Goal: Task Accomplishment & Management: Complete application form

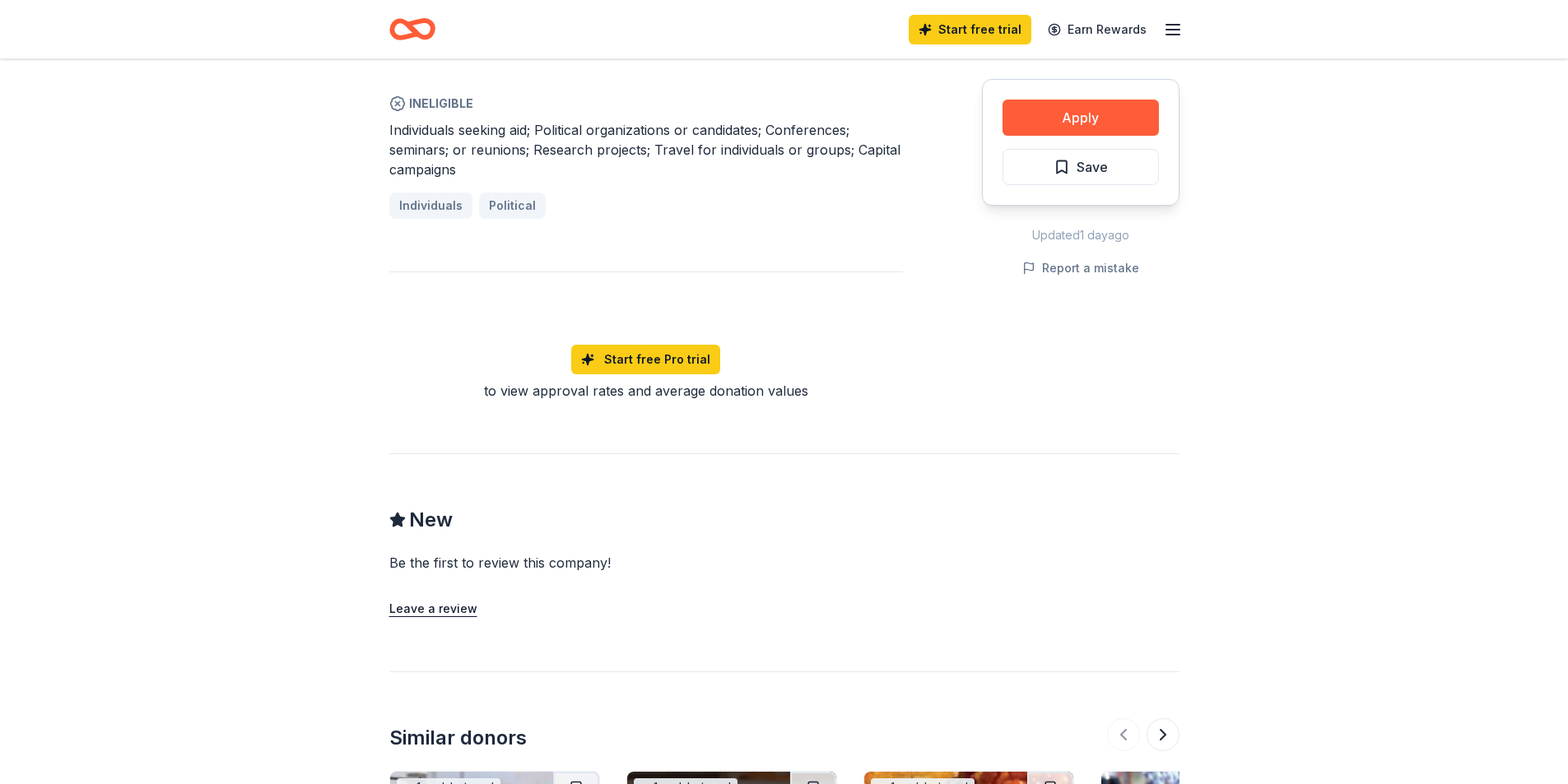
scroll to position [1536, 0]
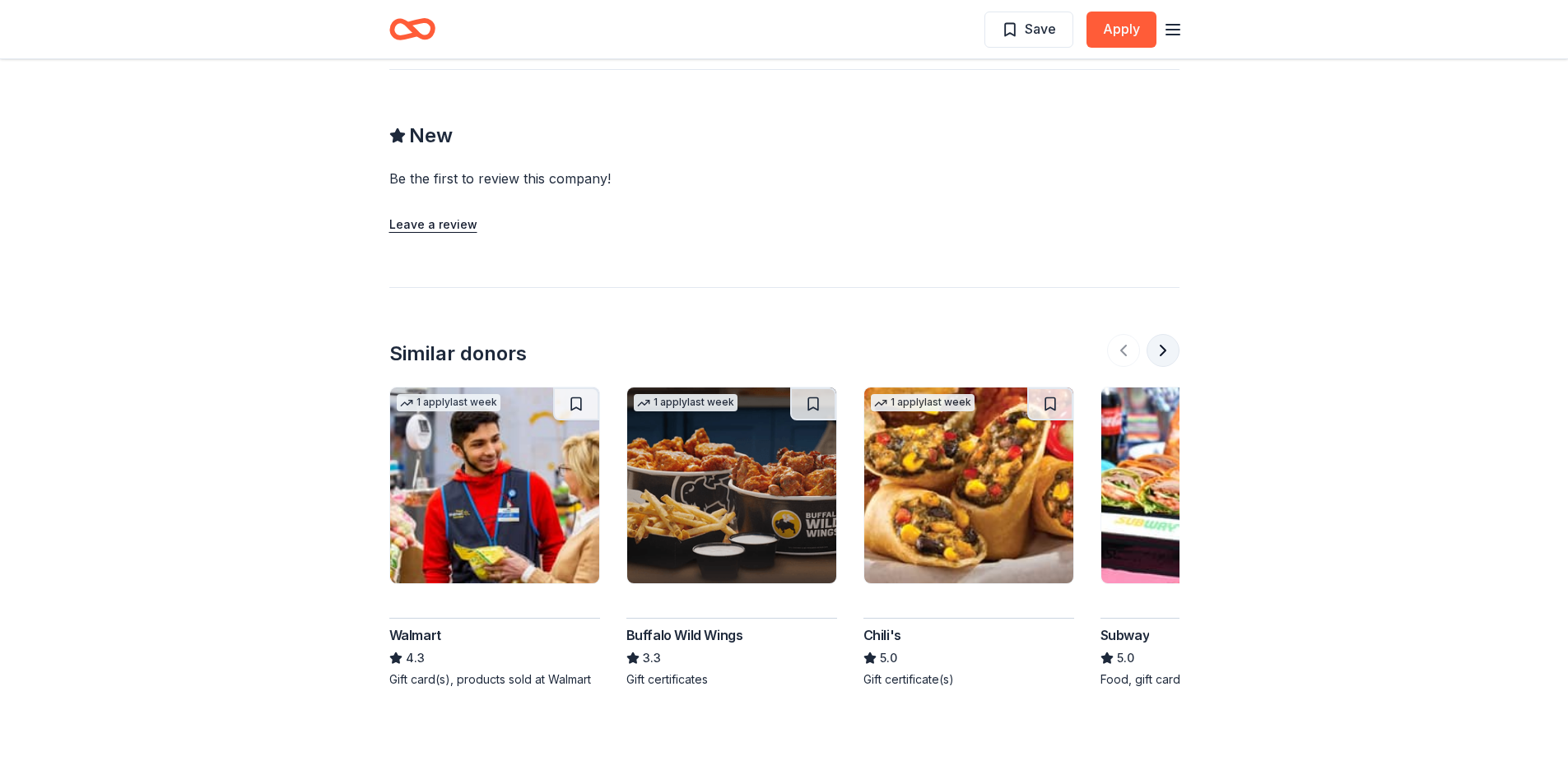
click at [1167, 334] on button at bounding box center [1163, 350] width 33 height 33
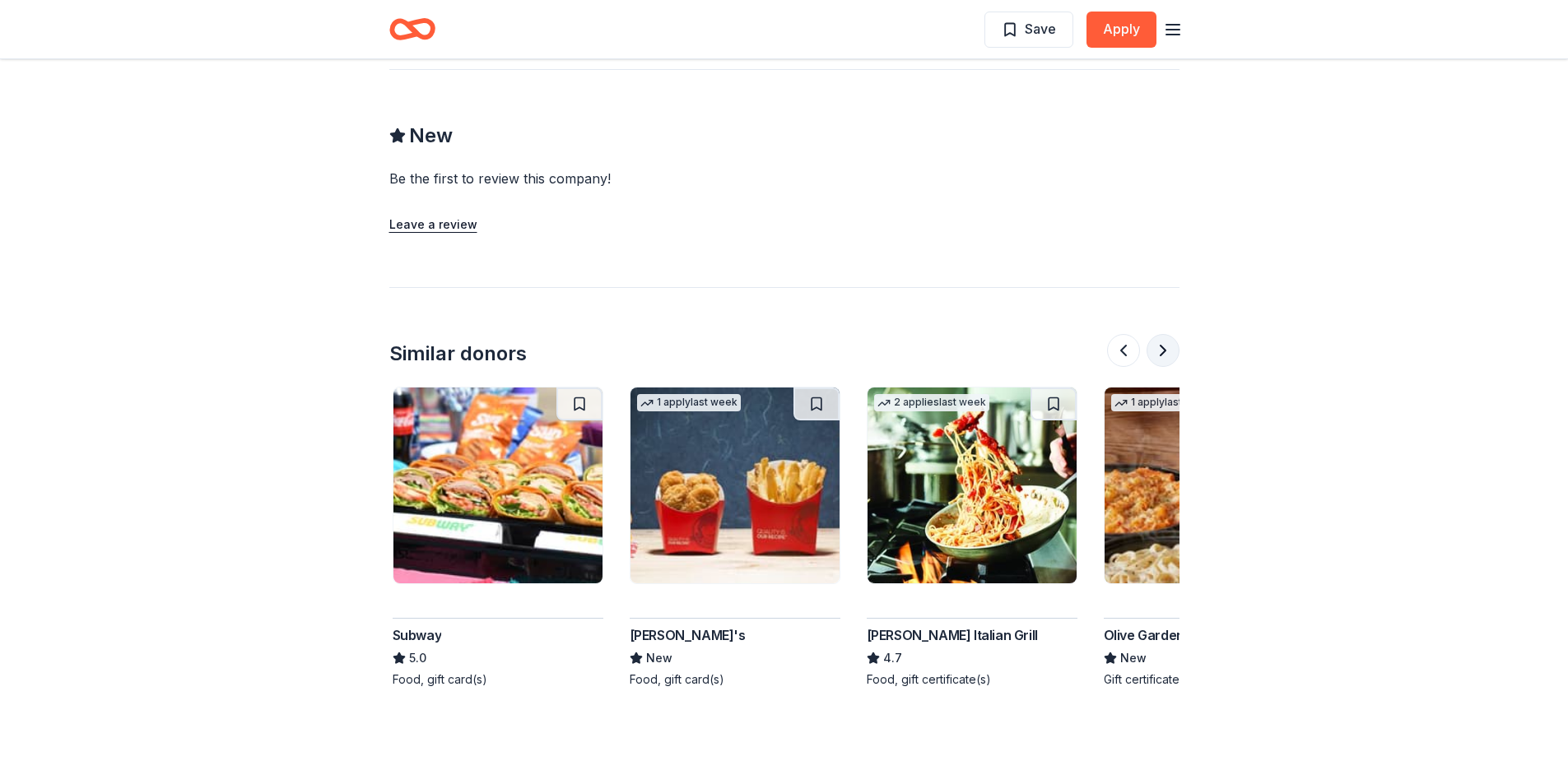
scroll to position [0, 711]
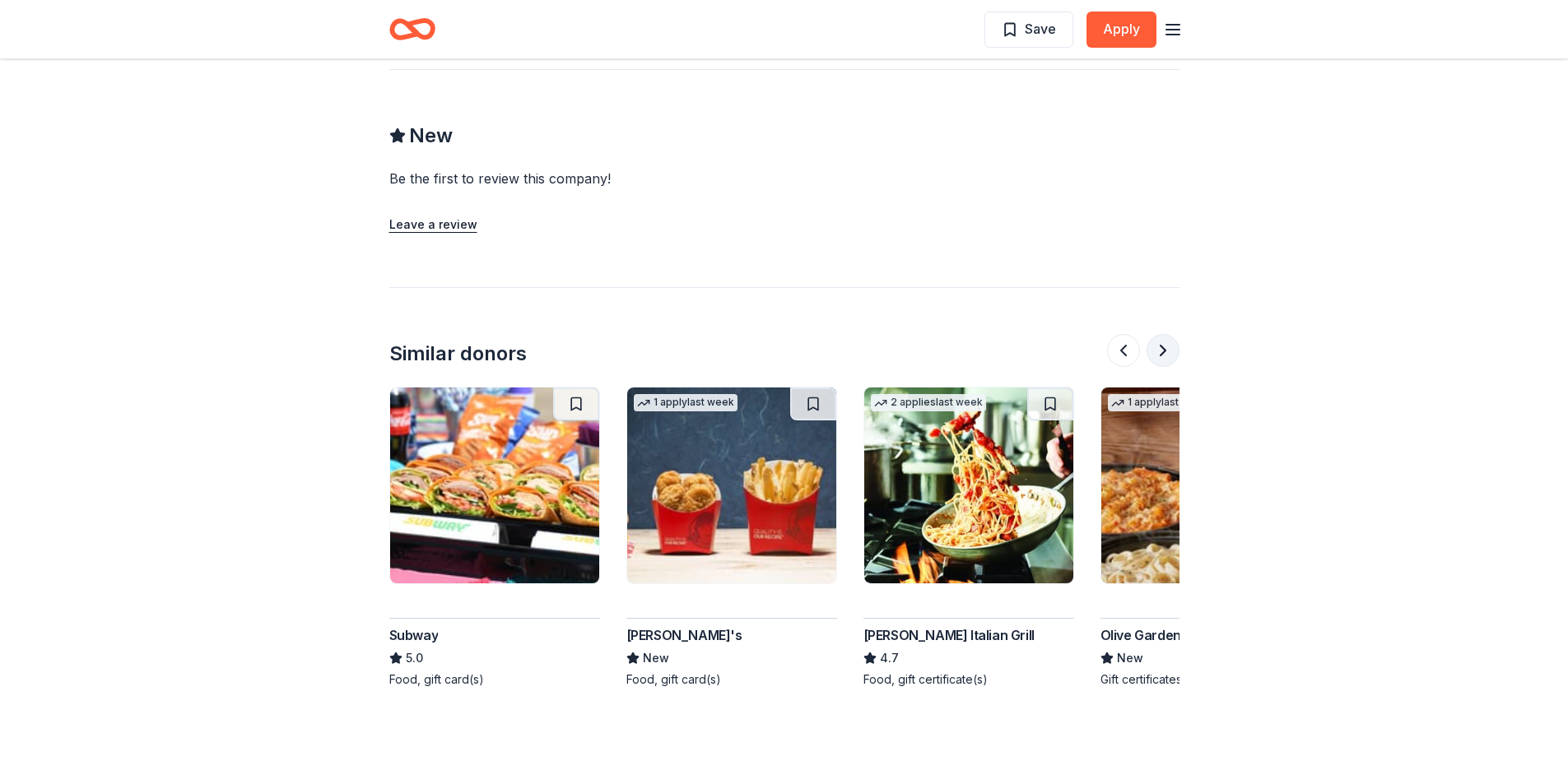
click at [1167, 334] on button at bounding box center [1163, 350] width 33 height 33
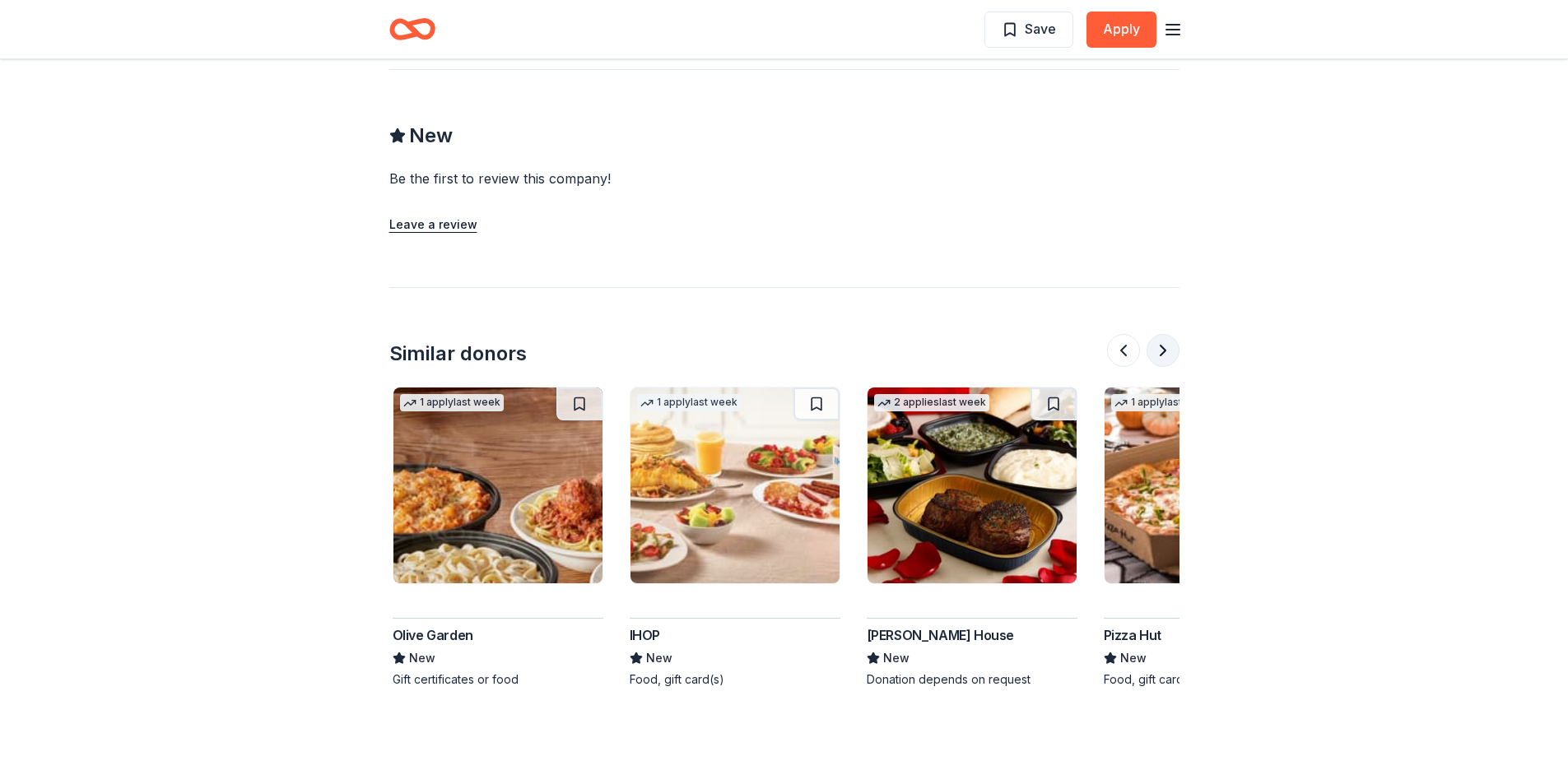
scroll to position [0, 1422]
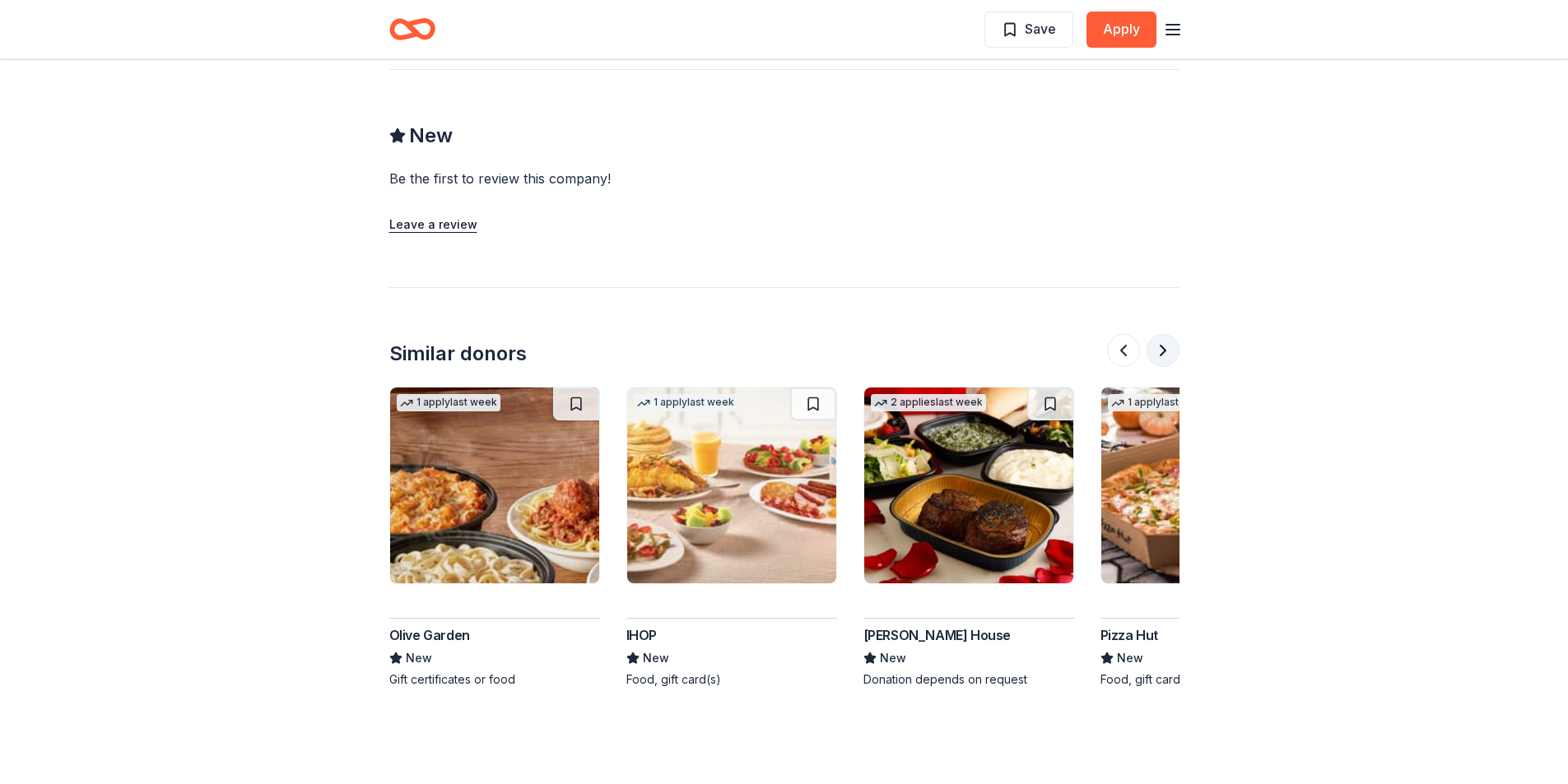
click at [1167, 334] on button at bounding box center [1163, 350] width 33 height 33
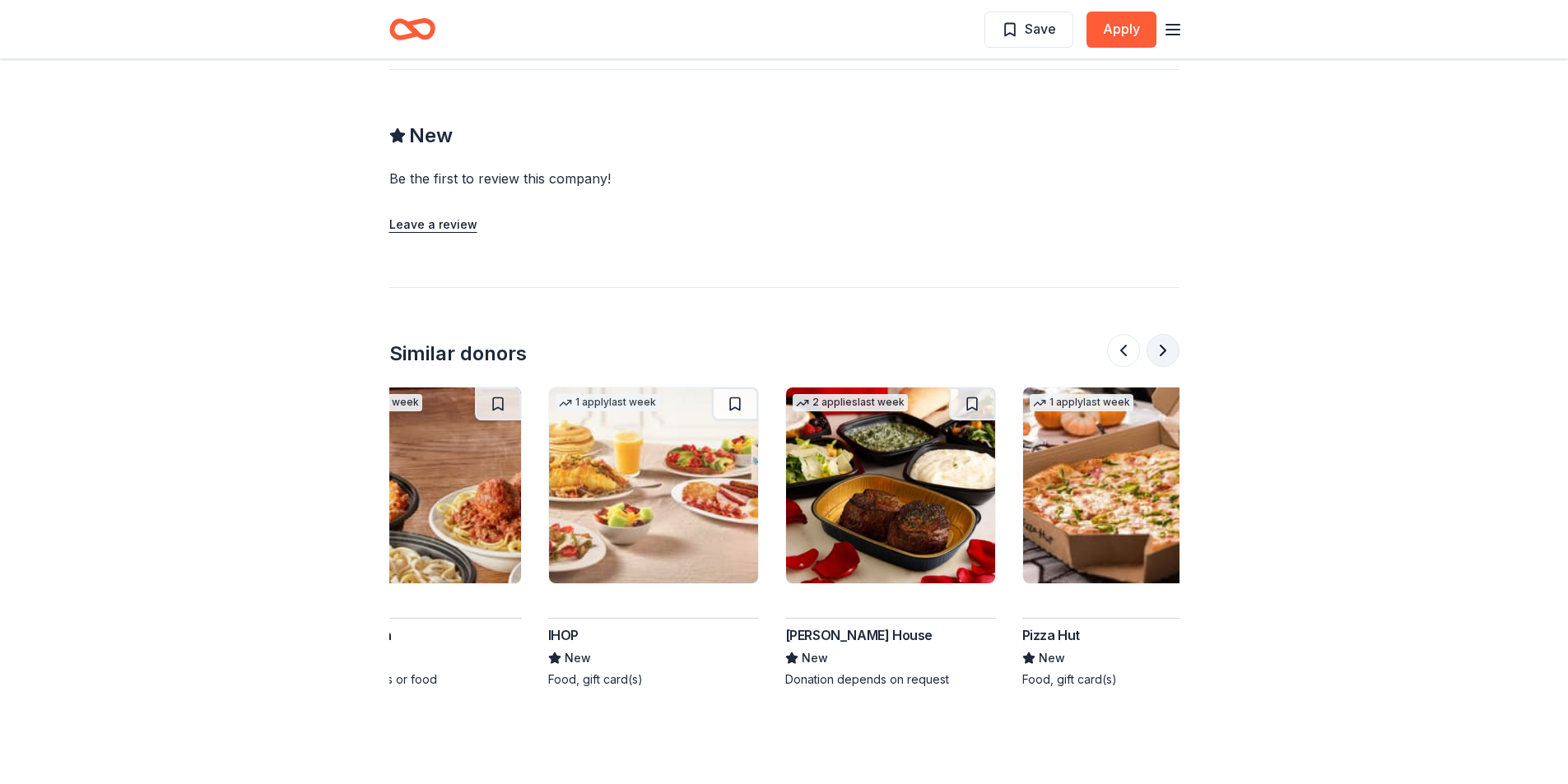
scroll to position [0, 1554]
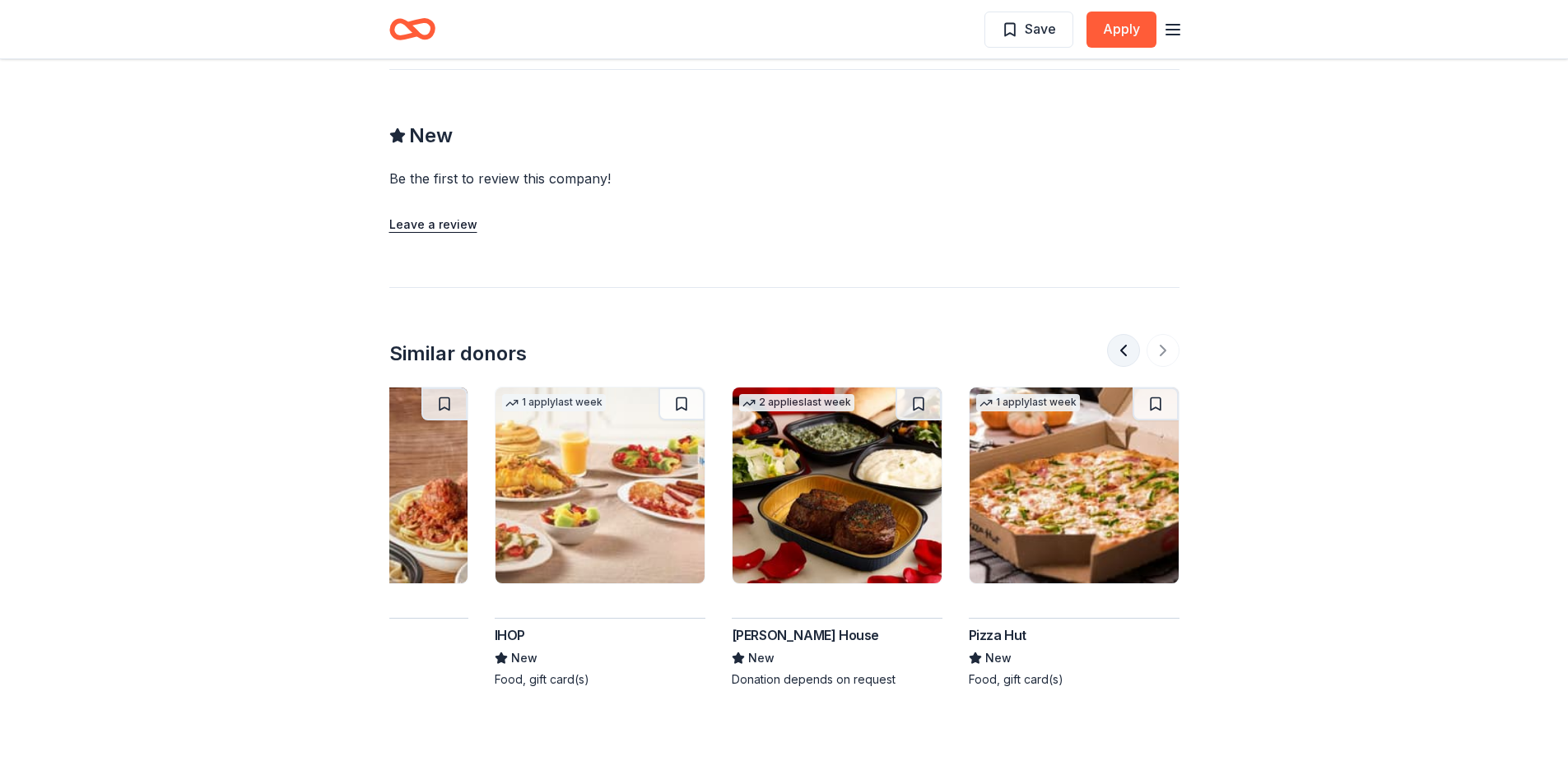
click at [1120, 334] on button at bounding box center [1123, 350] width 33 height 33
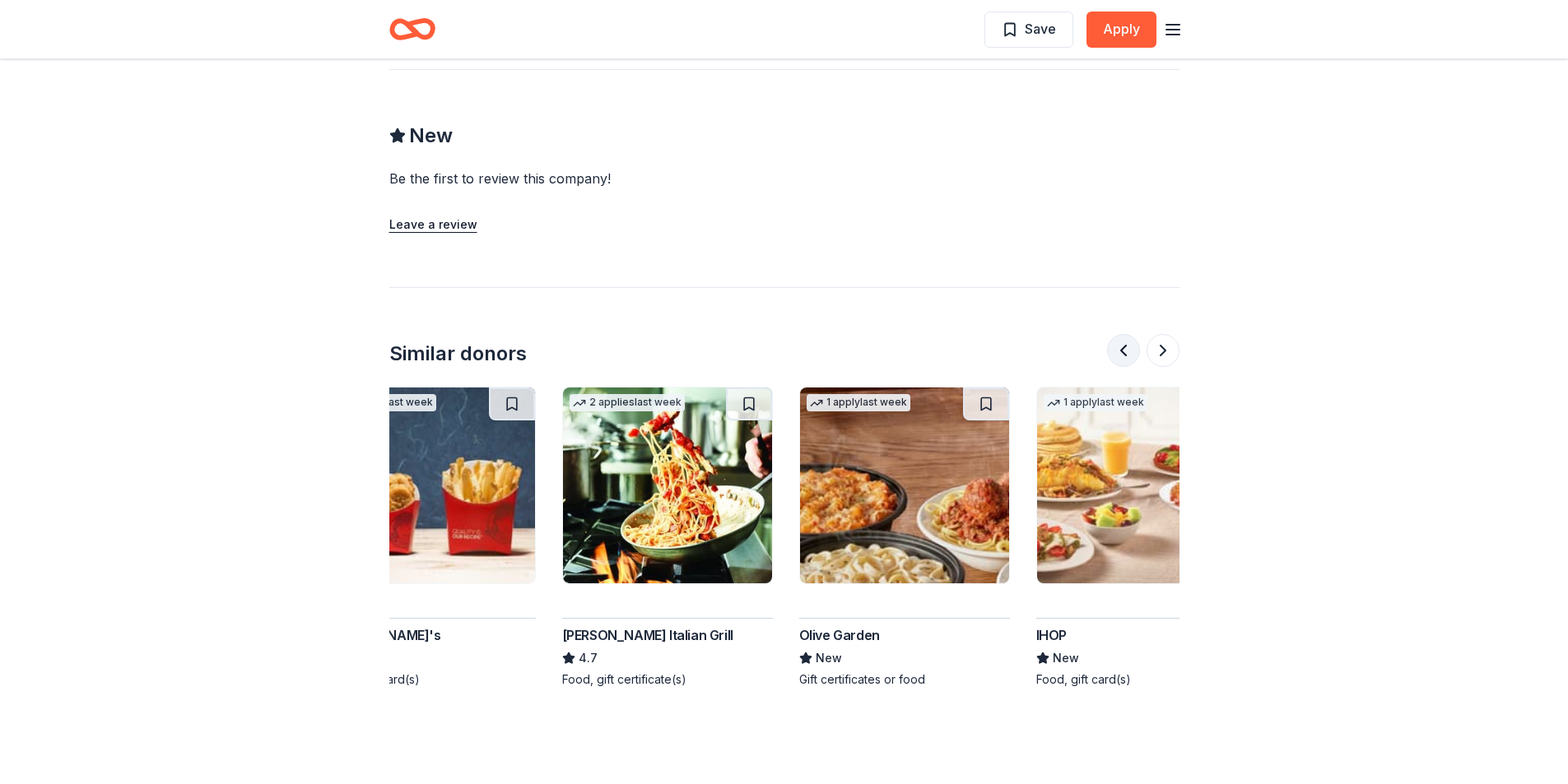
scroll to position [0, 948]
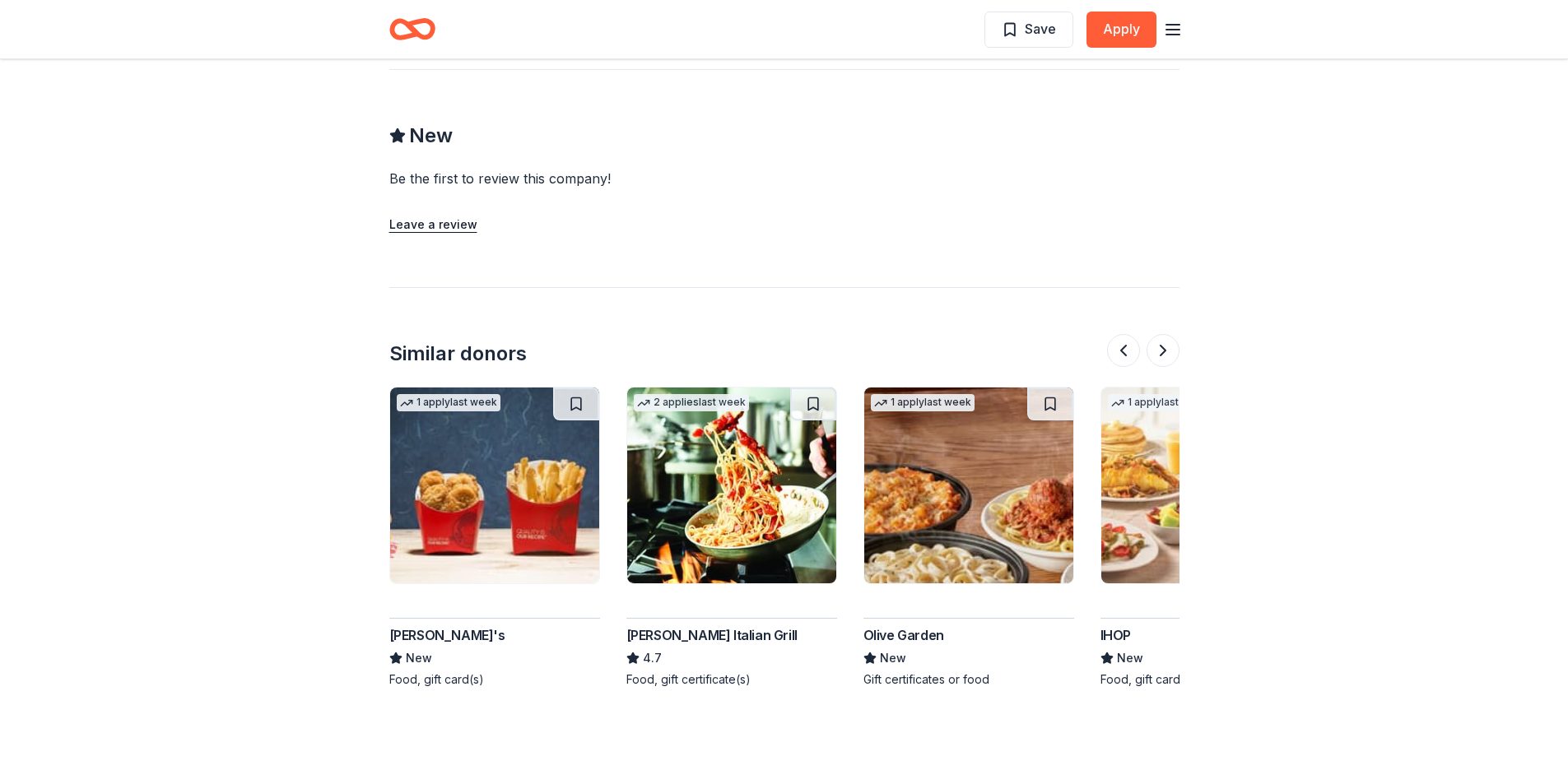
click at [934, 512] on img at bounding box center [968, 485] width 209 height 196
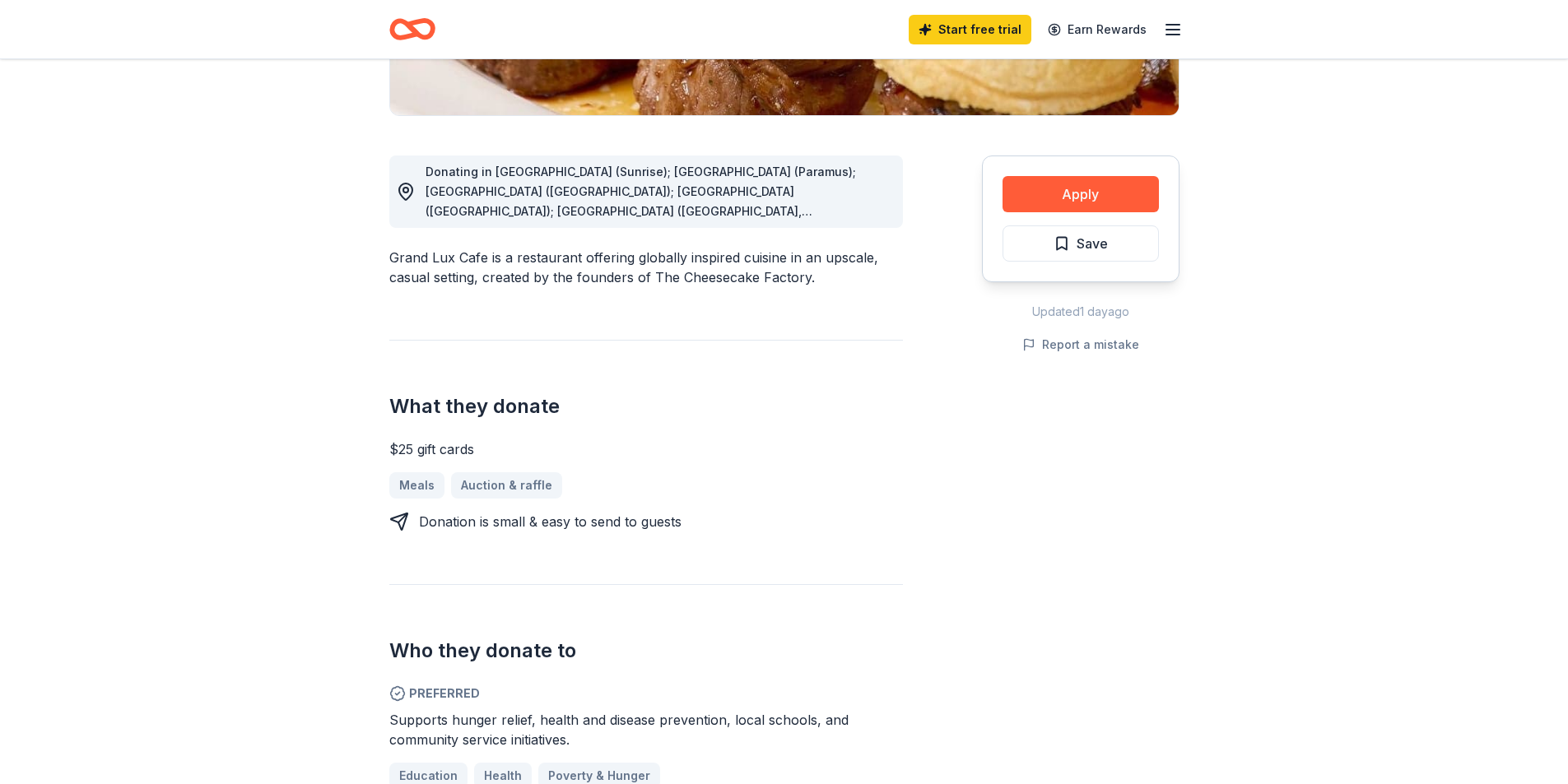
scroll to position [0, 0]
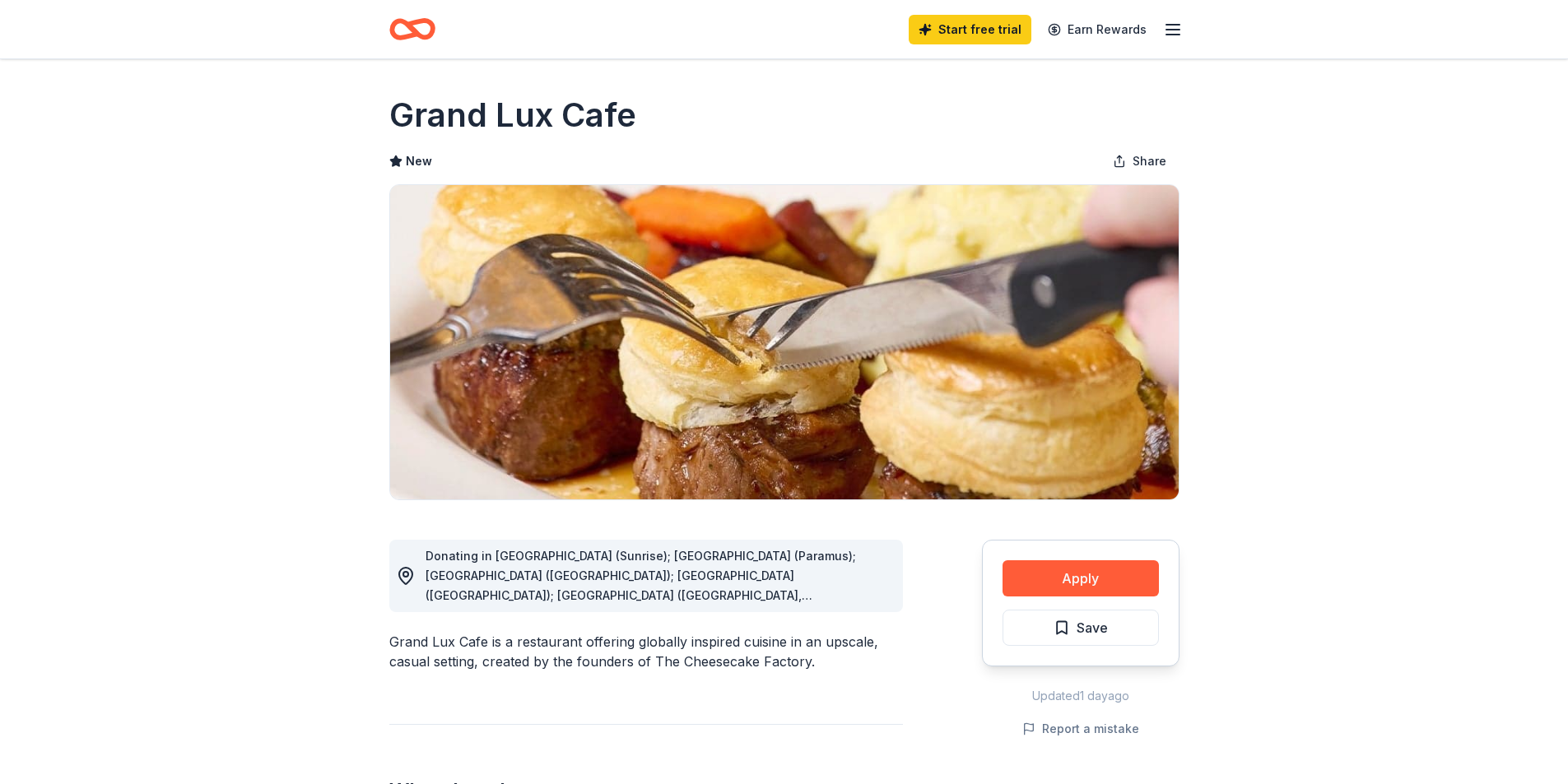
click at [416, 29] on icon "Home" at bounding box center [412, 29] width 46 height 38
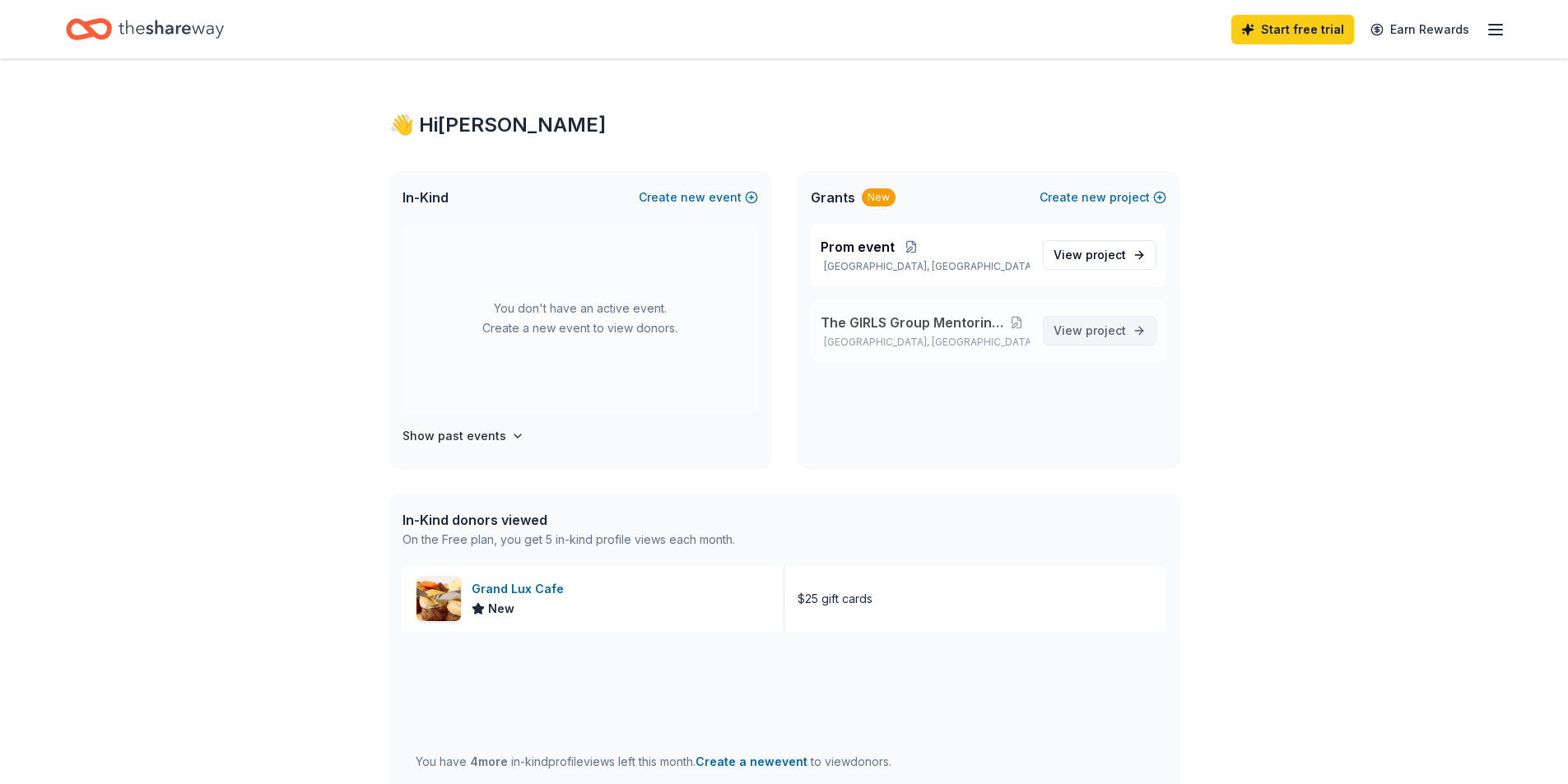
click at [1092, 325] on span "project" at bounding box center [1105, 330] width 40 height 14
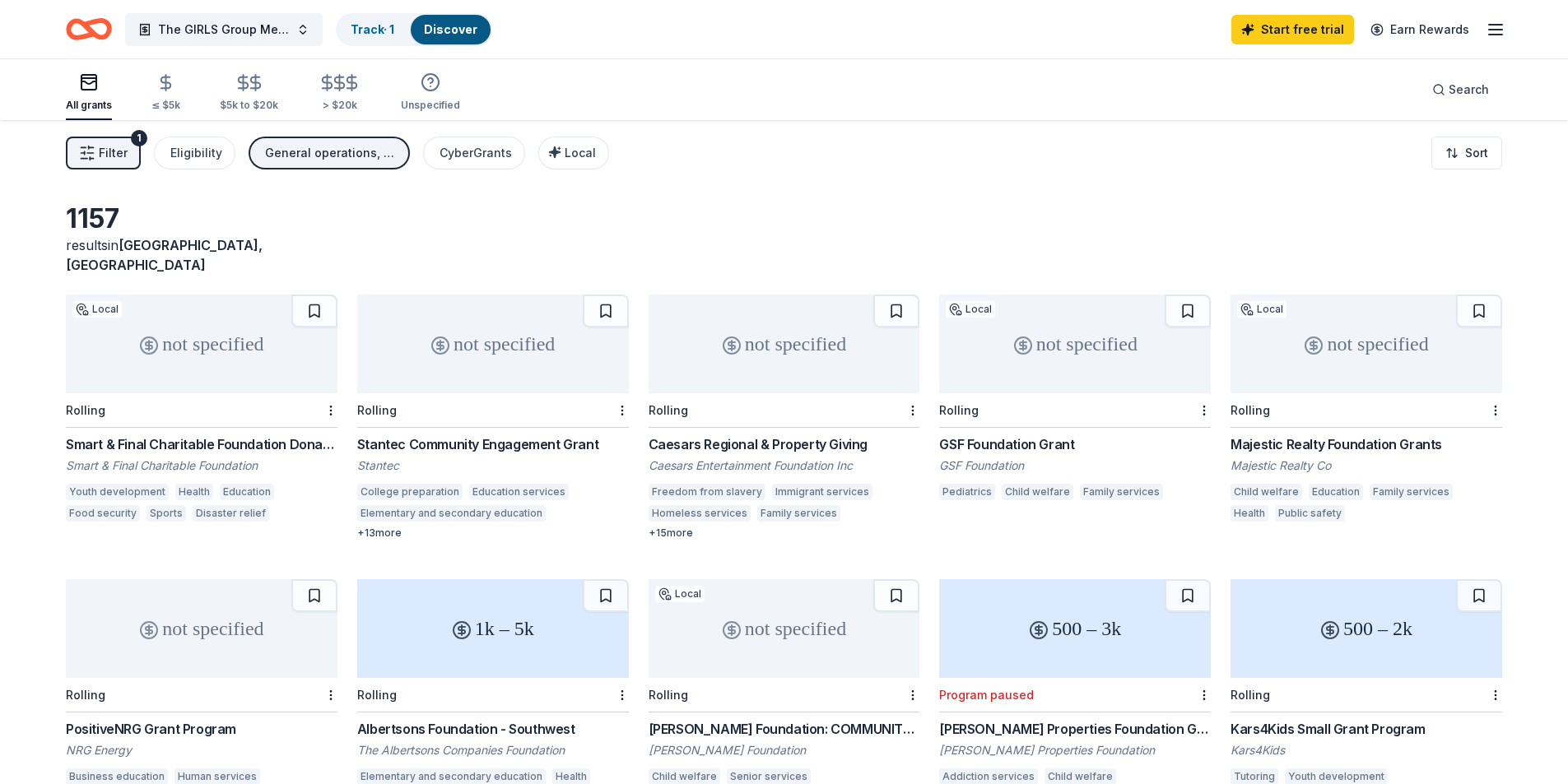
click at [99, 146] on span "Filter" at bounding box center [112, 153] width 29 height 20
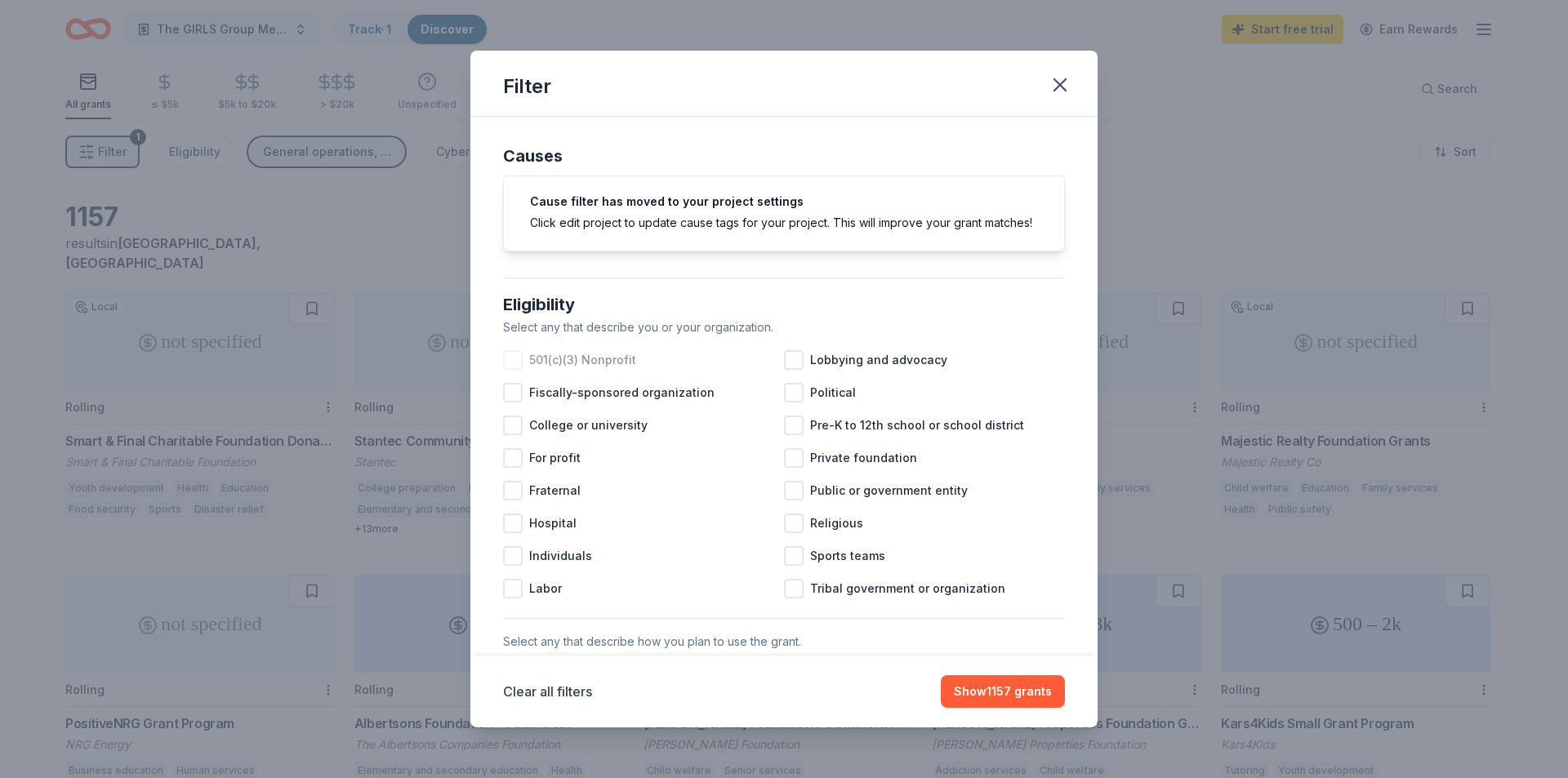
click at [515, 370] on div at bounding box center [513, 360] width 20 height 20
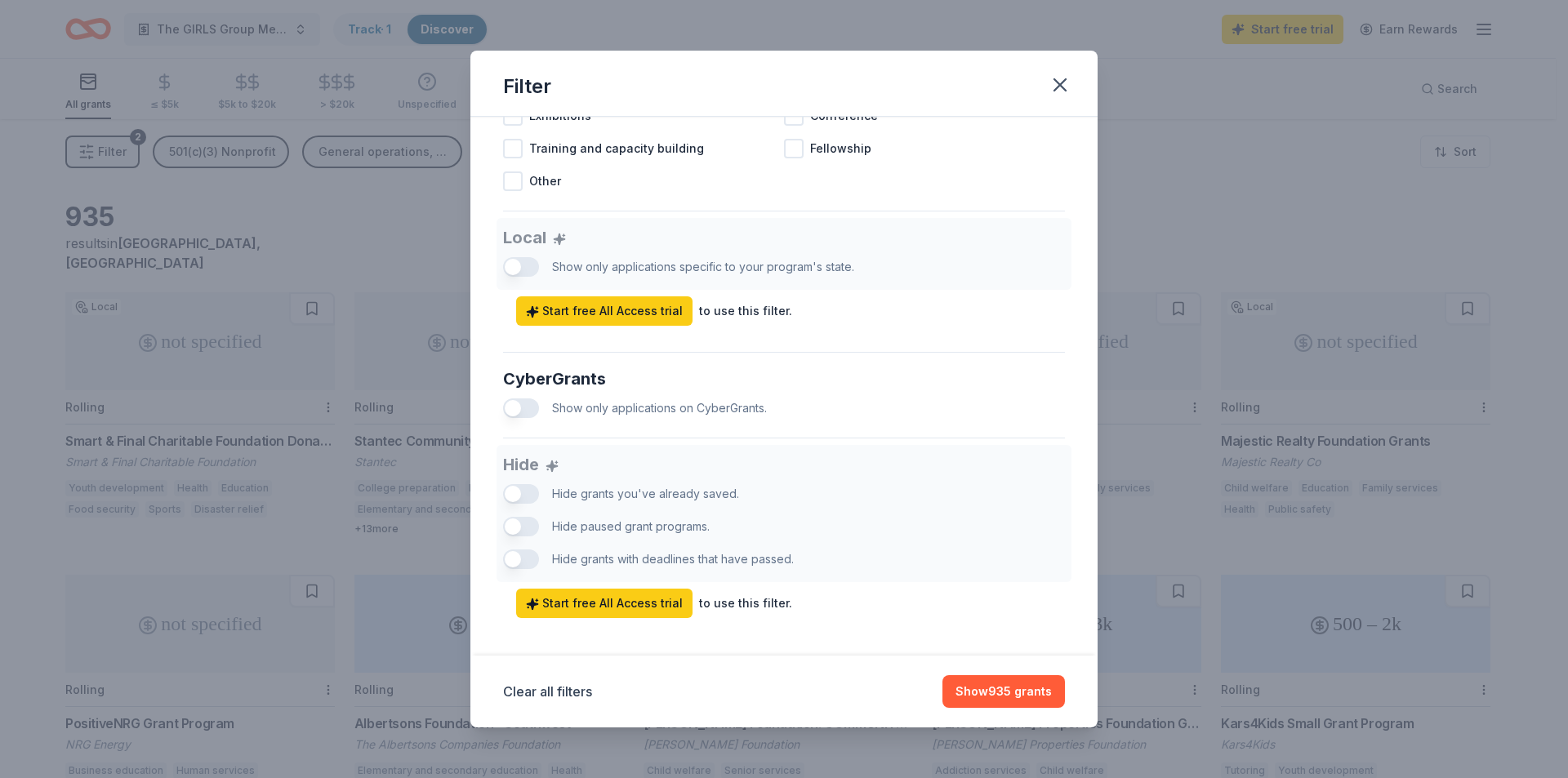
scroll to position [837, 0]
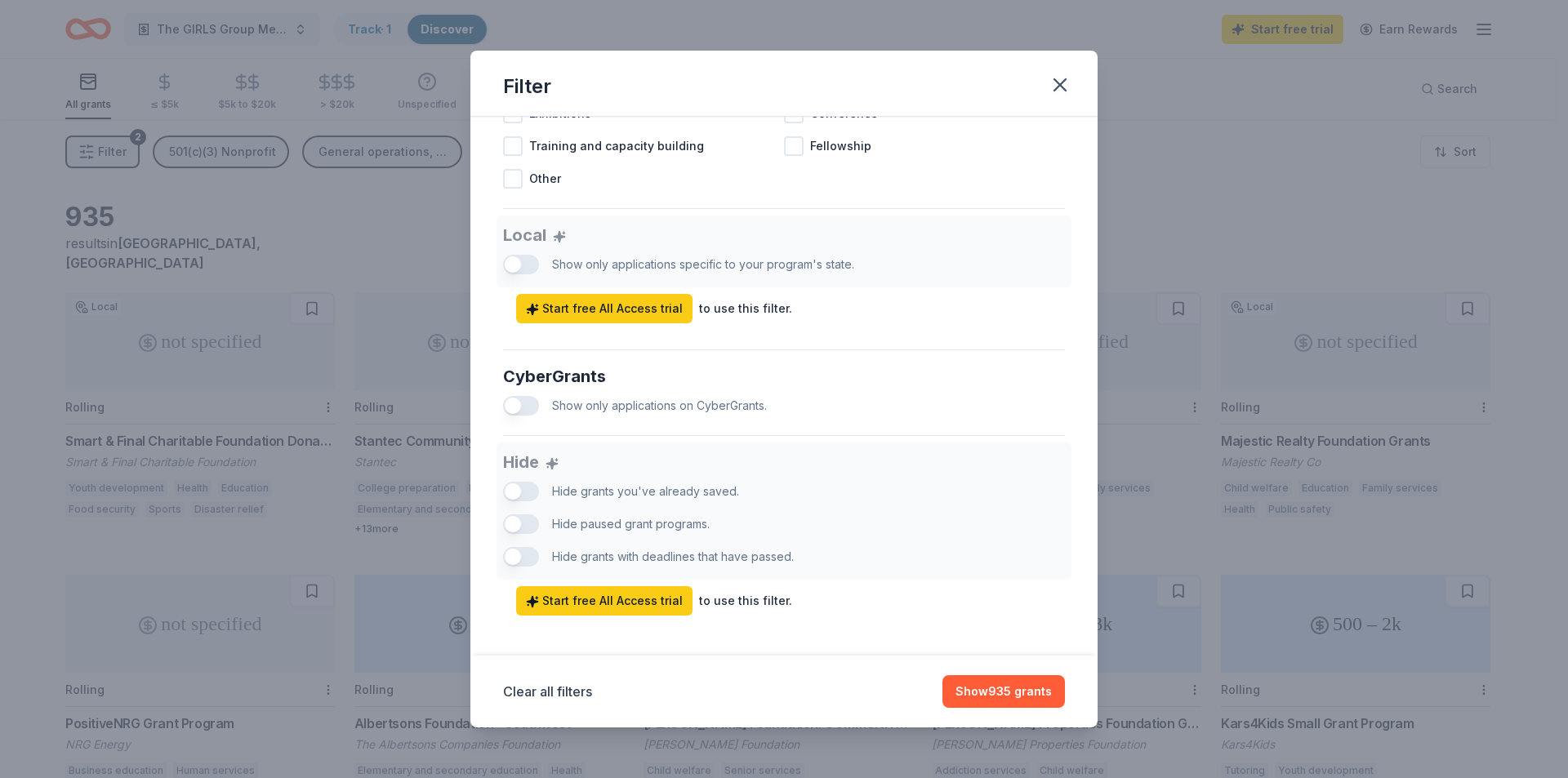
drag, startPoint x: 517, startPoint y: 537, endPoint x: 535, endPoint y: 541, distance: 18.4
click at [535, 541] on div "Hide Hide grants you've already saved. Hide paused grant programs. Hide grants …" at bounding box center [784, 528] width 562 height 173
click at [521, 546] on div "Hide Hide grants you've already saved. Hide paused grant programs. Hide grants …" at bounding box center [784, 528] width 562 height 173
drag, startPoint x: 533, startPoint y: 543, endPoint x: 546, endPoint y: 545, distance: 13.2
click at [546, 545] on div "Hide Hide grants you've already saved. Hide paused grant programs. Hide grants …" at bounding box center [784, 528] width 562 height 173
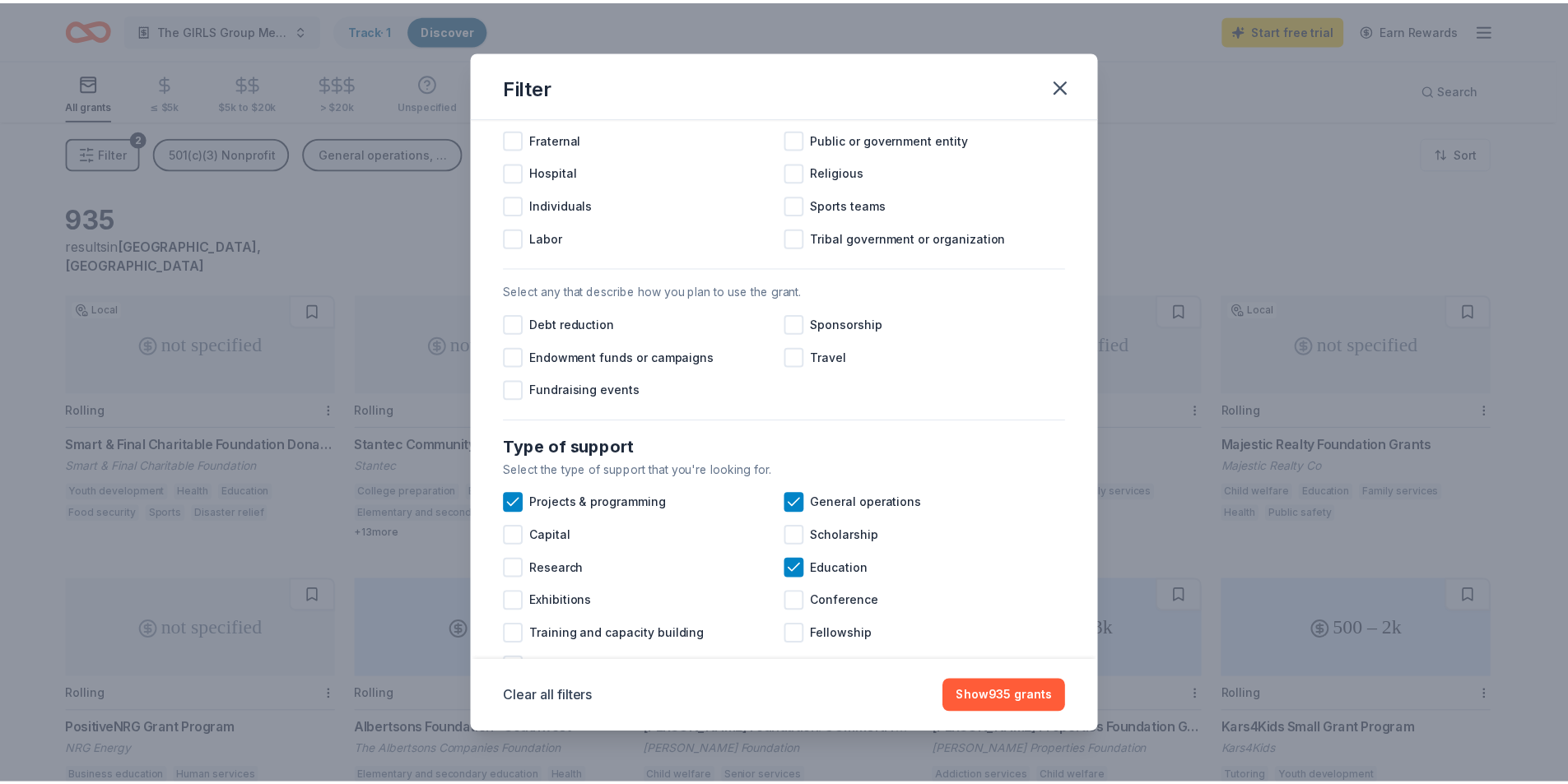
scroll to position [346, 0]
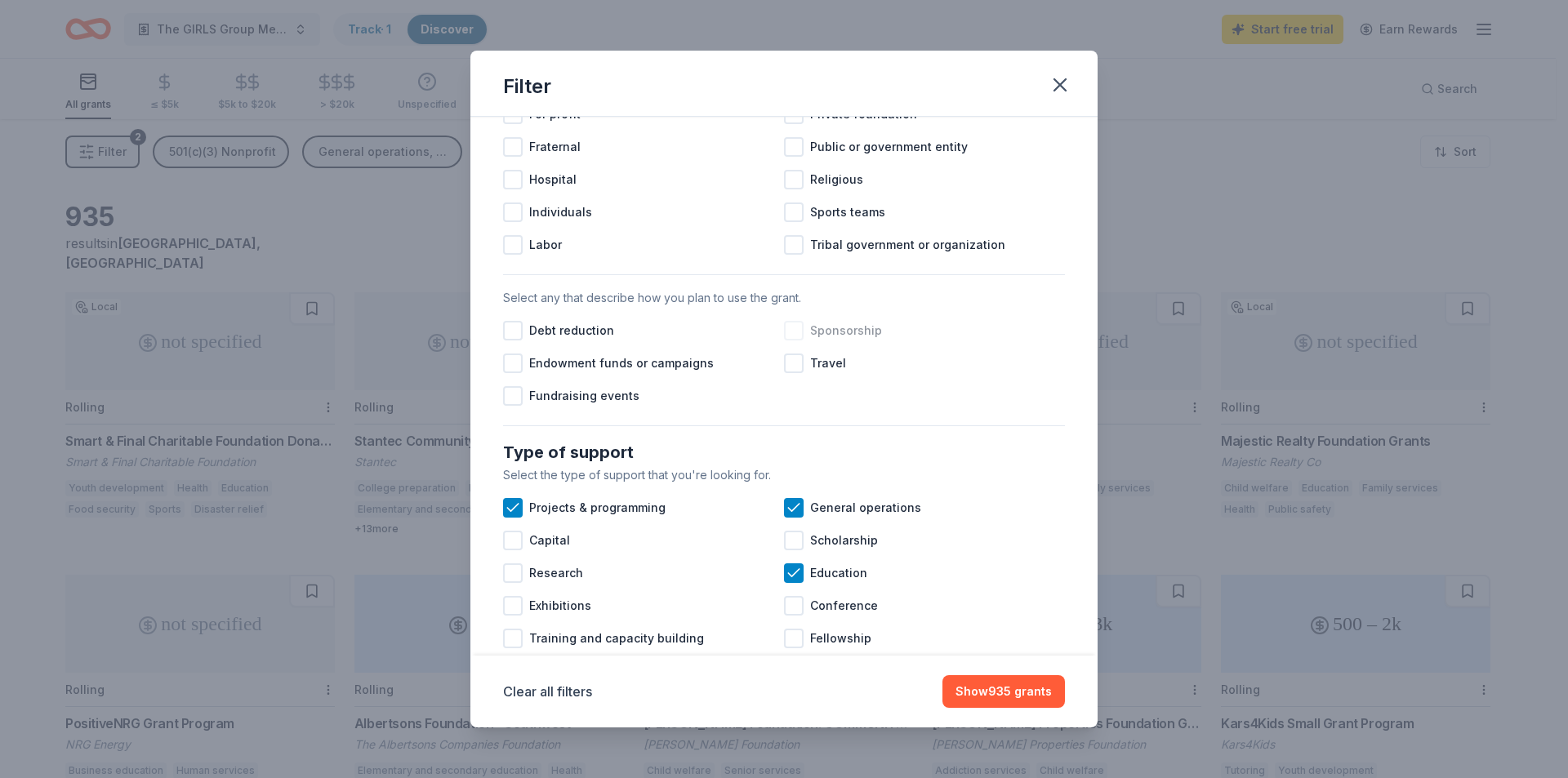
click at [784, 341] on div at bounding box center [794, 331] width 20 height 20
click at [788, 373] on div at bounding box center [794, 363] width 20 height 20
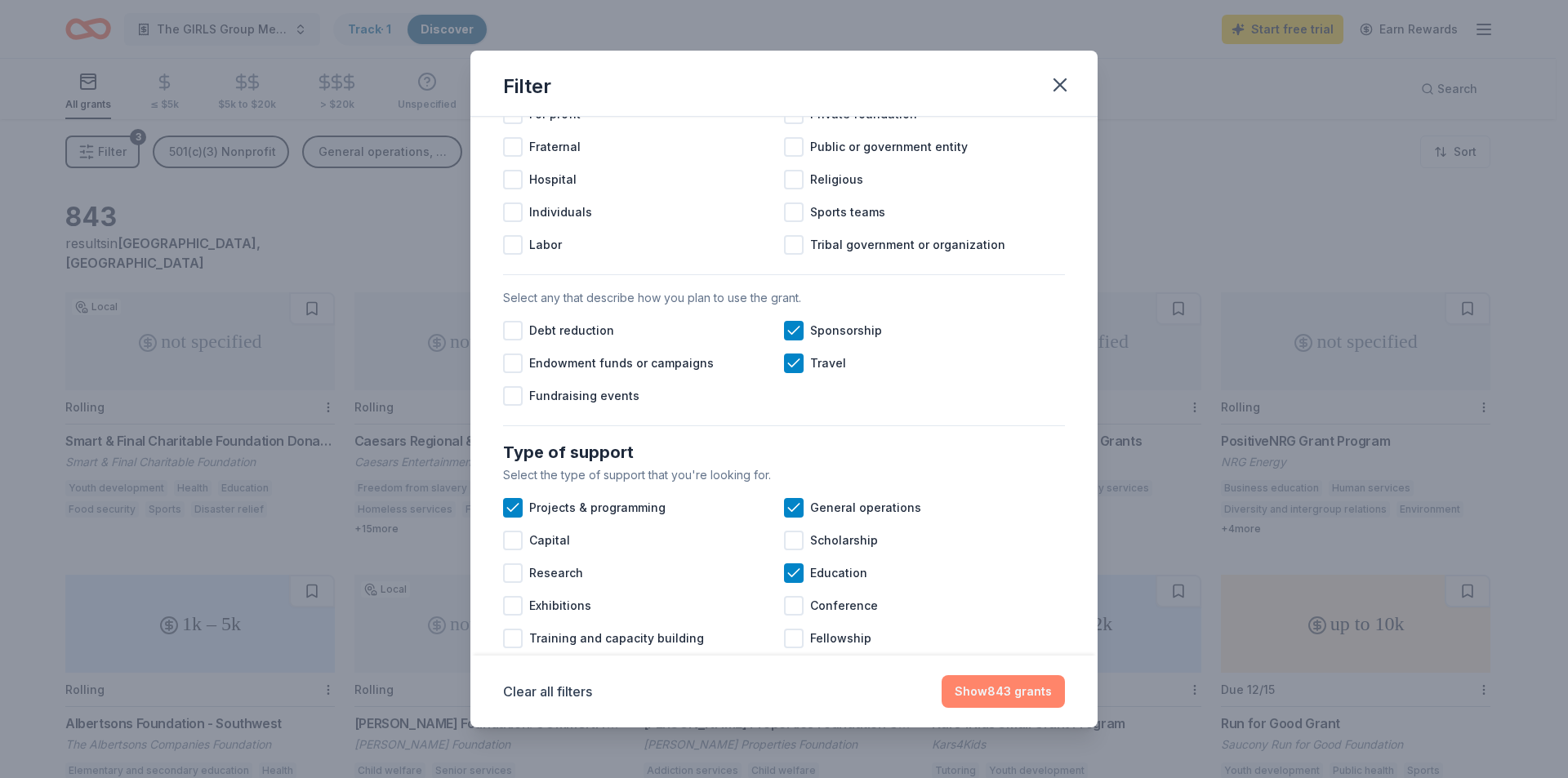
click at [983, 699] on button "Show 843 grants" at bounding box center [1003, 691] width 123 height 32
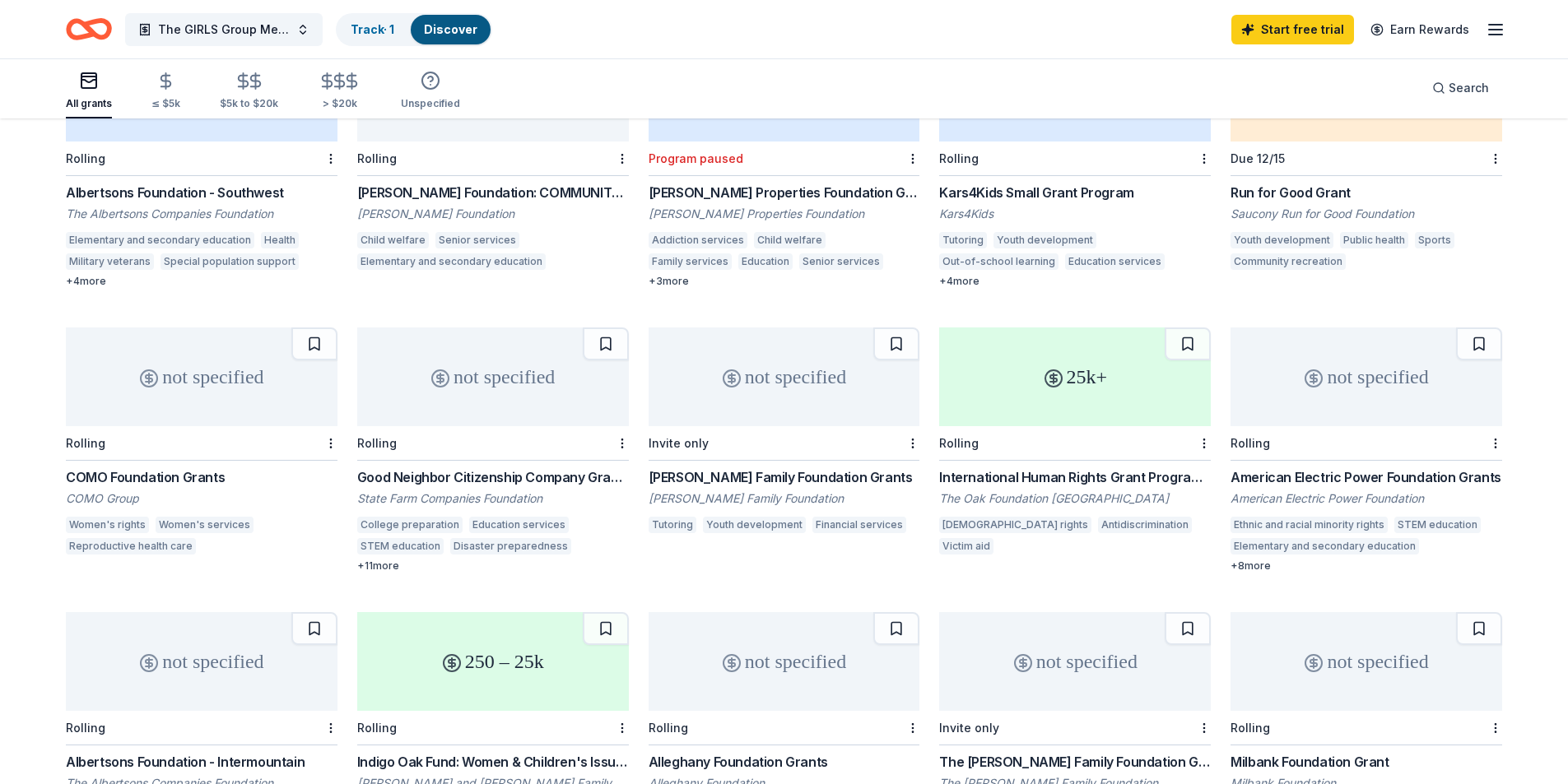
scroll to position [920, 0]
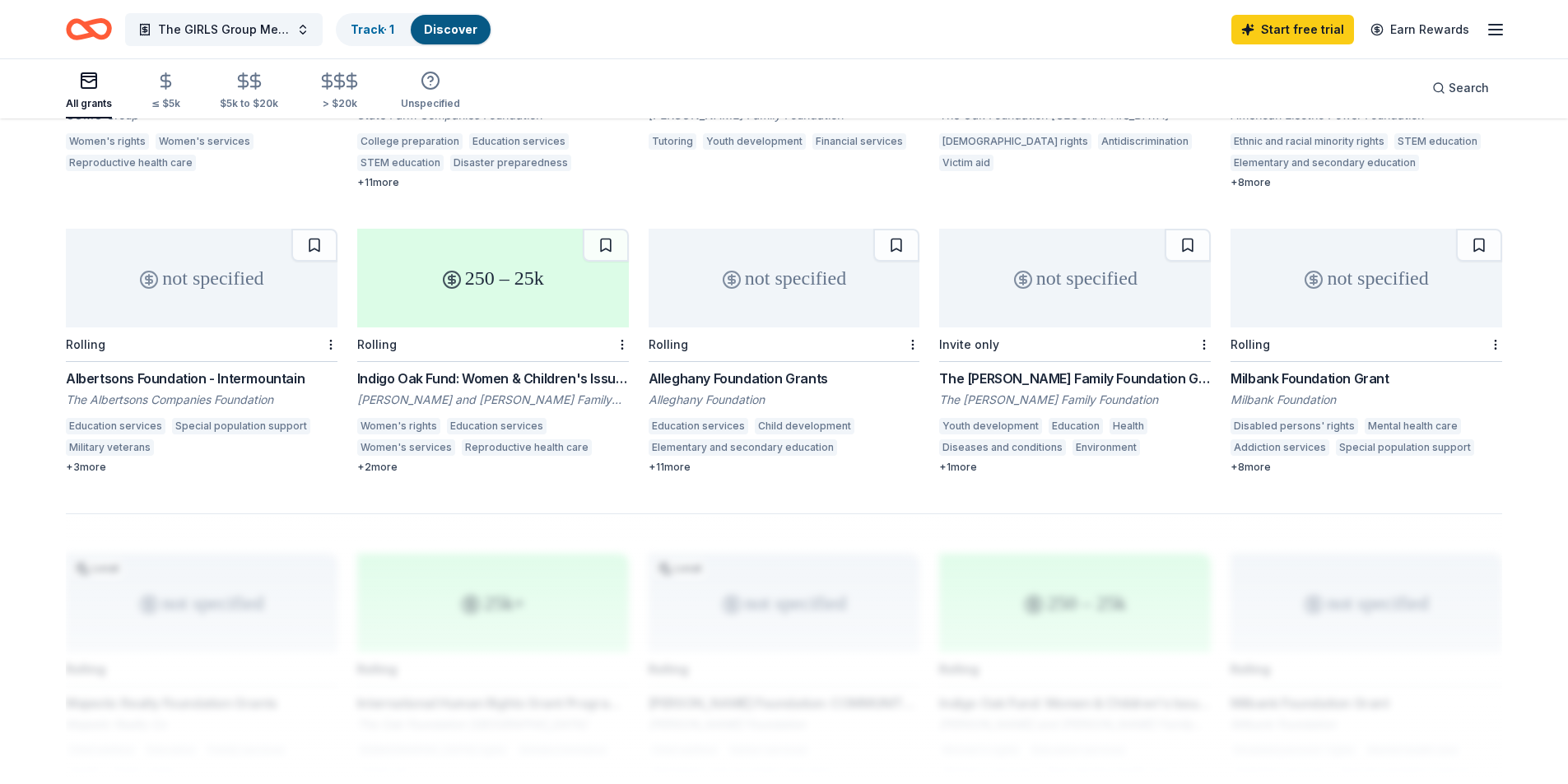
click at [717, 369] on div "Alleghany Foundation Grants" at bounding box center [784, 379] width 271 height 20
click at [84, 28] on icon "Home" at bounding box center [89, 29] width 46 height 38
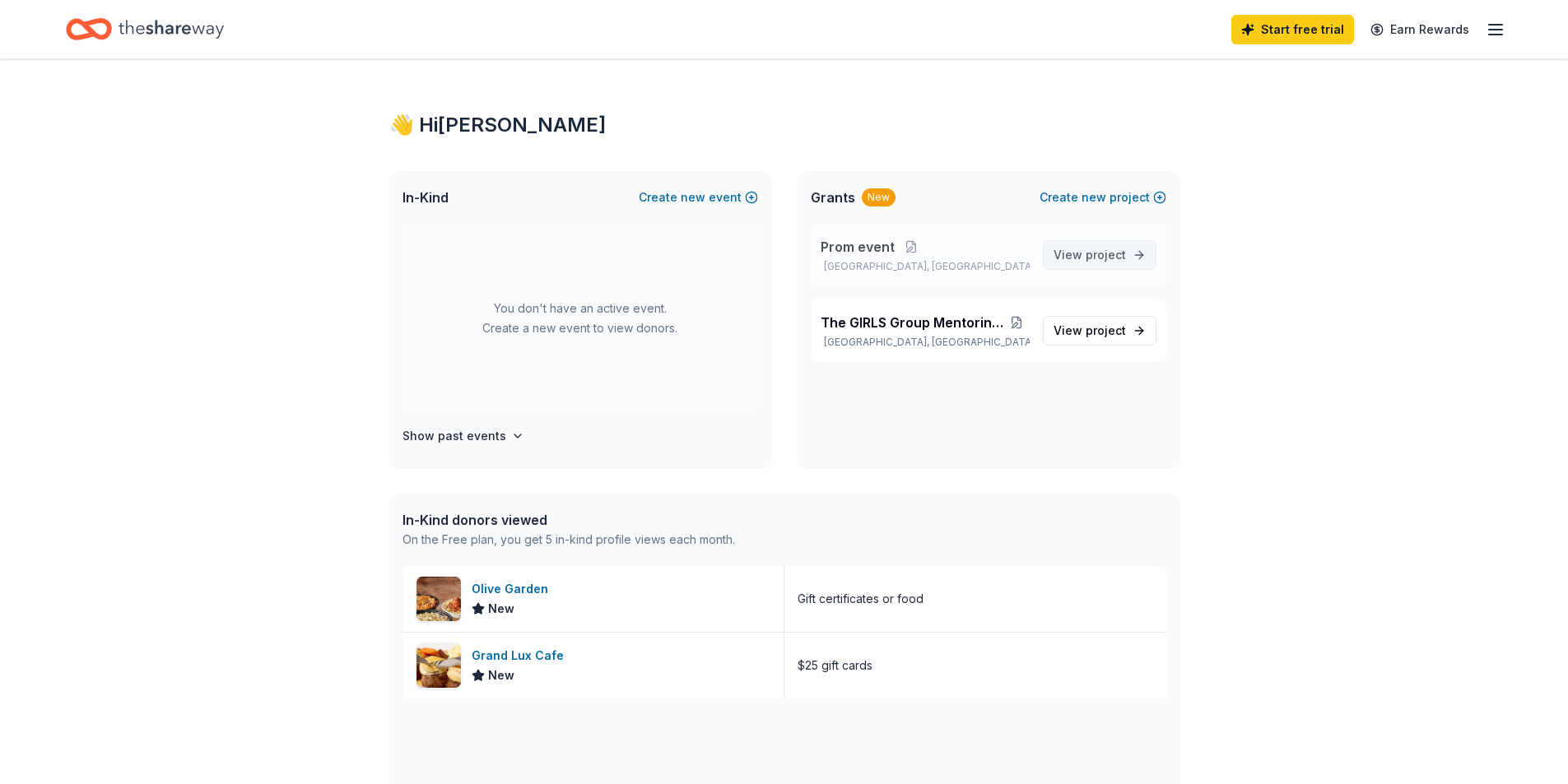
click at [1093, 261] on span "View project" at bounding box center [1089, 255] width 72 height 20
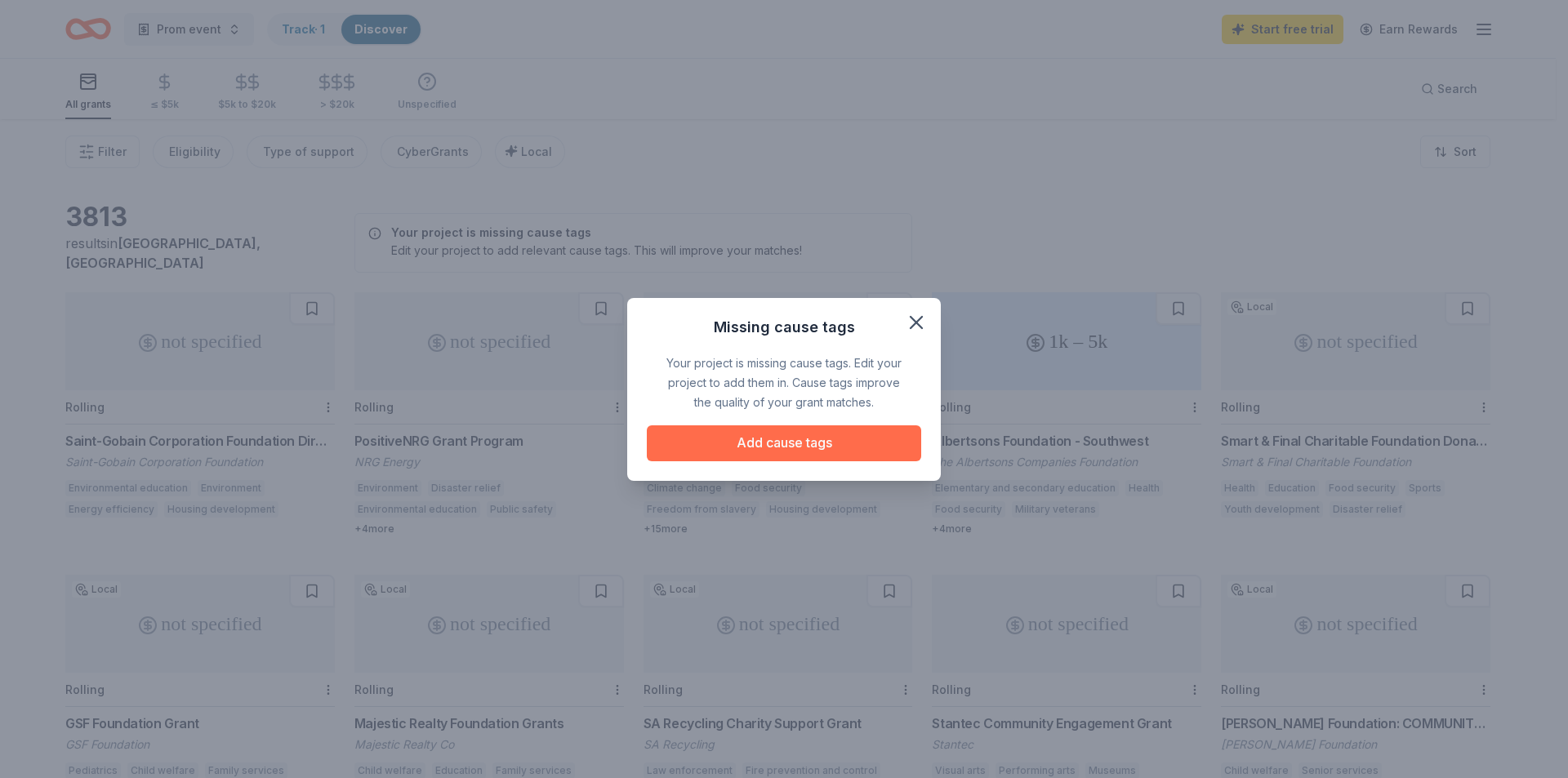
click at [795, 441] on button "Add cause tags" at bounding box center [784, 443] width 274 height 36
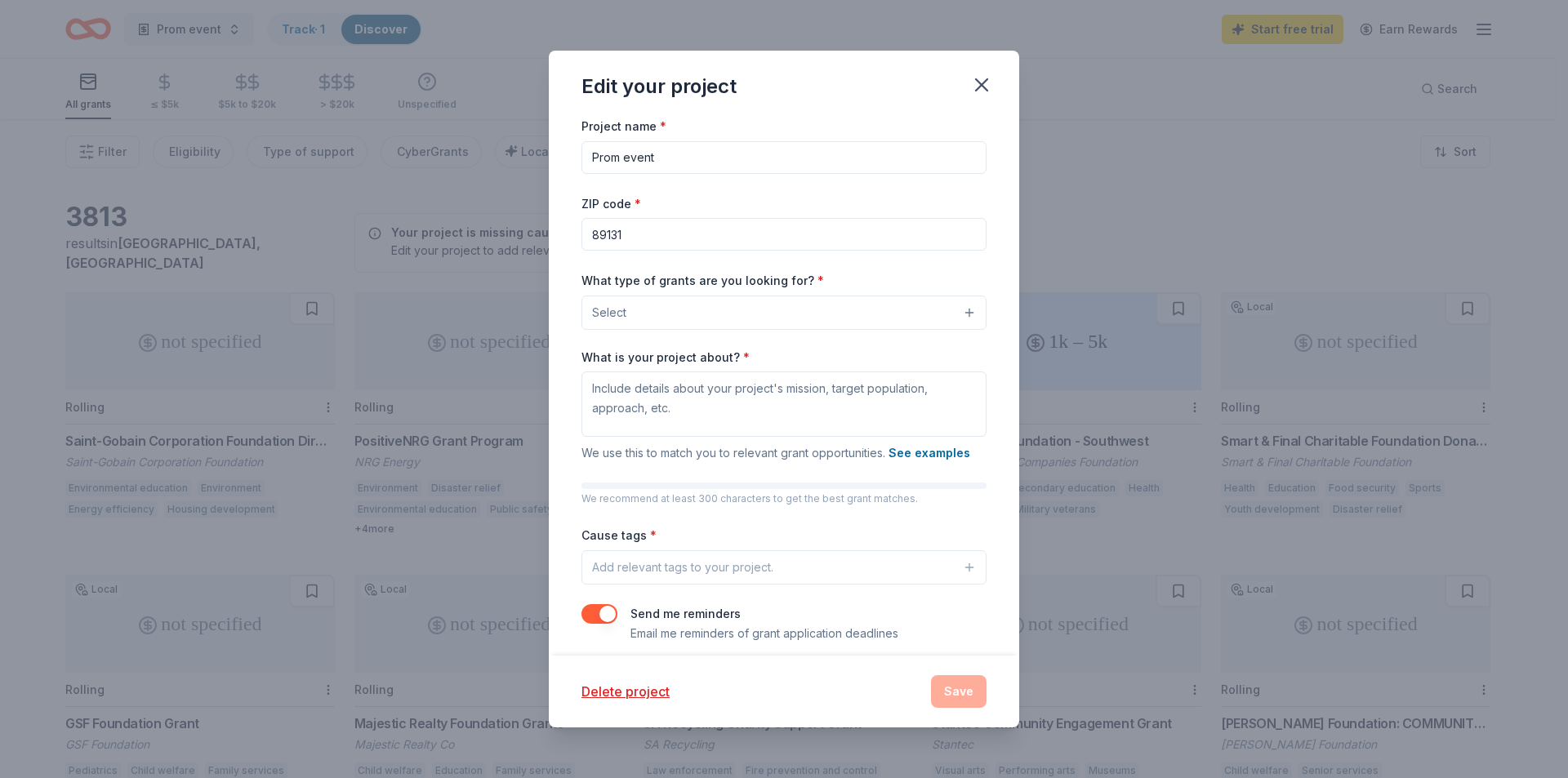
click at [956, 310] on button "Select" at bounding box center [784, 312] width 405 height 34
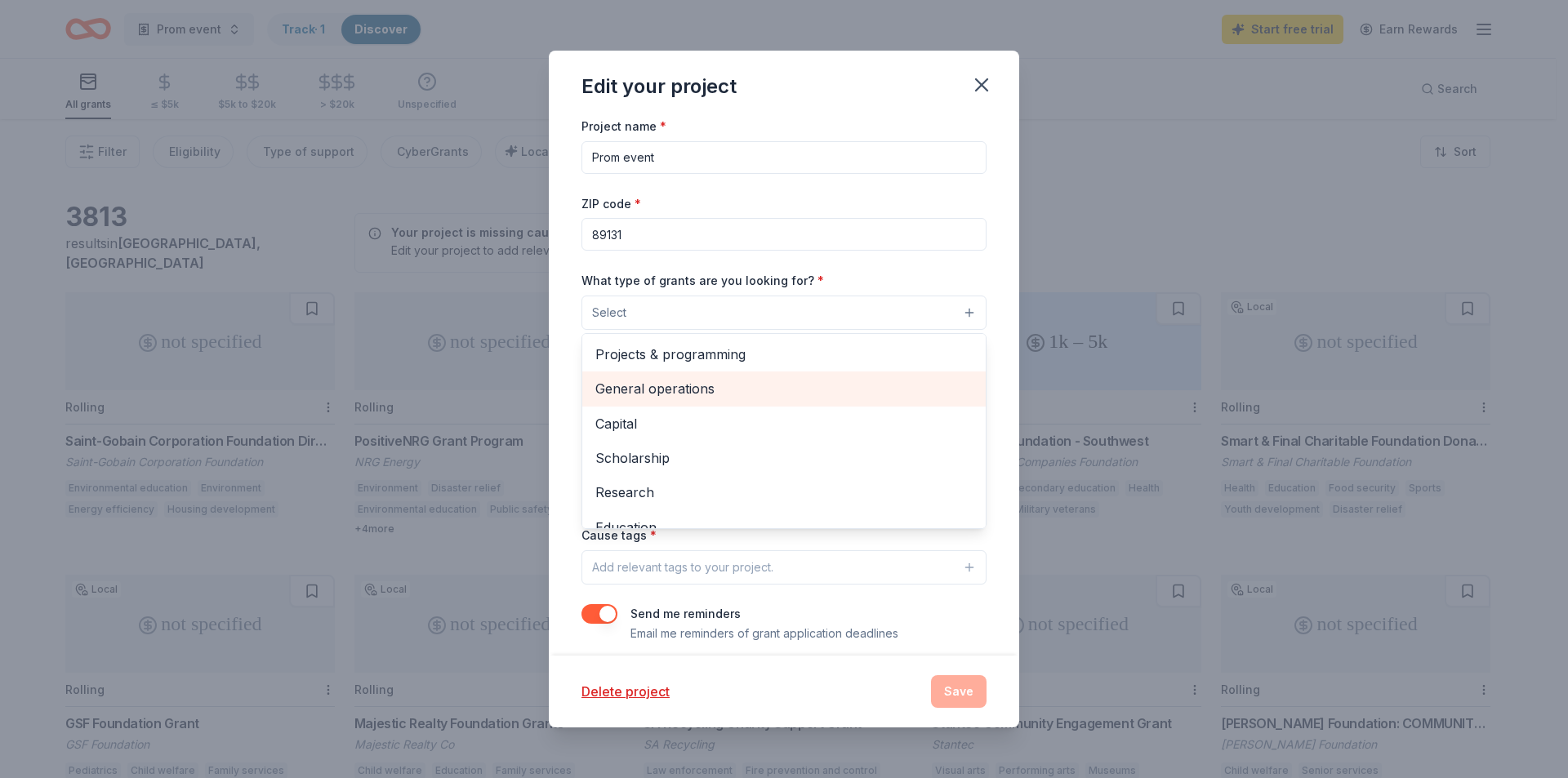
click at [798, 383] on span "General operations" at bounding box center [784, 389] width 378 height 22
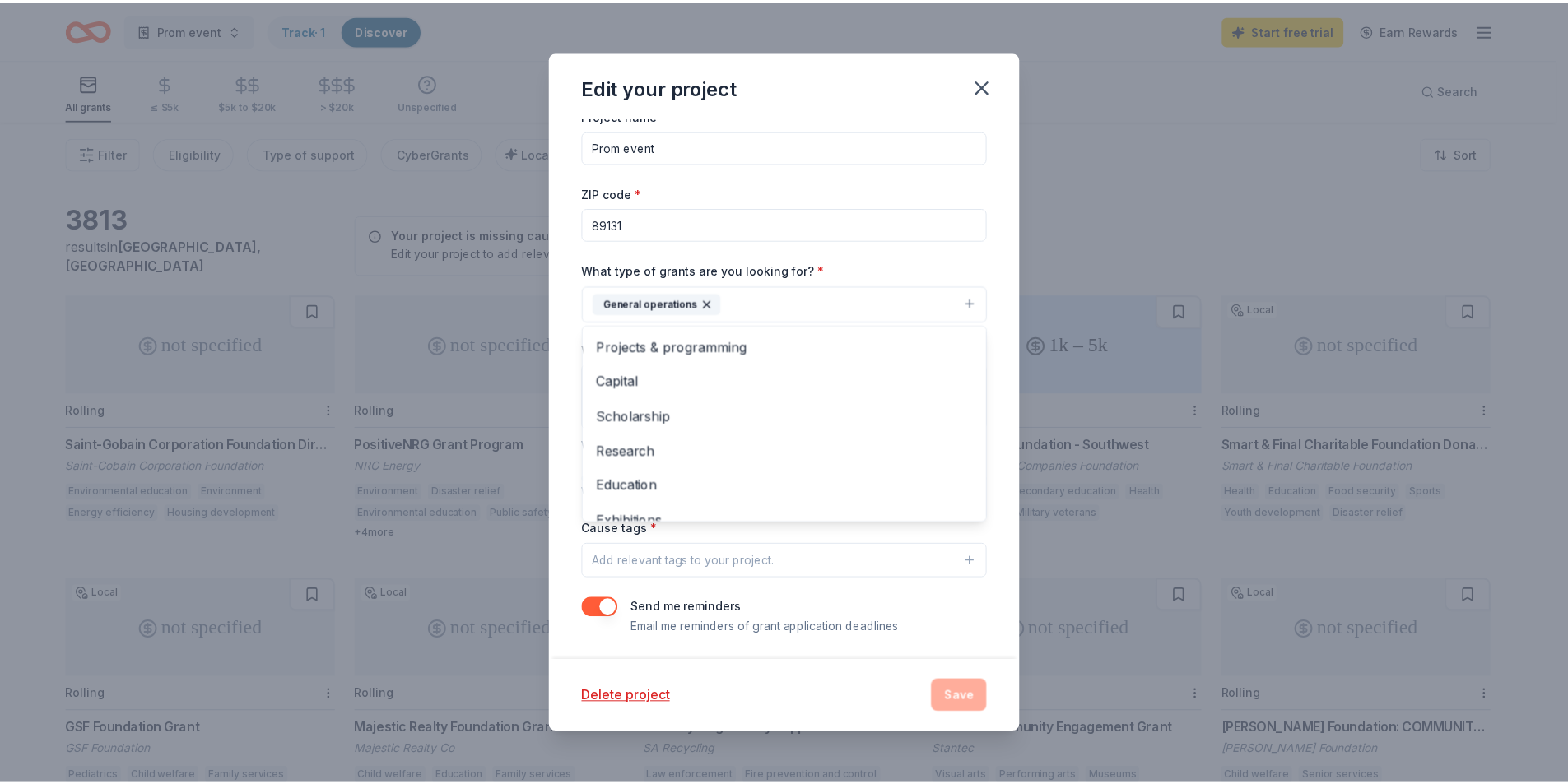
scroll to position [16, 0]
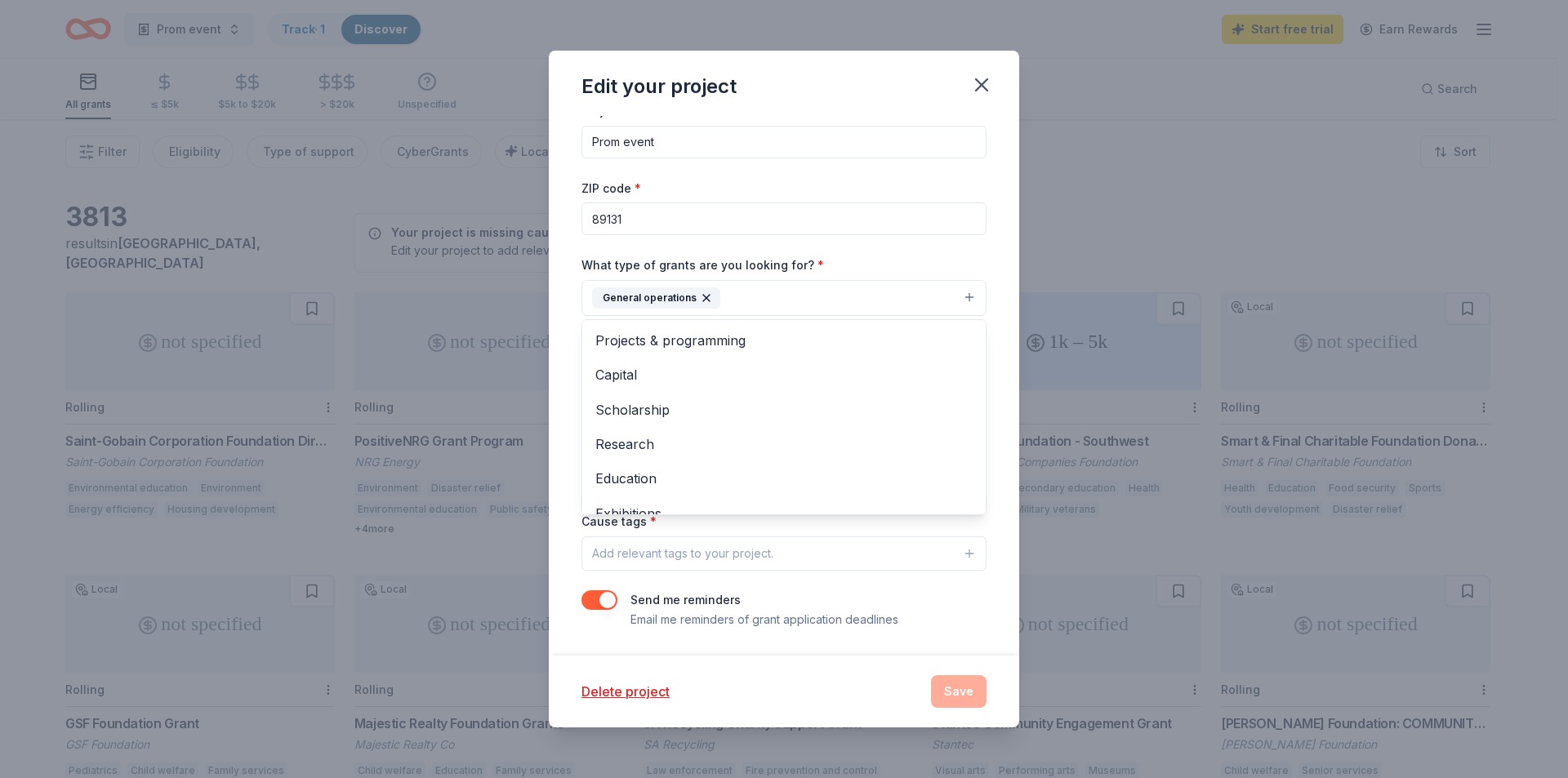
click at [953, 551] on div "Project name * Prom event ZIP code * 89131 What type of grants are you looking …" at bounding box center [784, 365] width 405 height 529
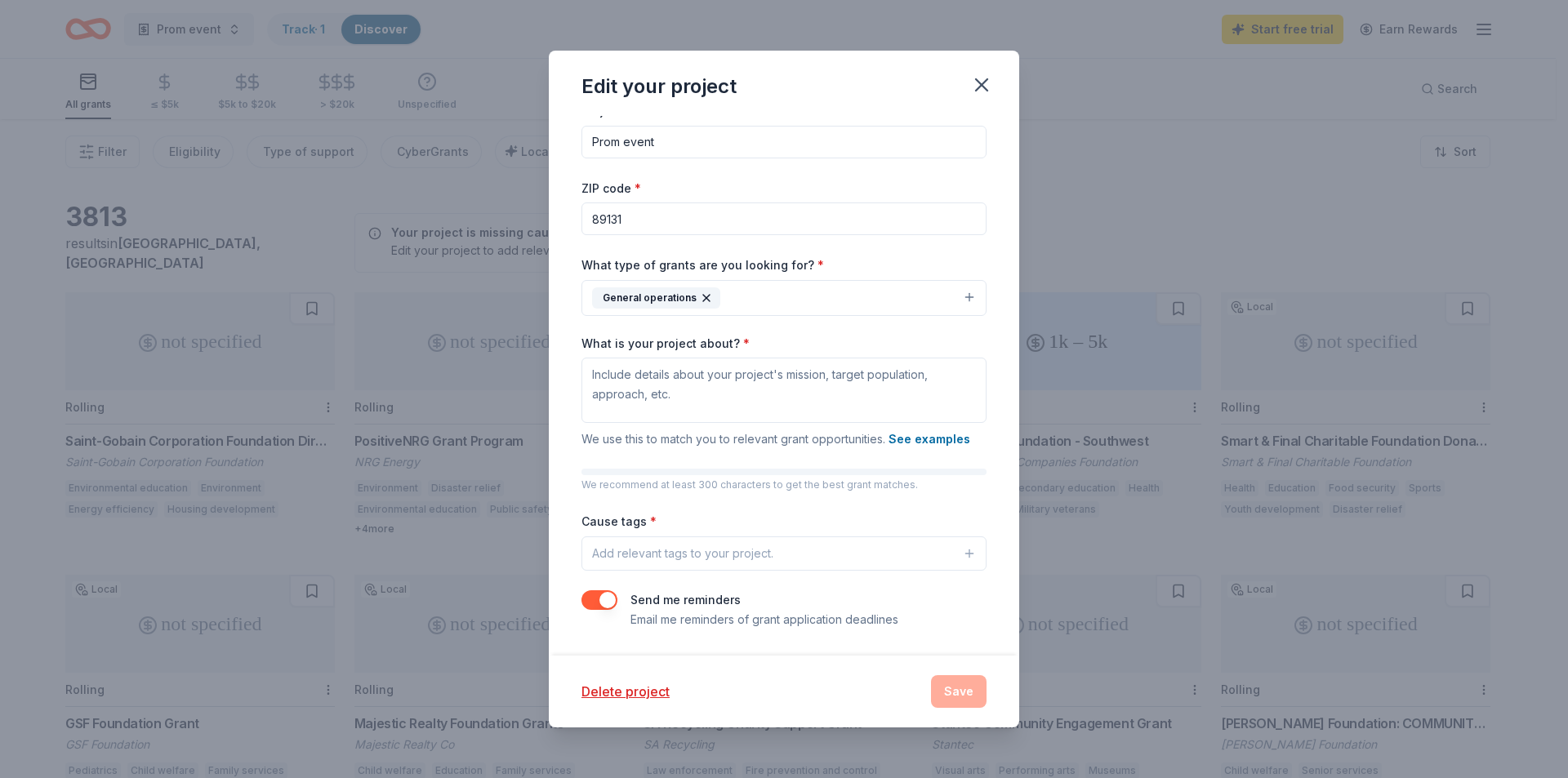
click at [948, 683] on div "Delete project Save" at bounding box center [784, 691] width 405 height 32
click at [730, 375] on textarea "What is your project about? *" at bounding box center [784, 390] width 405 height 66
click at [983, 80] on icon "button" at bounding box center [981, 84] width 23 height 23
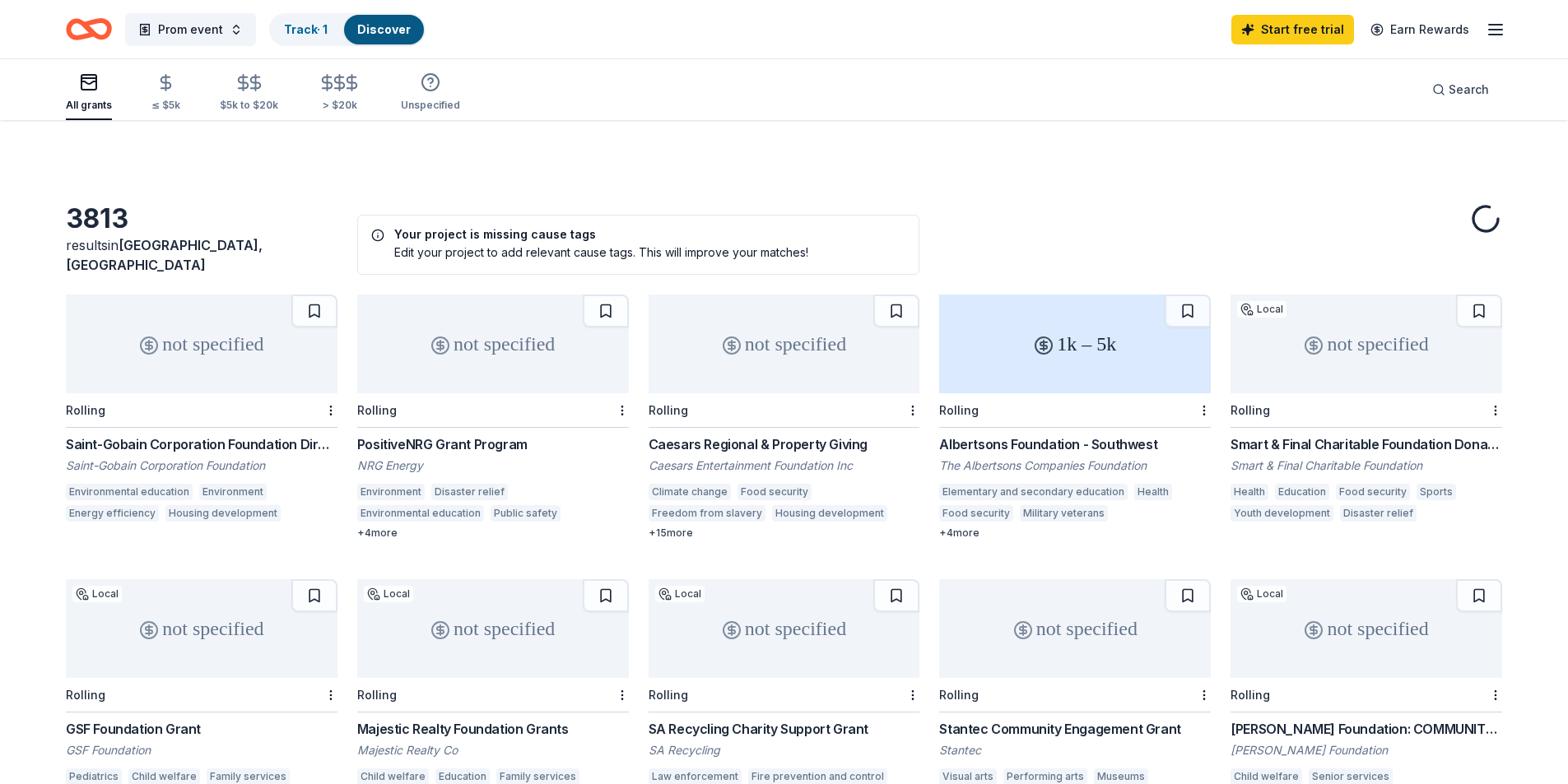
scroll to position [160, 0]
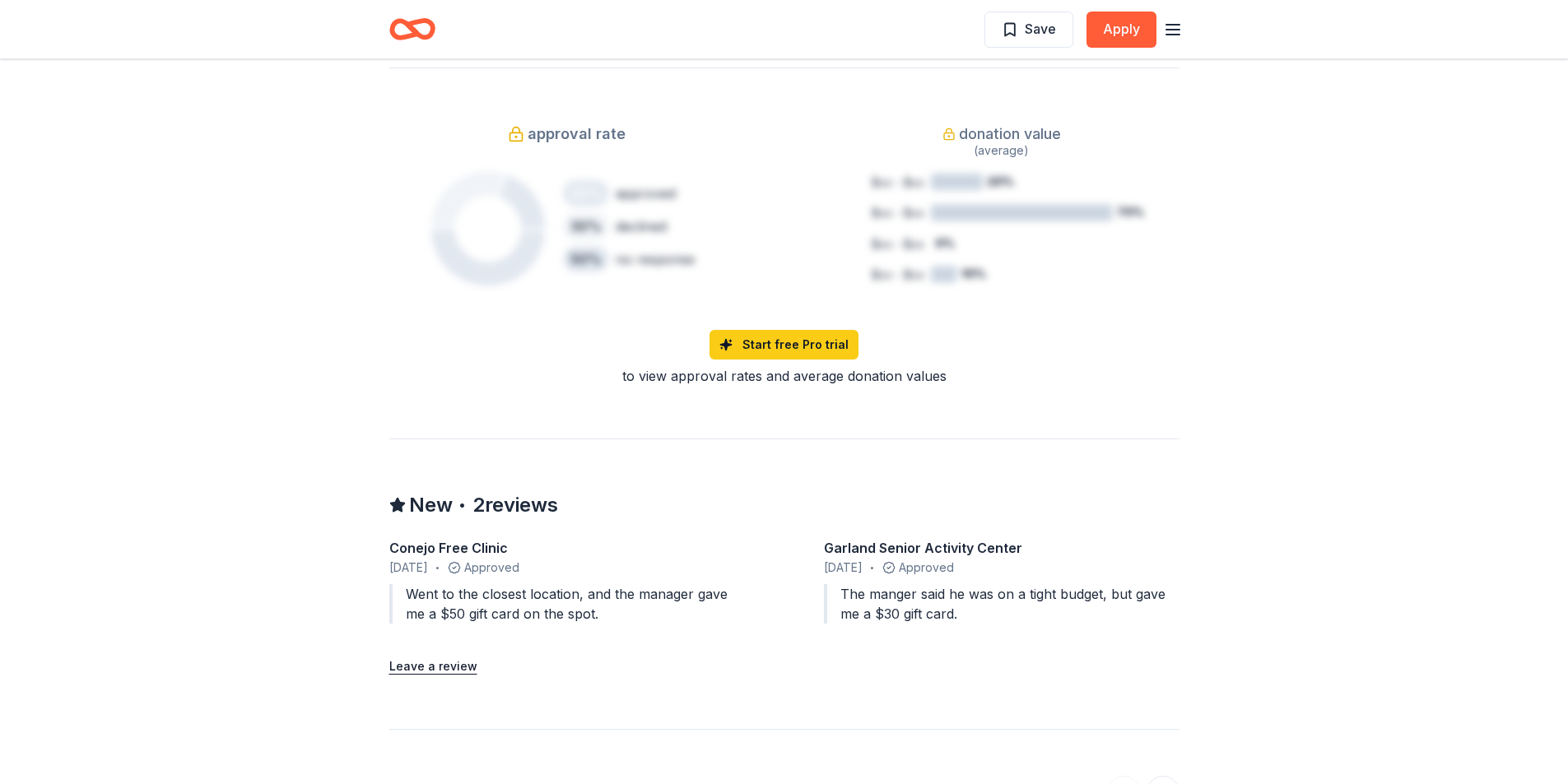
scroll to position [1536, 0]
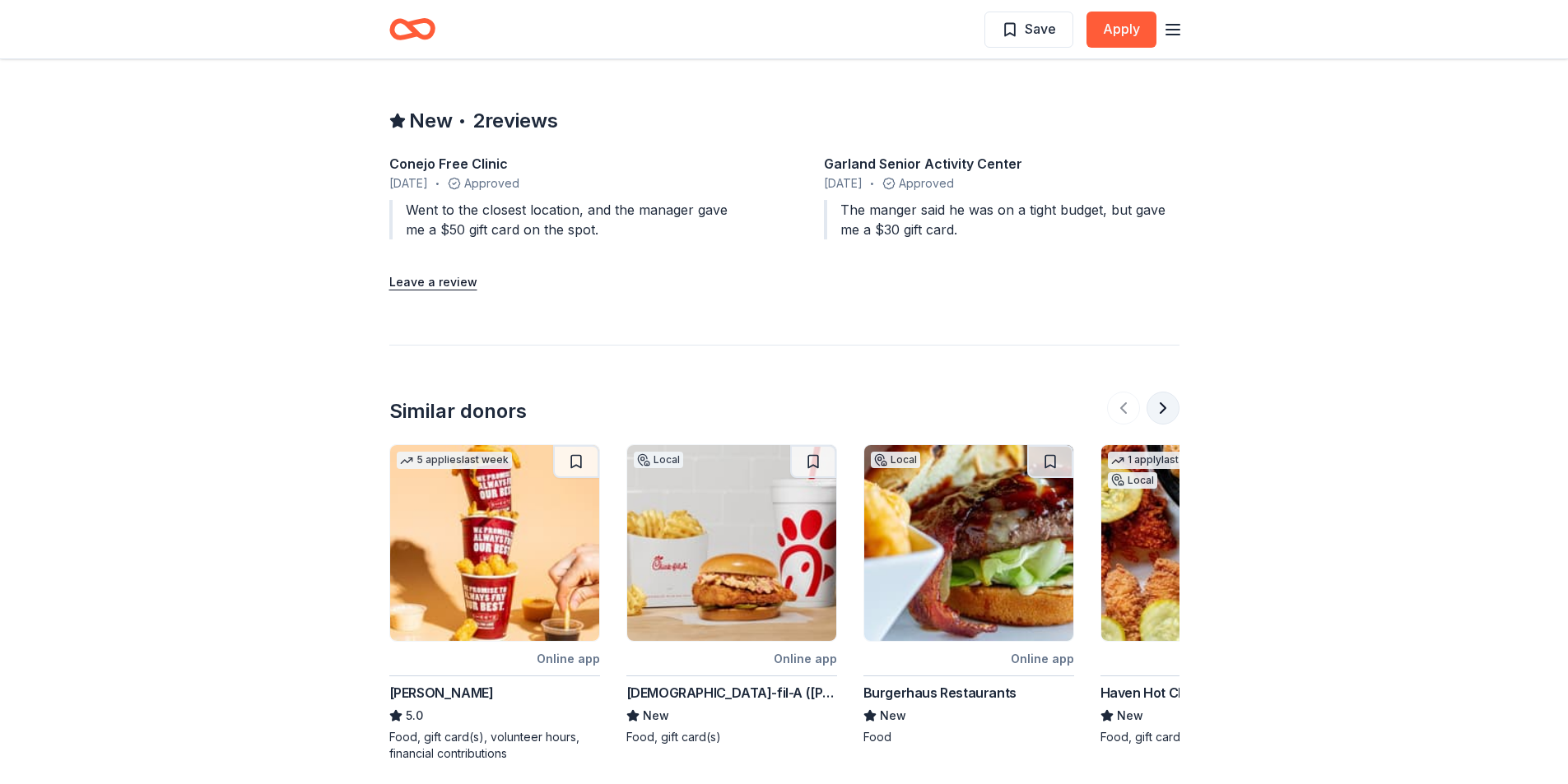
click at [1166, 412] on button at bounding box center [1163, 407] width 33 height 33
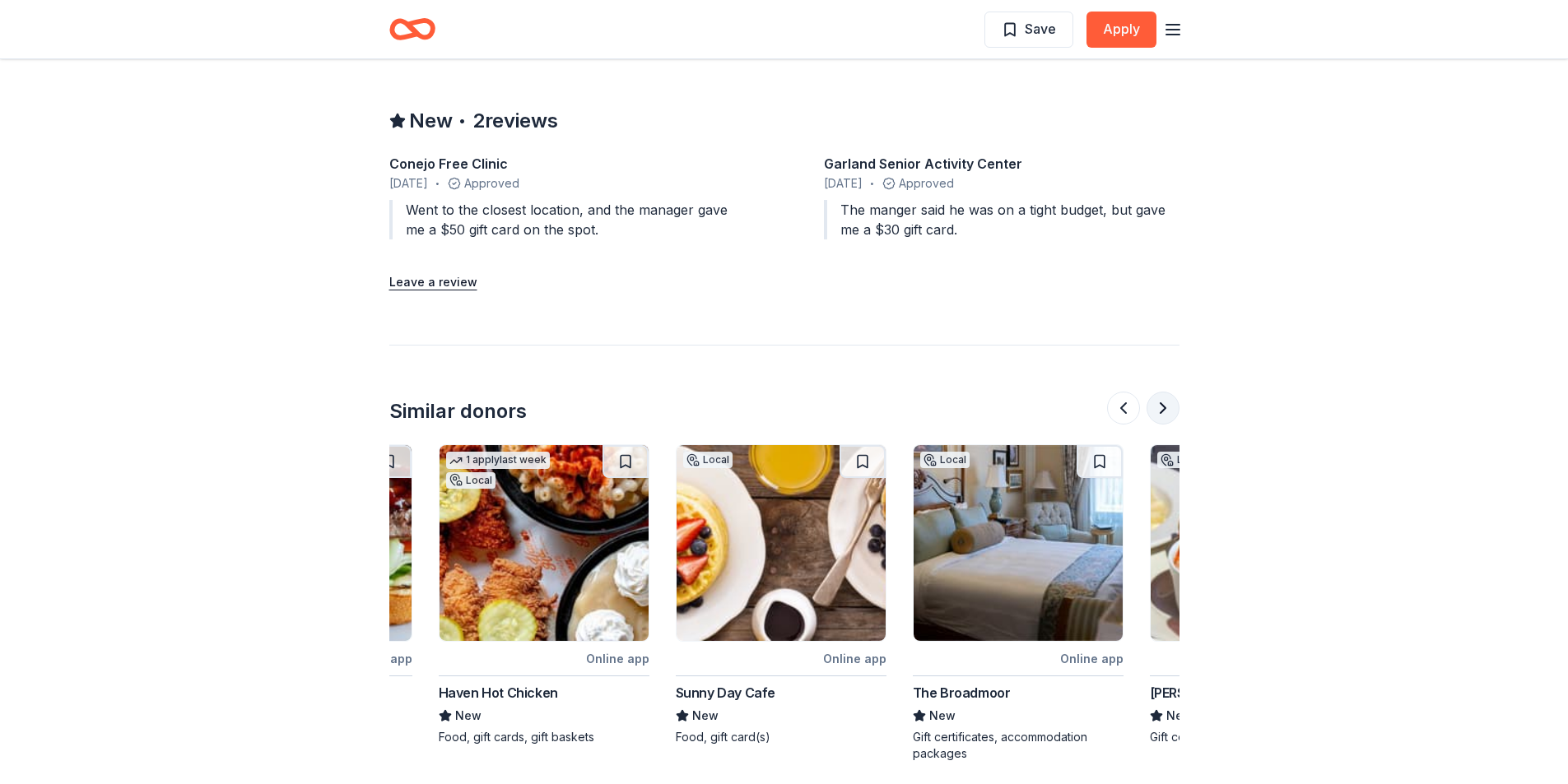
scroll to position [0, 711]
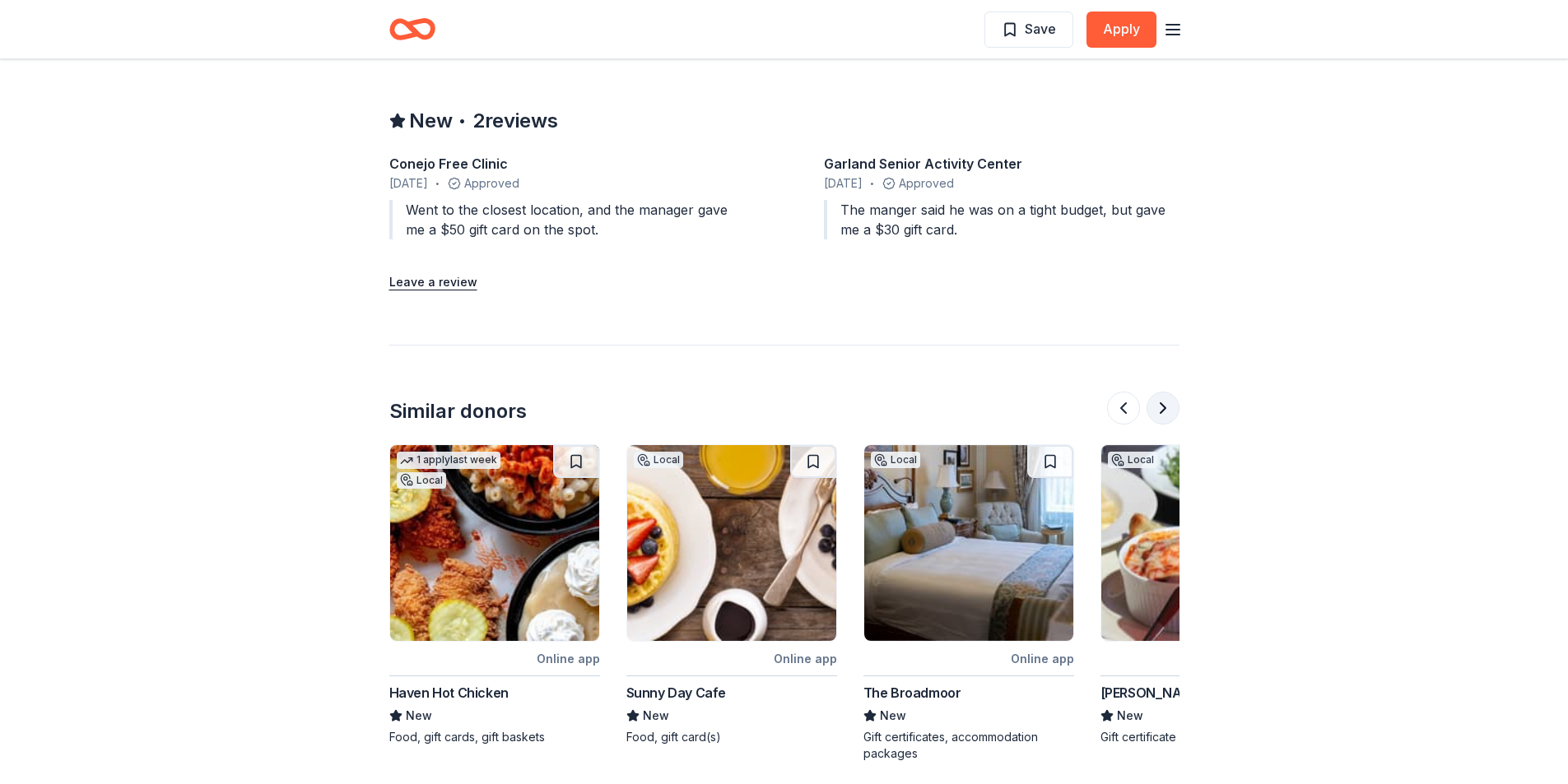
click at [1166, 412] on button at bounding box center [1163, 407] width 33 height 33
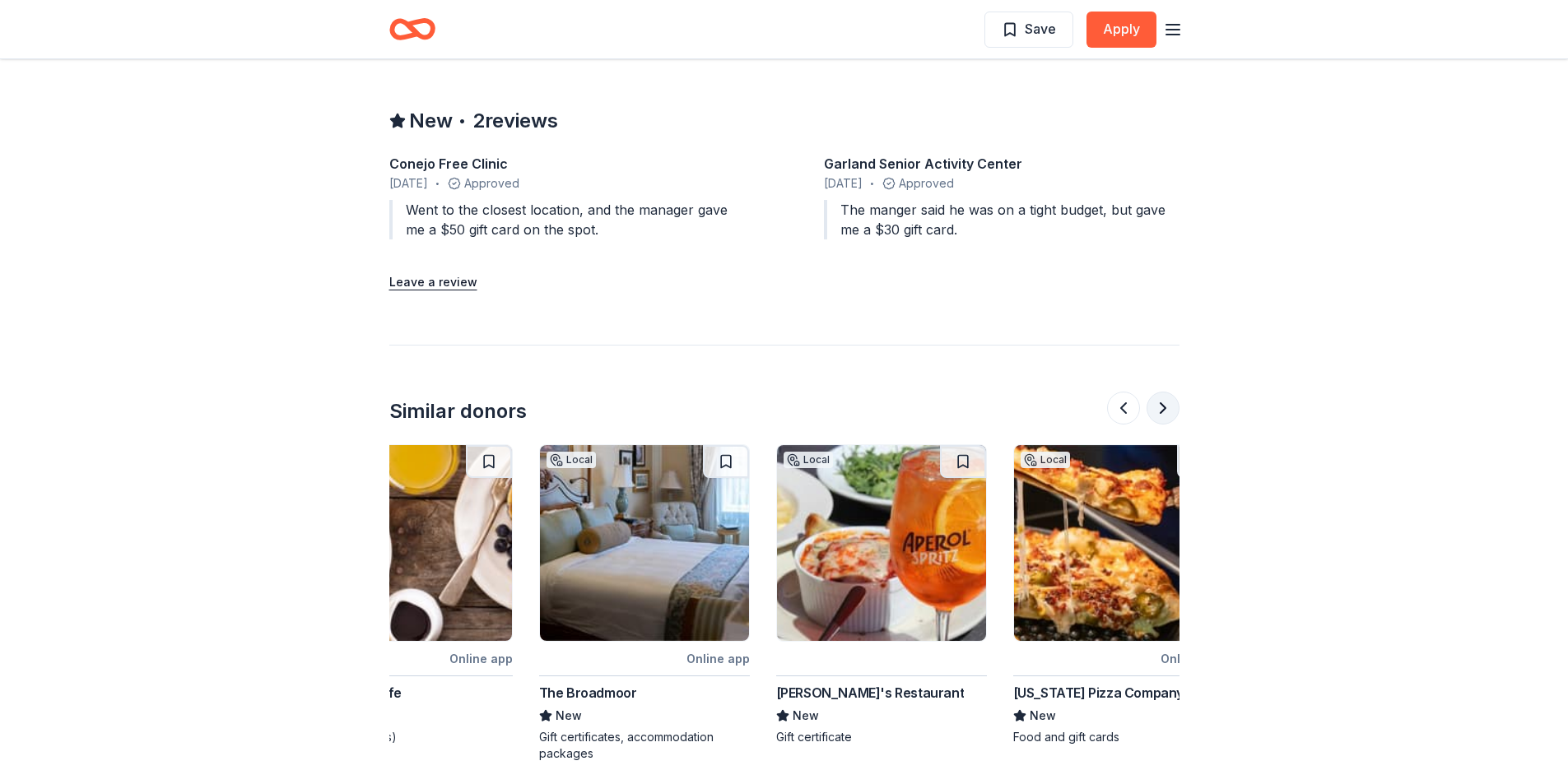
scroll to position [0, 1422]
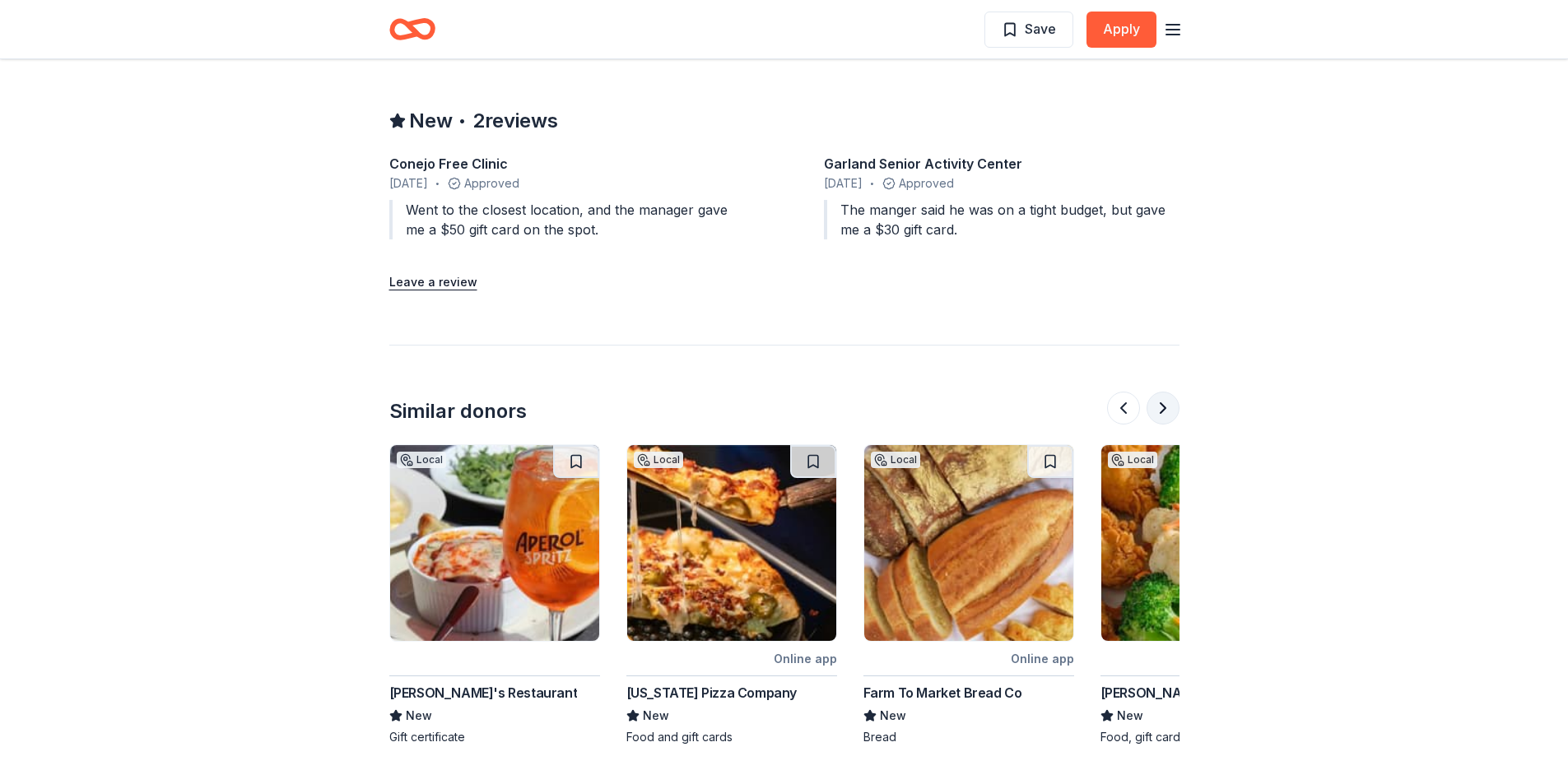
click at [1166, 412] on button at bounding box center [1163, 407] width 33 height 33
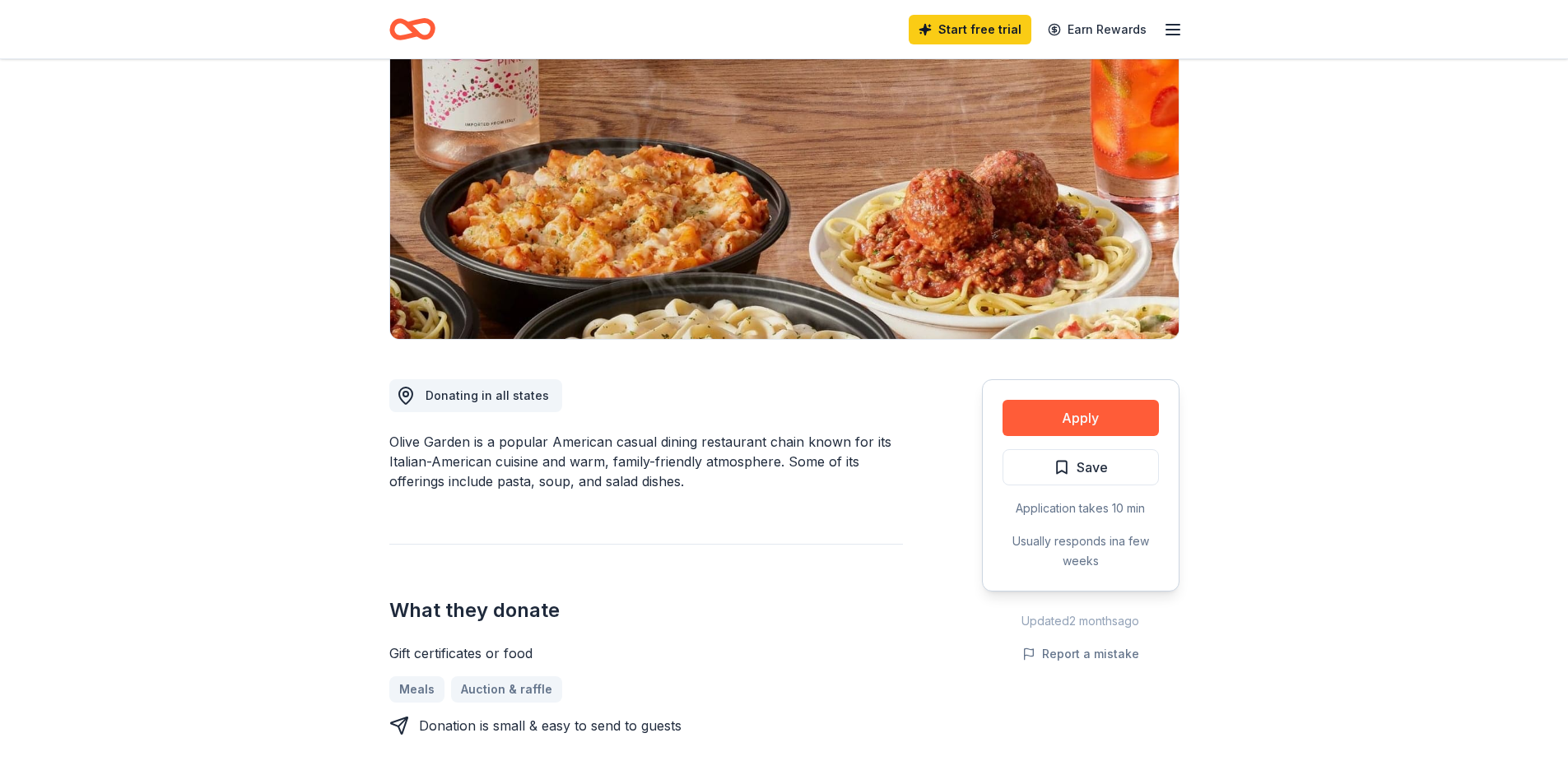
scroll to position [0, 0]
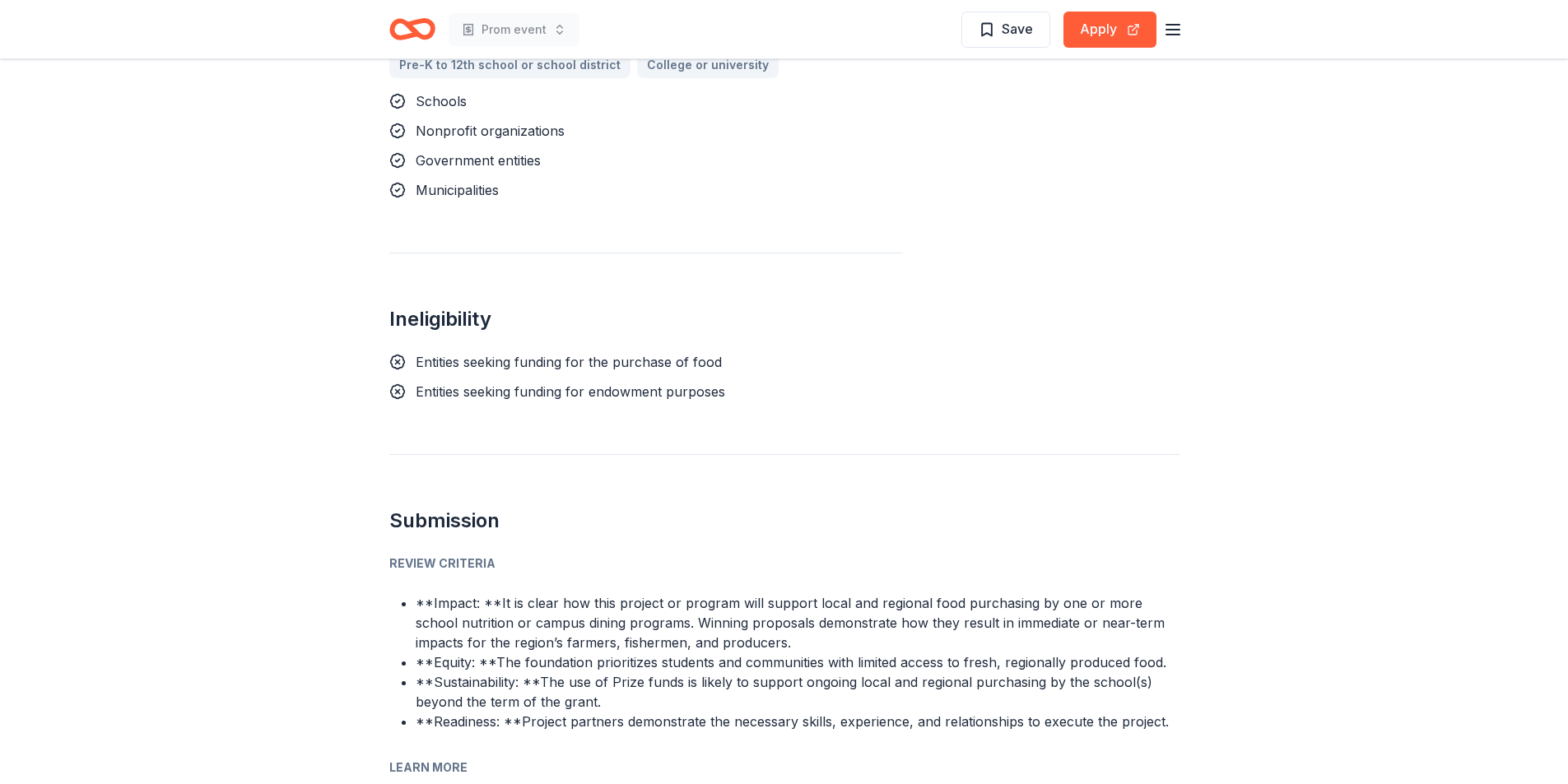
scroll to position [1371, 0]
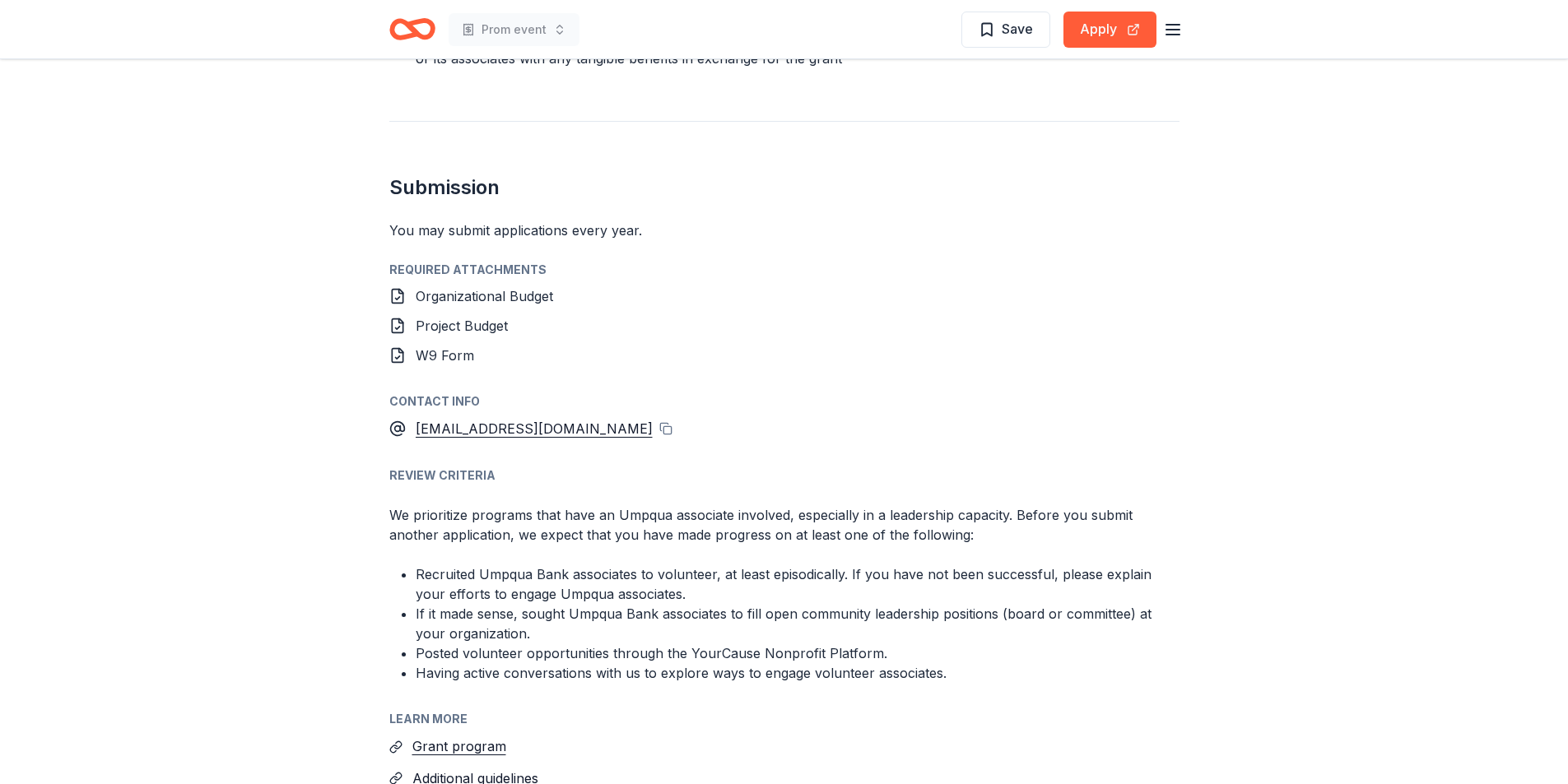
scroll to position [2305, 0]
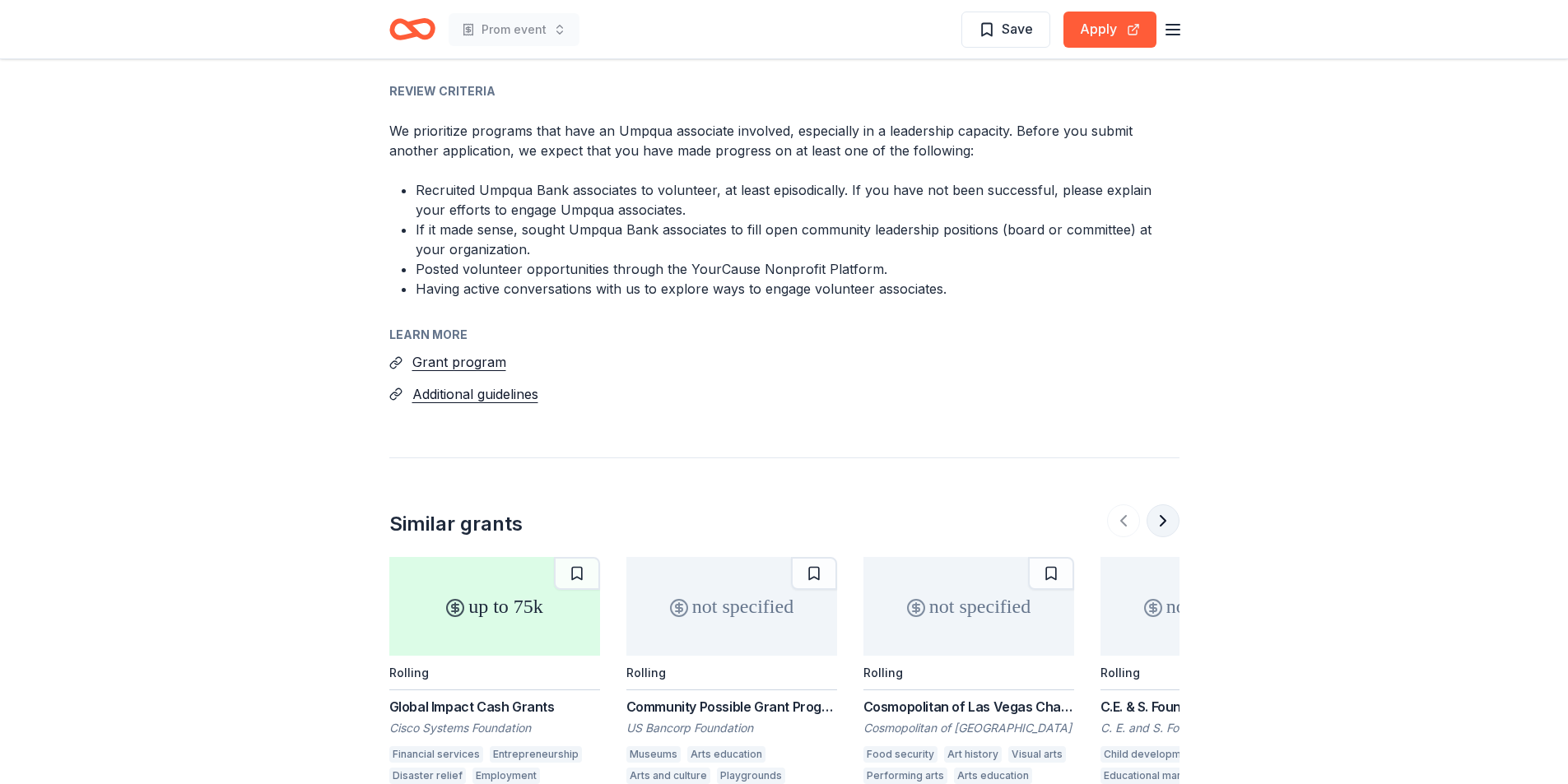
click at [1170, 505] on button at bounding box center [1163, 521] width 33 height 33
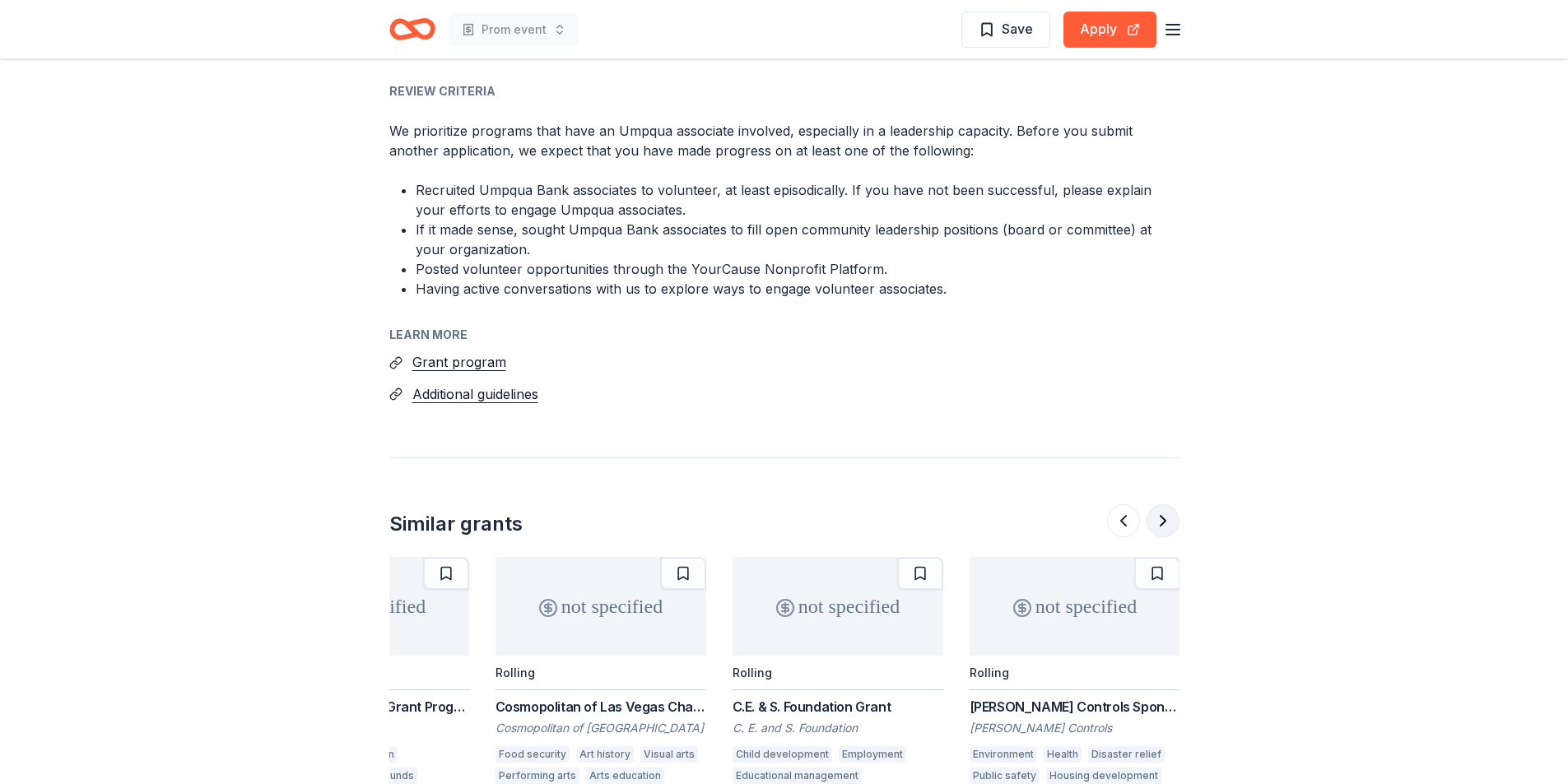
scroll to position [0, 711]
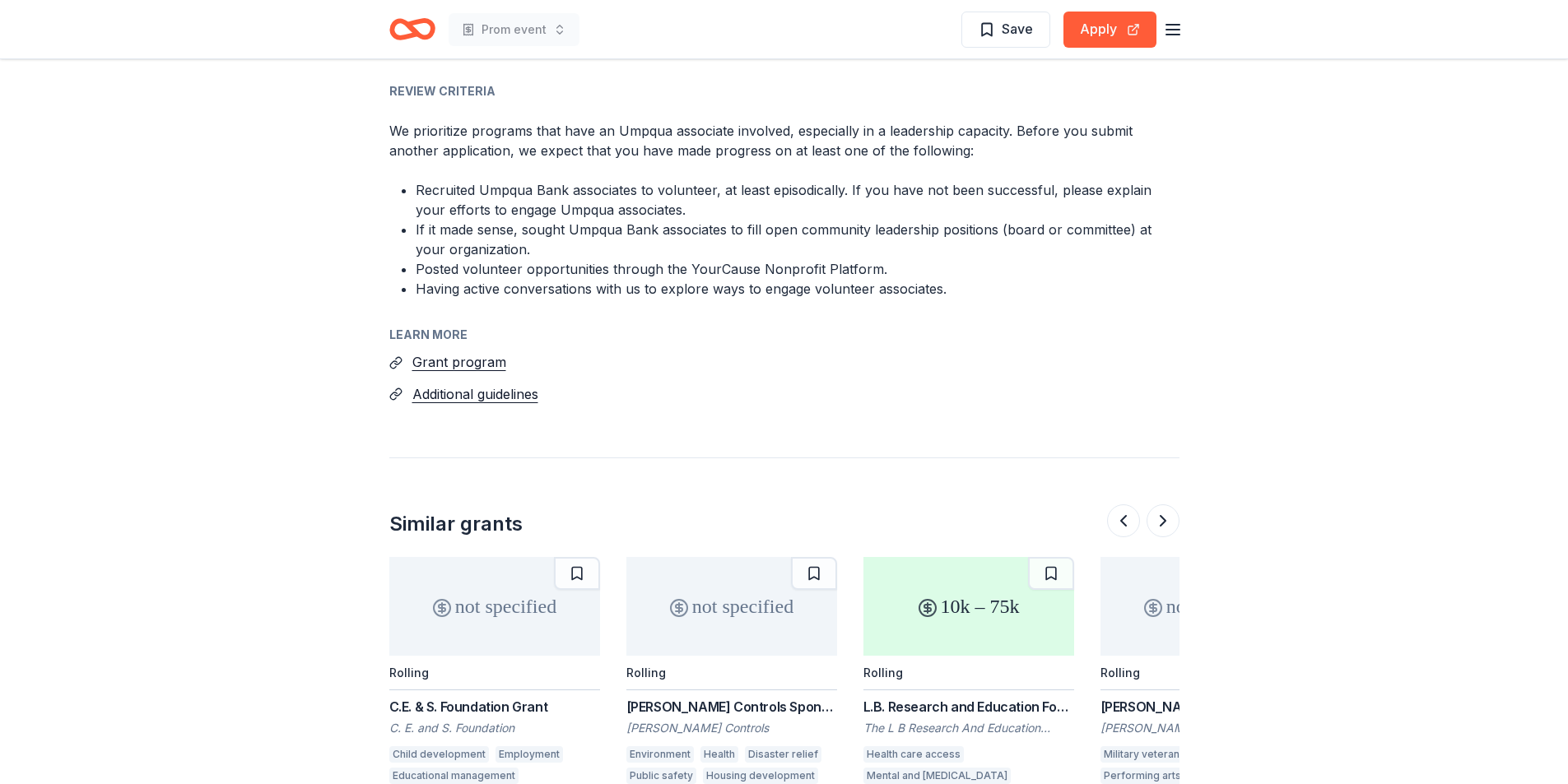
click at [486, 697] on div "C.E. & S. Foundation Grant" at bounding box center [495, 707] width 211 height 20
click at [1167, 505] on button at bounding box center [1163, 521] width 33 height 33
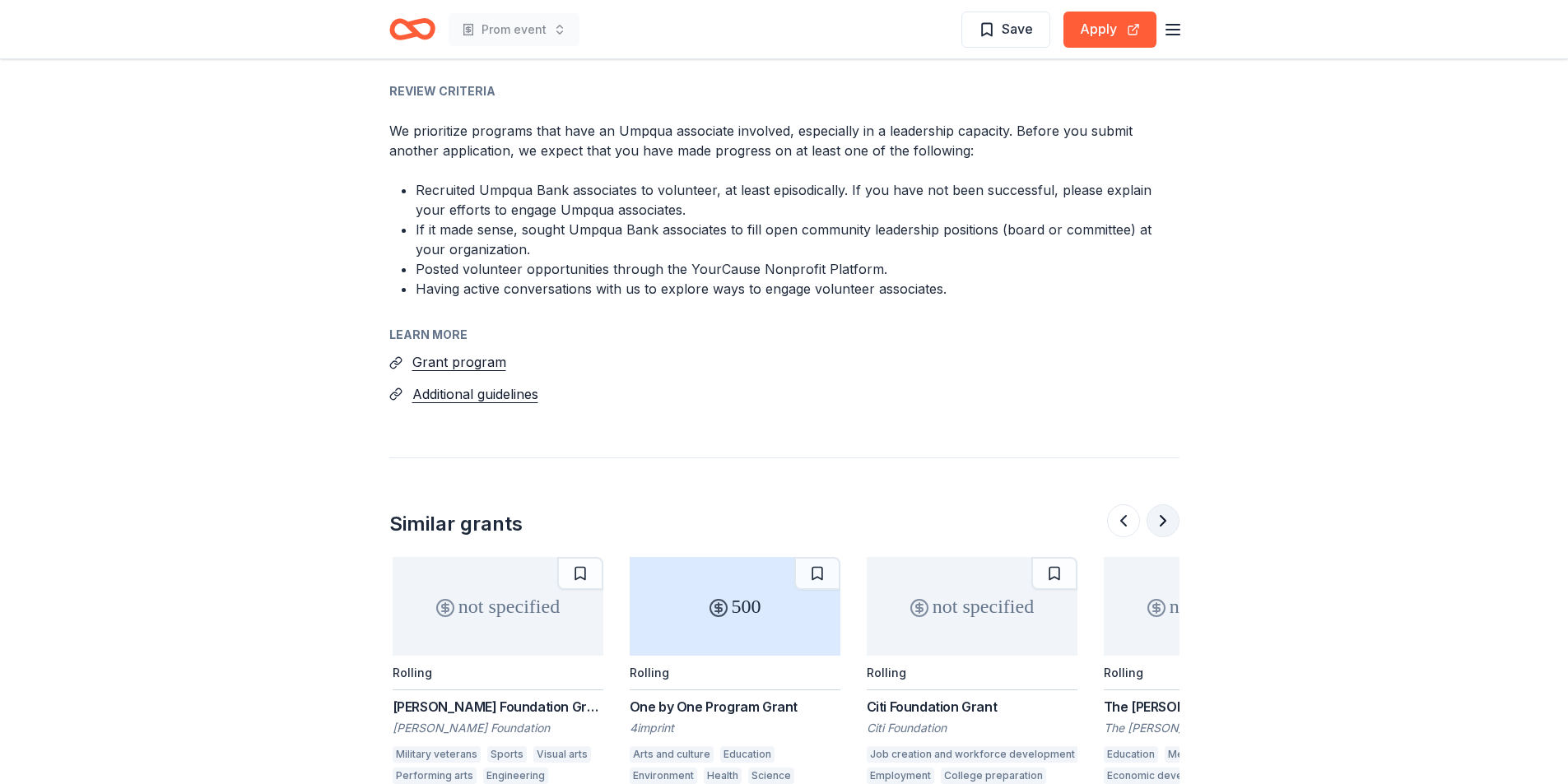
scroll to position [0, 1422]
click at [1167, 505] on button at bounding box center [1163, 521] width 33 height 33
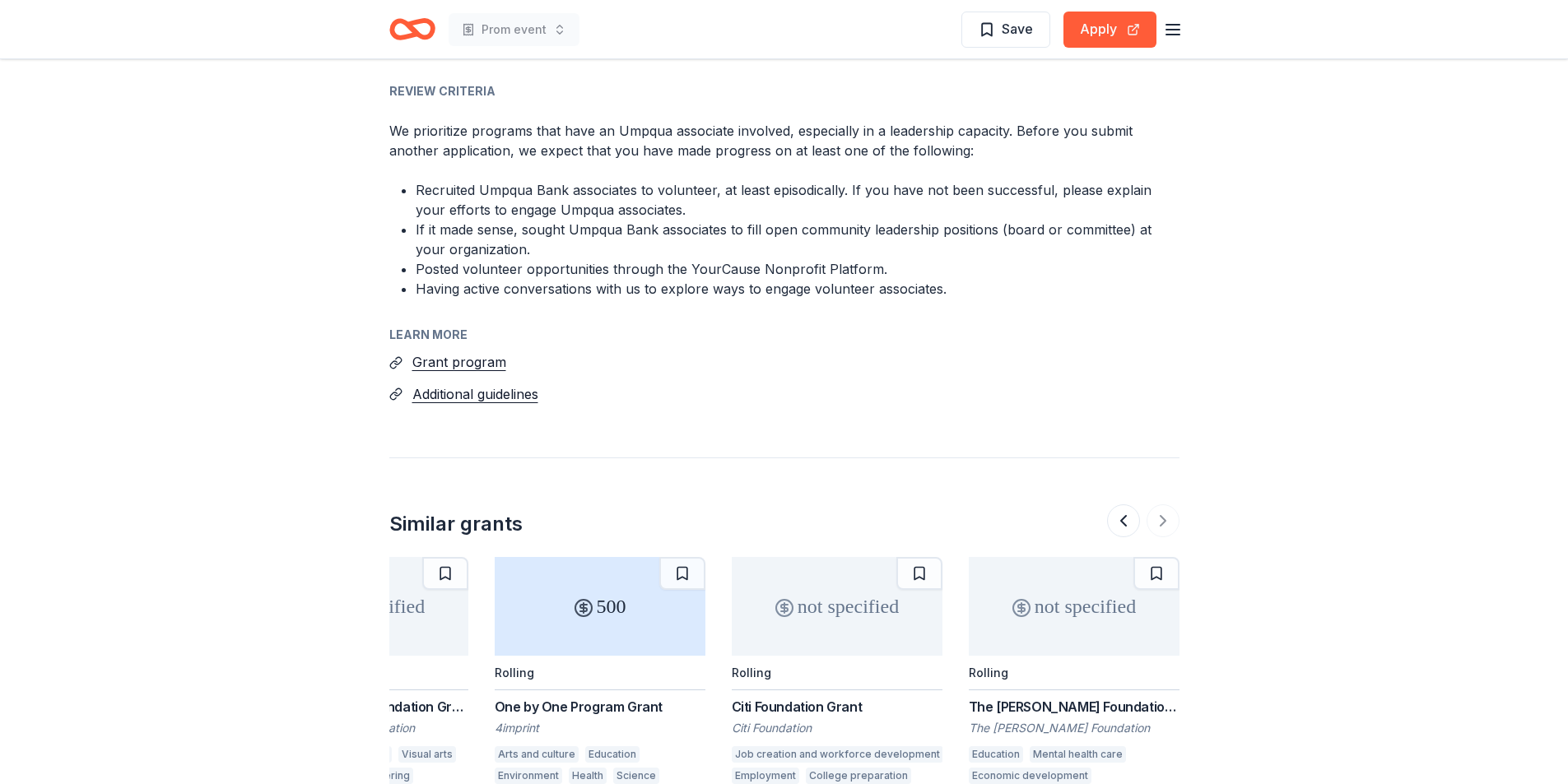
click at [1104, 697] on div "The Lind Foundation Partnership Grant" at bounding box center [1074, 707] width 211 height 20
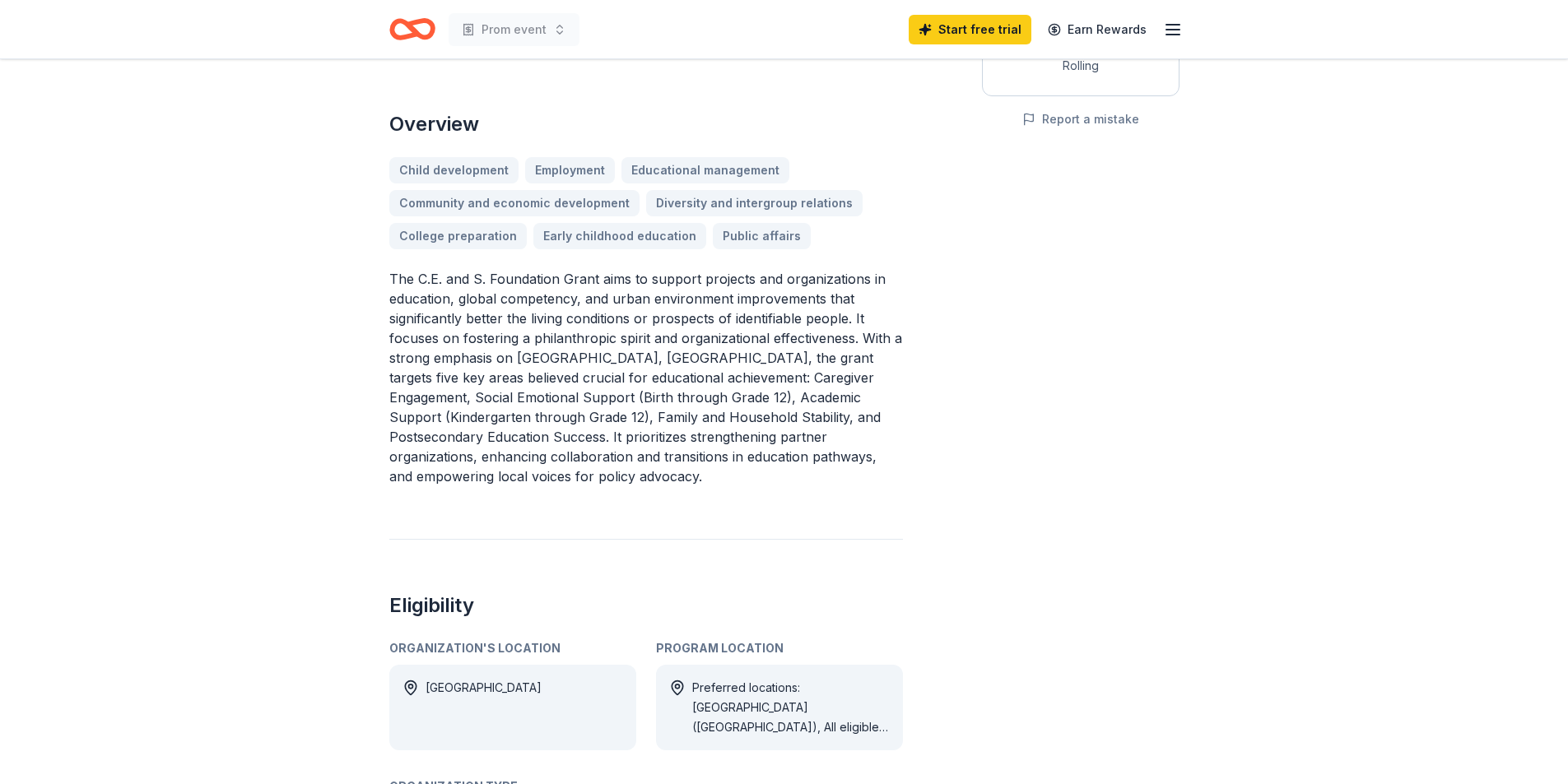
scroll to position [385, 0]
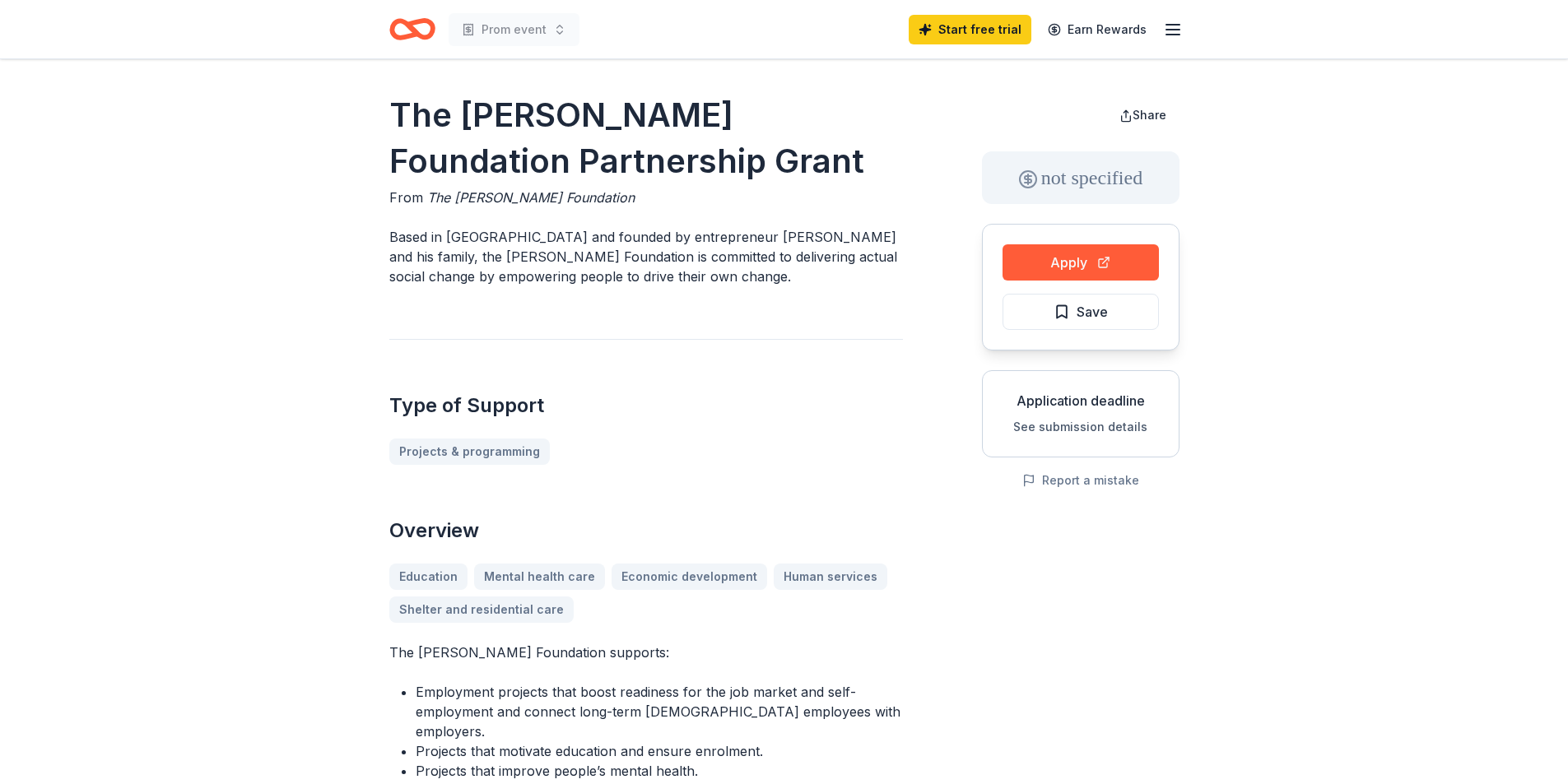
scroll to position [385, 0]
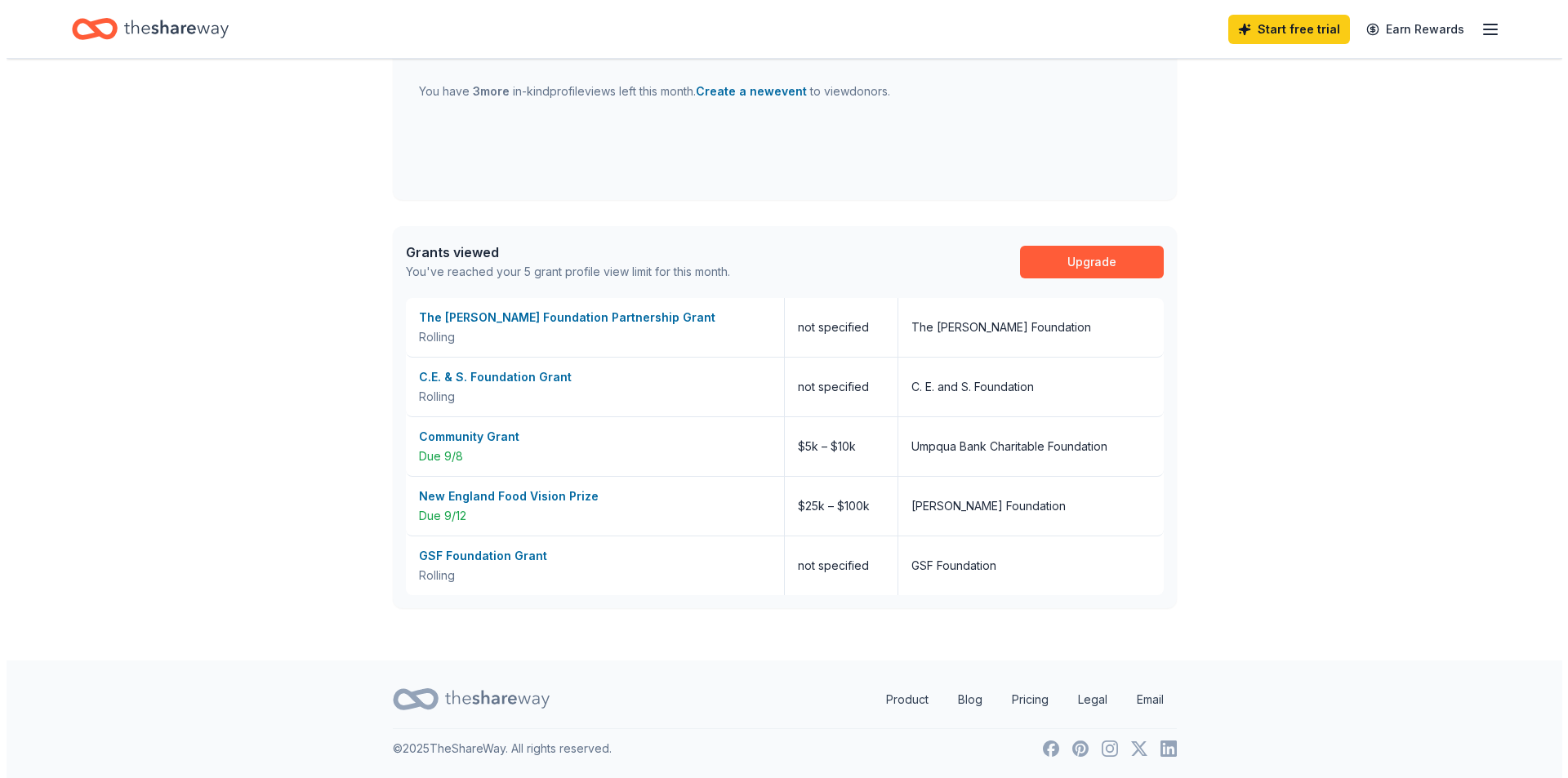
scroll to position [317, 0]
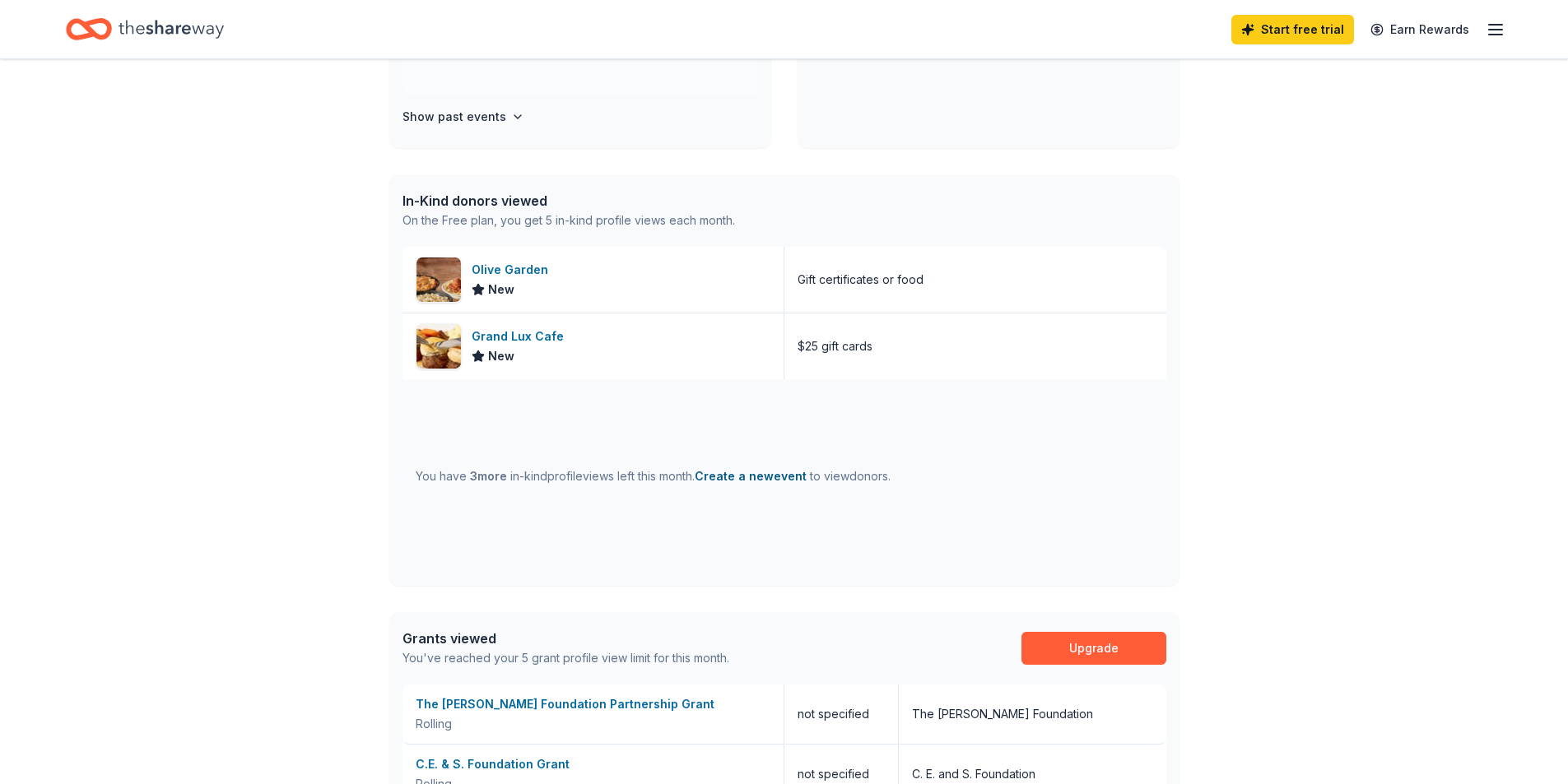
click at [762, 478] on button "Create a new event" at bounding box center [750, 476] width 112 height 20
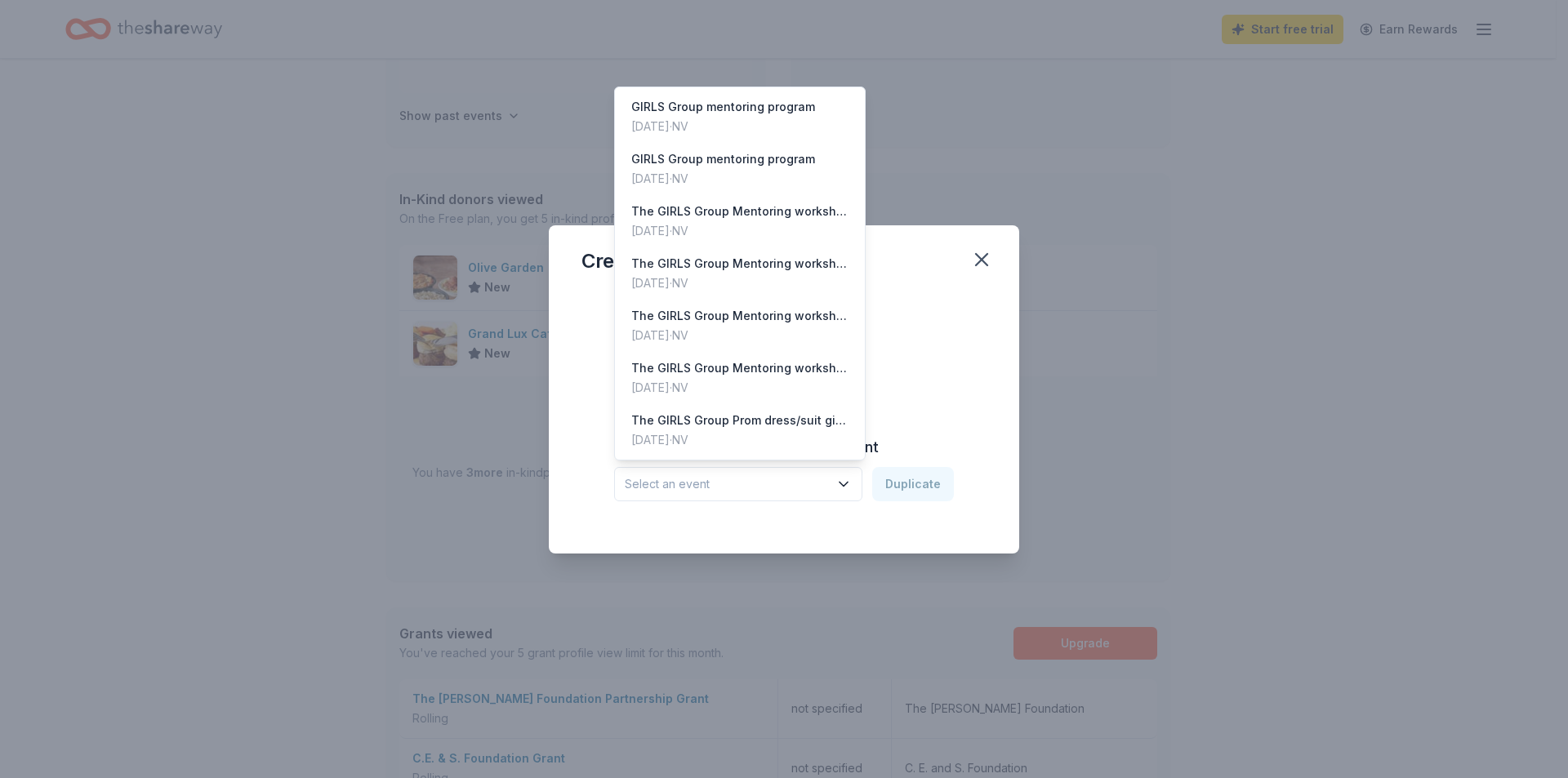
click at [851, 487] on icon "button" at bounding box center [844, 484] width 17 height 17
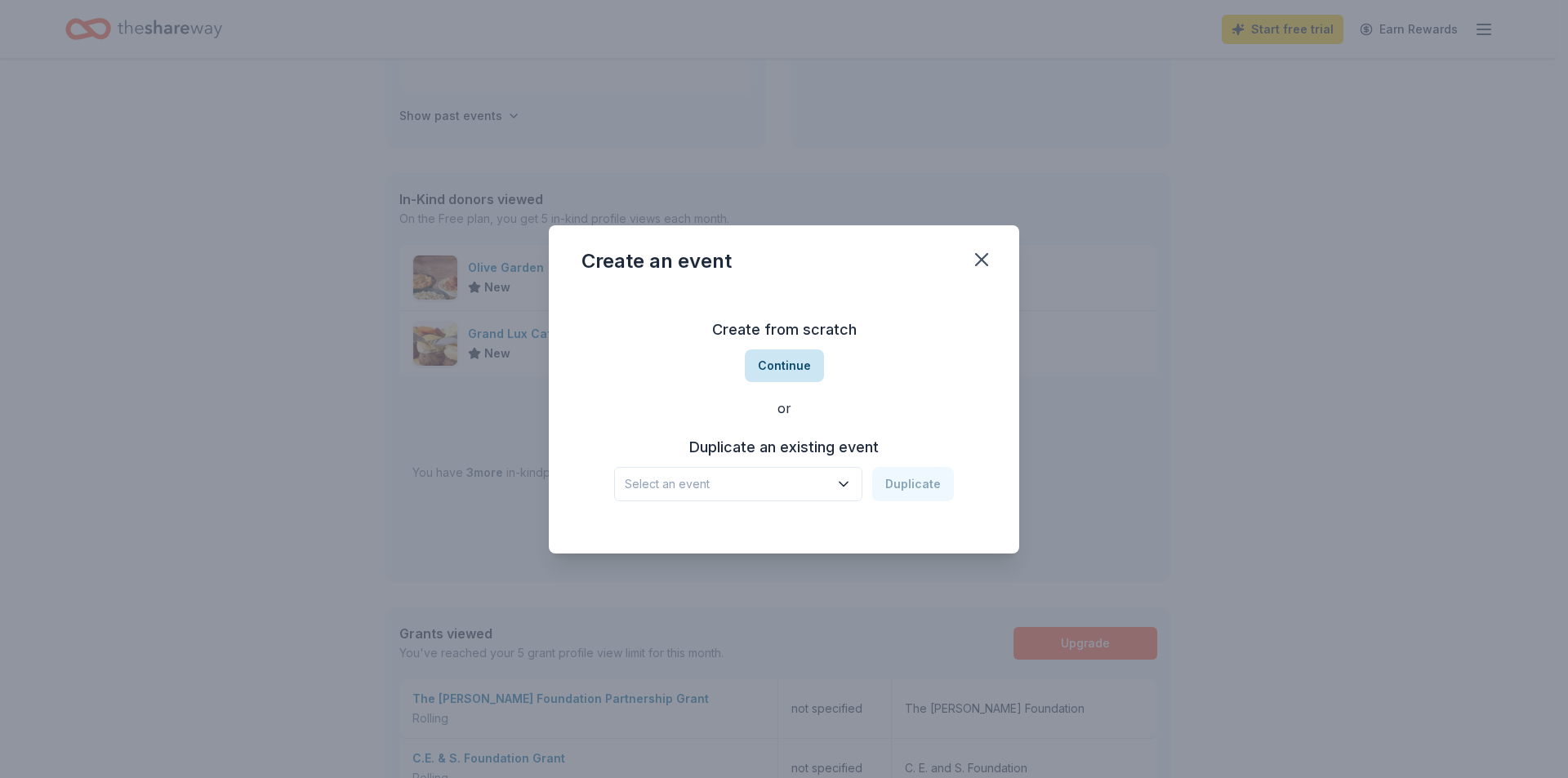
click at [791, 365] on button "Continue" at bounding box center [784, 365] width 79 height 32
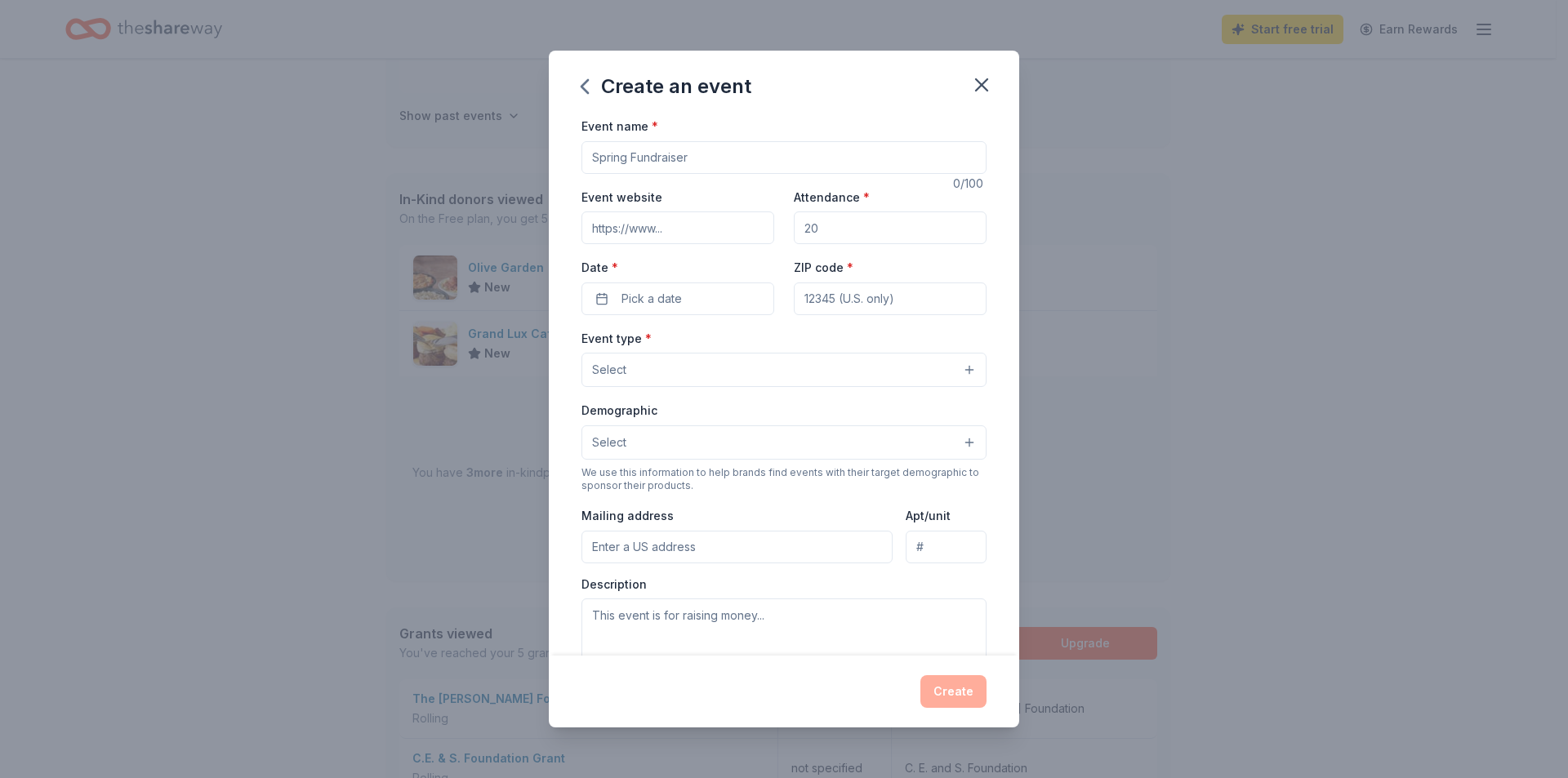
click at [698, 160] on input "Event name *" at bounding box center [784, 157] width 405 height 32
type input "Pamper Party"
click at [827, 225] on input "Attendance *" at bounding box center [890, 227] width 193 height 32
type input "100"
click at [620, 294] on button "Pick a date" at bounding box center [677, 298] width 193 height 32
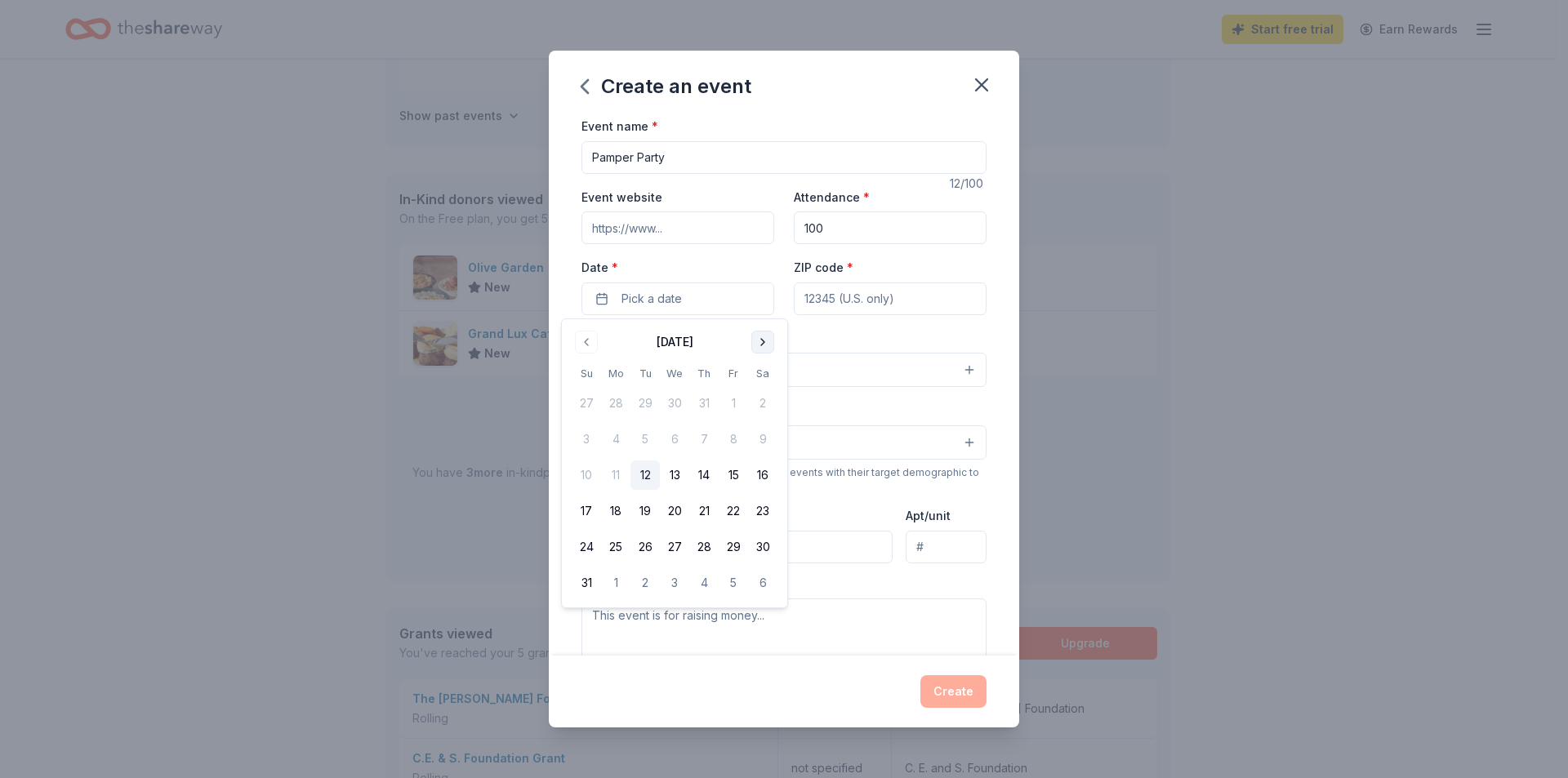
click at [766, 343] on button "Go to next month" at bounding box center [762, 342] width 23 height 23
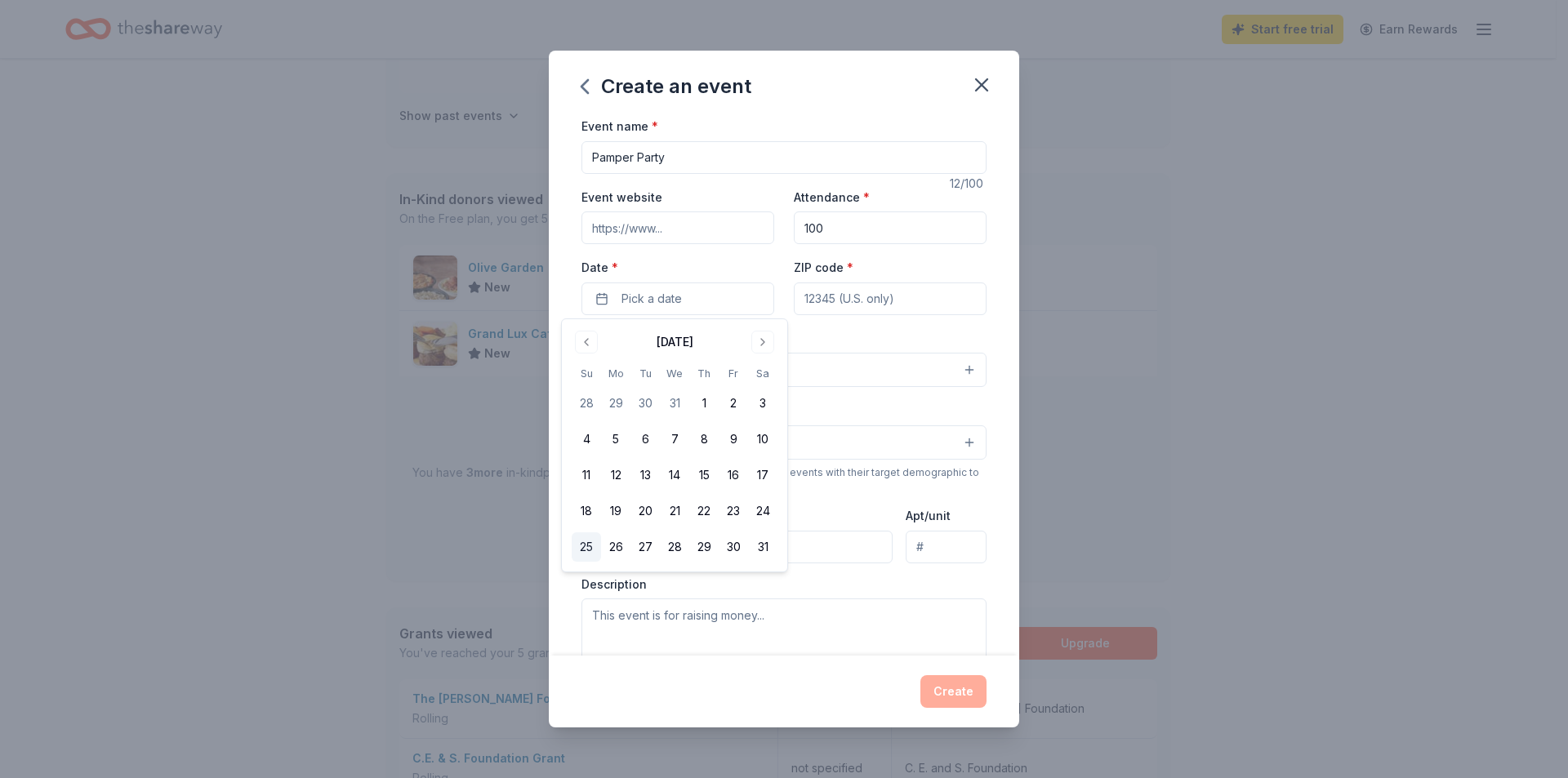
click at [585, 543] on button "25" at bounding box center [586, 547] width 29 height 29
click at [902, 301] on input "ZIP code *" at bounding box center [890, 298] width 193 height 32
type input "89131"
type input "7731 Golden Filly Street"
click at [958, 368] on button "Select" at bounding box center [784, 370] width 405 height 34
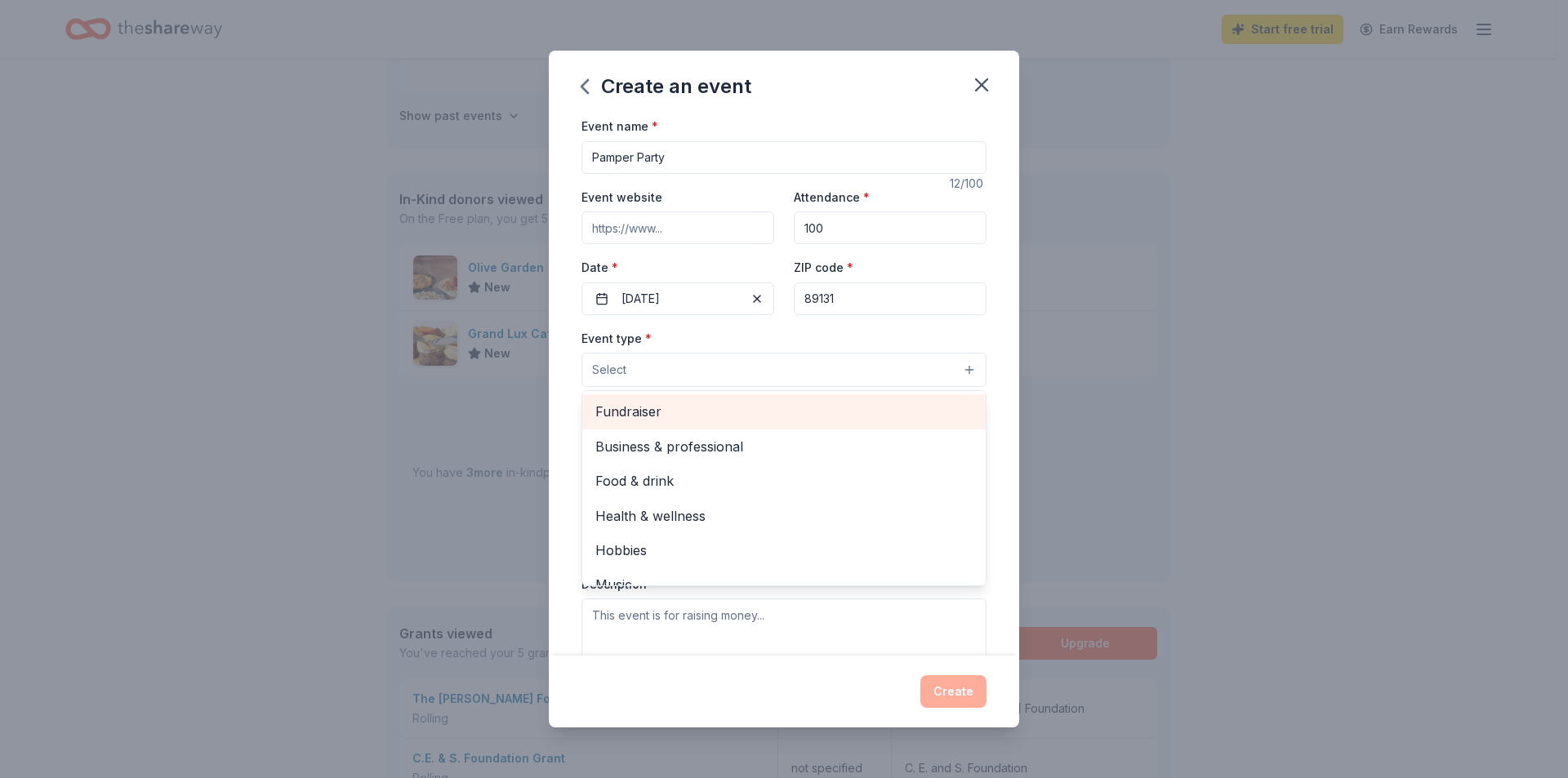
click at [923, 408] on span "Fundraiser" at bounding box center [784, 412] width 378 height 22
click at [923, 408] on span "Business & professional" at bounding box center [784, 413] width 378 height 22
click at [923, 408] on span "Food & drink" at bounding box center [784, 413] width 378 height 22
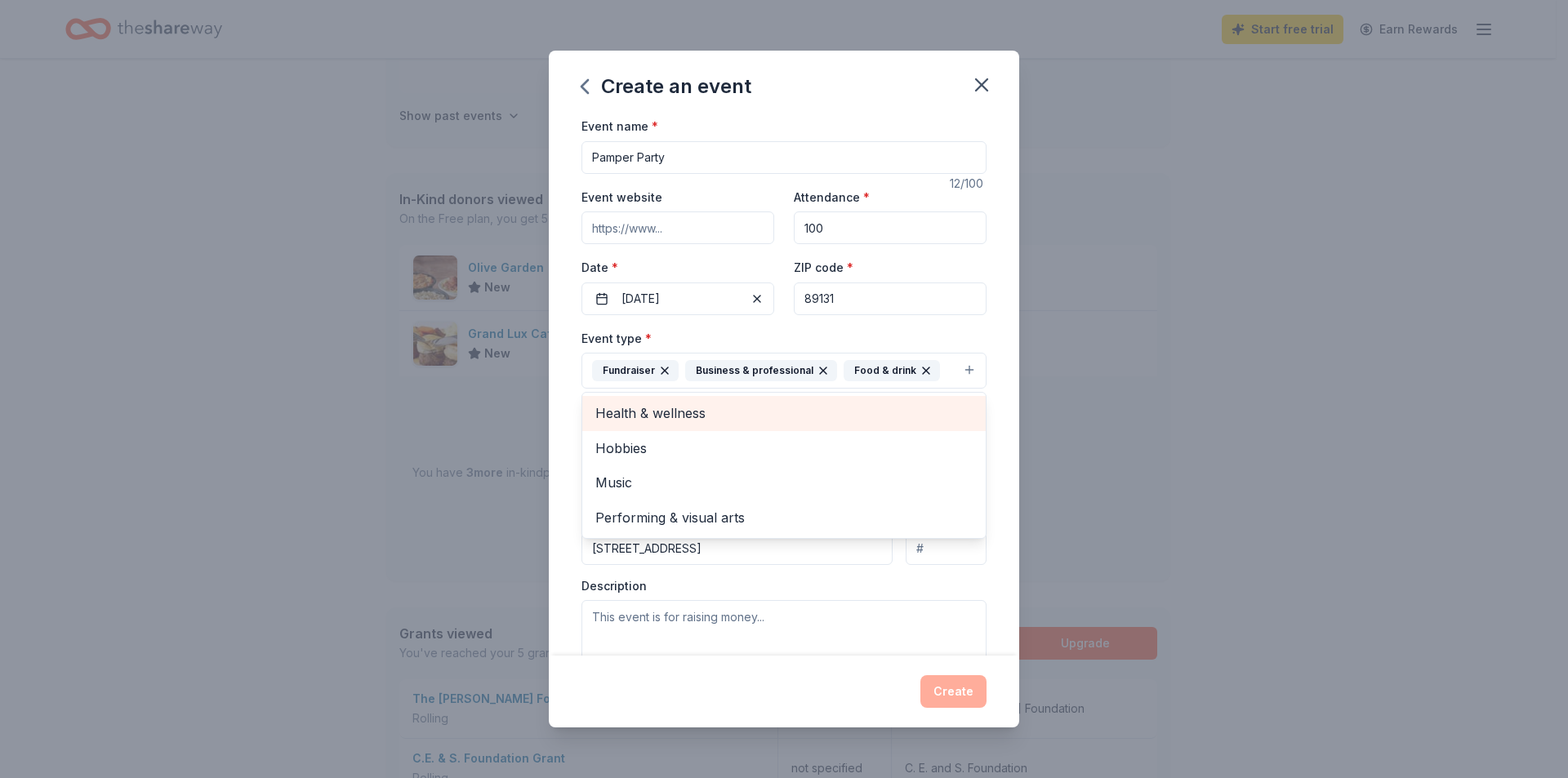
click at [923, 408] on span "Health & wellness" at bounding box center [784, 413] width 378 height 22
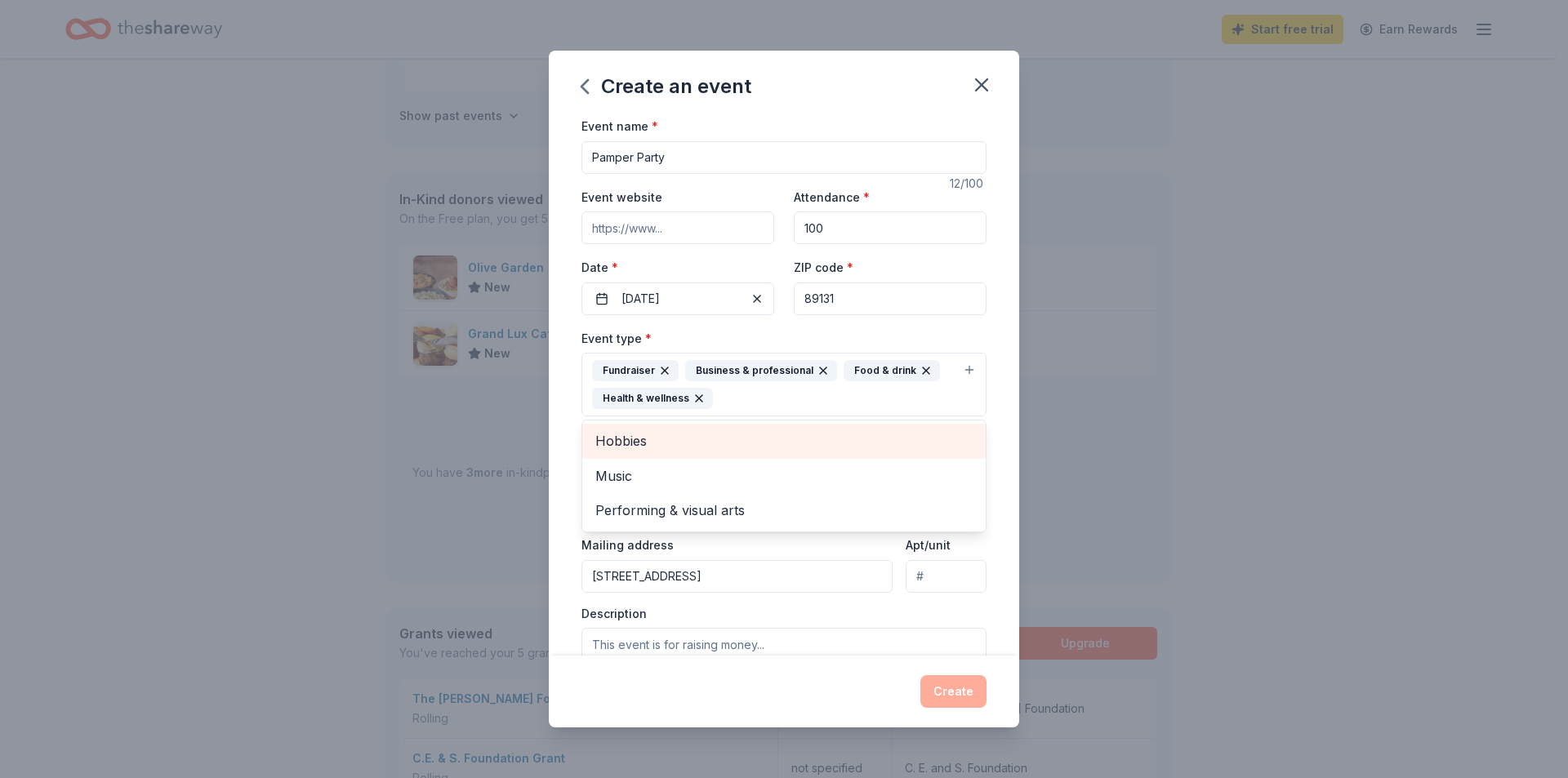
click at [990, 366] on div "Event name * Pamper Party 12 /100 Event website Attendance * 100 Date * 01/25/2…" at bounding box center [784, 387] width 471 height 540
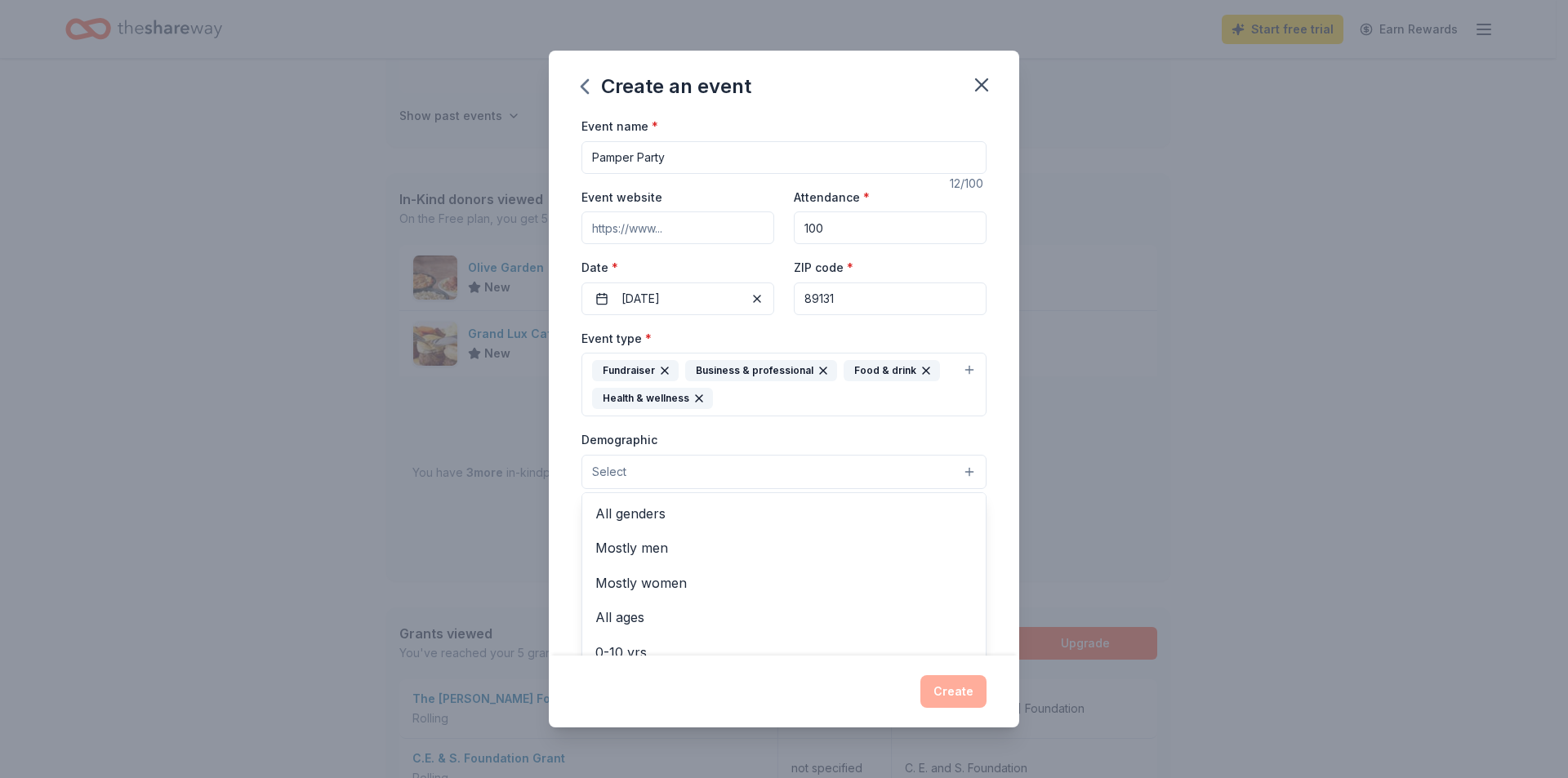
click at [953, 472] on button "Select" at bounding box center [784, 472] width 405 height 34
click at [911, 508] on span "All genders" at bounding box center [784, 514] width 378 height 22
click at [995, 446] on div "Event name * Pamper Party 12 /100 Event website Attendance * 100 Date * 01/25/2…" at bounding box center [784, 387] width 471 height 540
click at [959, 473] on button "All genders" at bounding box center [784, 473] width 405 height 36
click at [886, 547] on span "Mostly women" at bounding box center [784, 550] width 378 height 22
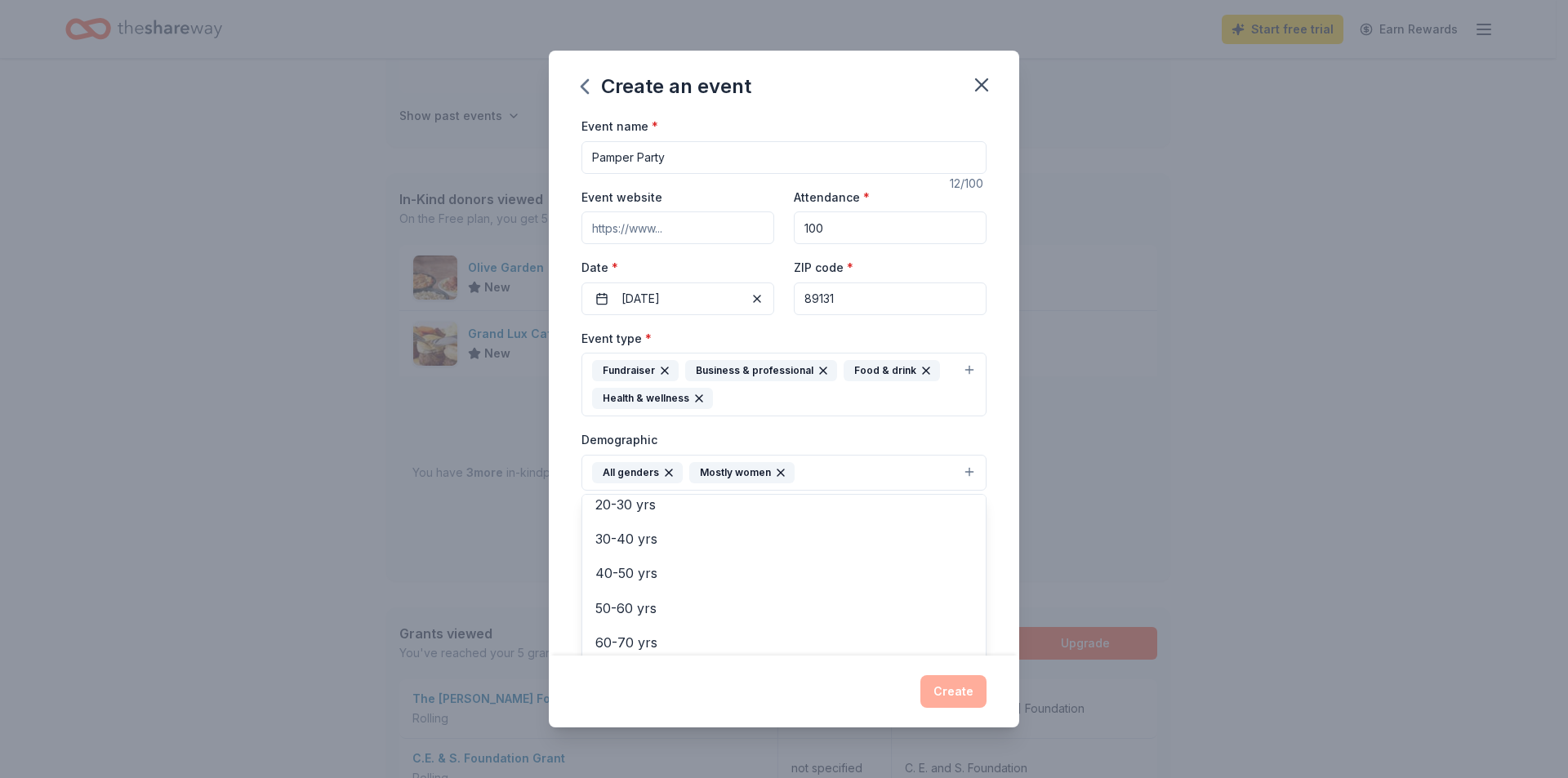
scroll to position [151, 0]
click at [758, 543] on span "30-40 yrs" at bounding box center [784, 537] width 378 height 22
click at [747, 547] on span "40-50 yrs" at bounding box center [784, 537] width 378 height 22
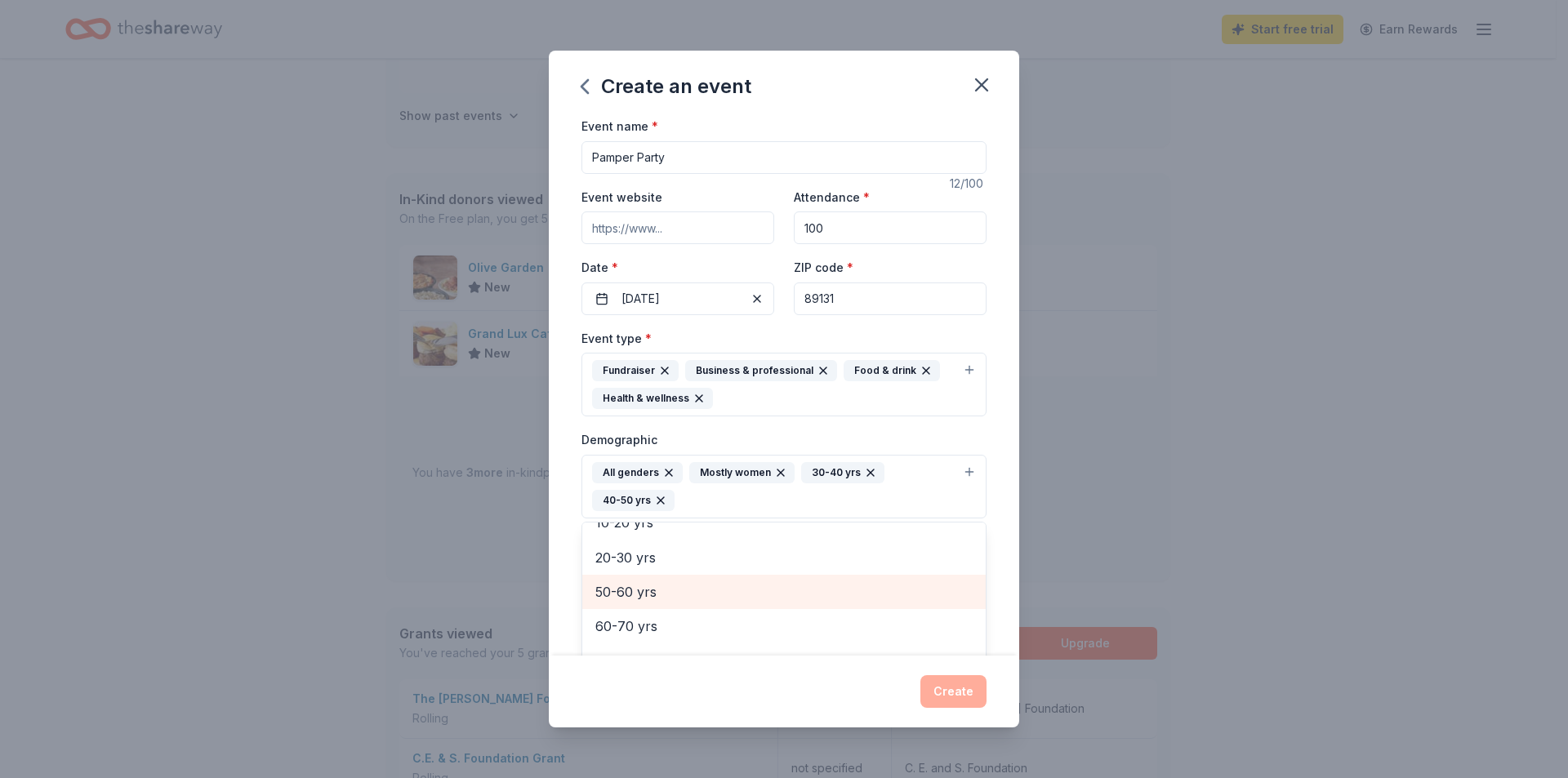
click at [749, 590] on span "50-60 yrs" at bounding box center [784, 592] width 378 height 22
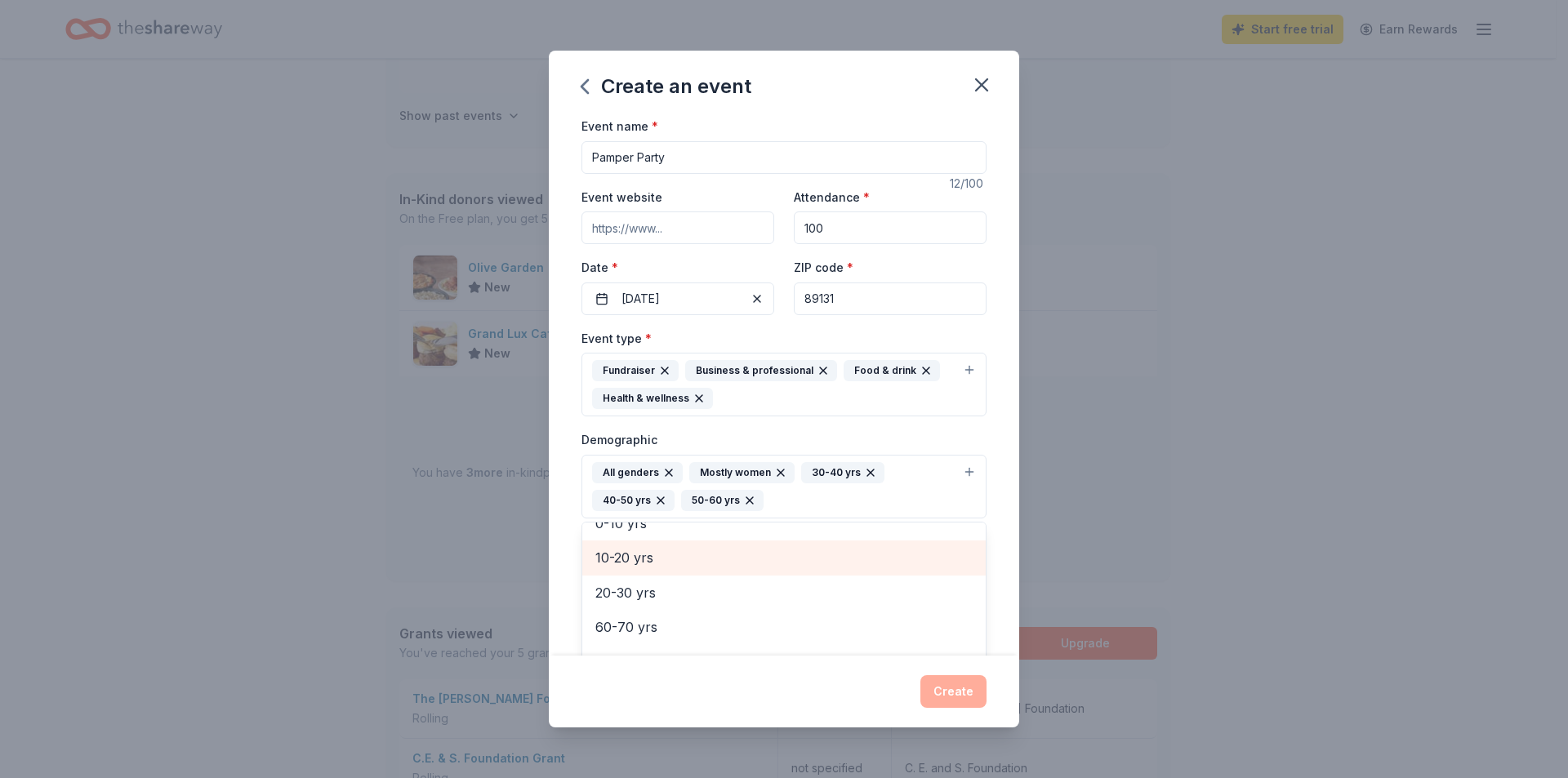
click at [738, 558] on span "10-20 yrs" at bounding box center [784, 558] width 378 height 22
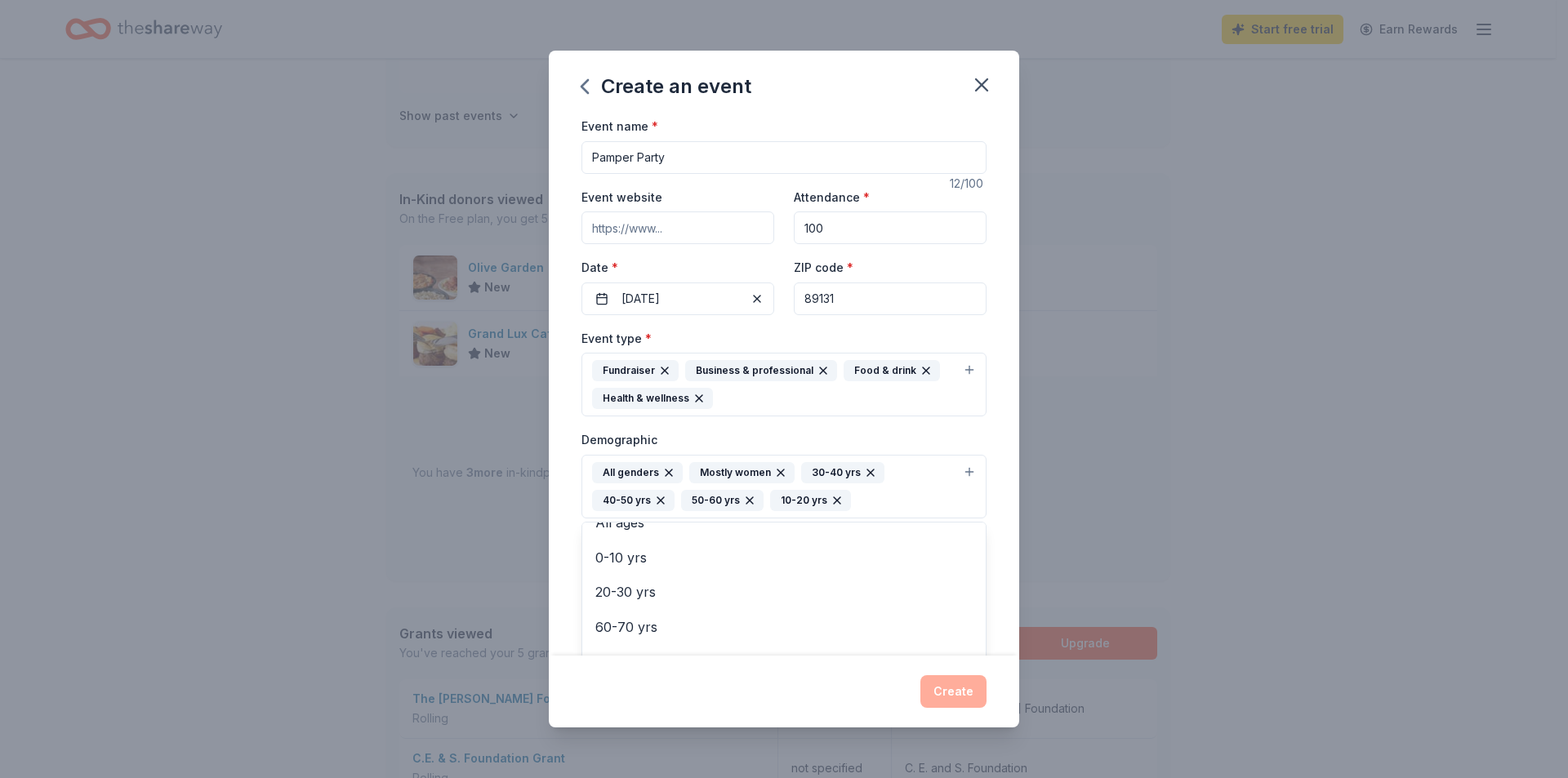
click at [837, 501] on icon "button" at bounding box center [837, 500] width 13 height 13
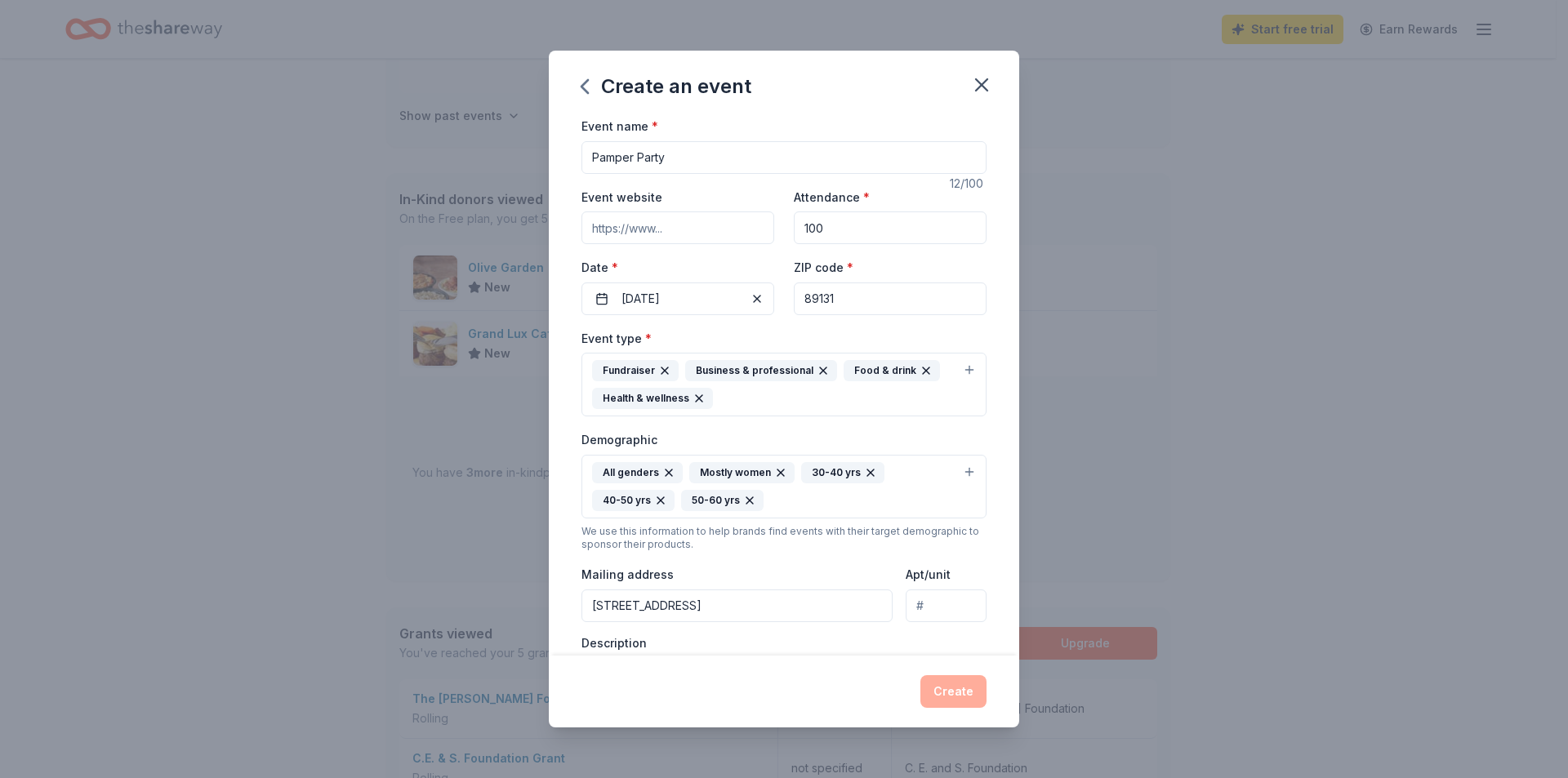
click at [957, 467] on button "All genders Mostly women 30-40 yrs 40-50 yrs 50-60 yrs" at bounding box center [784, 486] width 405 height 64
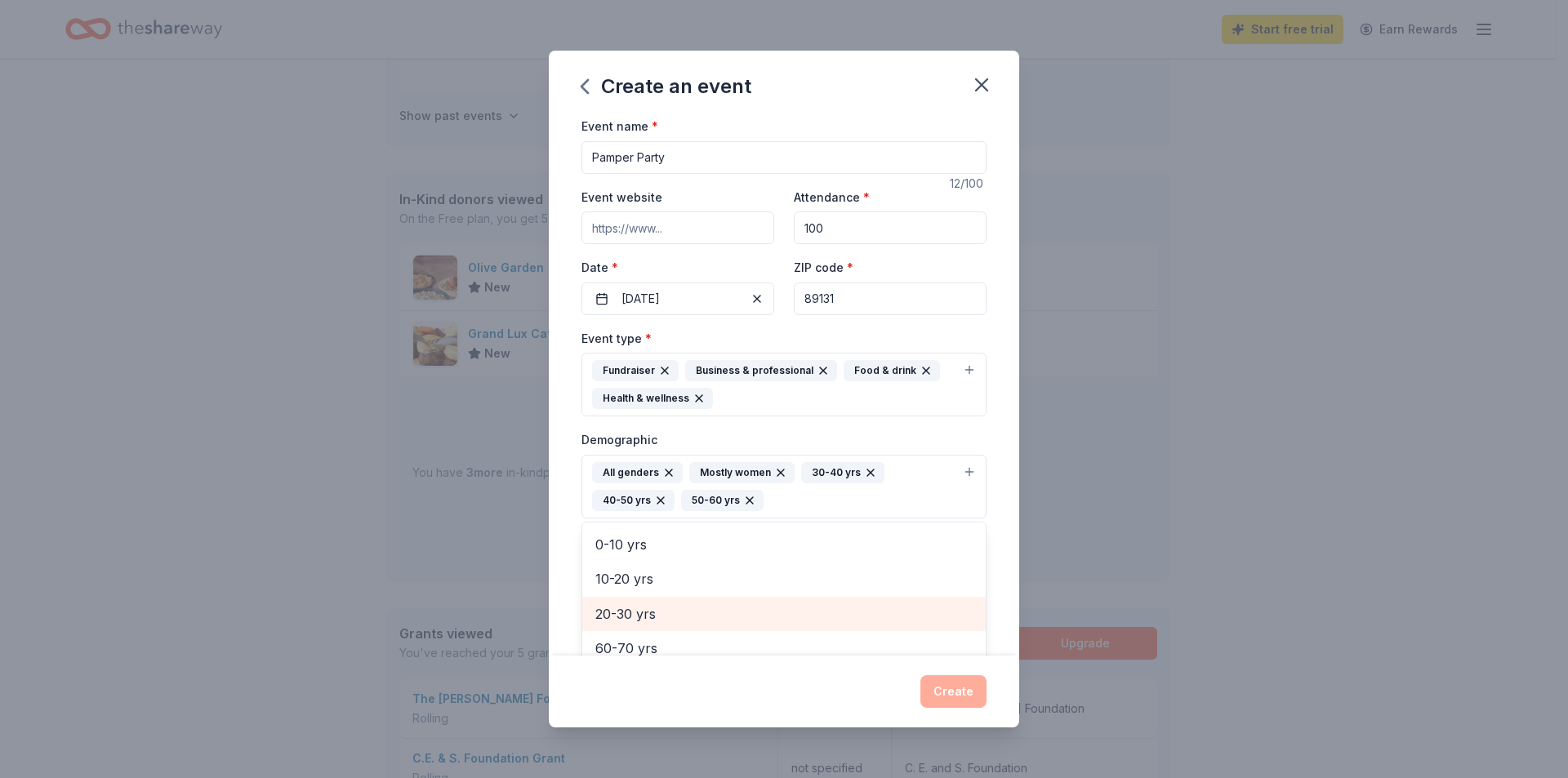
click at [656, 617] on span "20-30 yrs" at bounding box center [784, 615] width 378 height 22
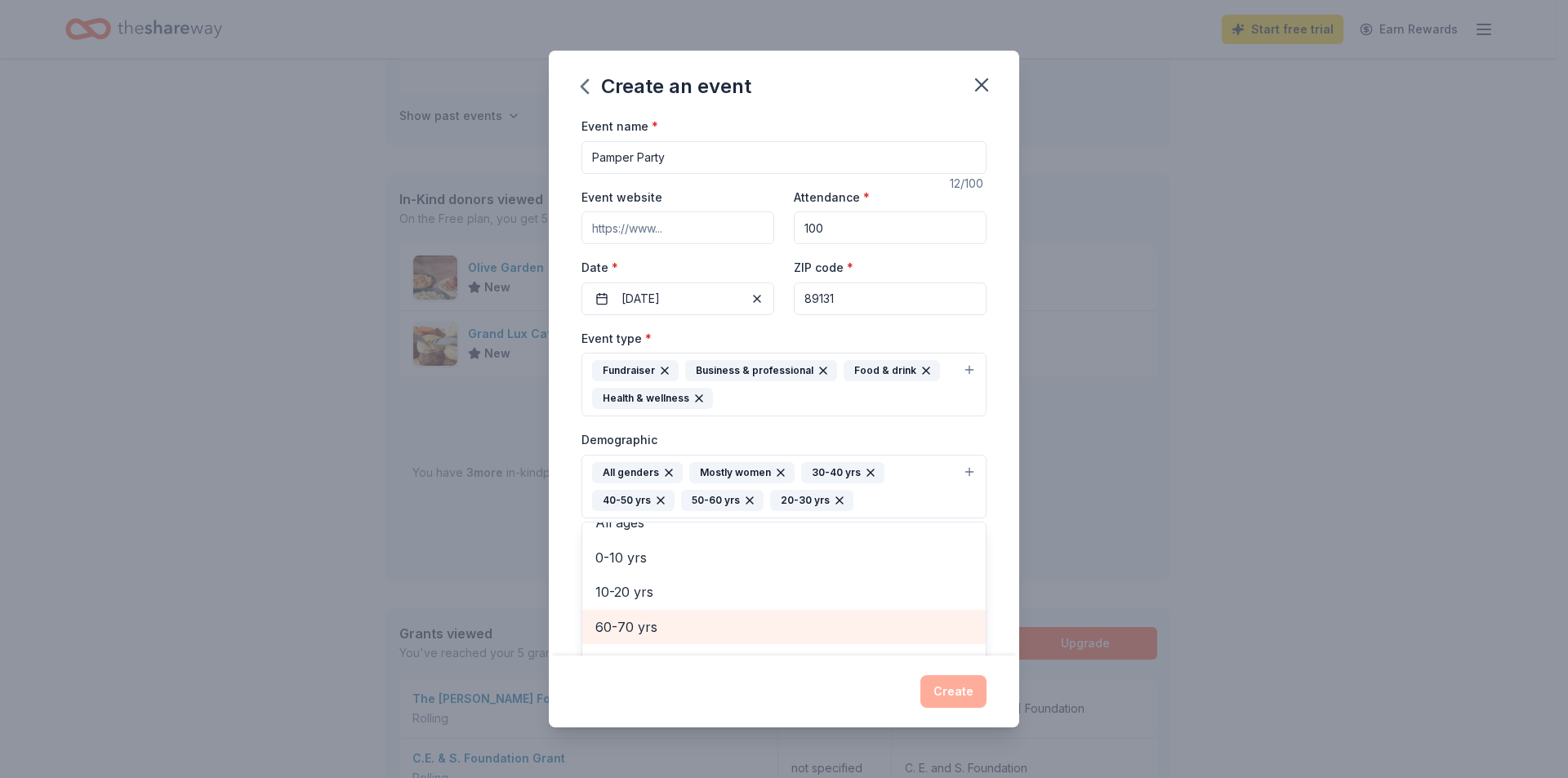
click at [656, 625] on span "60-70 yrs" at bounding box center [784, 627] width 378 height 22
click at [980, 431] on div "Event name * Pamper Party 12 /100 Event website Attendance * 100 Date * 01/25/2…" at bounding box center [784, 387] width 471 height 540
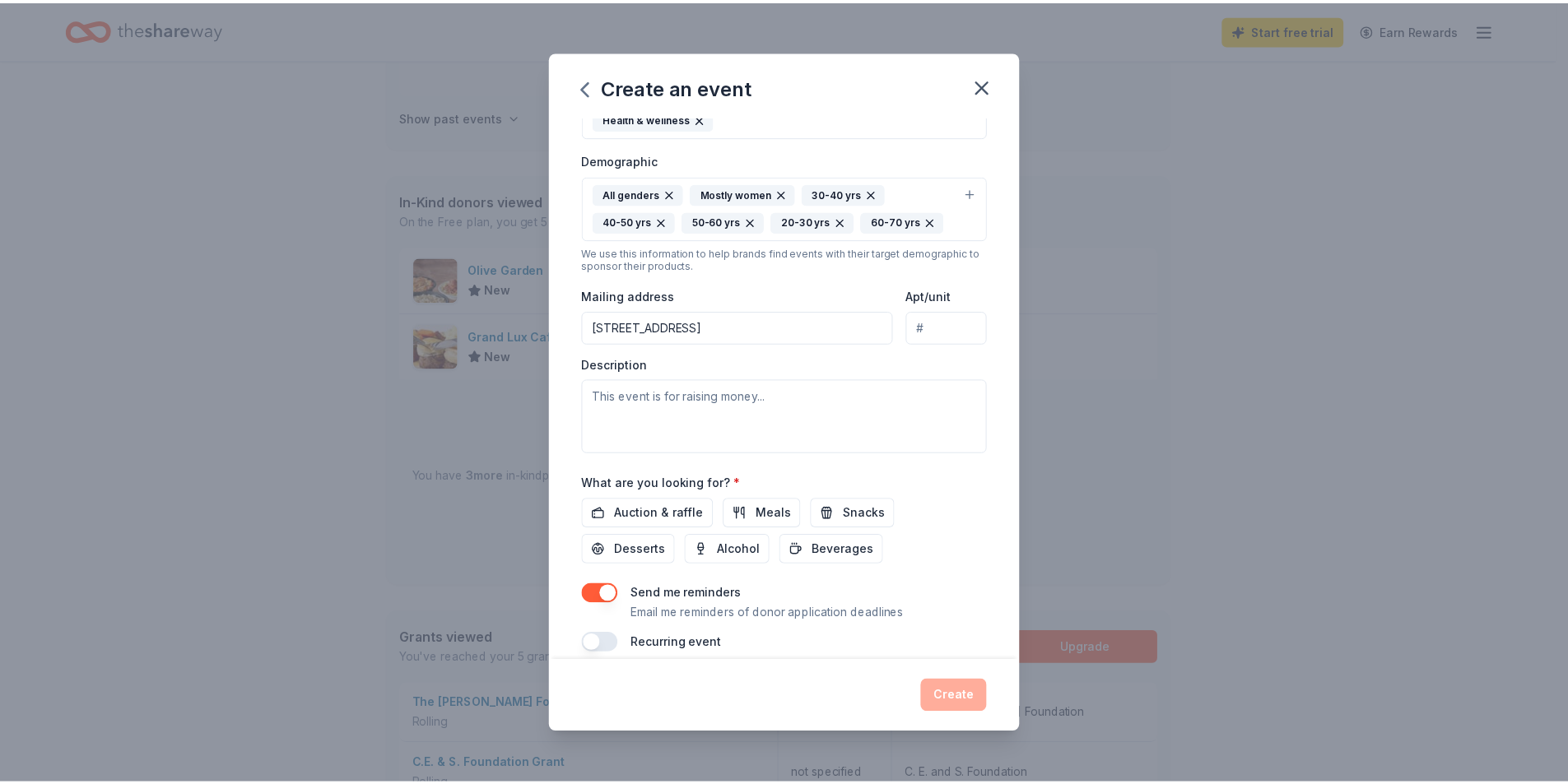
scroll to position [302, 0]
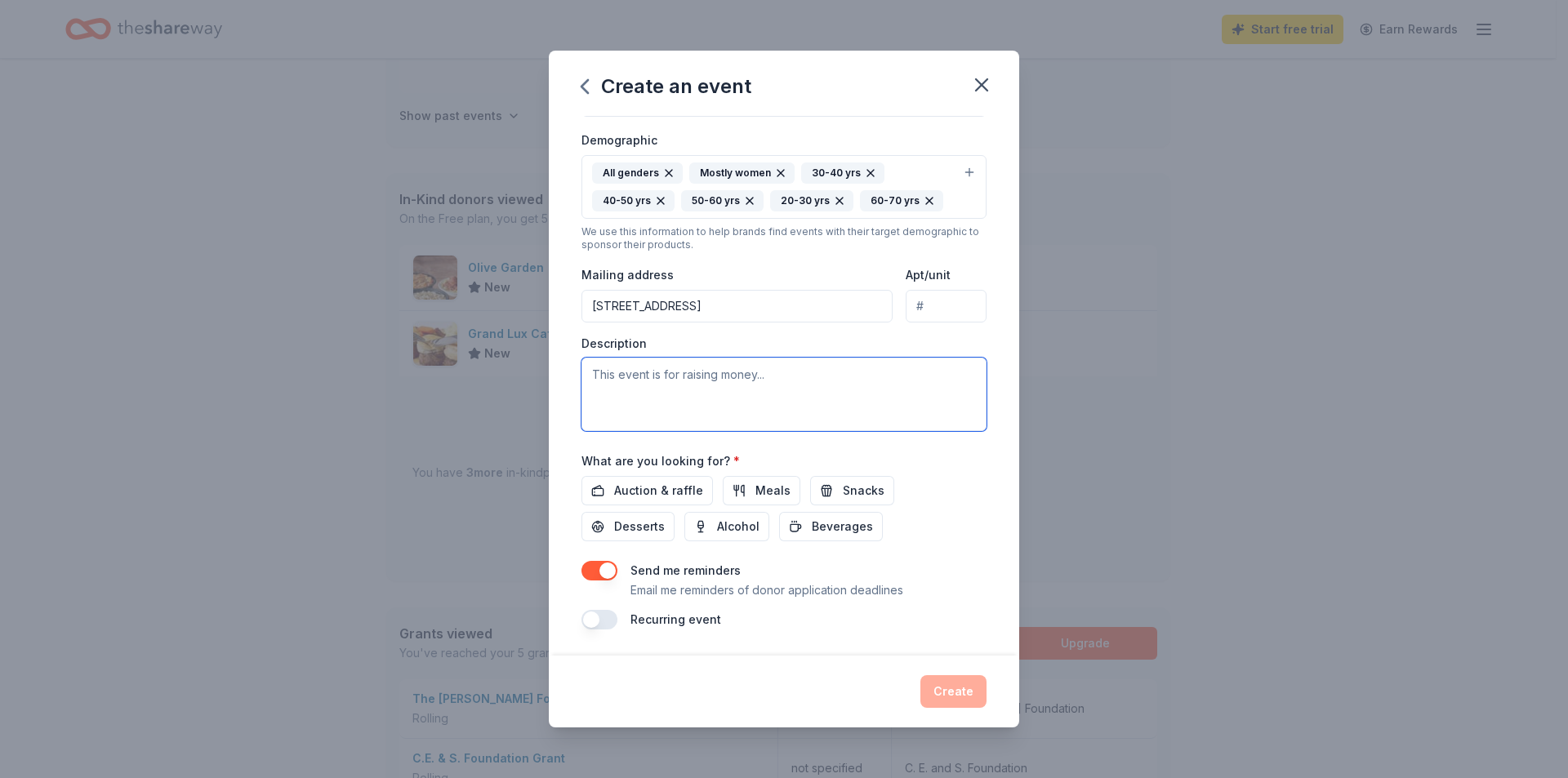
click at [737, 380] on textarea at bounding box center [784, 394] width 405 height 73
click at [759, 376] on textarea at bounding box center [784, 394] width 405 height 73
click at [902, 384] on textarea "This event is to raise money for our mentoring program" at bounding box center [784, 394] width 405 height 73
type textarea "This event is to raise money for our mentoring program"
click at [931, 535] on div "Auction & raffle Meals Snacks Desserts Alcohol Beverages" at bounding box center [784, 509] width 405 height 66
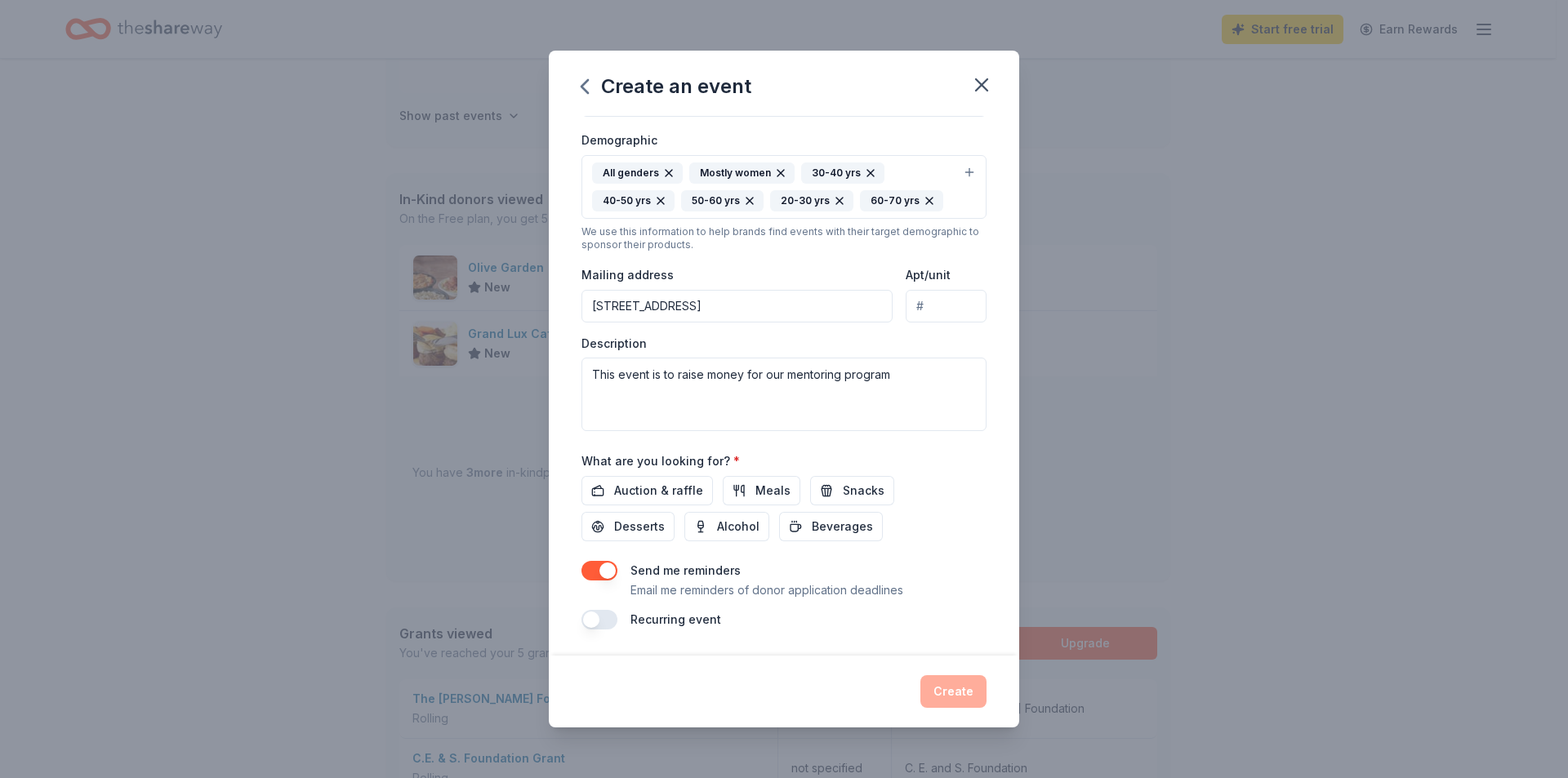
click at [940, 694] on div "Create" at bounding box center [784, 691] width 405 height 32
click at [674, 486] on span "Auction & raffle" at bounding box center [659, 491] width 89 height 20
click at [766, 486] on span "Meals" at bounding box center [773, 491] width 35 height 20
click at [848, 491] on span "Snacks" at bounding box center [863, 491] width 42 height 20
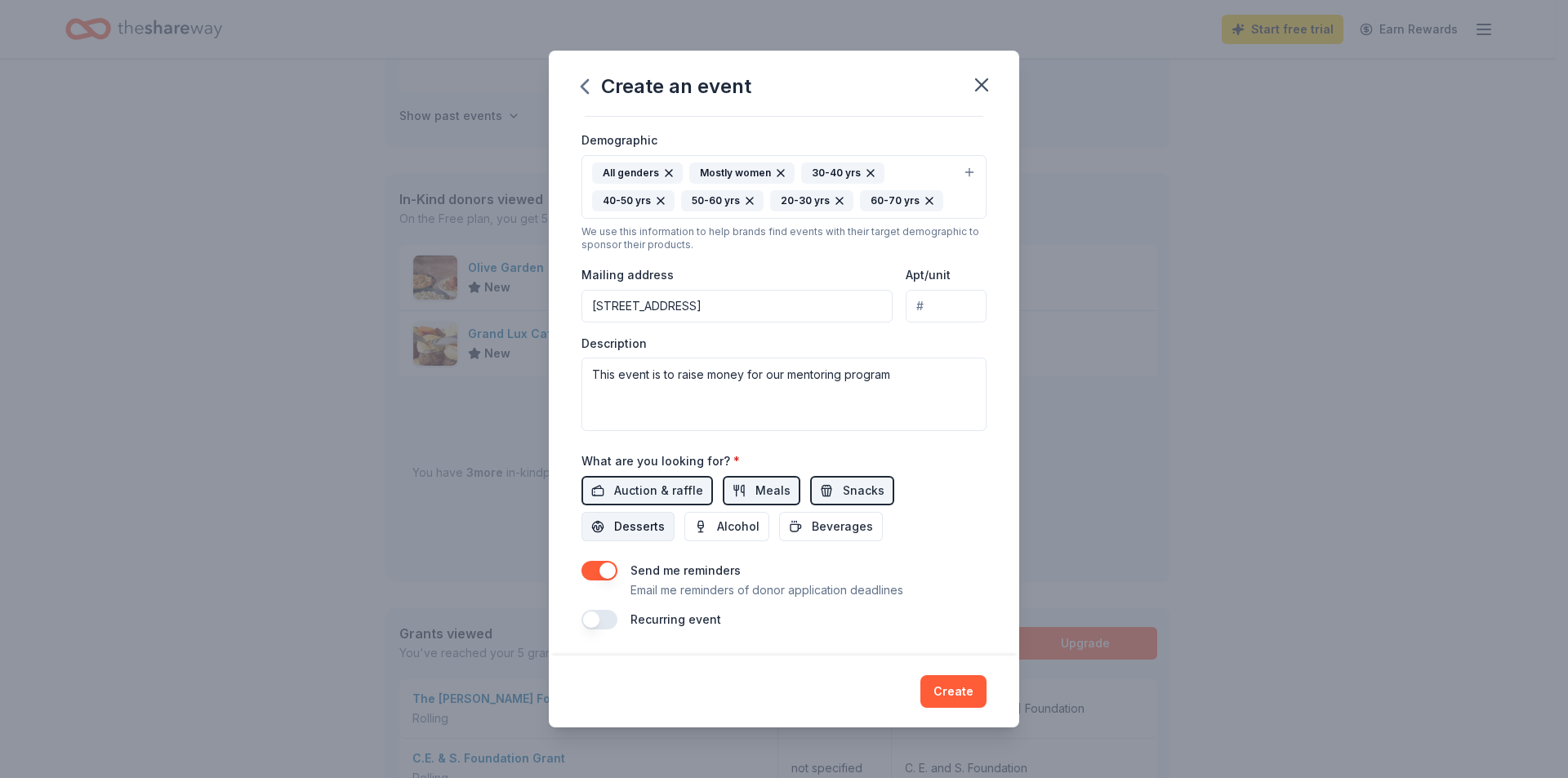
click at [646, 519] on span "Desserts" at bounding box center [640, 526] width 51 height 20
click at [709, 526] on button "Alcohol" at bounding box center [726, 526] width 85 height 29
click at [812, 531] on span "Beverages" at bounding box center [843, 526] width 62 height 20
click at [947, 690] on button "Create" at bounding box center [954, 691] width 67 height 32
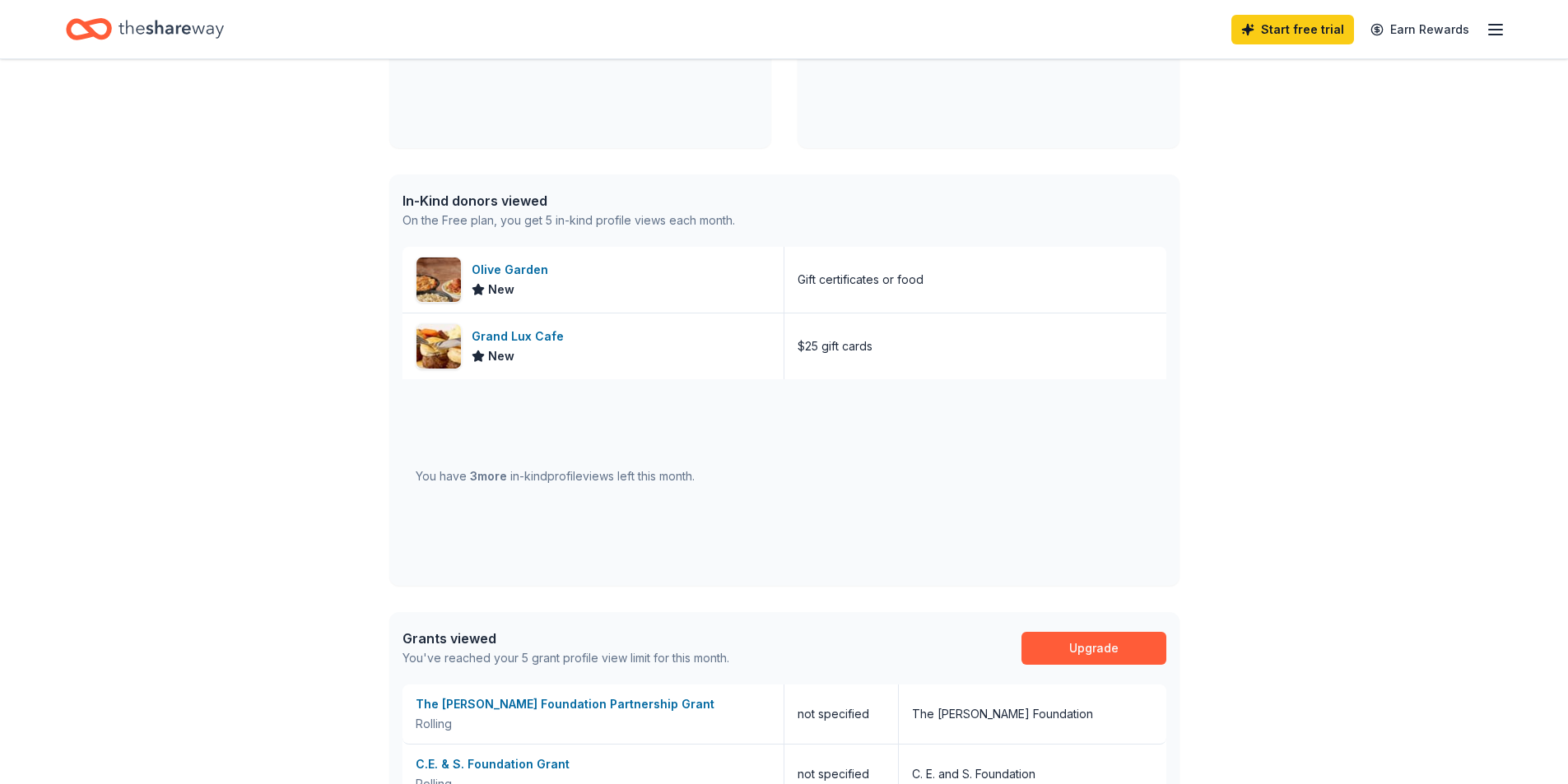
scroll to position [192, 0]
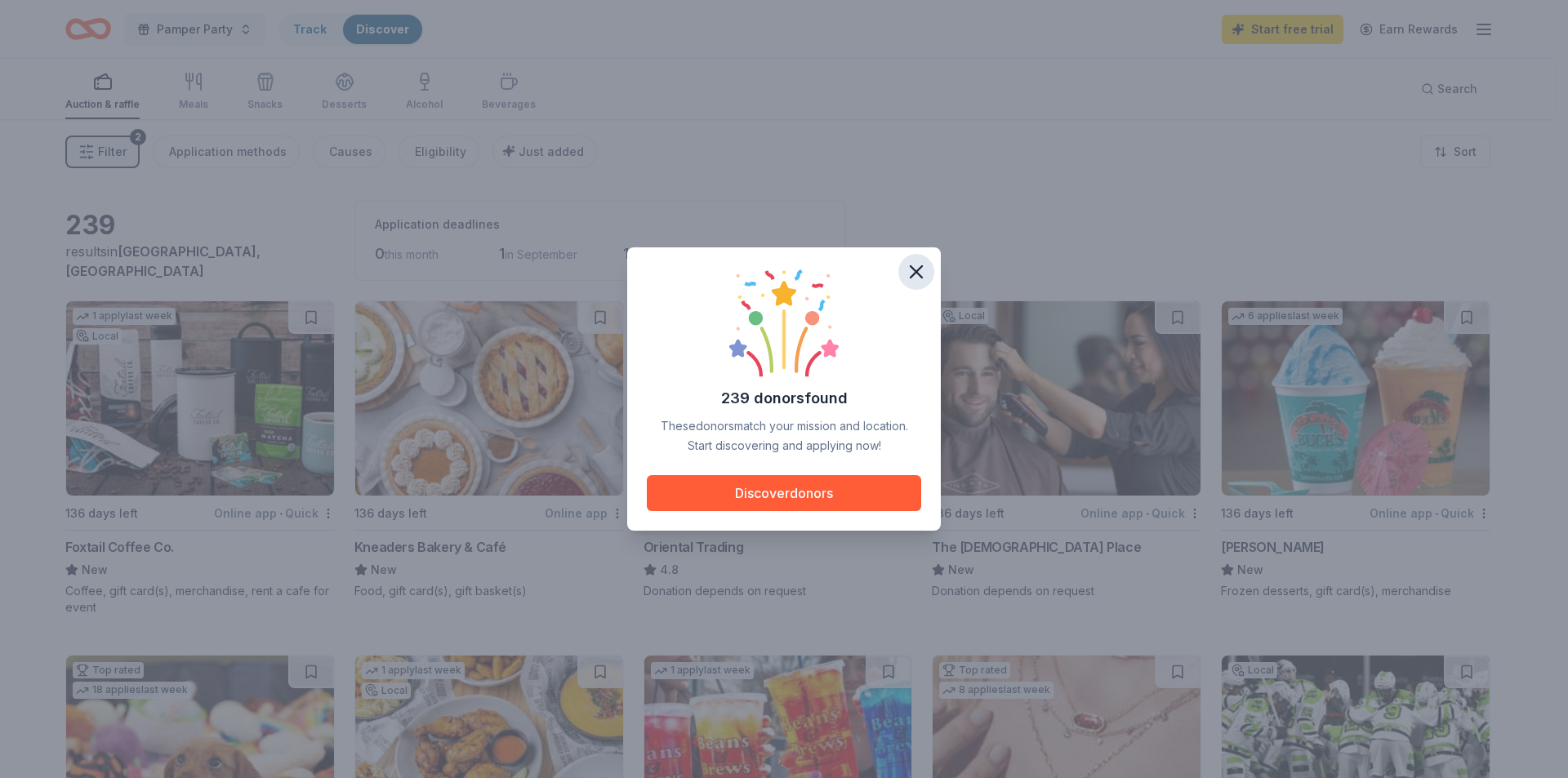
click at [916, 274] on icon "button" at bounding box center [916, 271] width 23 height 23
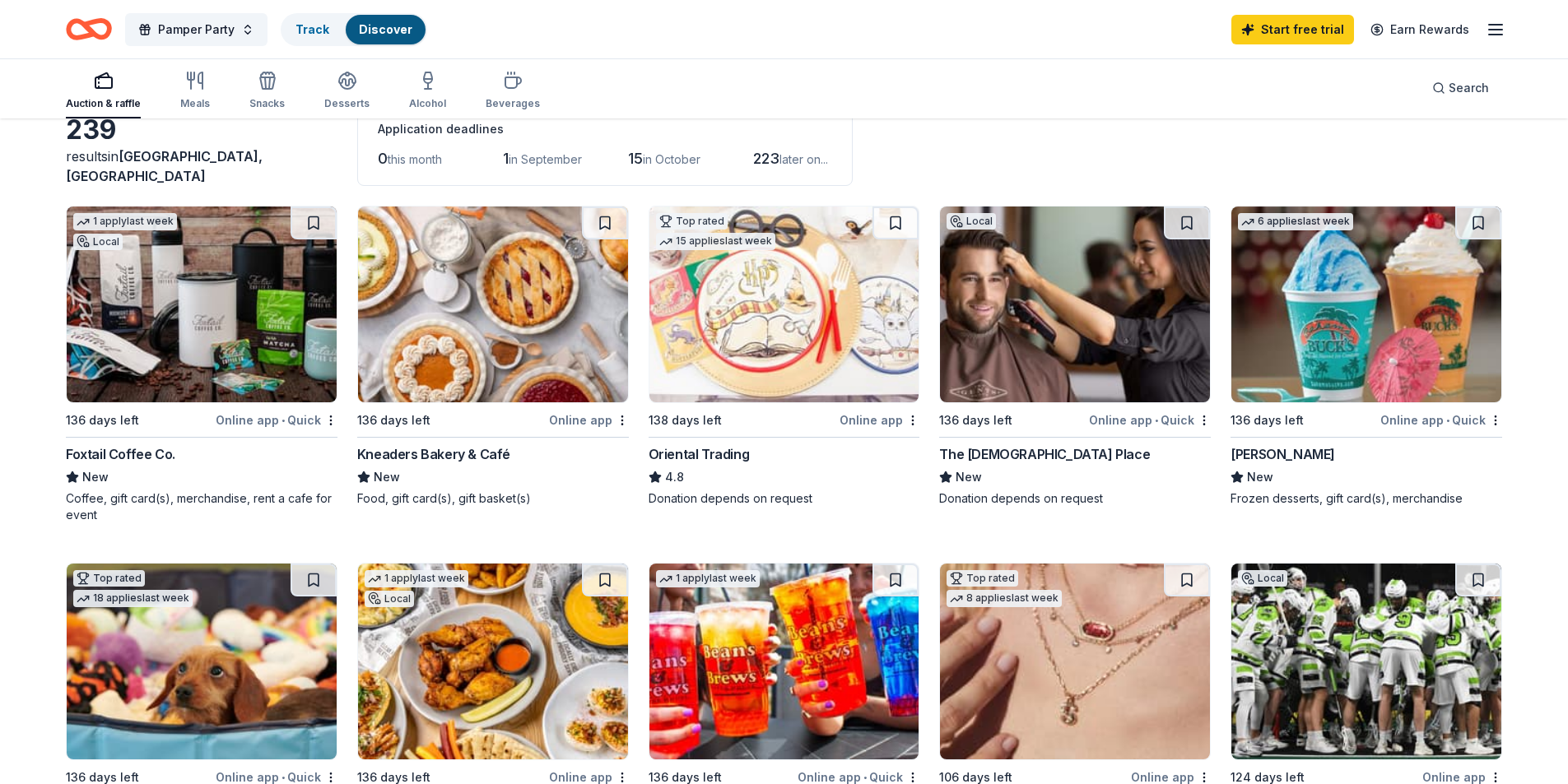
scroll to position [77, 0]
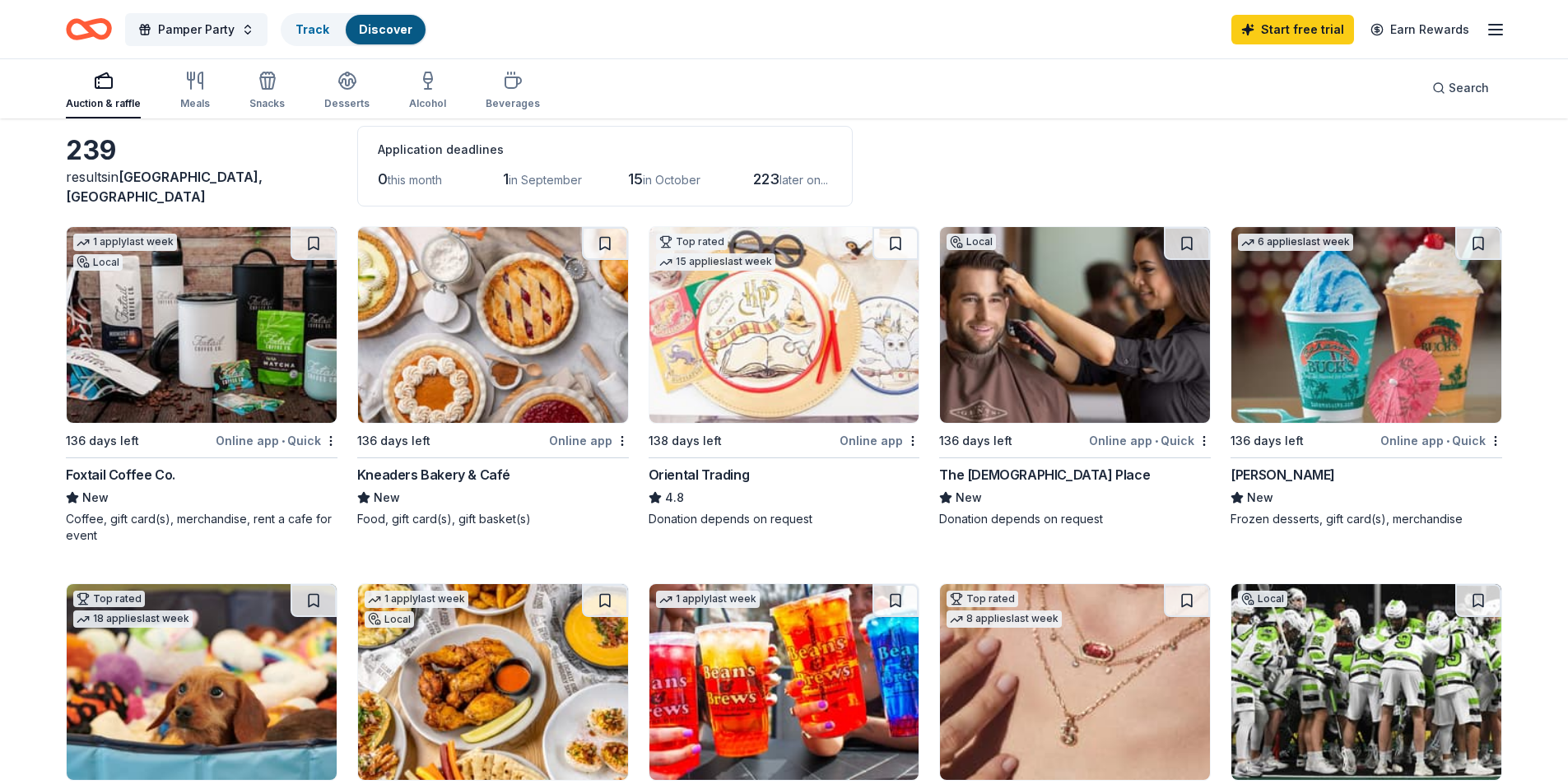
click at [166, 309] on img at bounding box center [202, 324] width 270 height 196
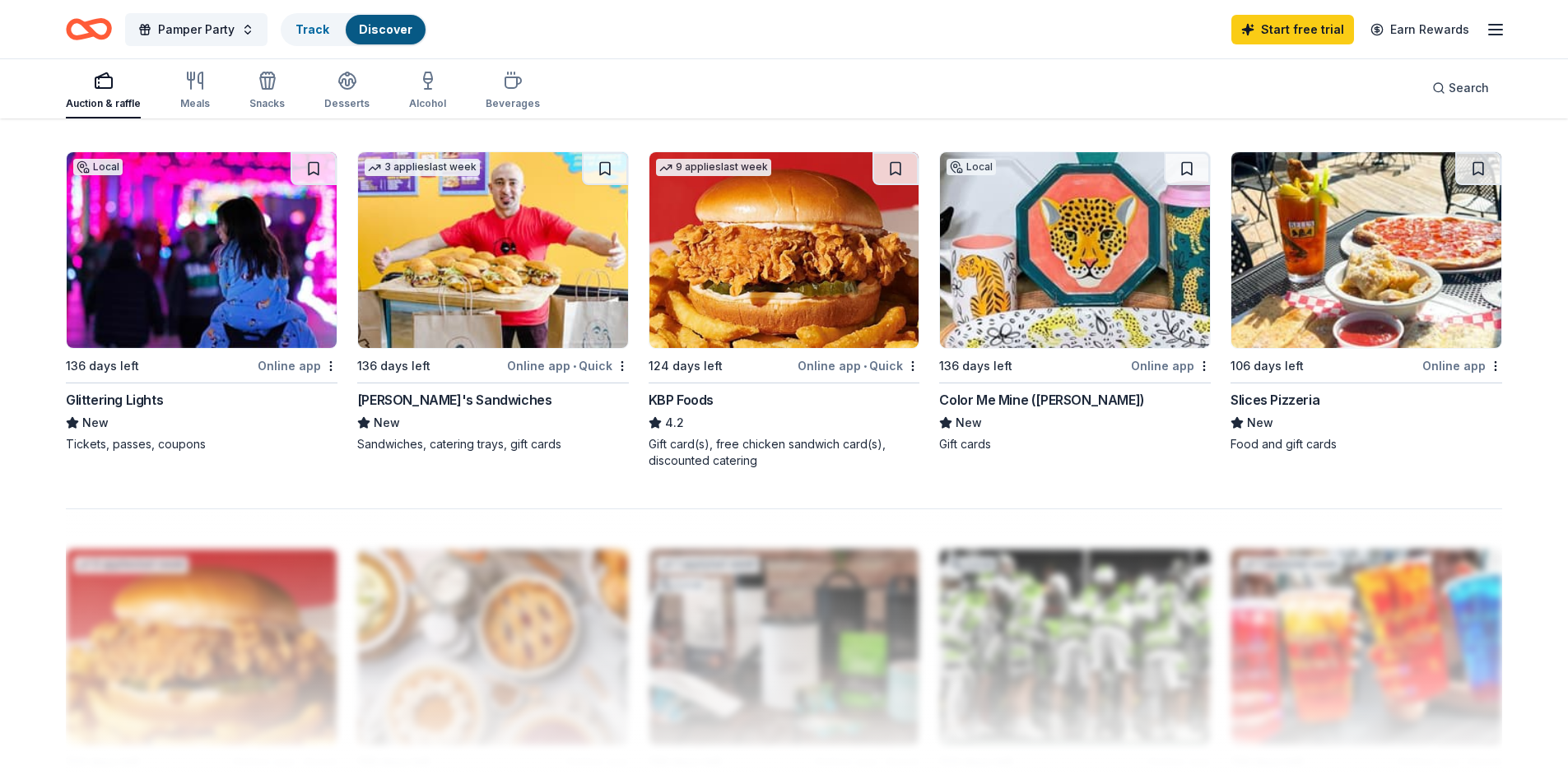
scroll to position [839, 0]
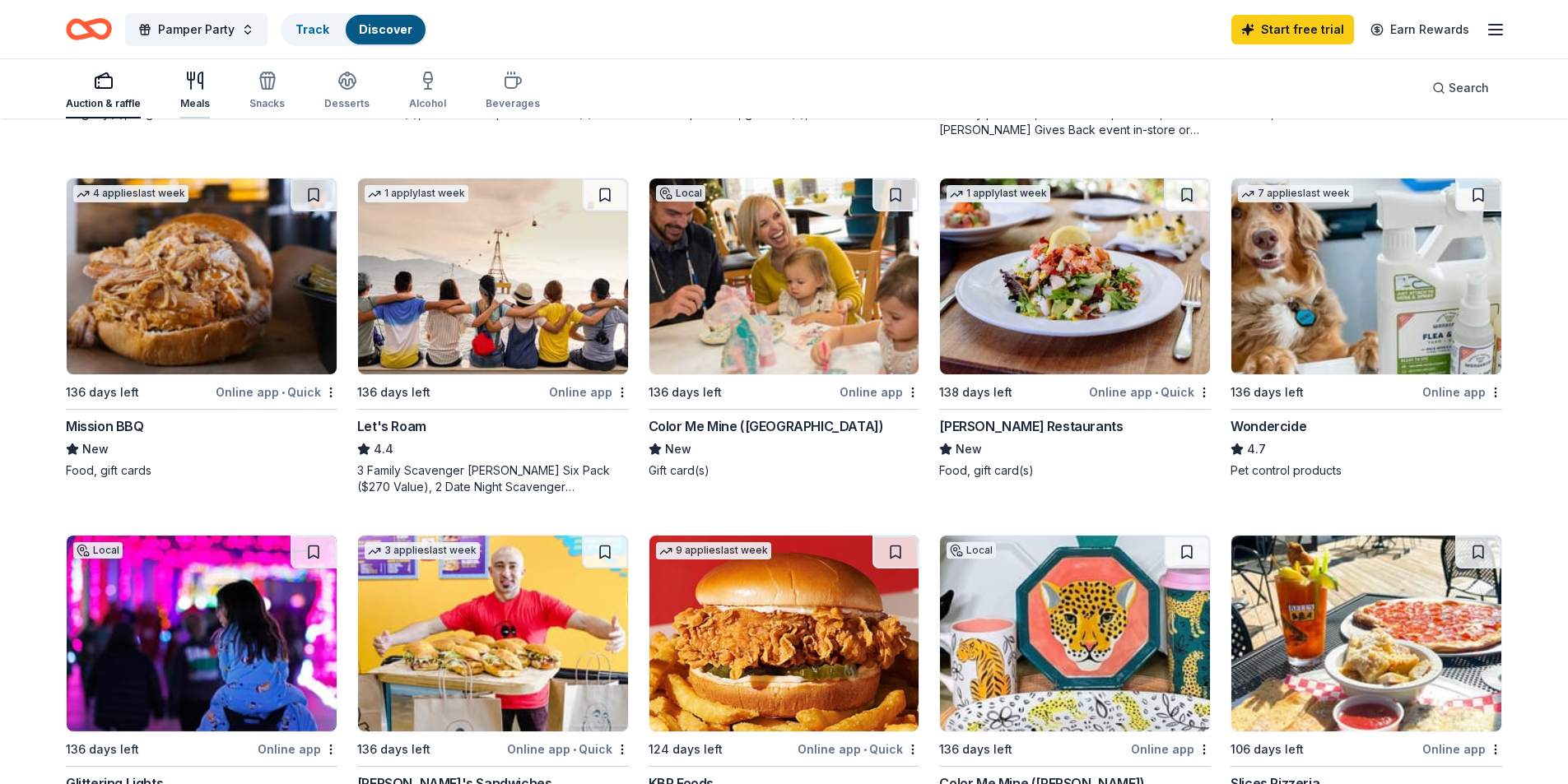
click at [191, 88] on icon "button" at bounding box center [191, 80] width 0 height 17
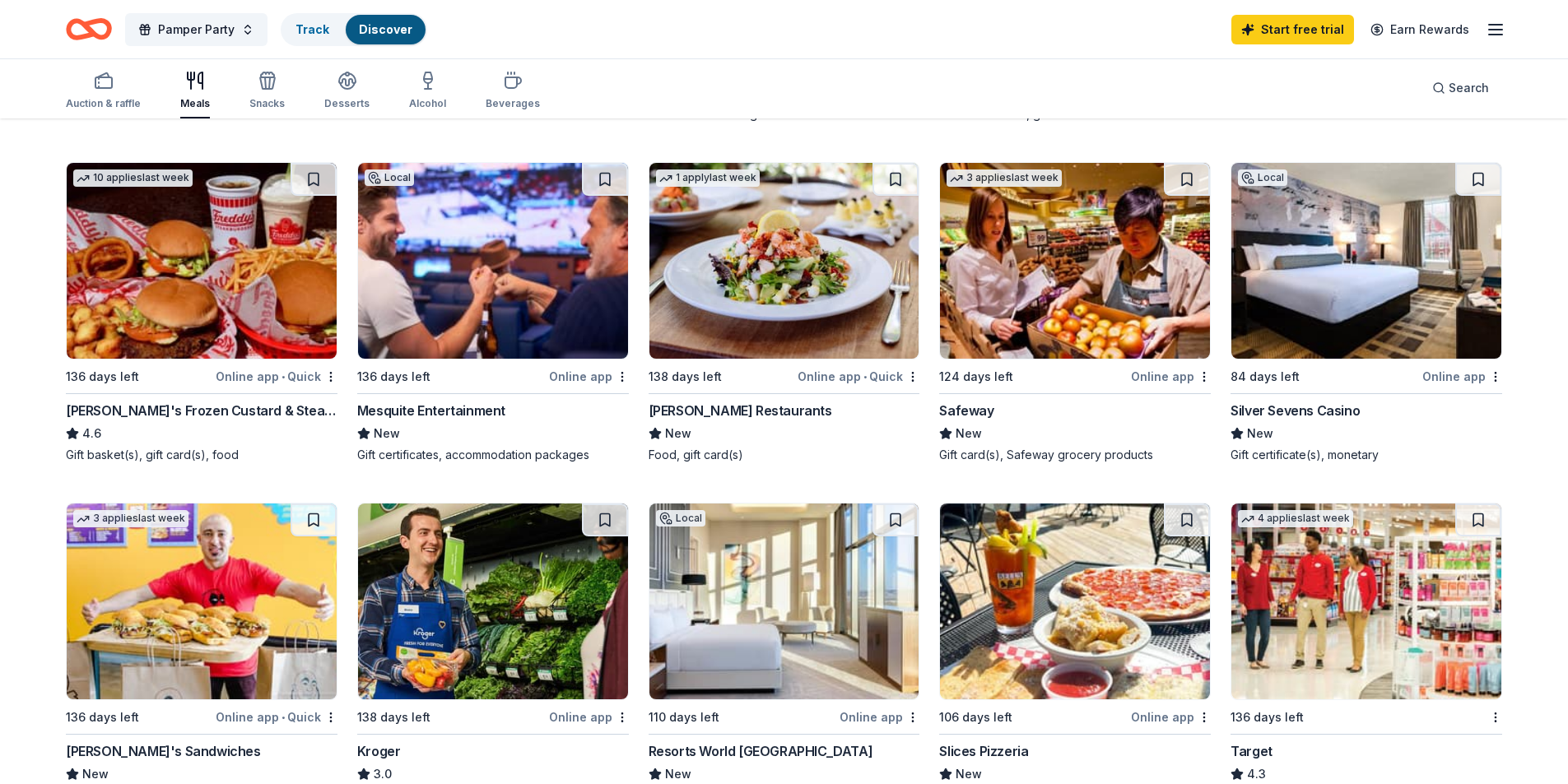
scroll to position [477, 0]
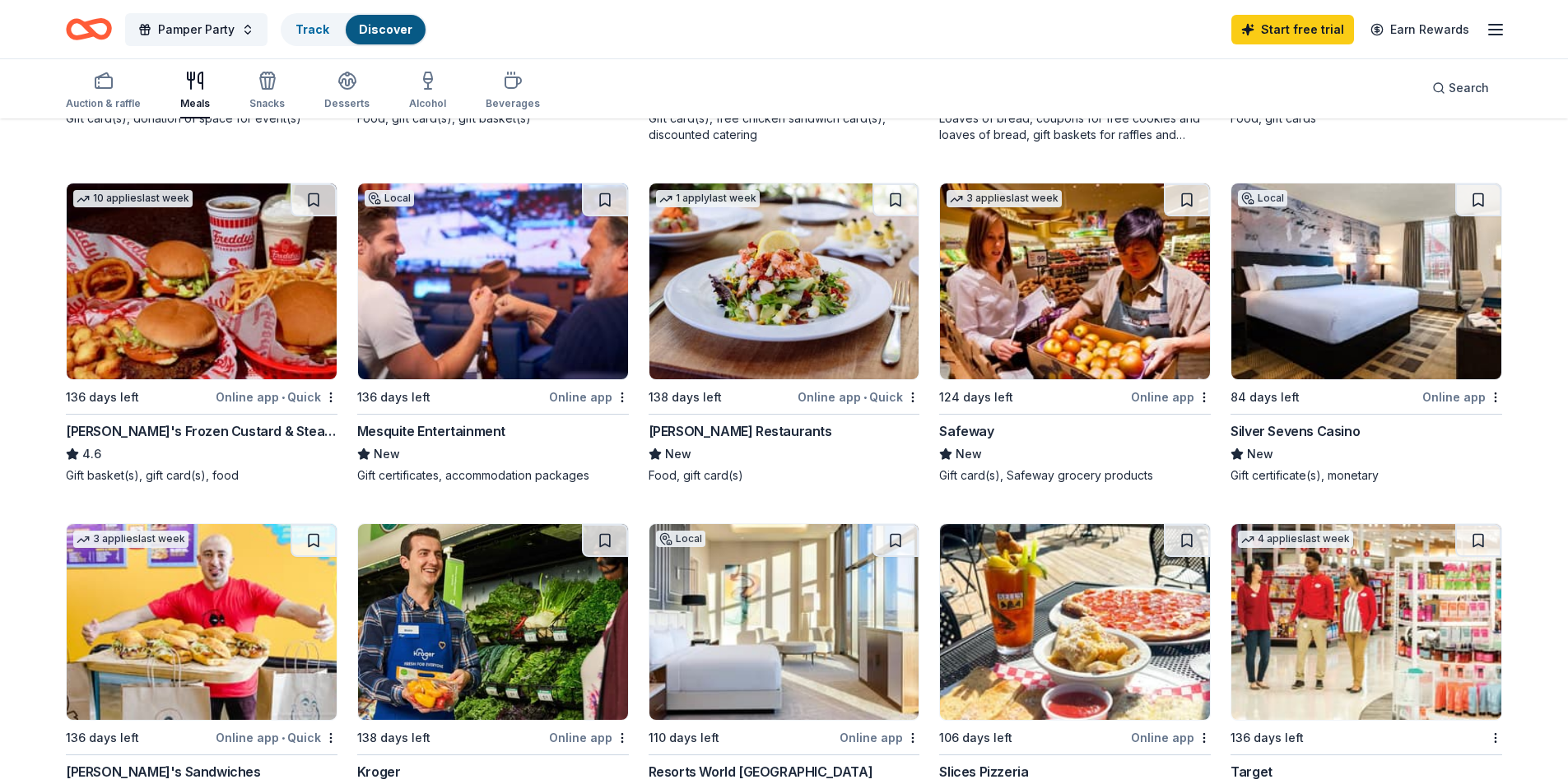
click at [441, 266] on img at bounding box center [493, 281] width 270 height 196
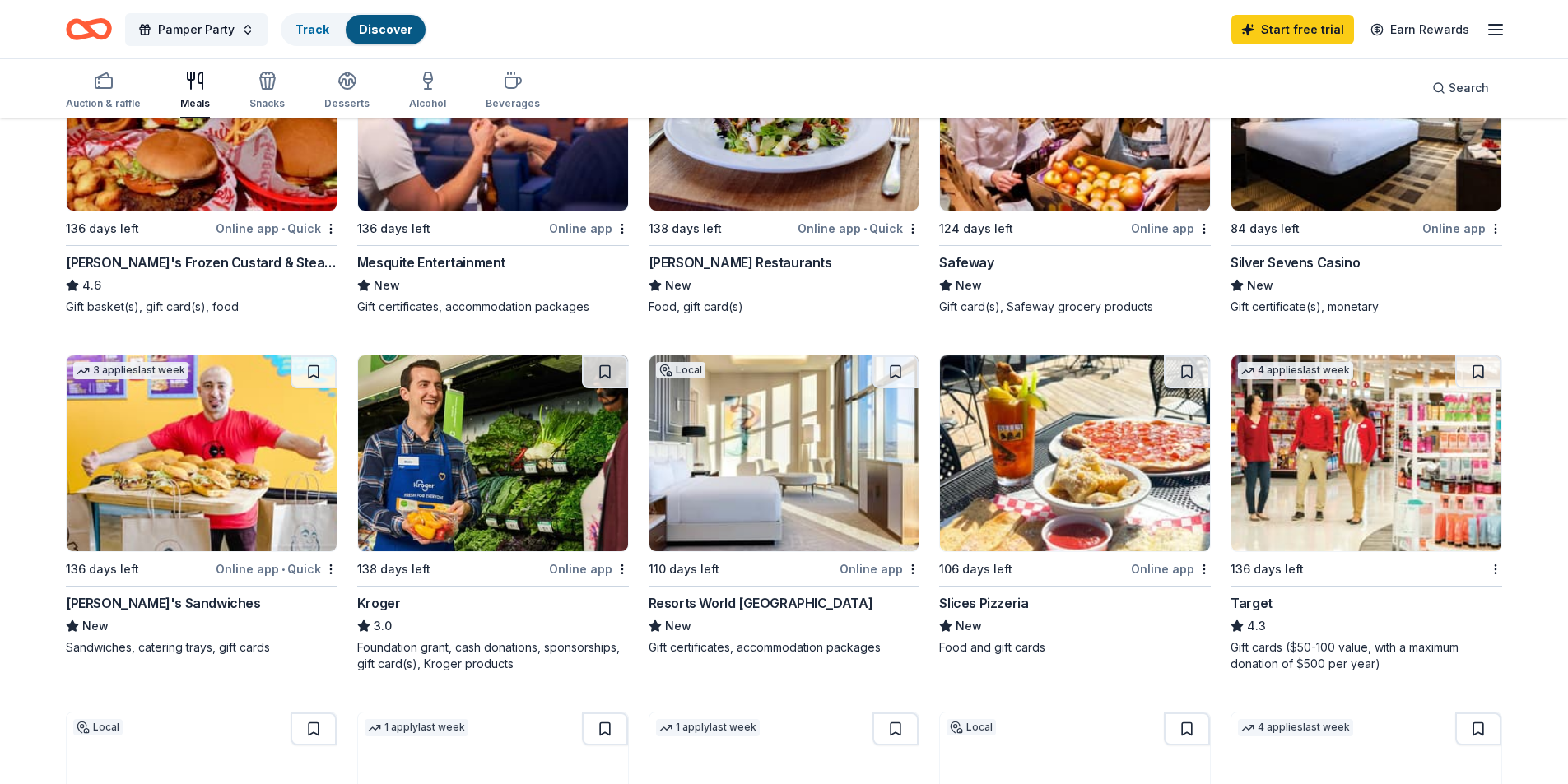
scroll to position [694, 0]
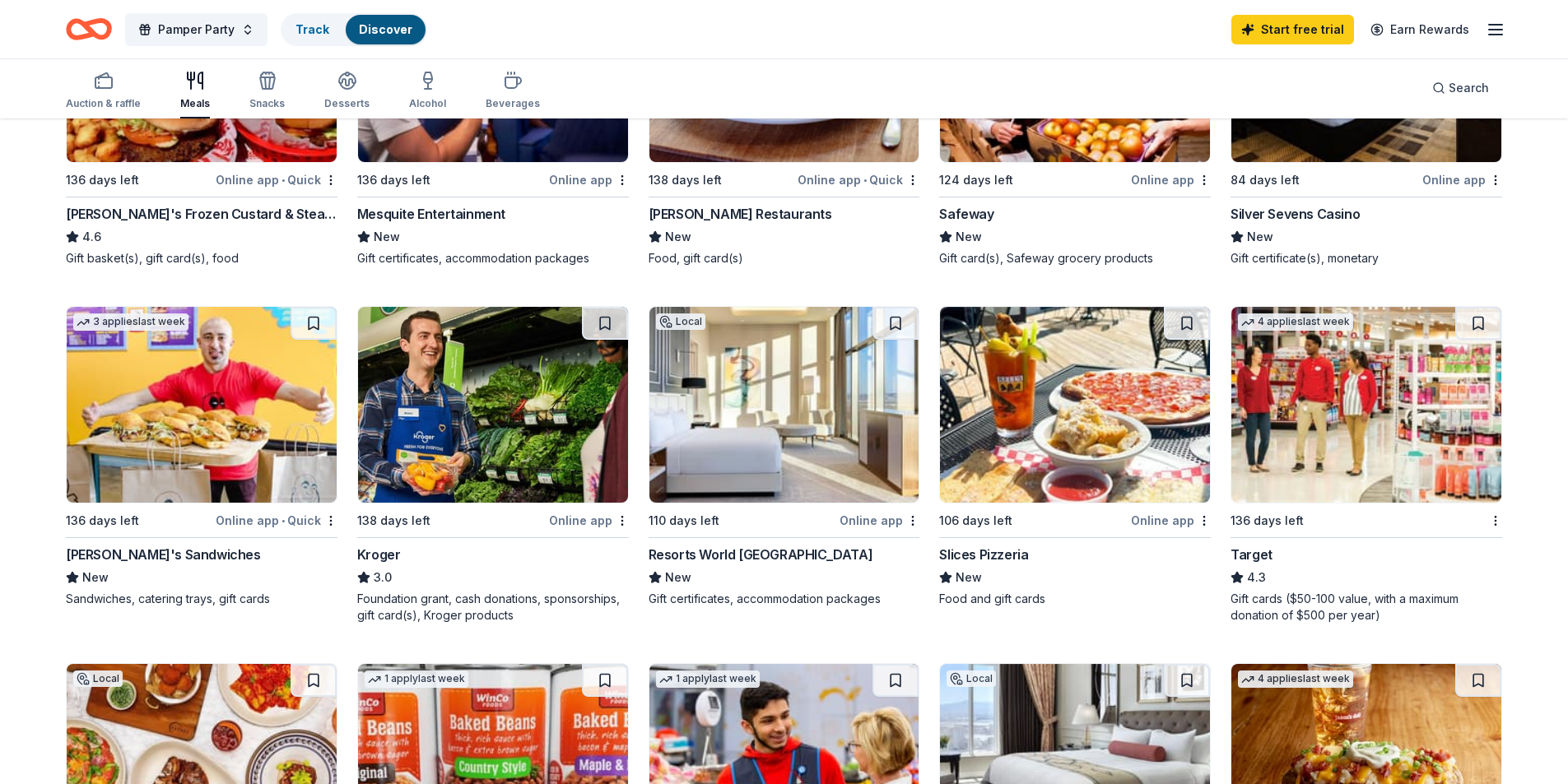
click at [711, 400] on img at bounding box center [784, 404] width 270 height 196
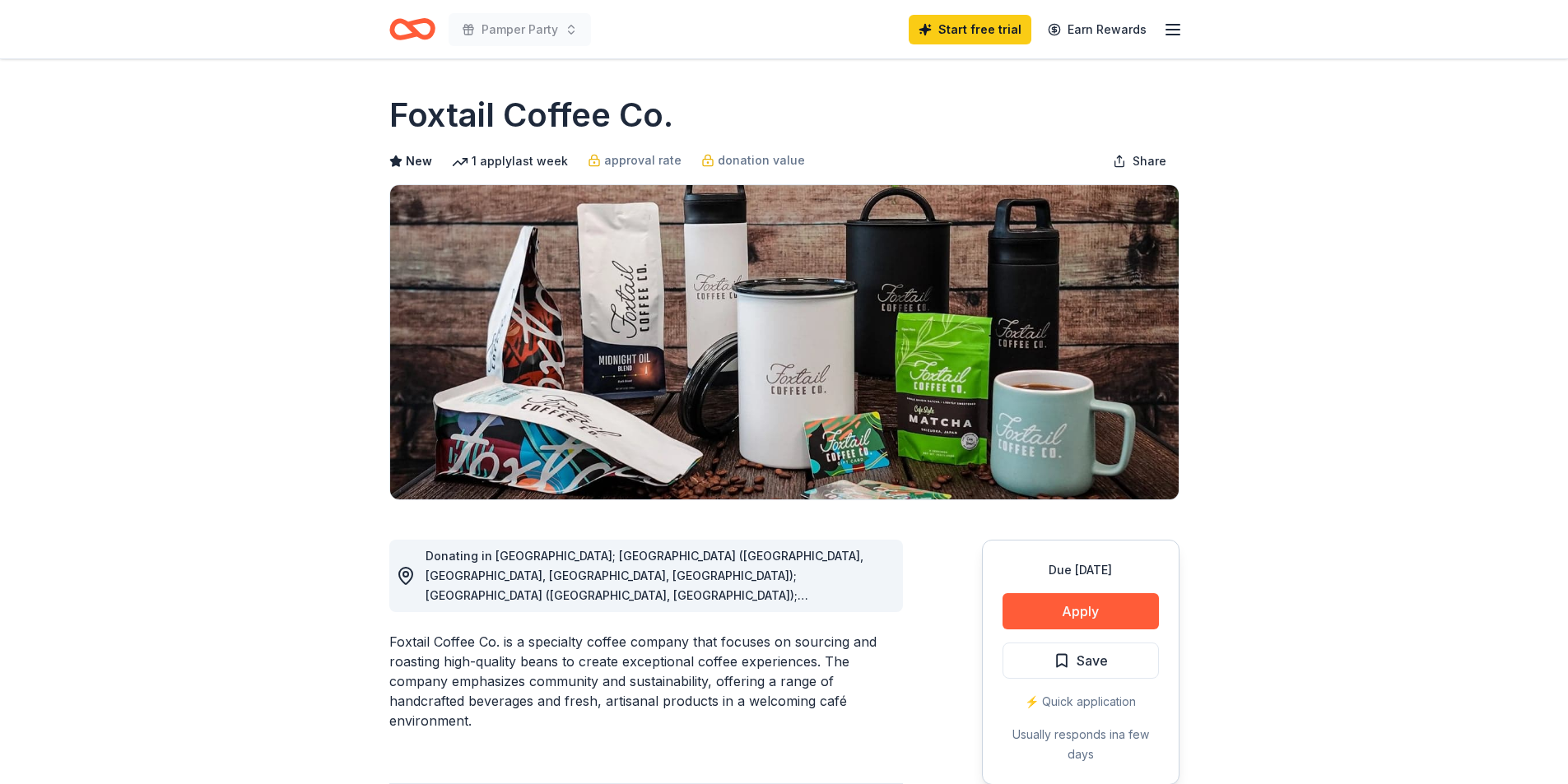
scroll to position [385, 0]
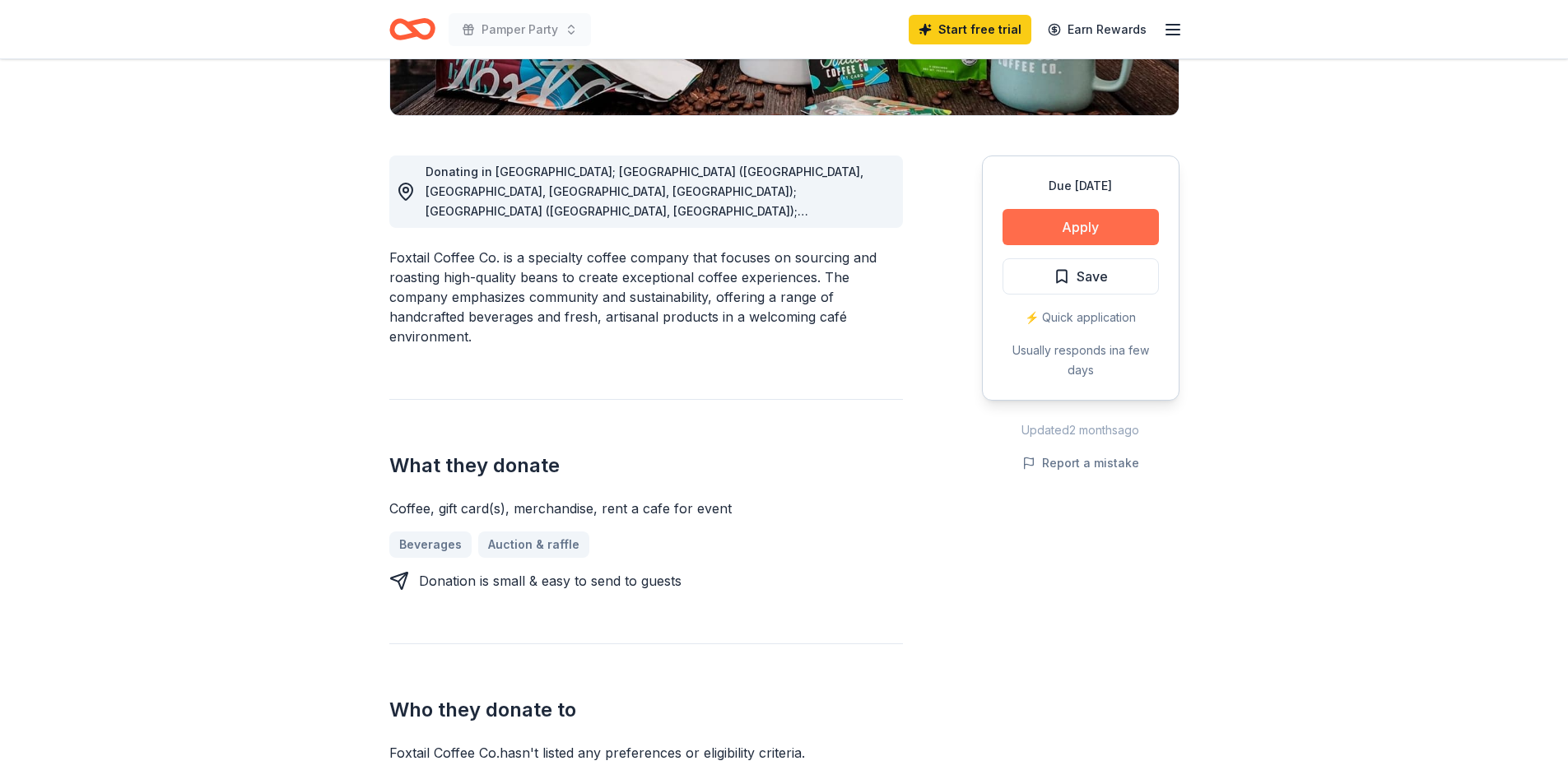
click at [1077, 225] on button "Apply" at bounding box center [1081, 227] width 157 height 36
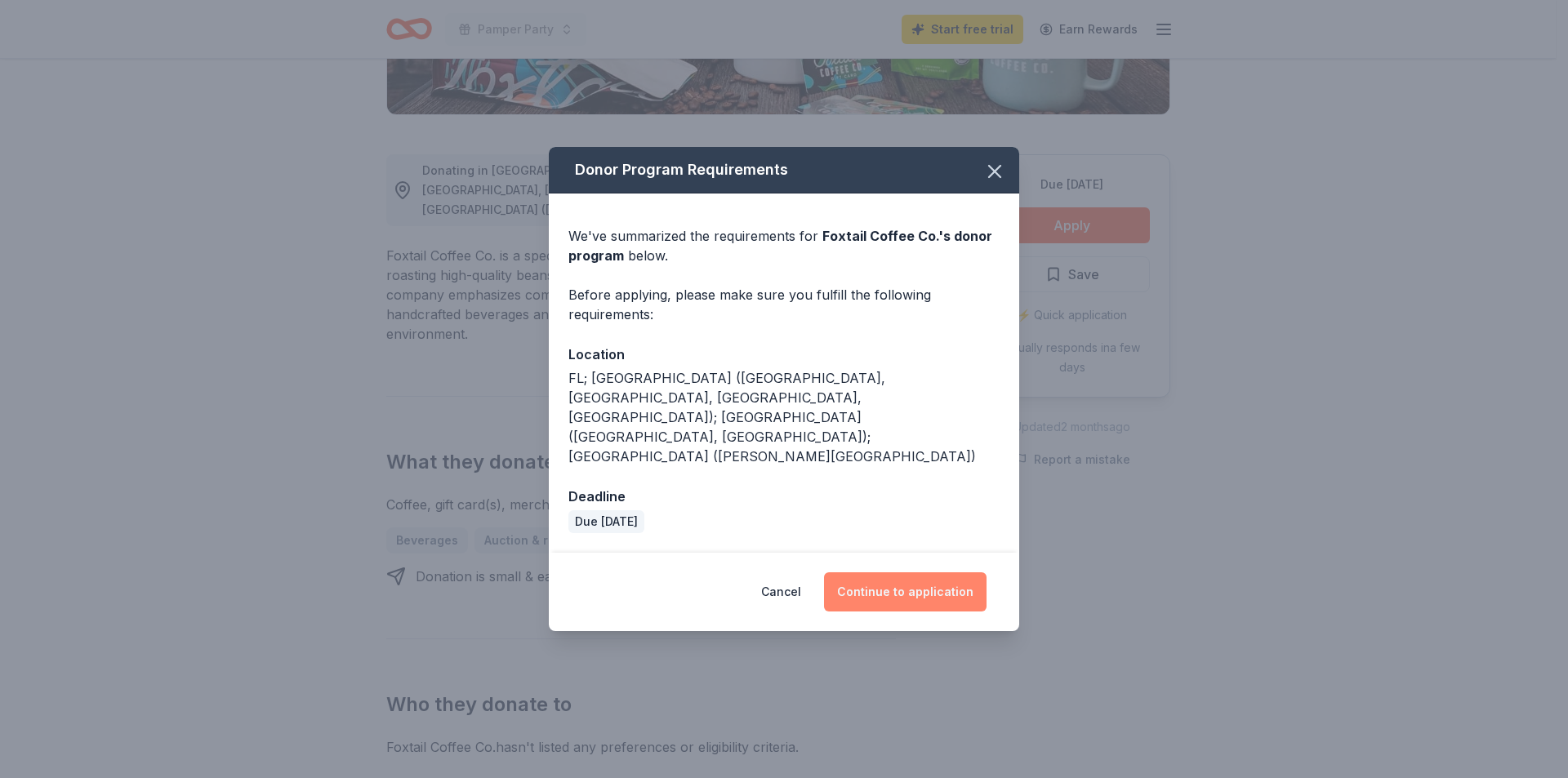
click at [920, 572] on button "Continue to application" at bounding box center [905, 592] width 162 height 39
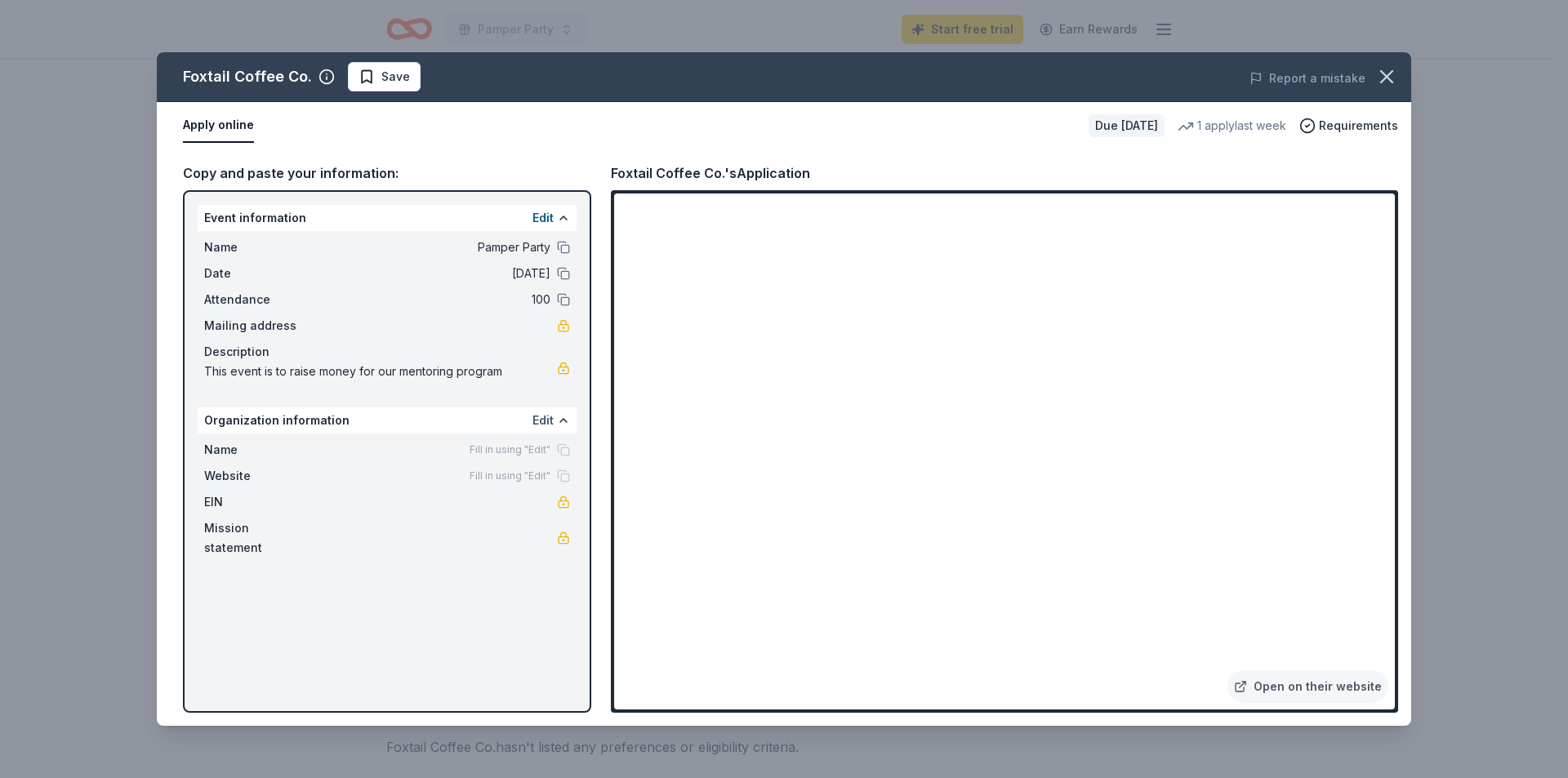
click at [546, 412] on button "Edit" at bounding box center [543, 421] width 22 height 20
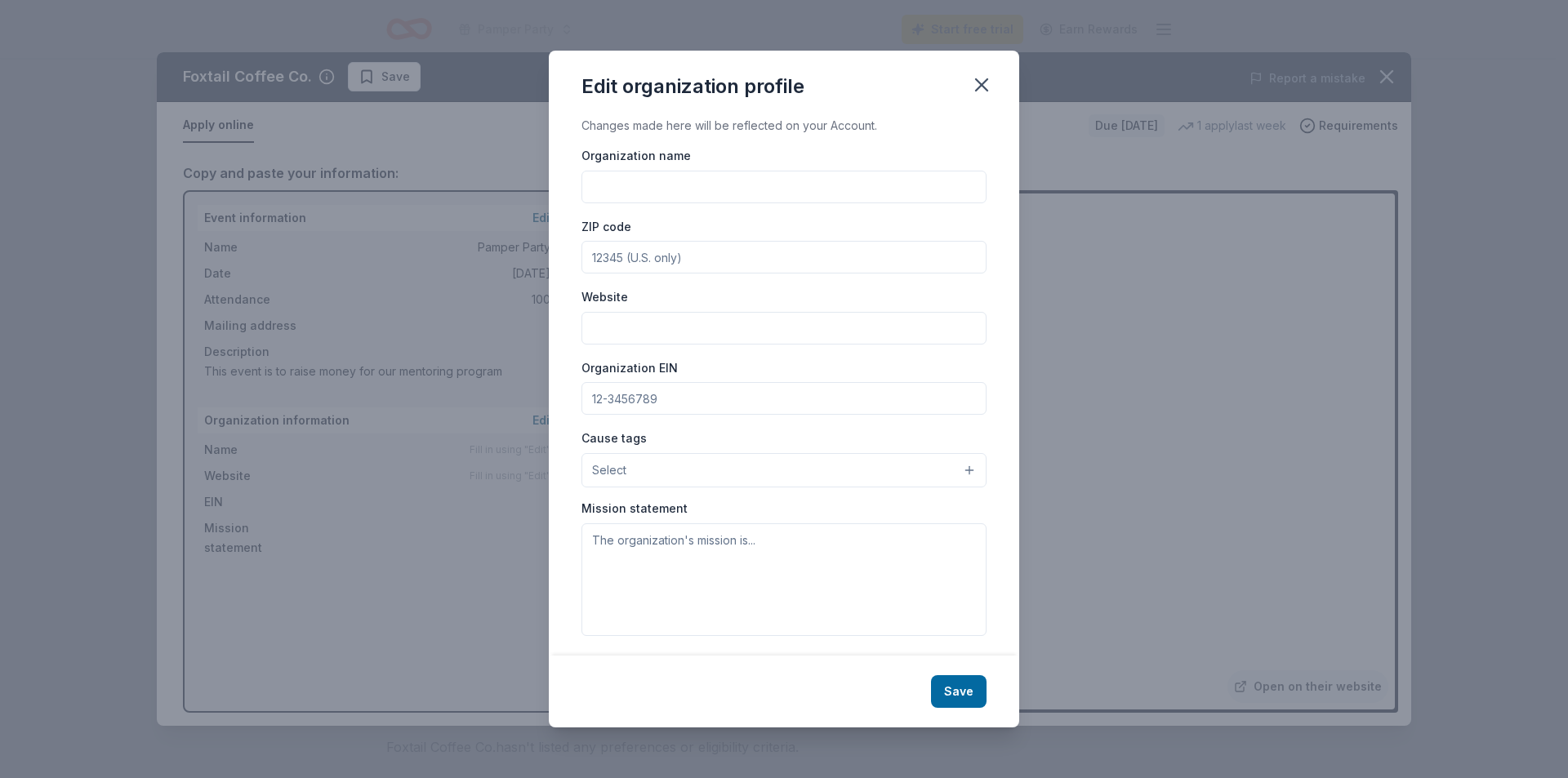
click at [613, 330] on input "Website" at bounding box center [784, 328] width 405 height 32
type input "www.thegirlsgroup.org"
click at [620, 259] on input "ZIP code" at bounding box center [784, 256] width 405 height 32
type input "89131"
click at [620, 178] on input "Organization name" at bounding box center [784, 186] width 405 height 32
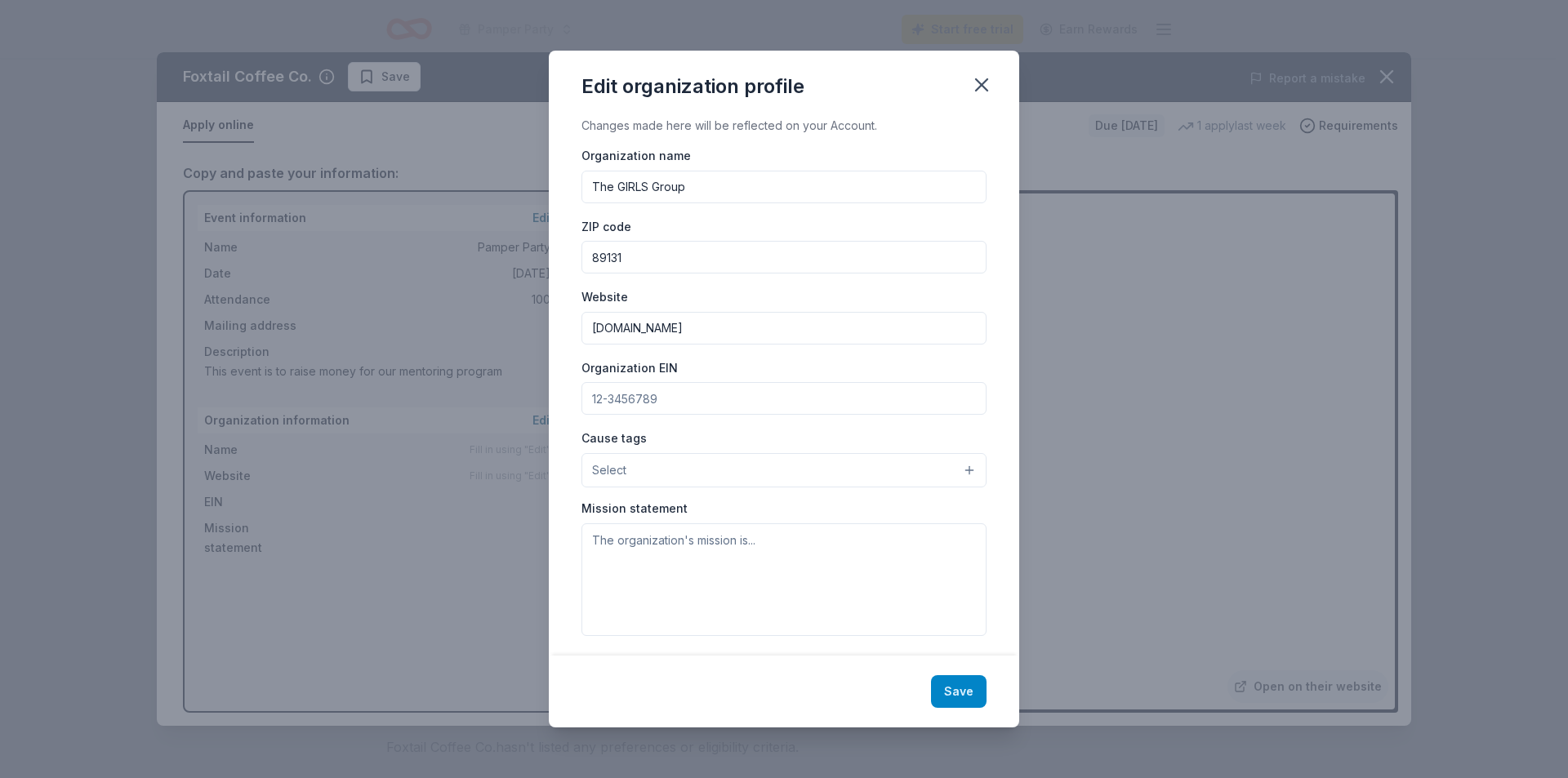
type input "The GIRLS Group"
click at [945, 696] on button "Save" at bounding box center [958, 691] width 56 height 32
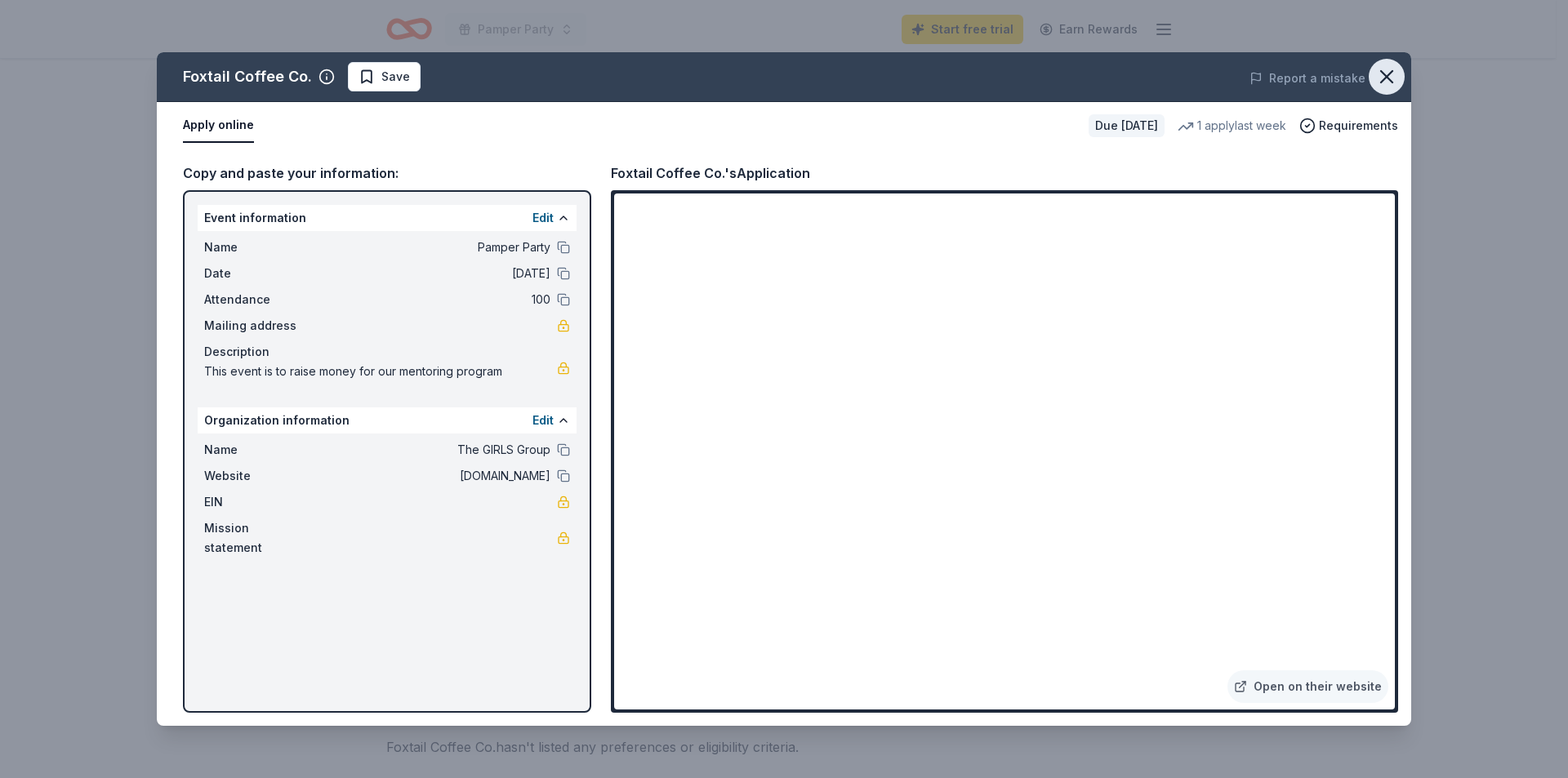
click at [1389, 88] on button "button" at bounding box center [1387, 76] width 36 height 36
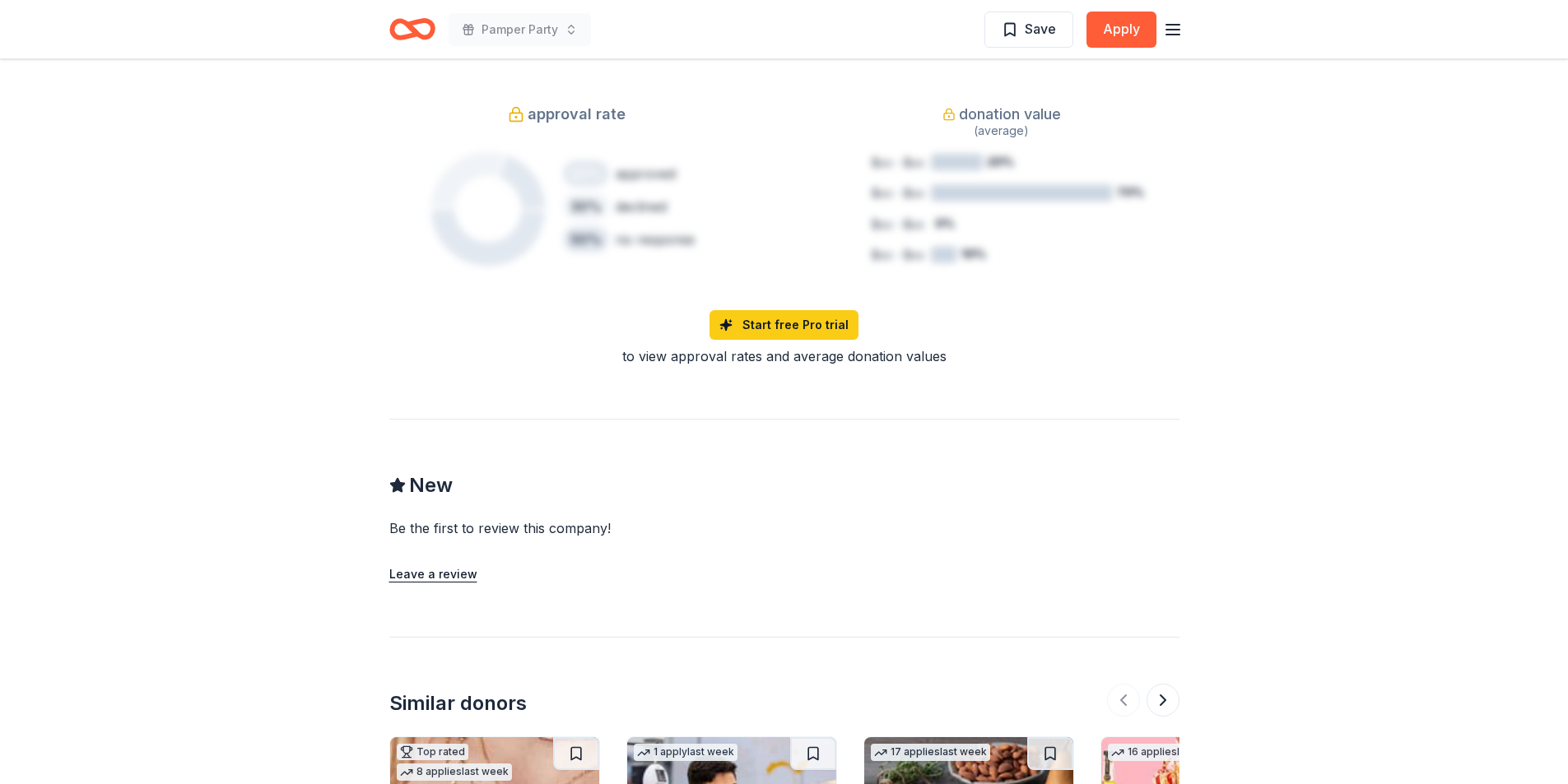
scroll to position [1536, 0]
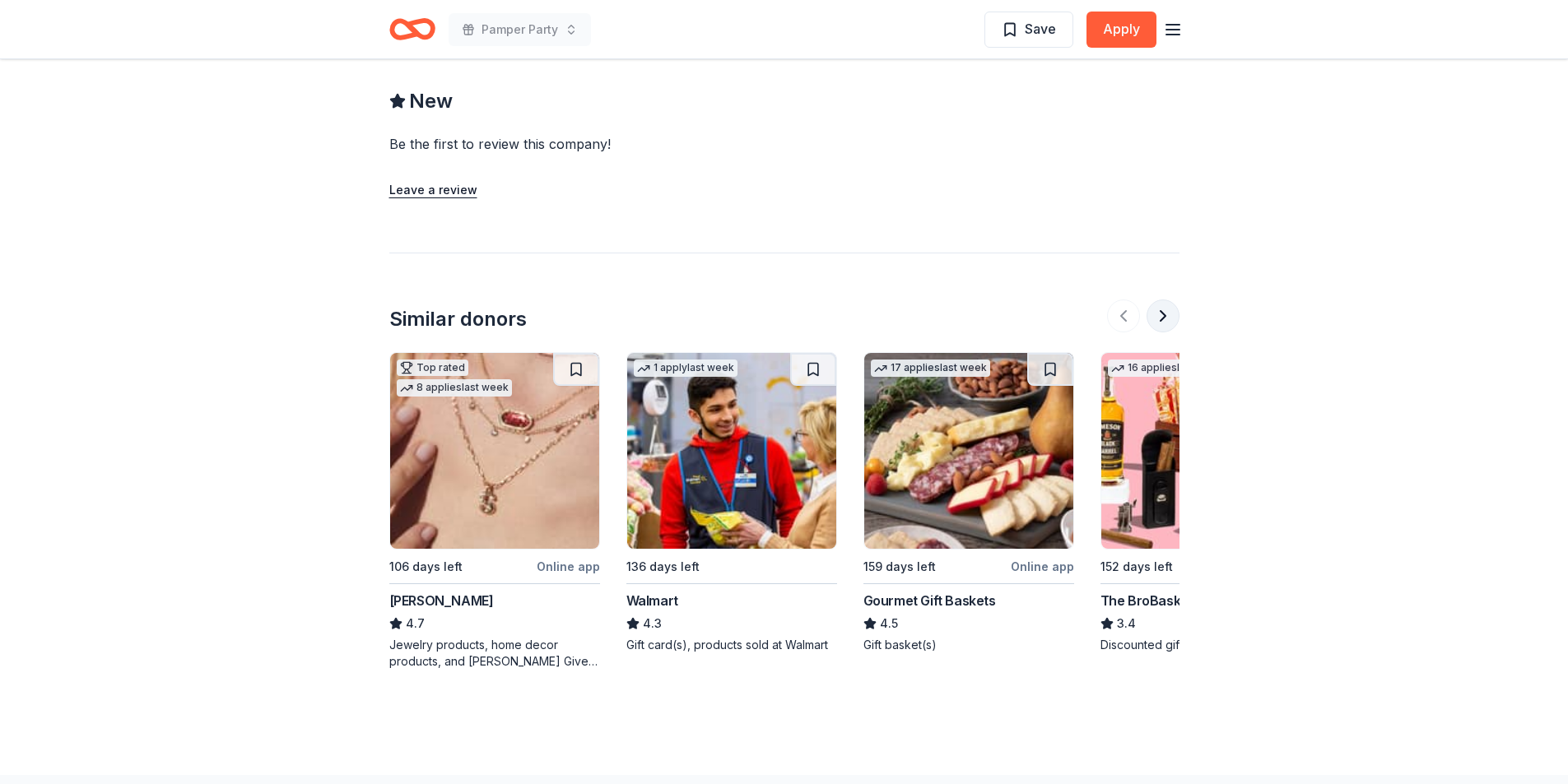
click at [1157, 300] on button at bounding box center [1163, 316] width 33 height 33
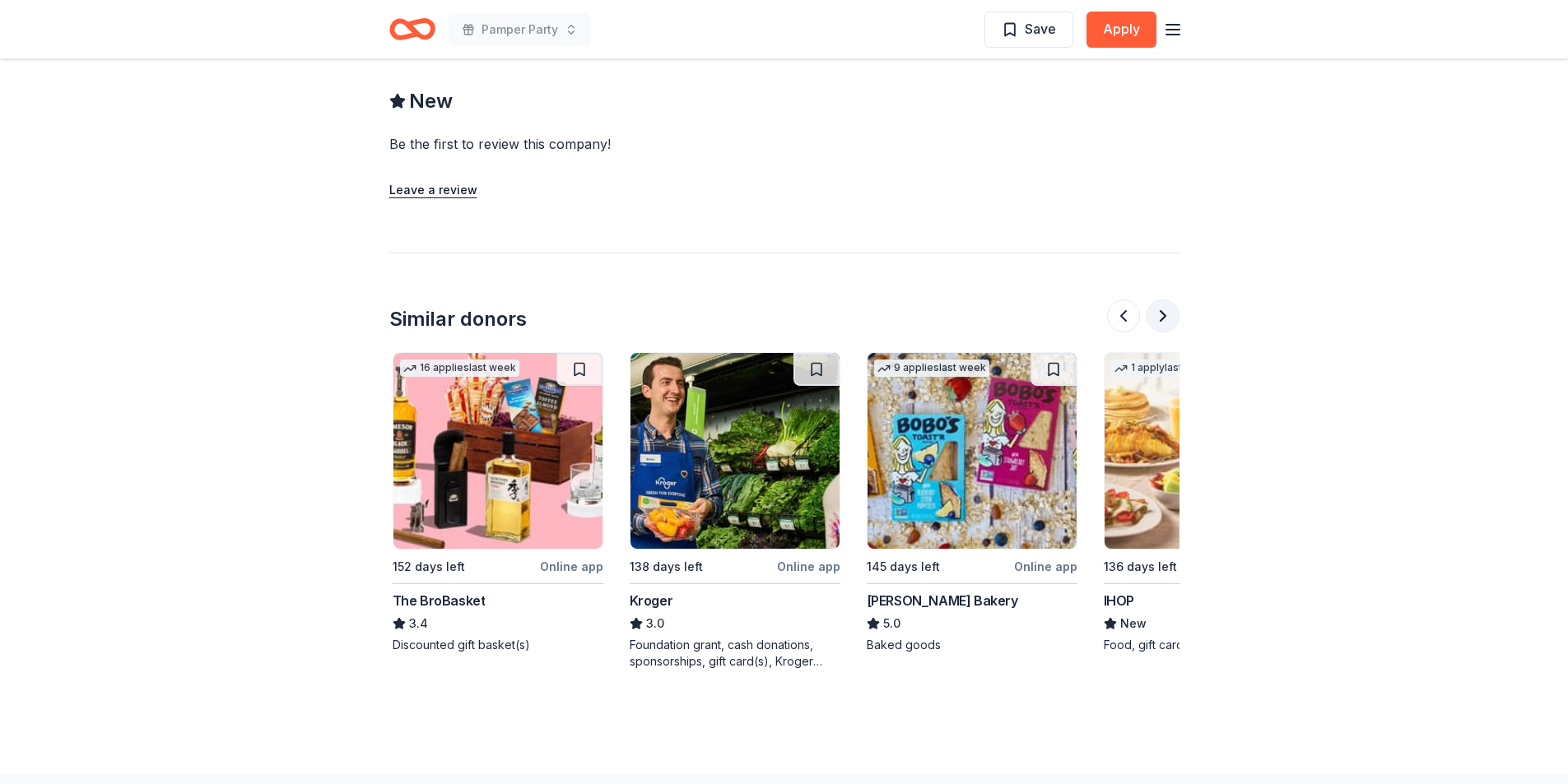
scroll to position [0, 711]
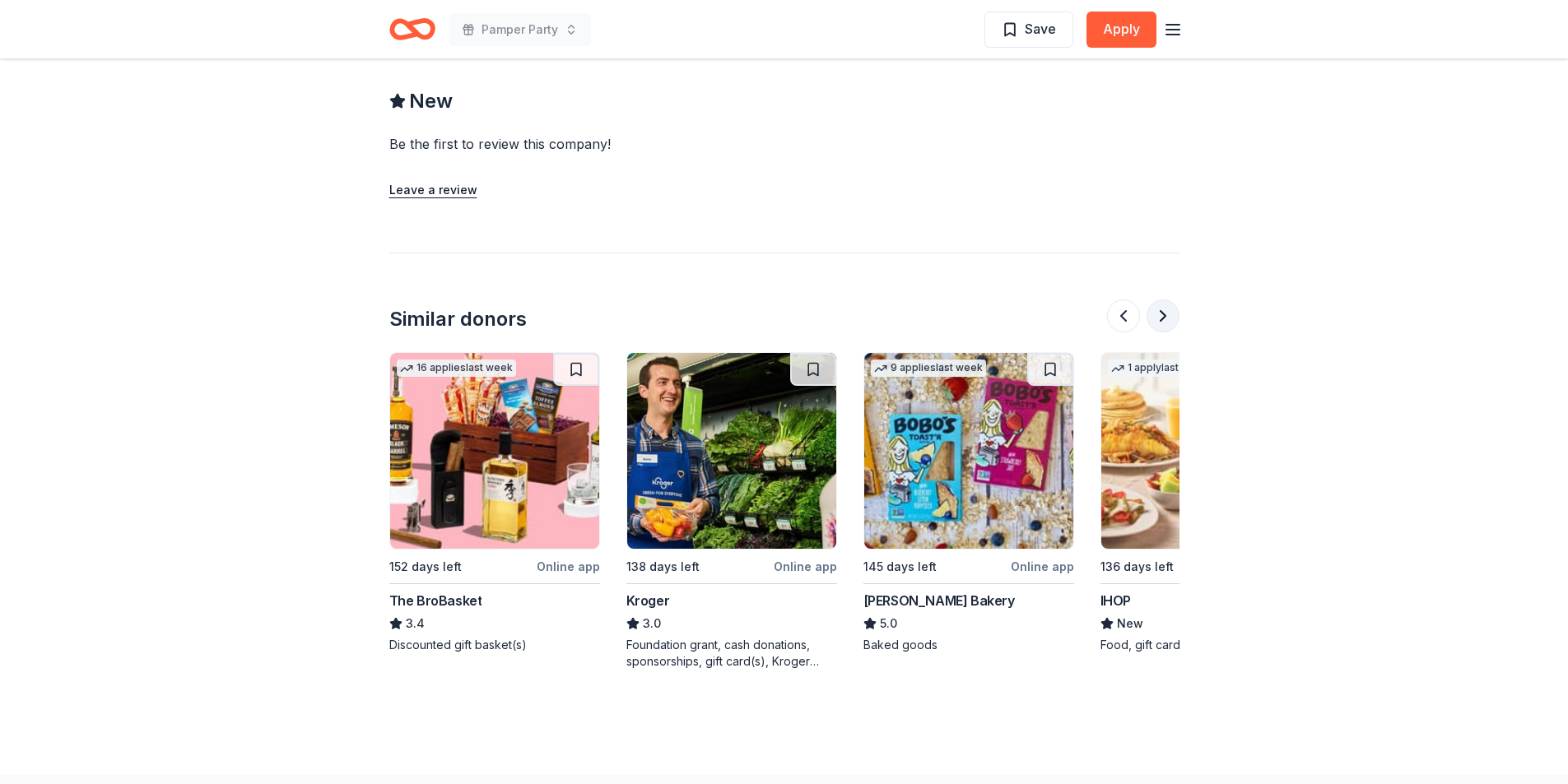
click at [1157, 300] on button at bounding box center [1163, 316] width 33 height 33
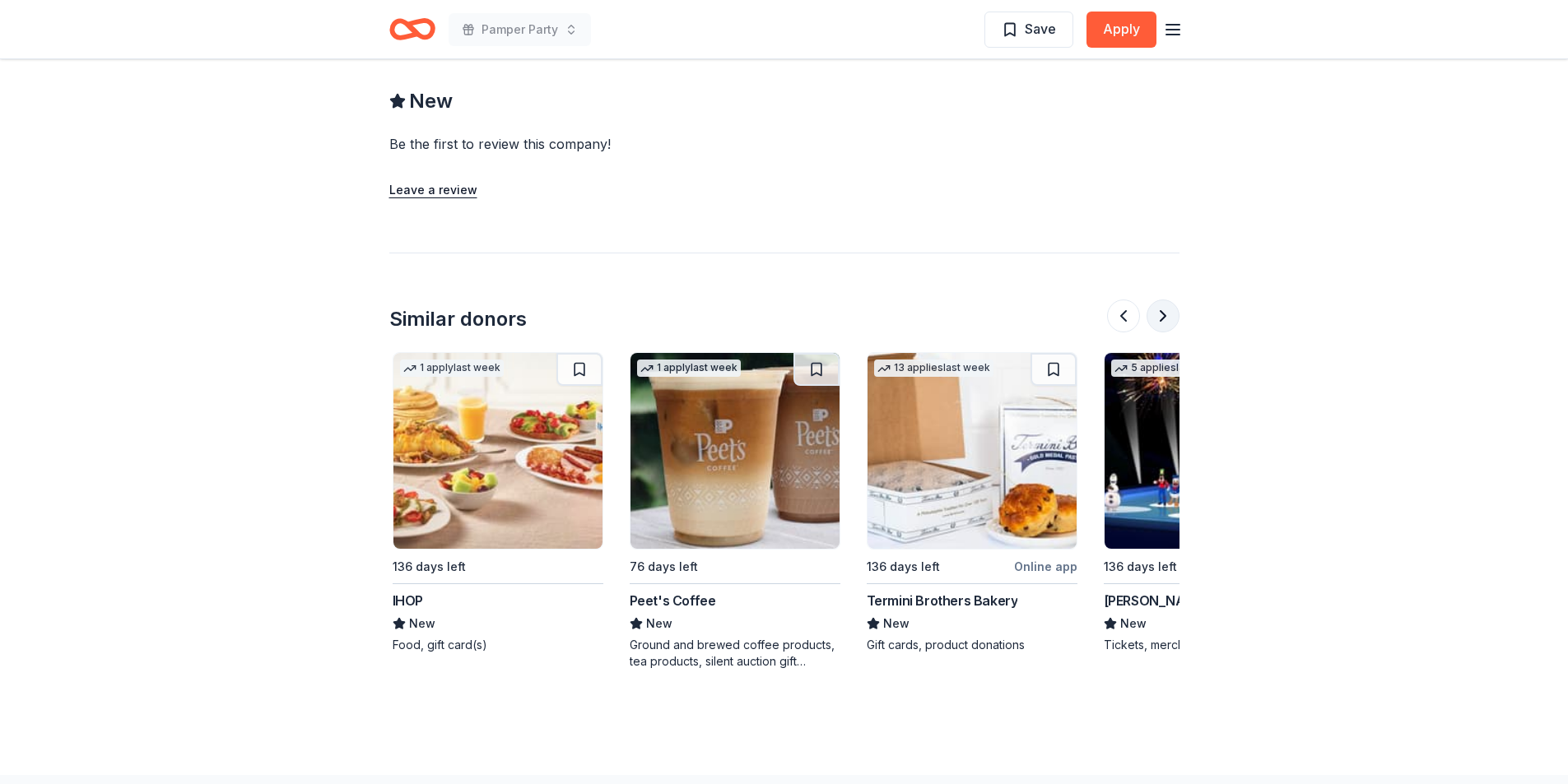
scroll to position [0, 1422]
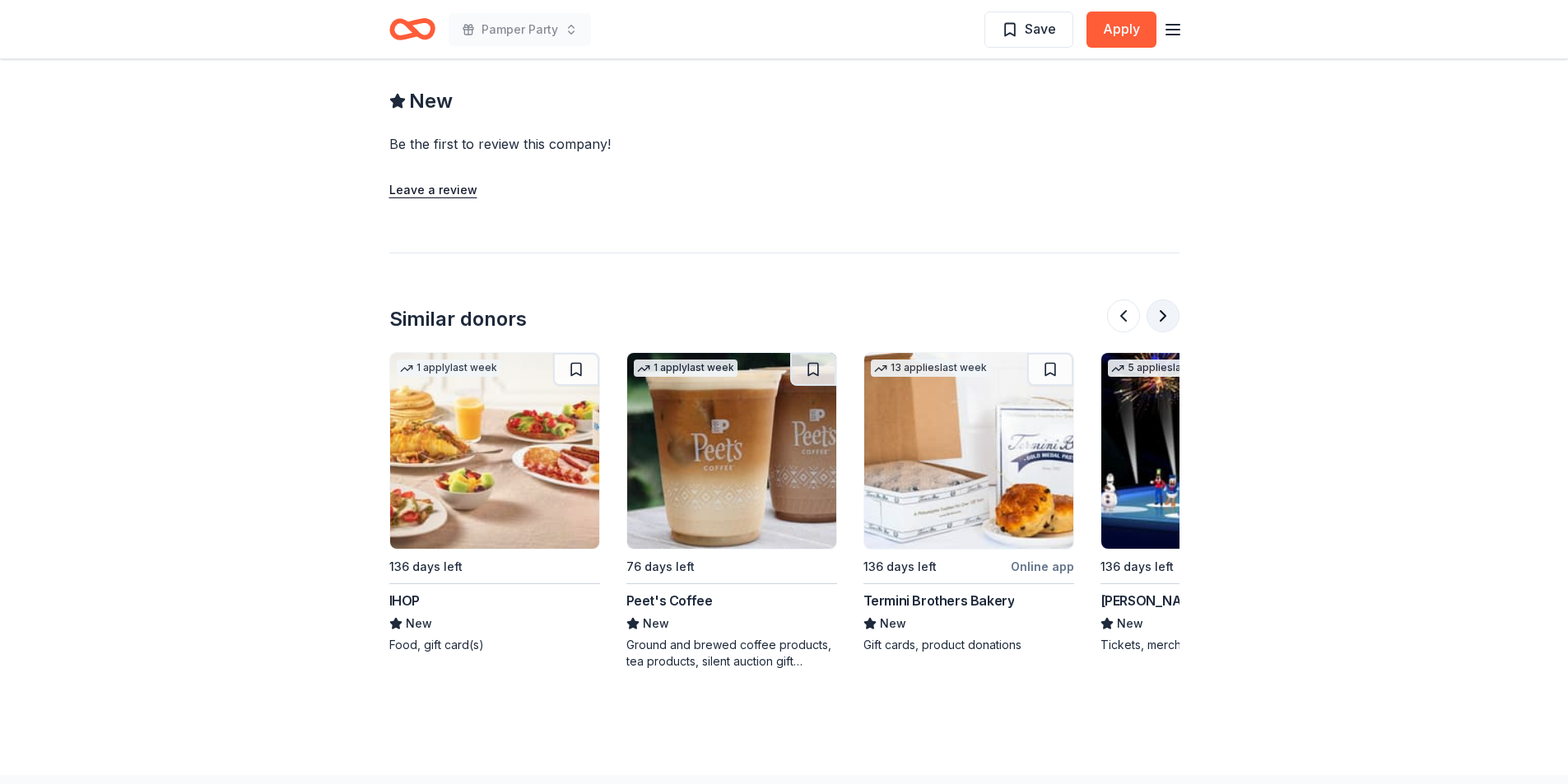
click at [1157, 300] on button at bounding box center [1163, 316] width 33 height 33
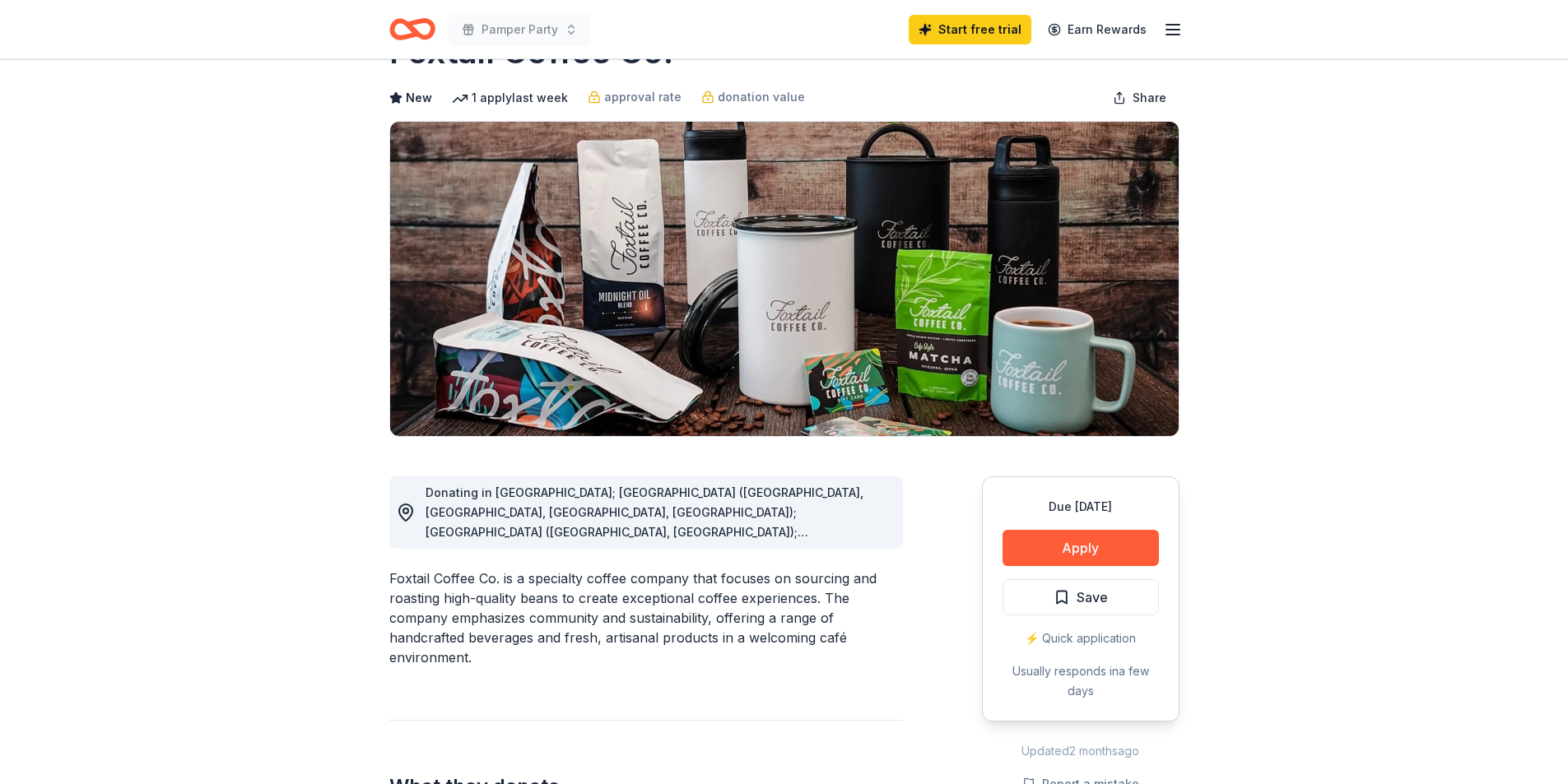
scroll to position [0, 0]
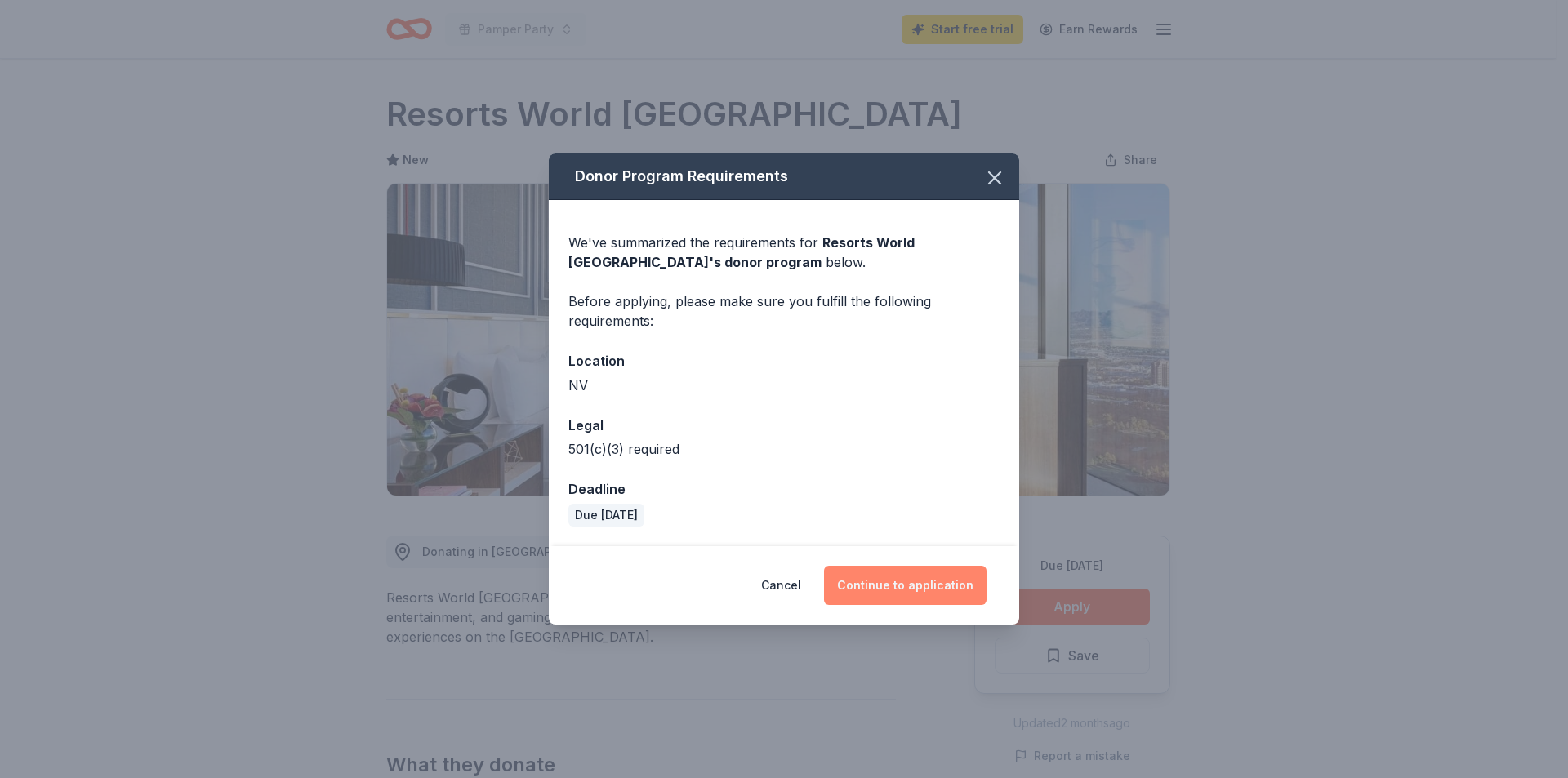
click at [906, 575] on button "Continue to application" at bounding box center [905, 585] width 162 height 39
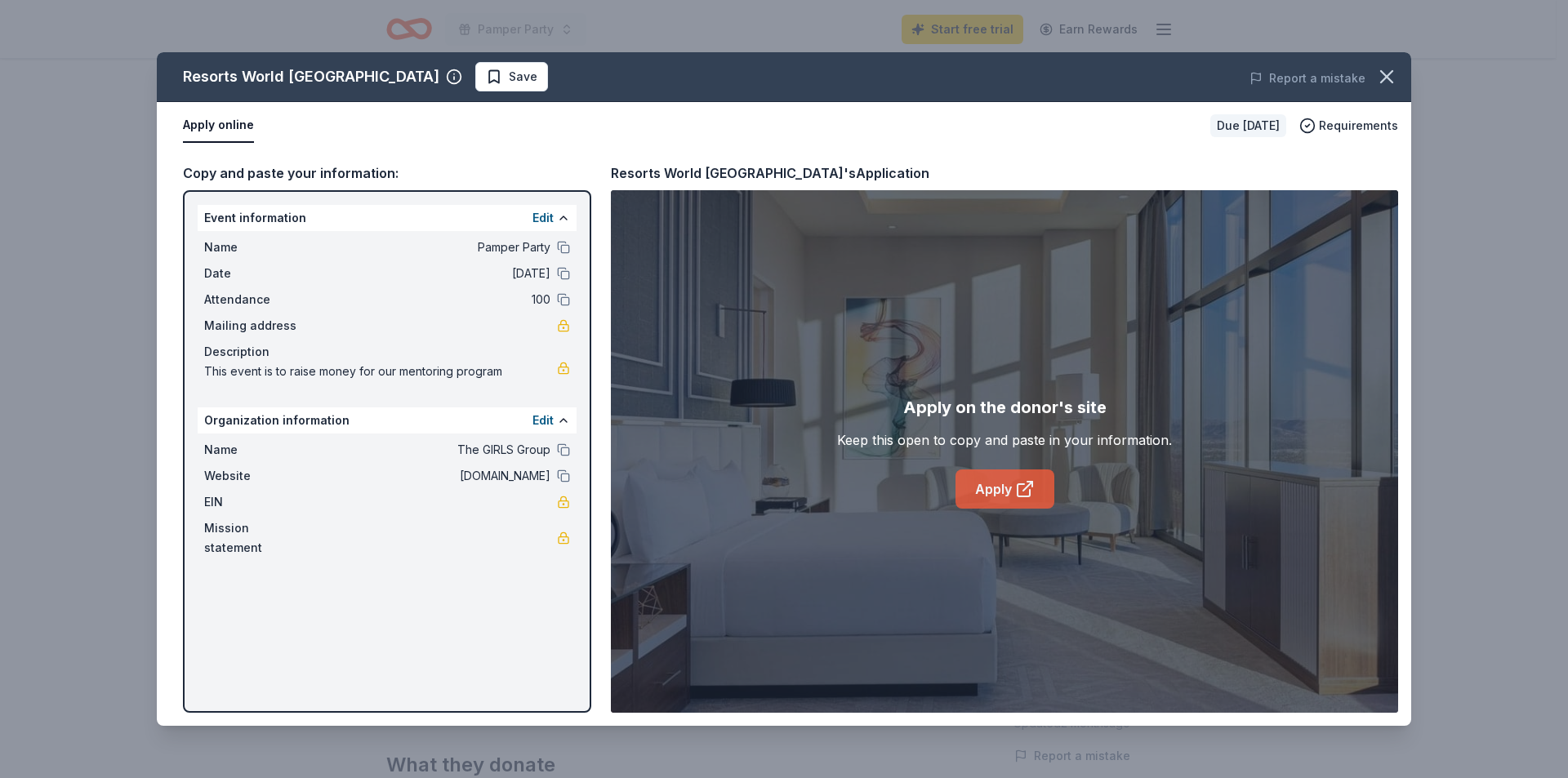
click at [991, 483] on link "Apply" at bounding box center [1004, 489] width 99 height 39
click at [1379, 76] on icon "button" at bounding box center [1386, 76] width 23 height 23
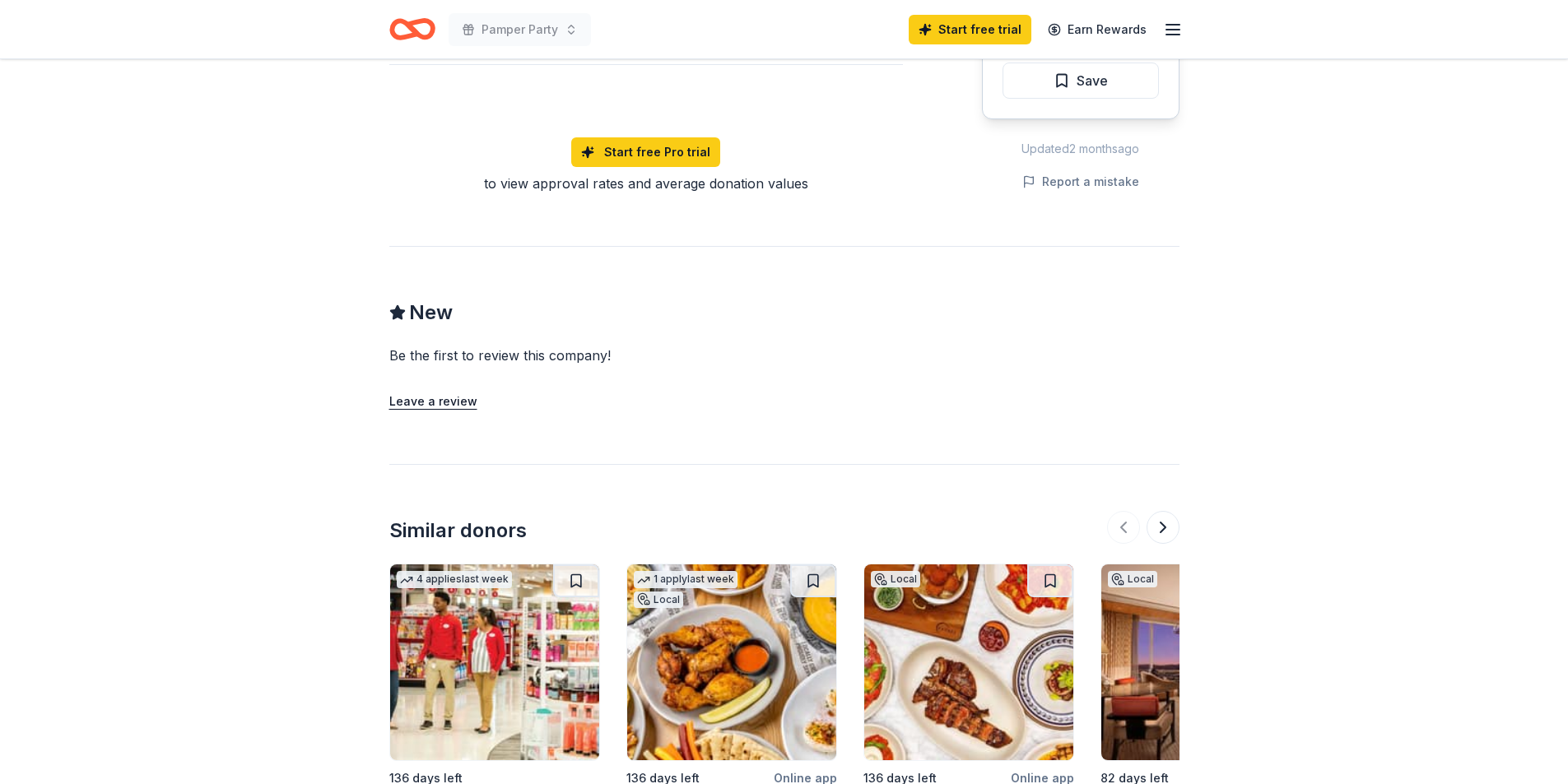
scroll to position [1473, 0]
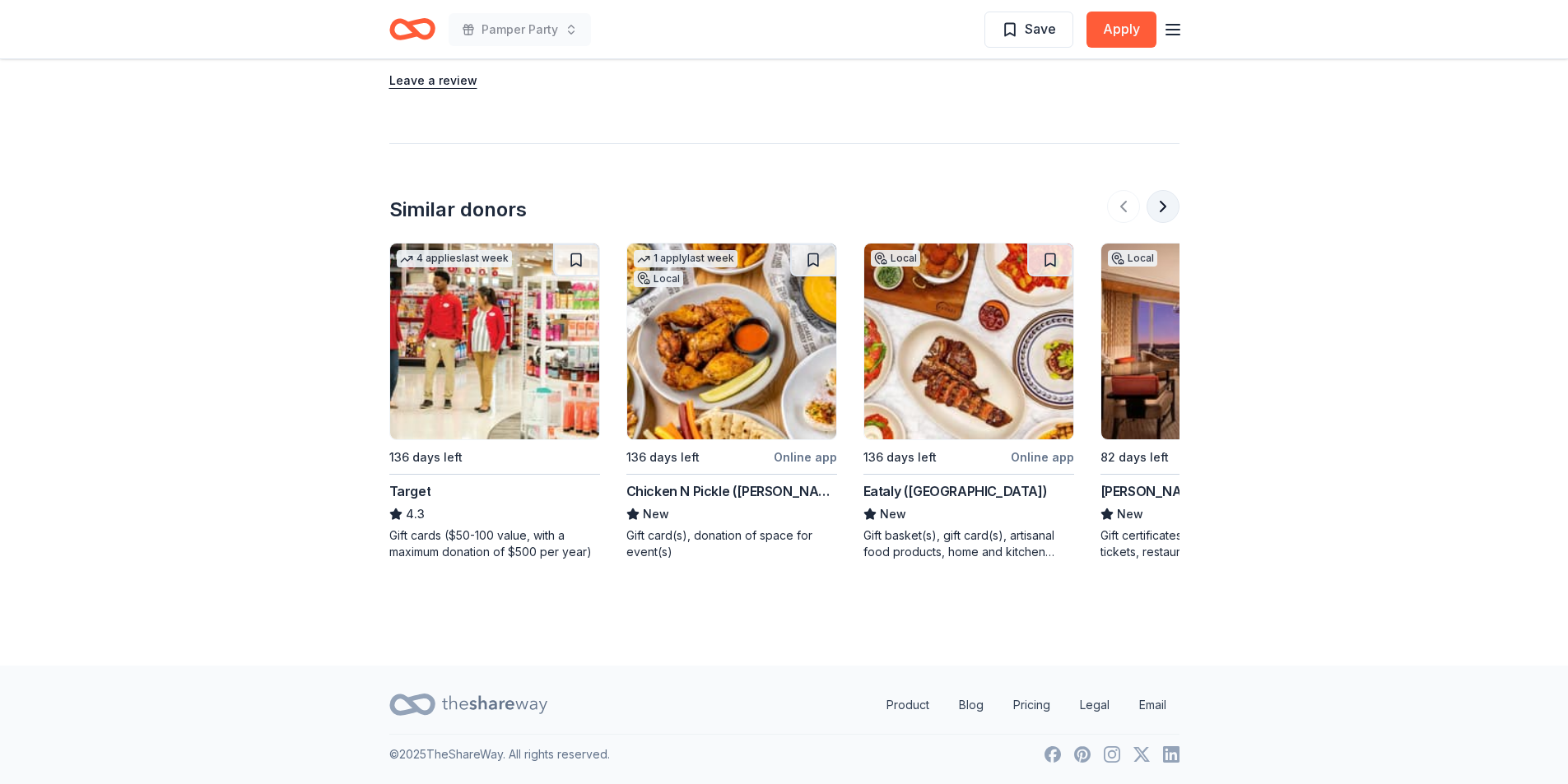
click at [1167, 207] on button at bounding box center [1163, 206] width 33 height 33
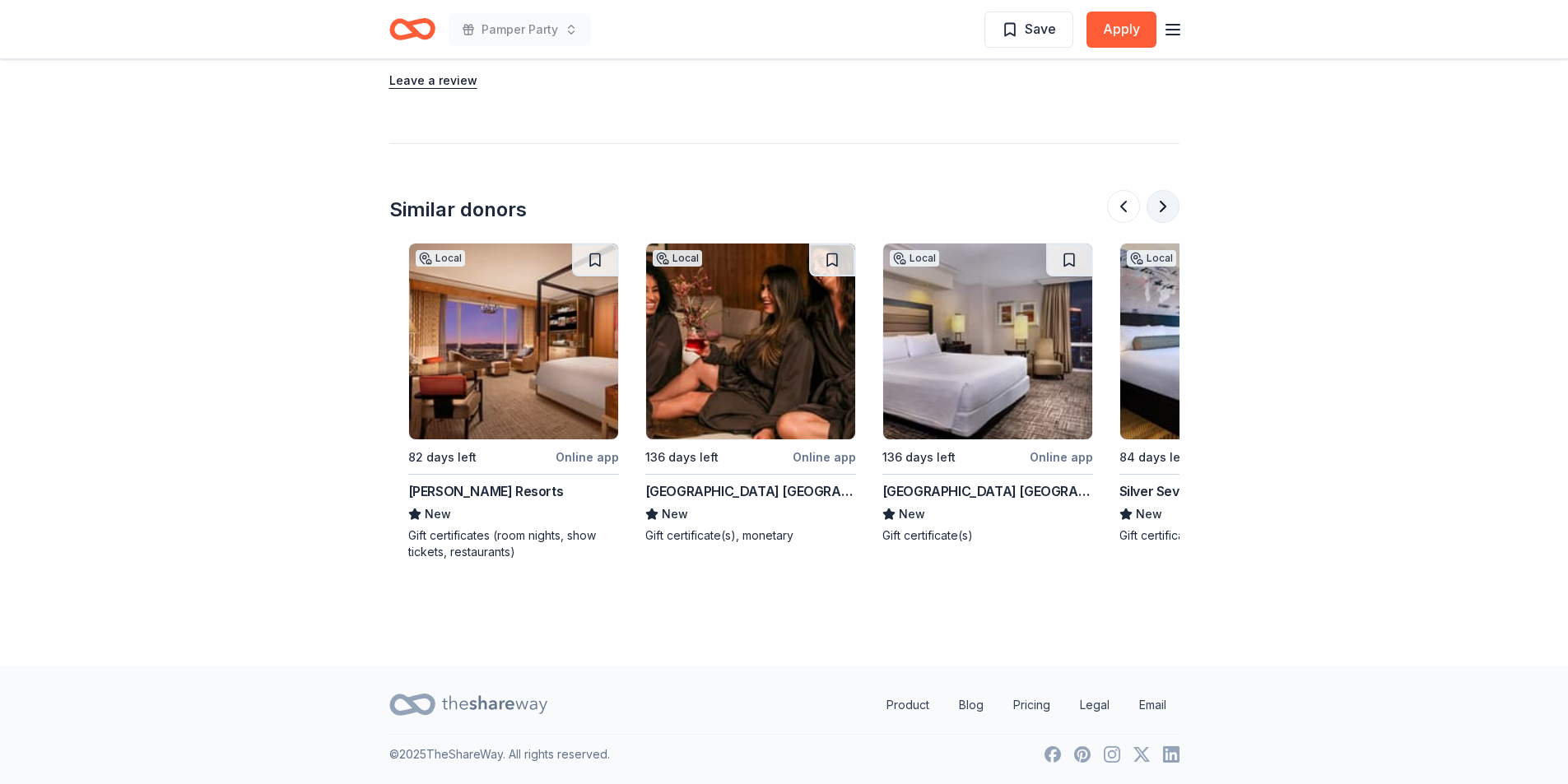
scroll to position [0, 711]
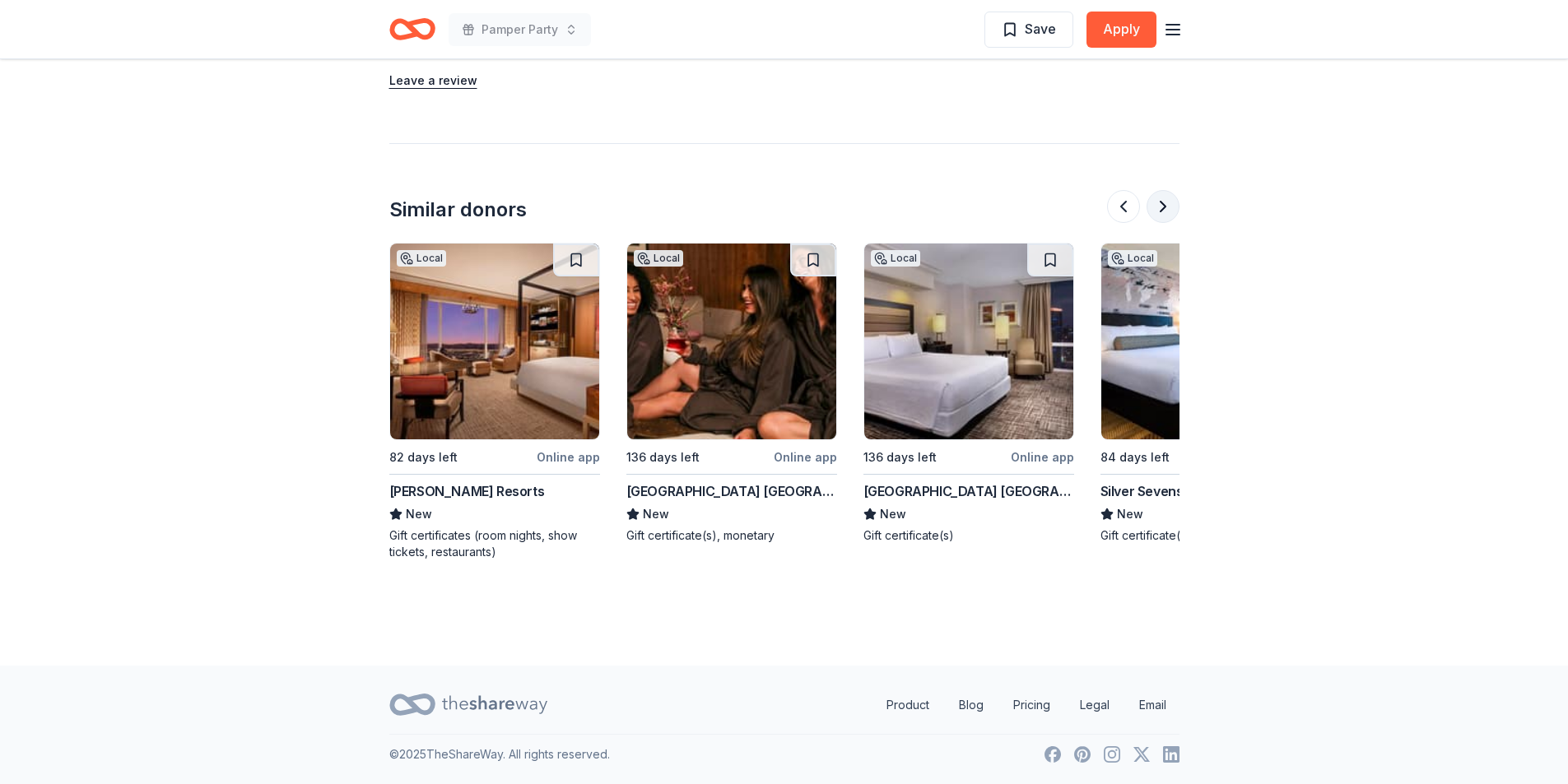
click at [1167, 207] on button at bounding box center [1163, 206] width 33 height 33
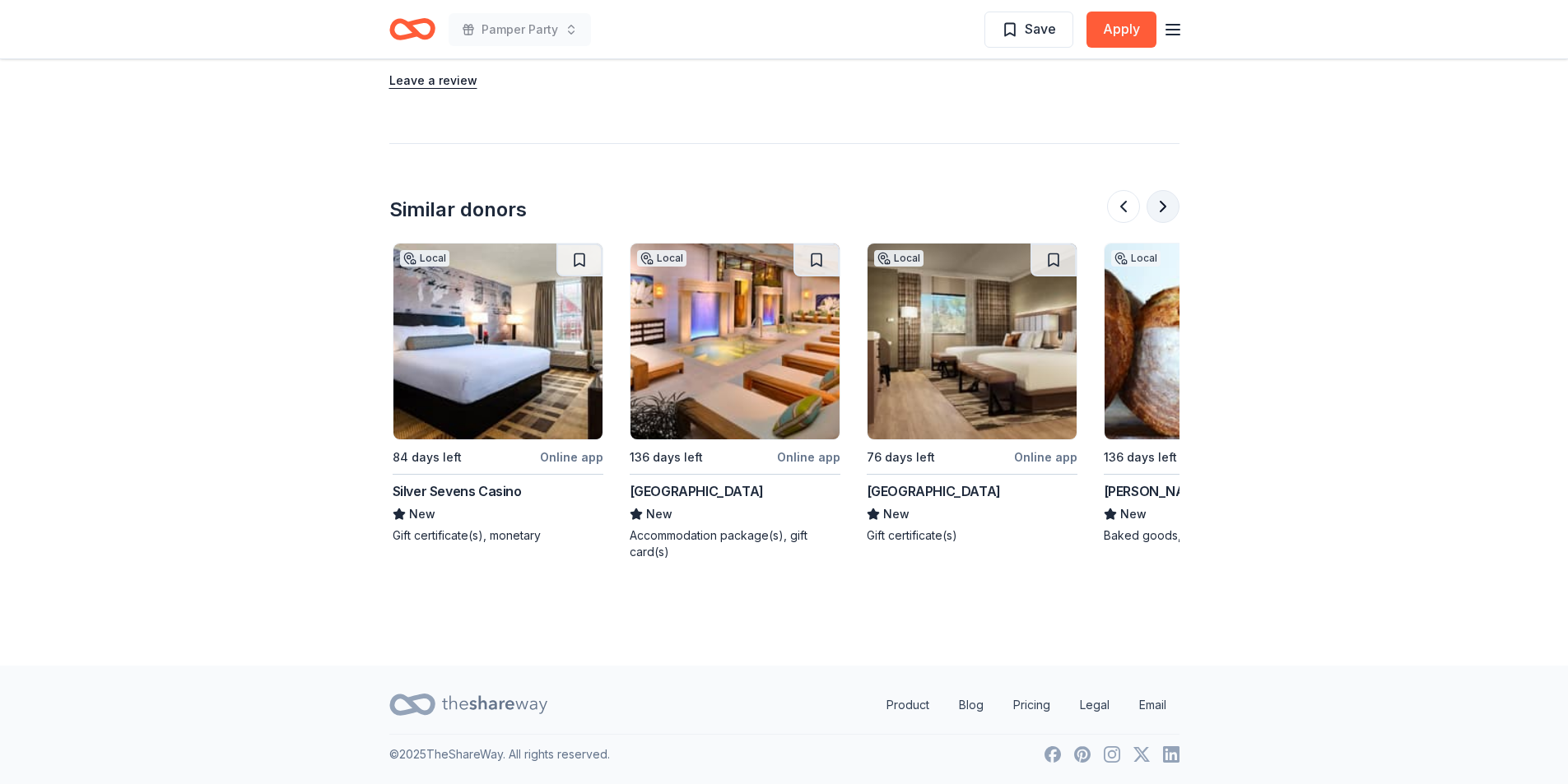
scroll to position [0, 1422]
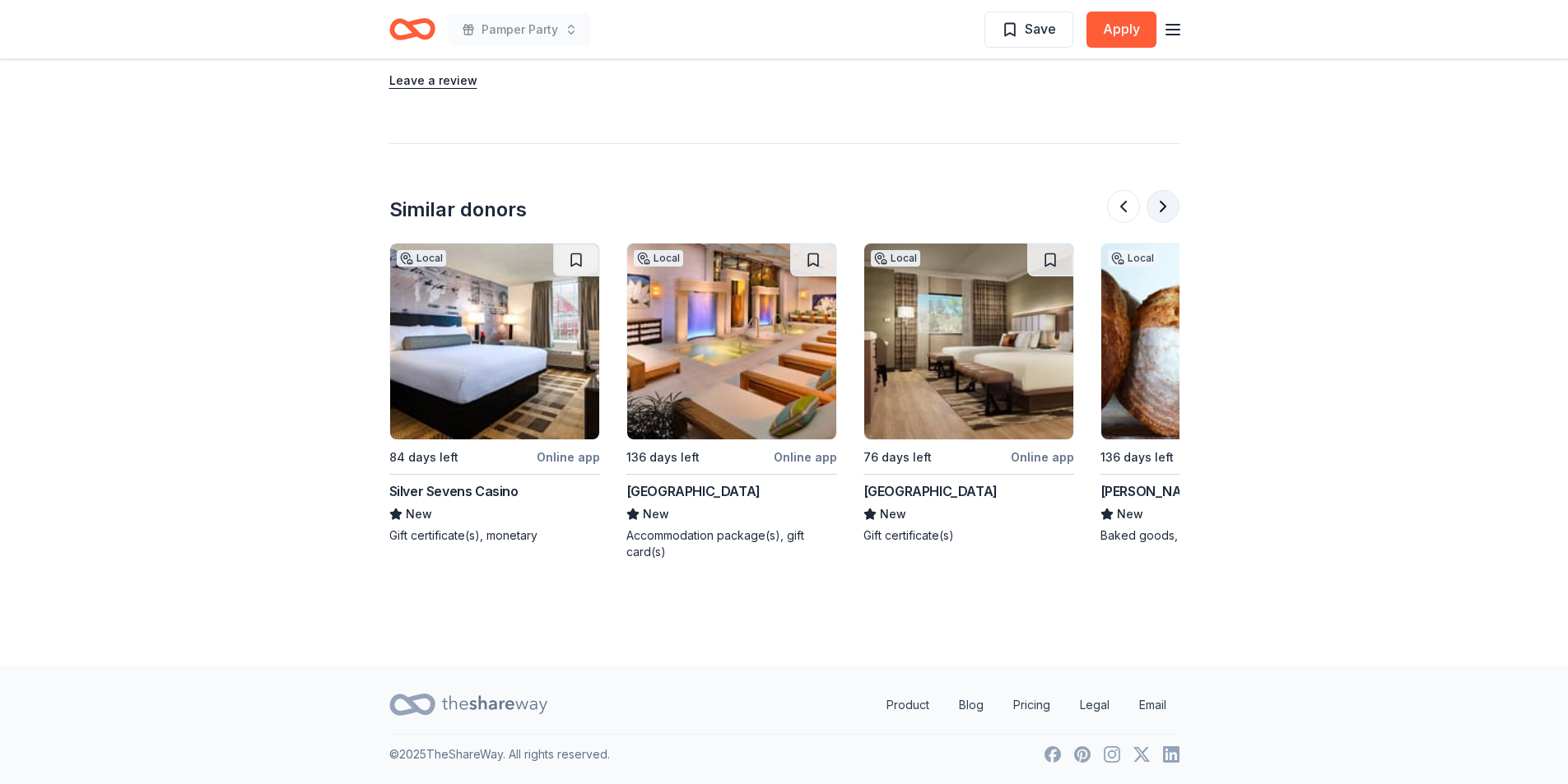
click at [1167, 207] on button at bounding box center [1163, 206] width 33 height 33
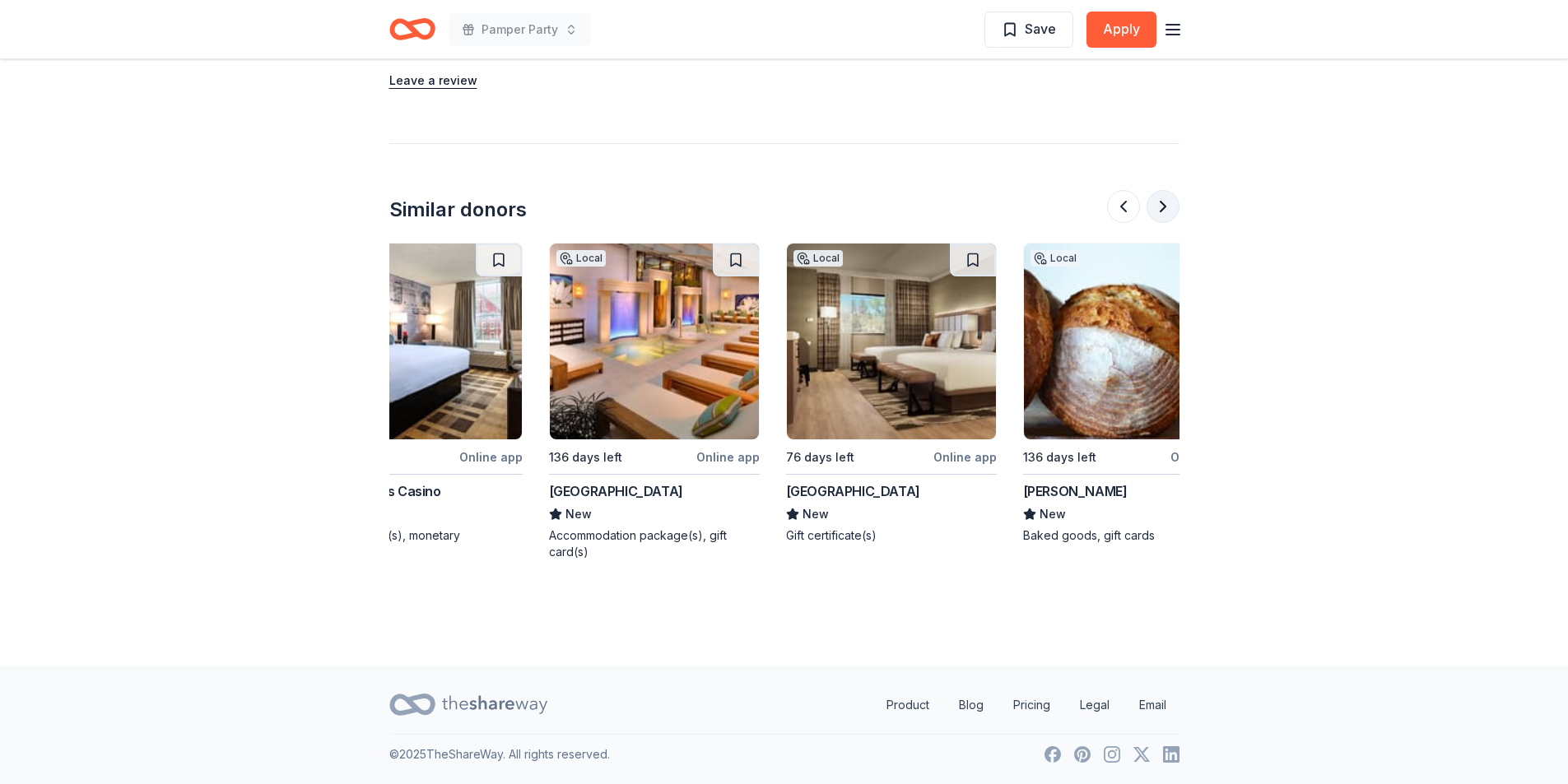
scroll to position [0, 1554]
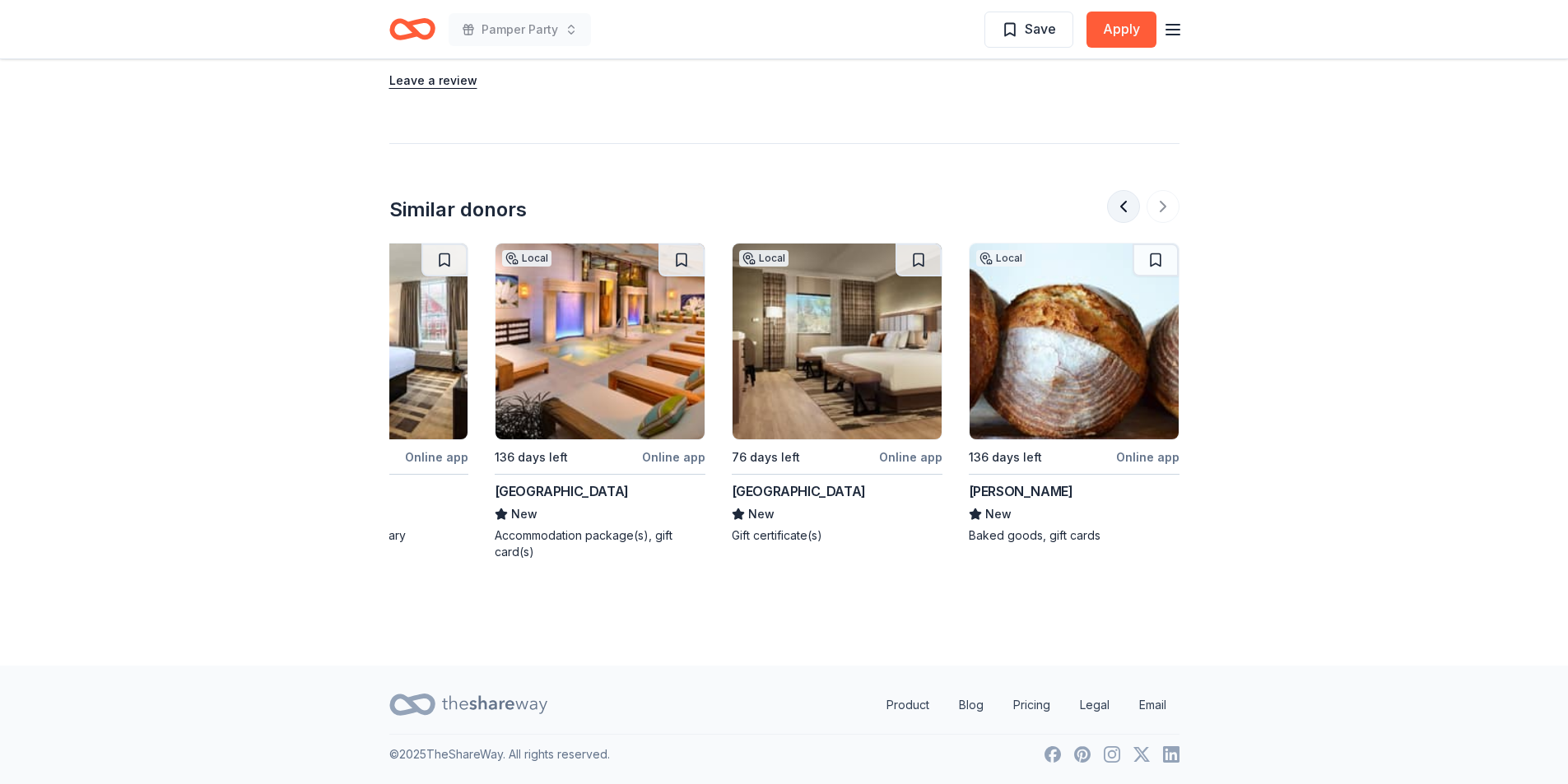
click at [1122, 204] on button at bounding box center [1123, 206] width 33 height 33
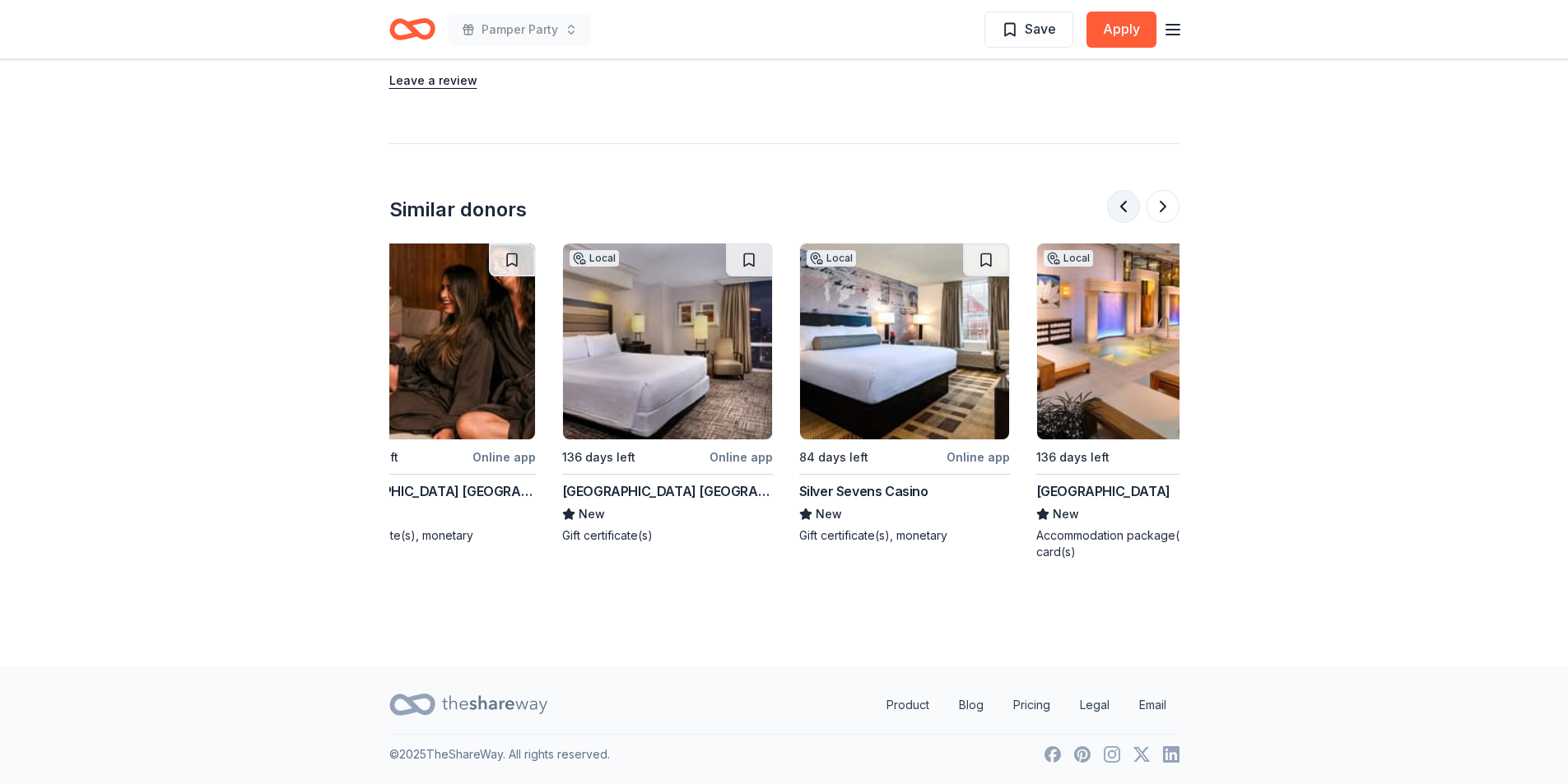
scroll to position [0, 948]
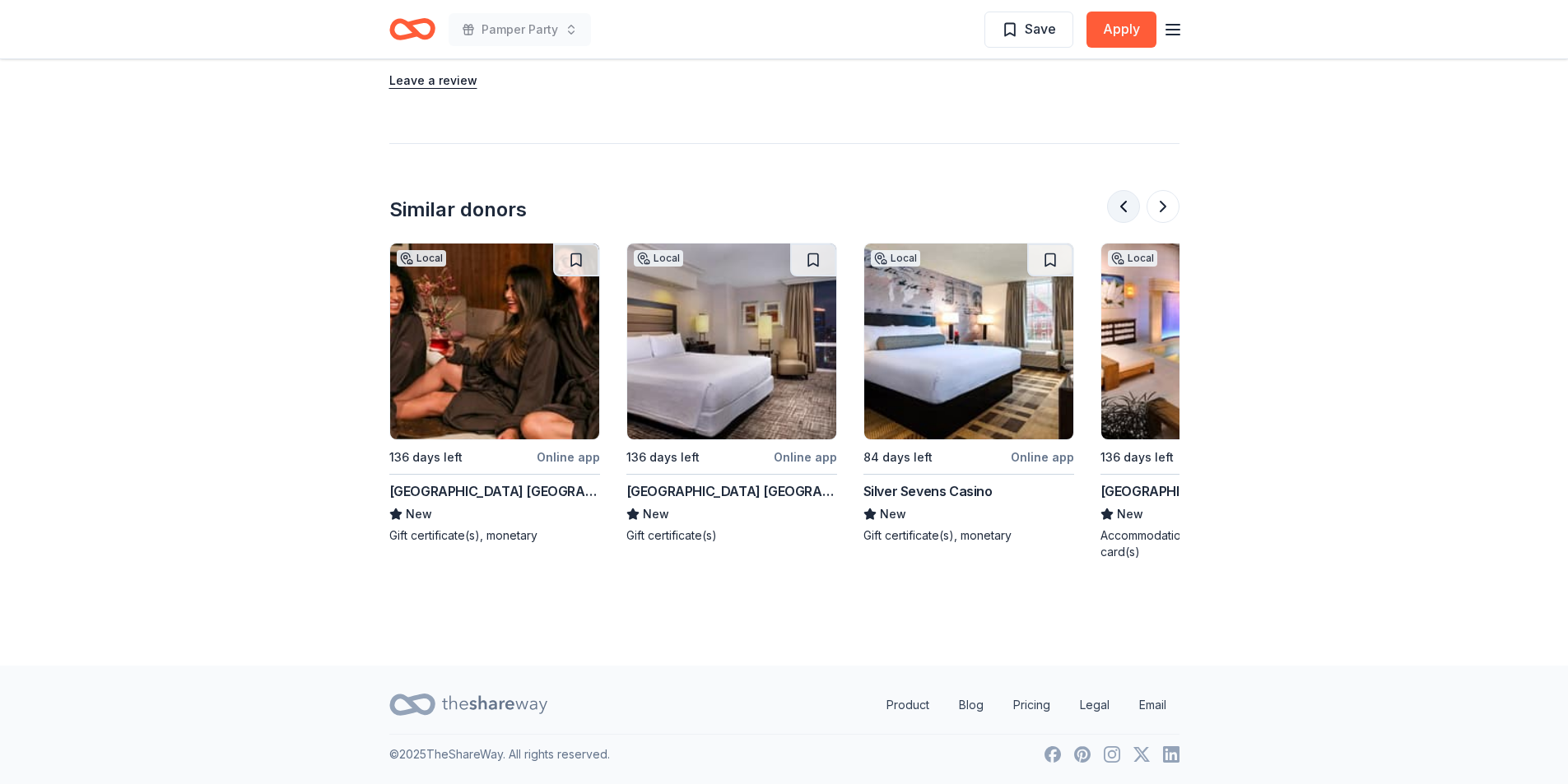
click at [1122, 204] on button at bounding box center [1123, 206] width 33 height 33
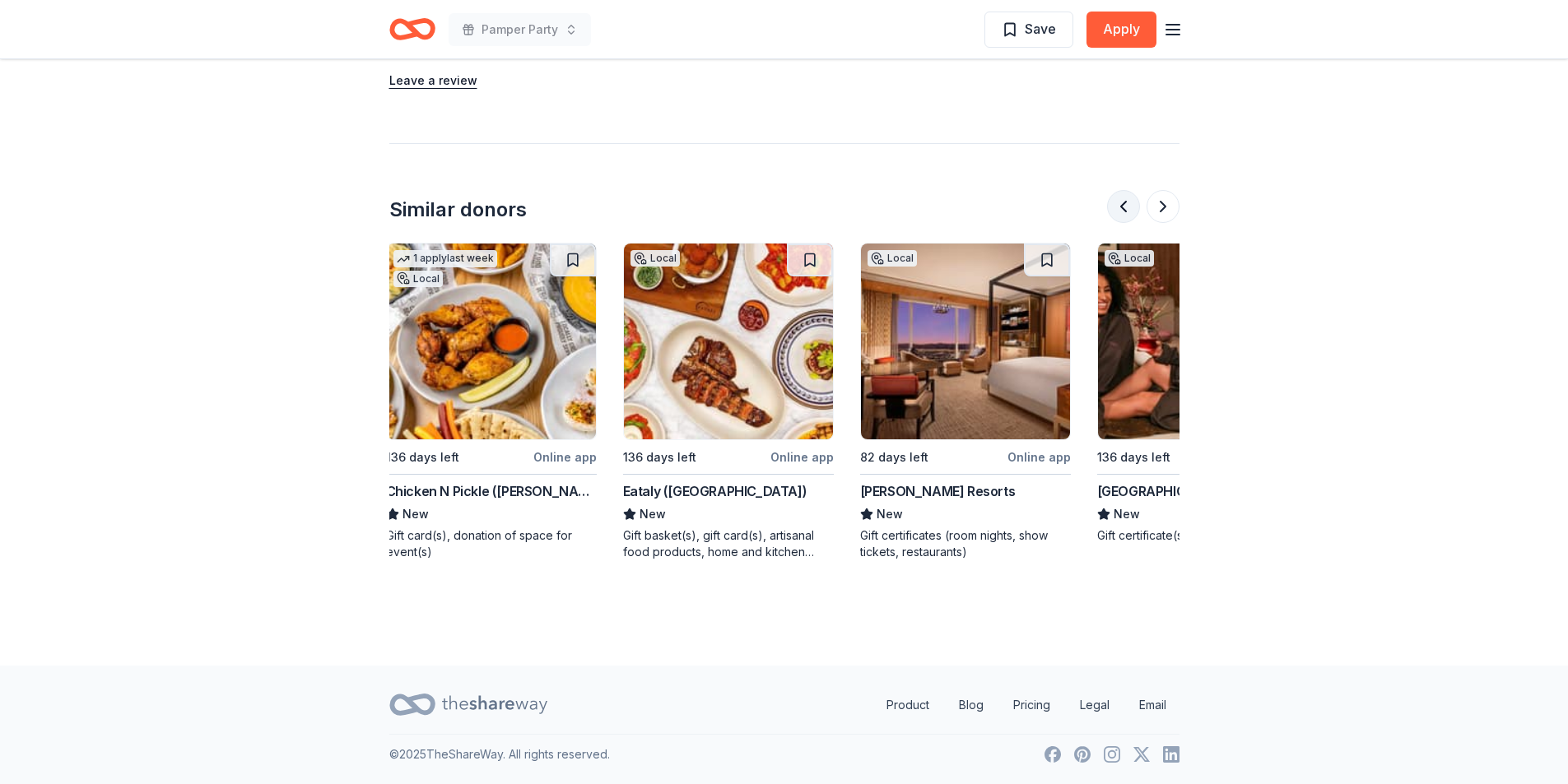
scroll to position [0, 237]
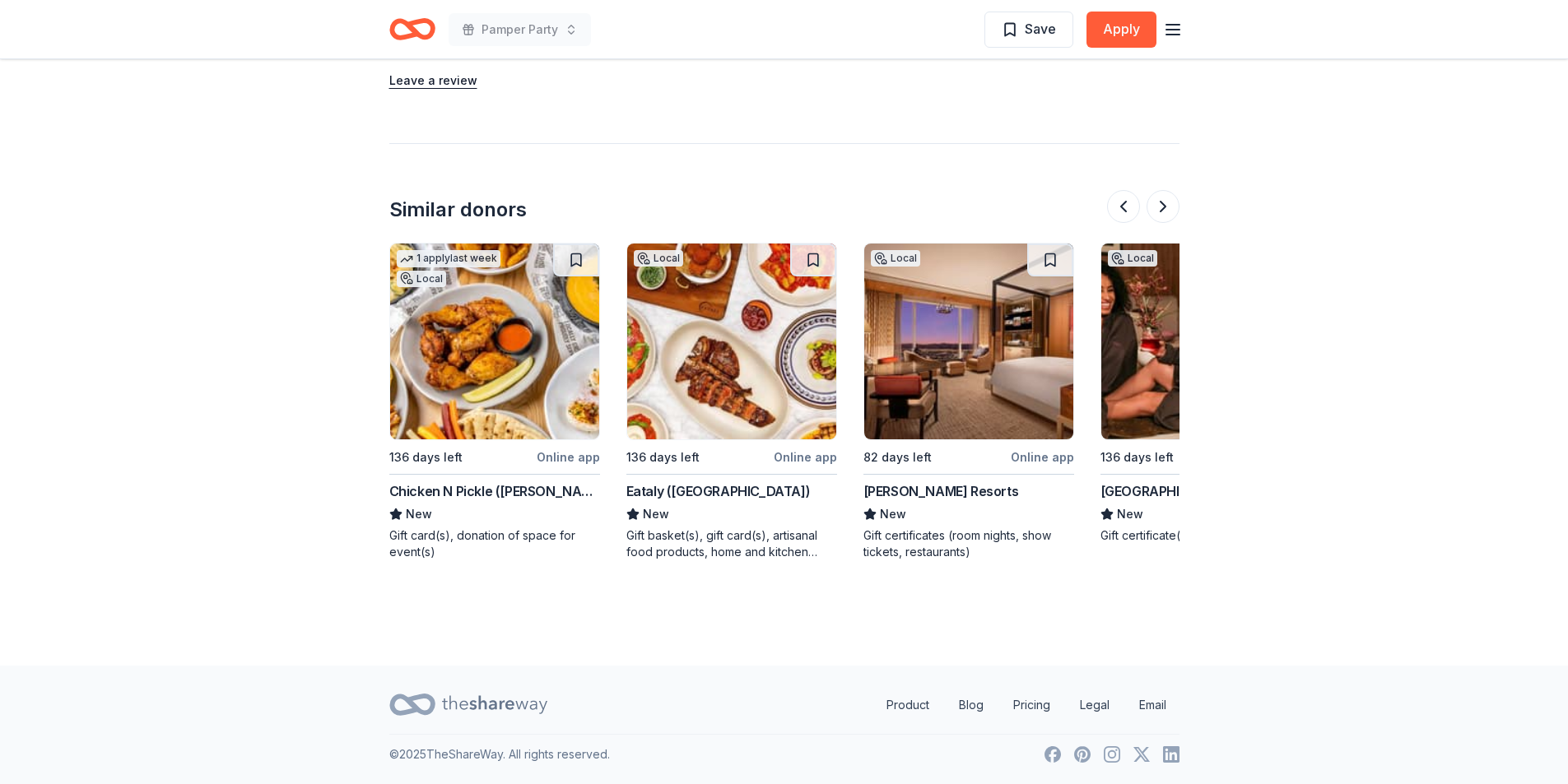
click at [714, 393] on img at bounding box center [732, 341] width 209 height 196
click at [1162, 206] on button at bounding box center [1163, 206] width 33 height 33
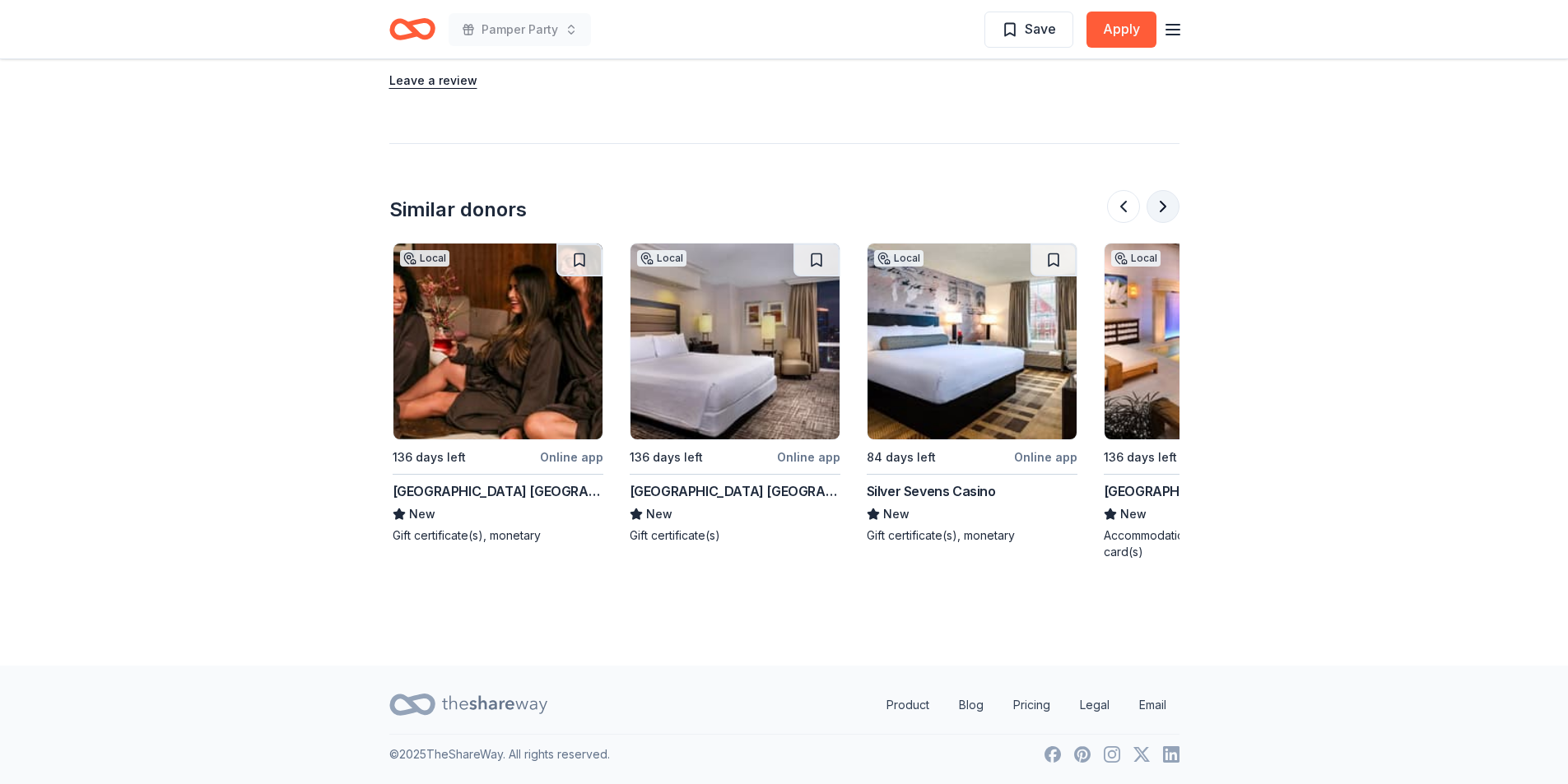
scroll to position [0, 948]
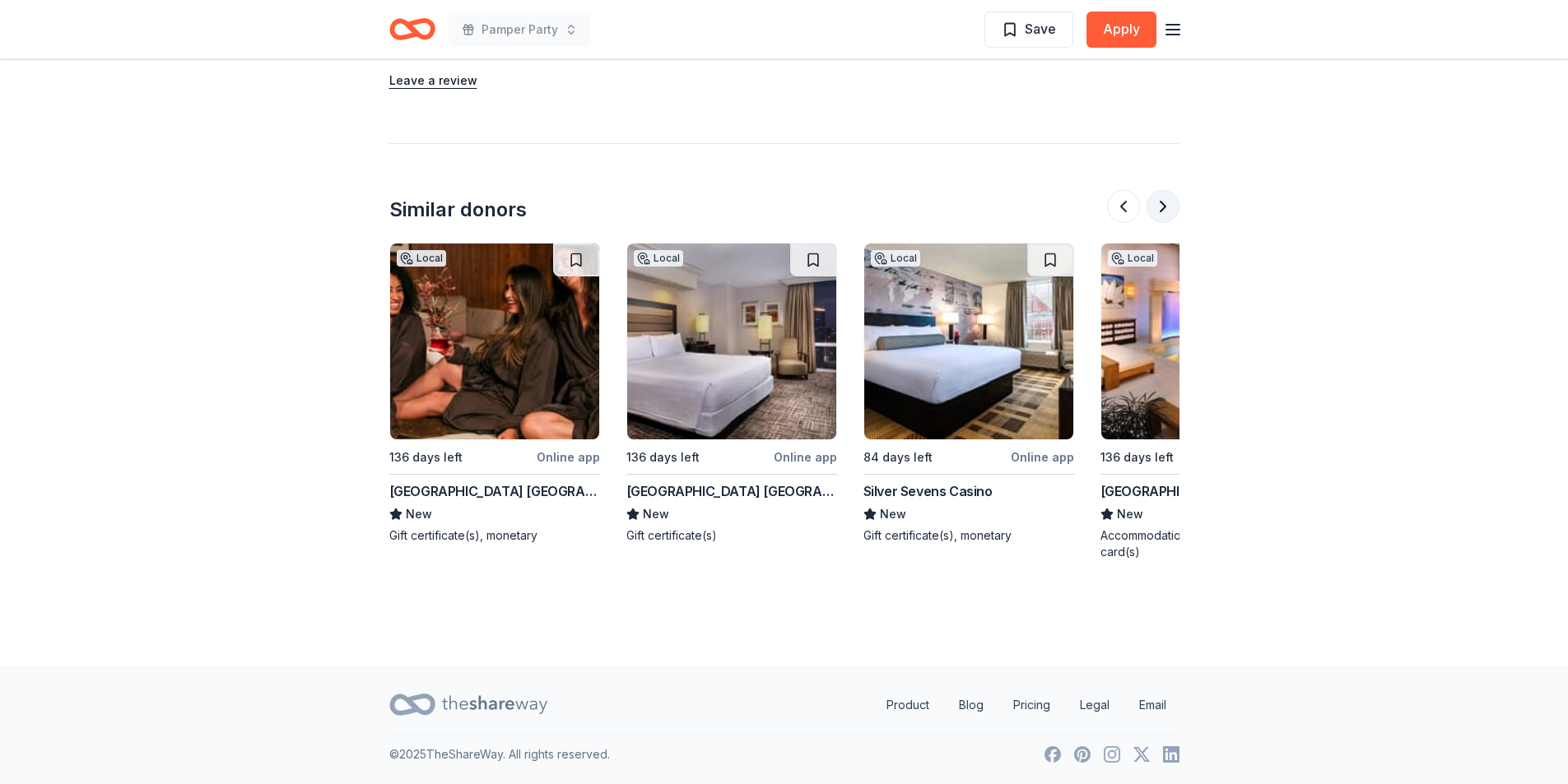
click at [1162, 206] on button at bounding box center [1163, 206] width 33 height 33
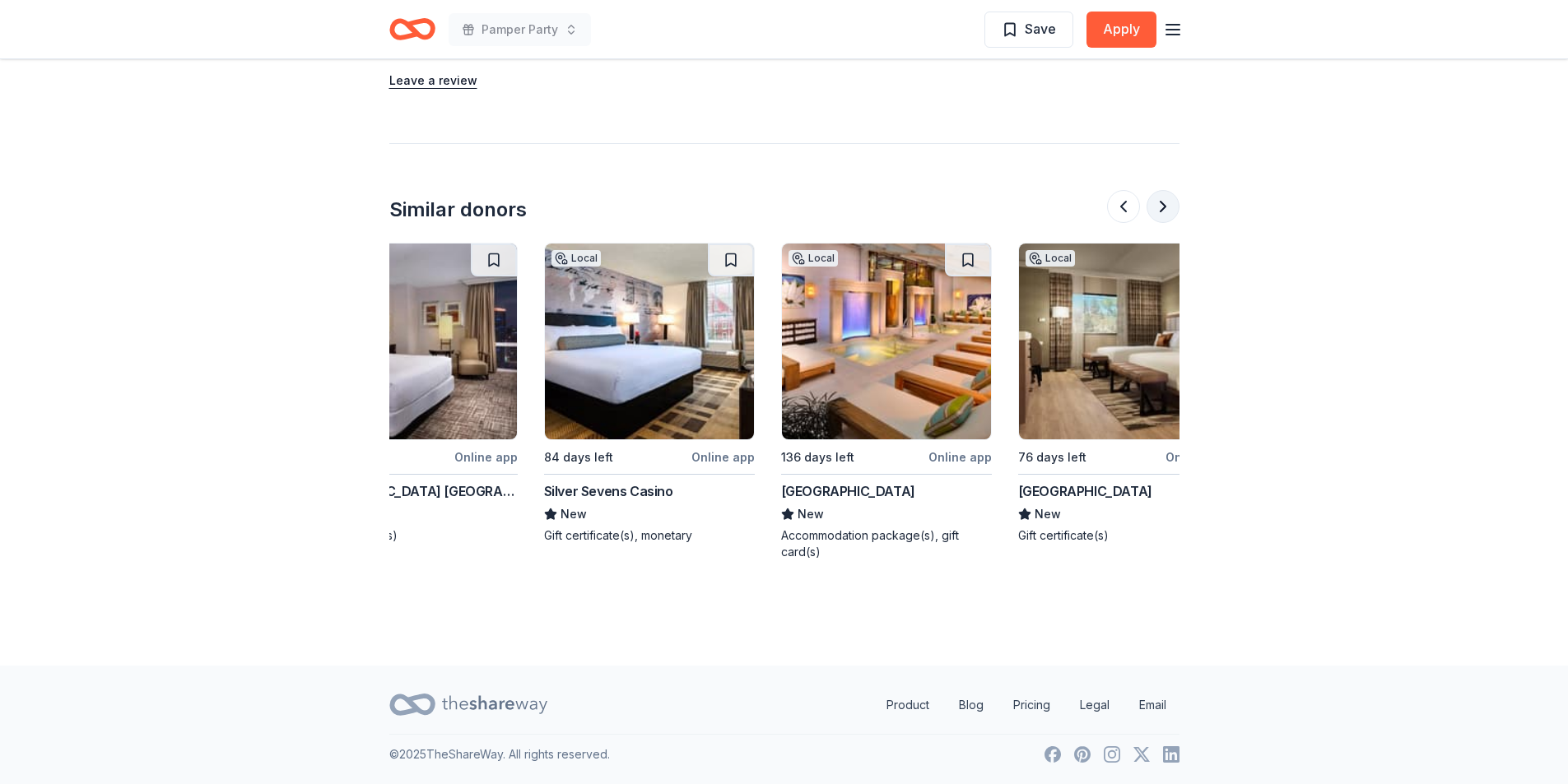
scroll to position [0, 1554]
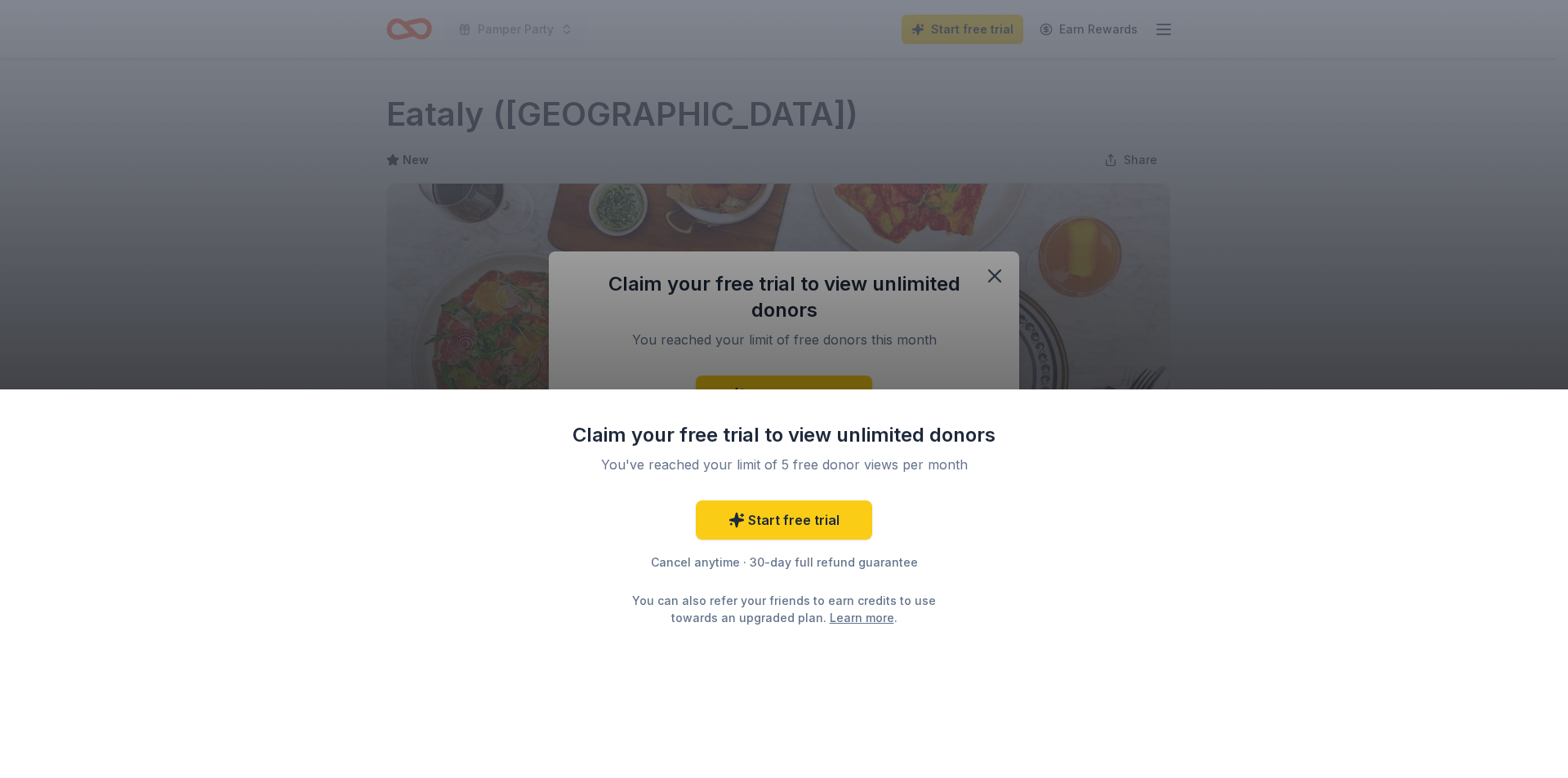
click at [996, 277] on div "Claim your free trial to view unlimited donors You've reached your limit of 5 f…" at bounding box center [784, 389] width 1568 height 778
click at [1232, 237] on div "Claim your free trial to view unlimited donors You've reached your limit of 5 f…" at bounding box center [784, 389] width 1568 height 778
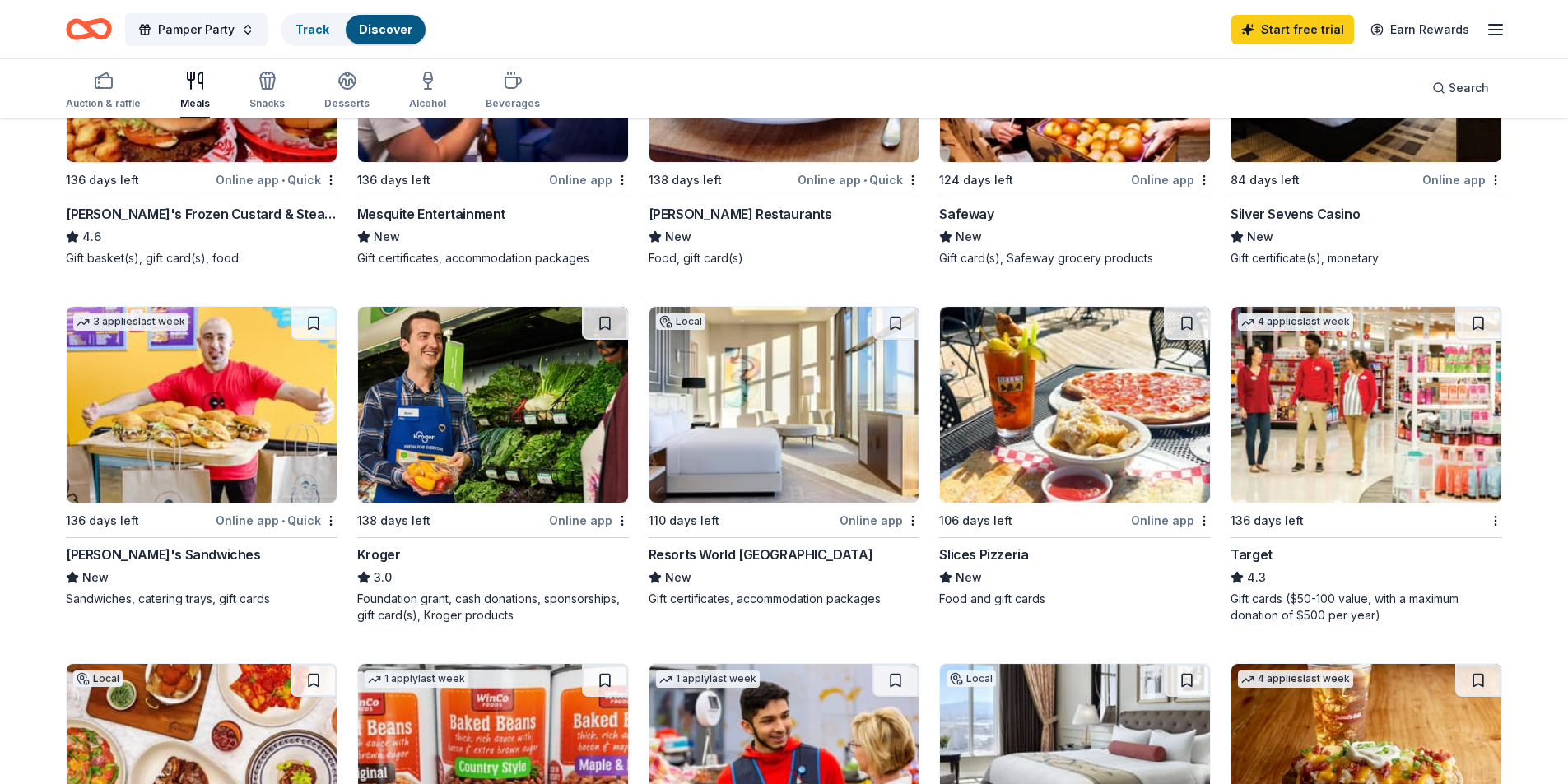
scroll to position [1079, 0]
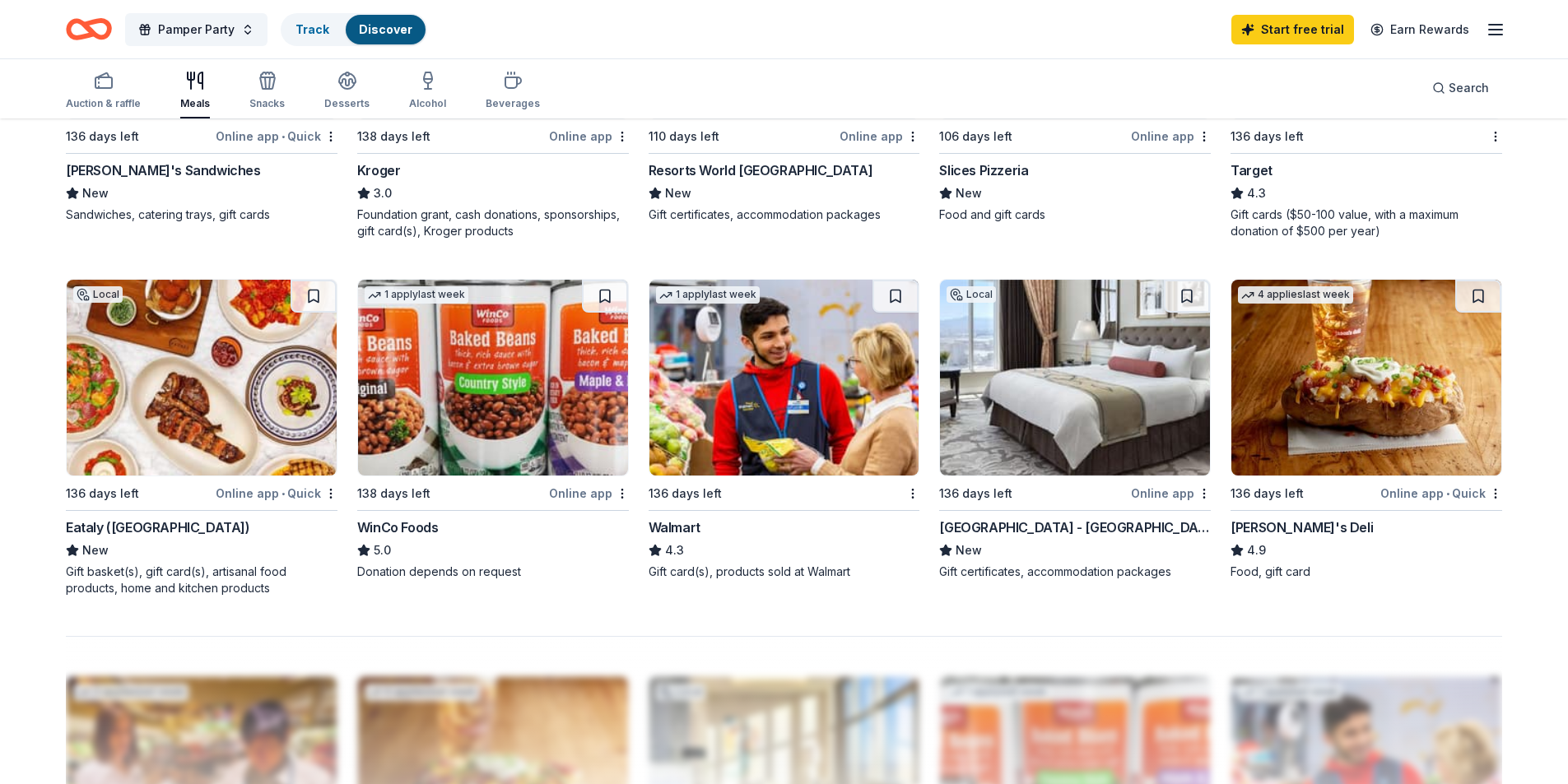
click at [208, 395] on img at bounding box center [202, 378] width 270 height 196
click at [268, 100] on div "Snacks" at bounding box center [267, 103] width 36 height 13
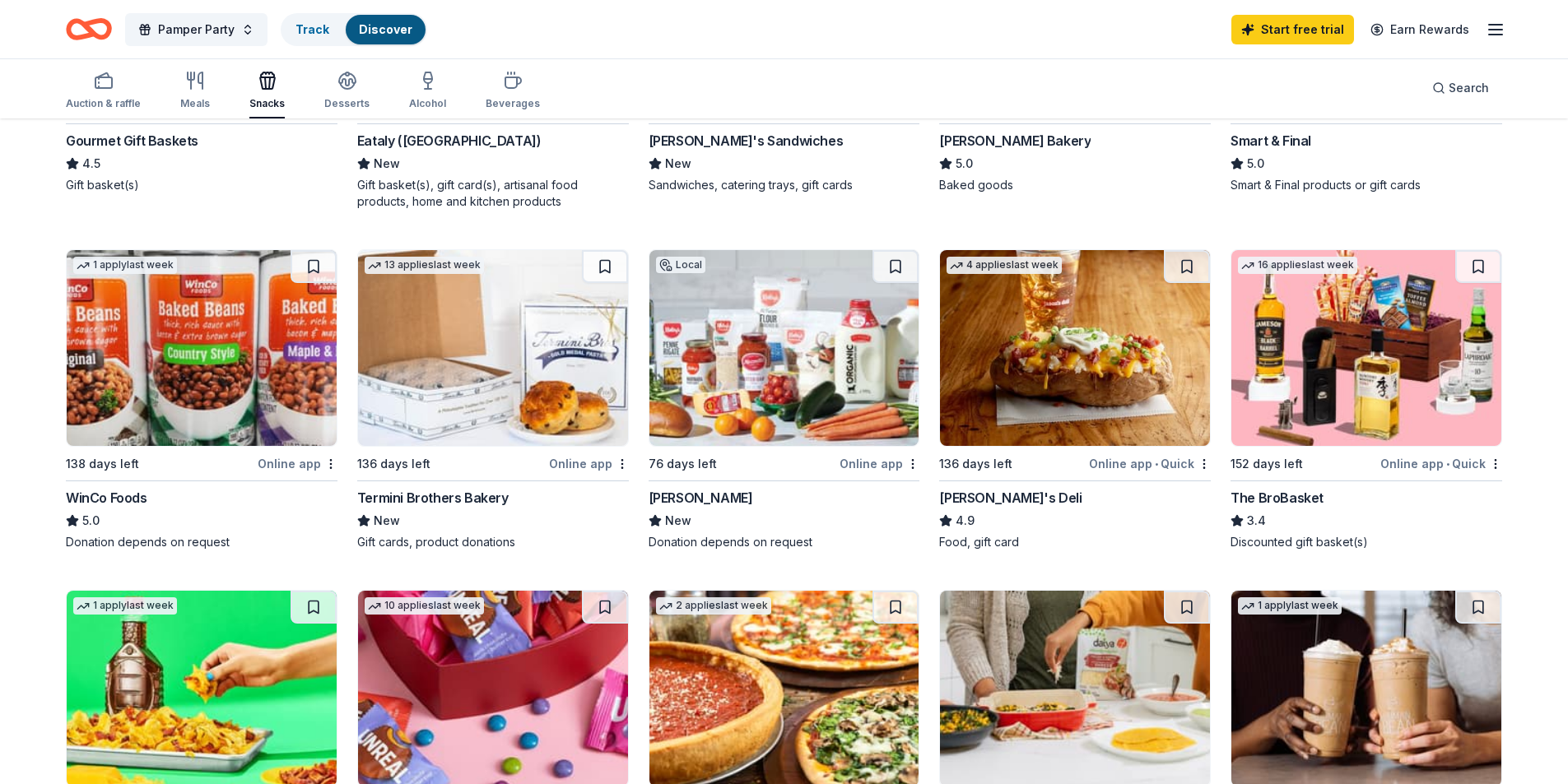
scroll to position [1152, 0]
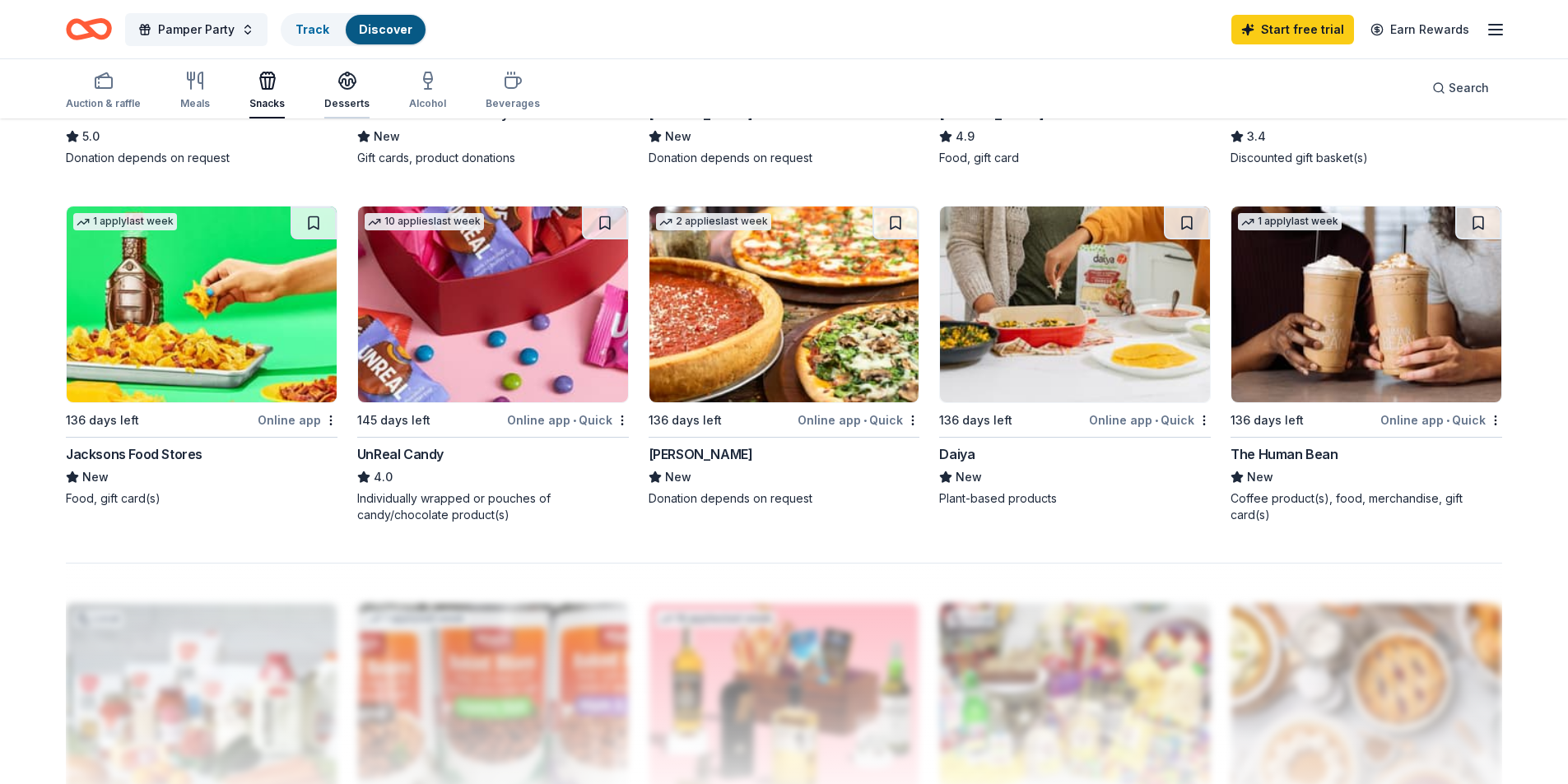
click at [353, 94] on div "Desserts" at bounding box center [347, 91] width 45 height 39
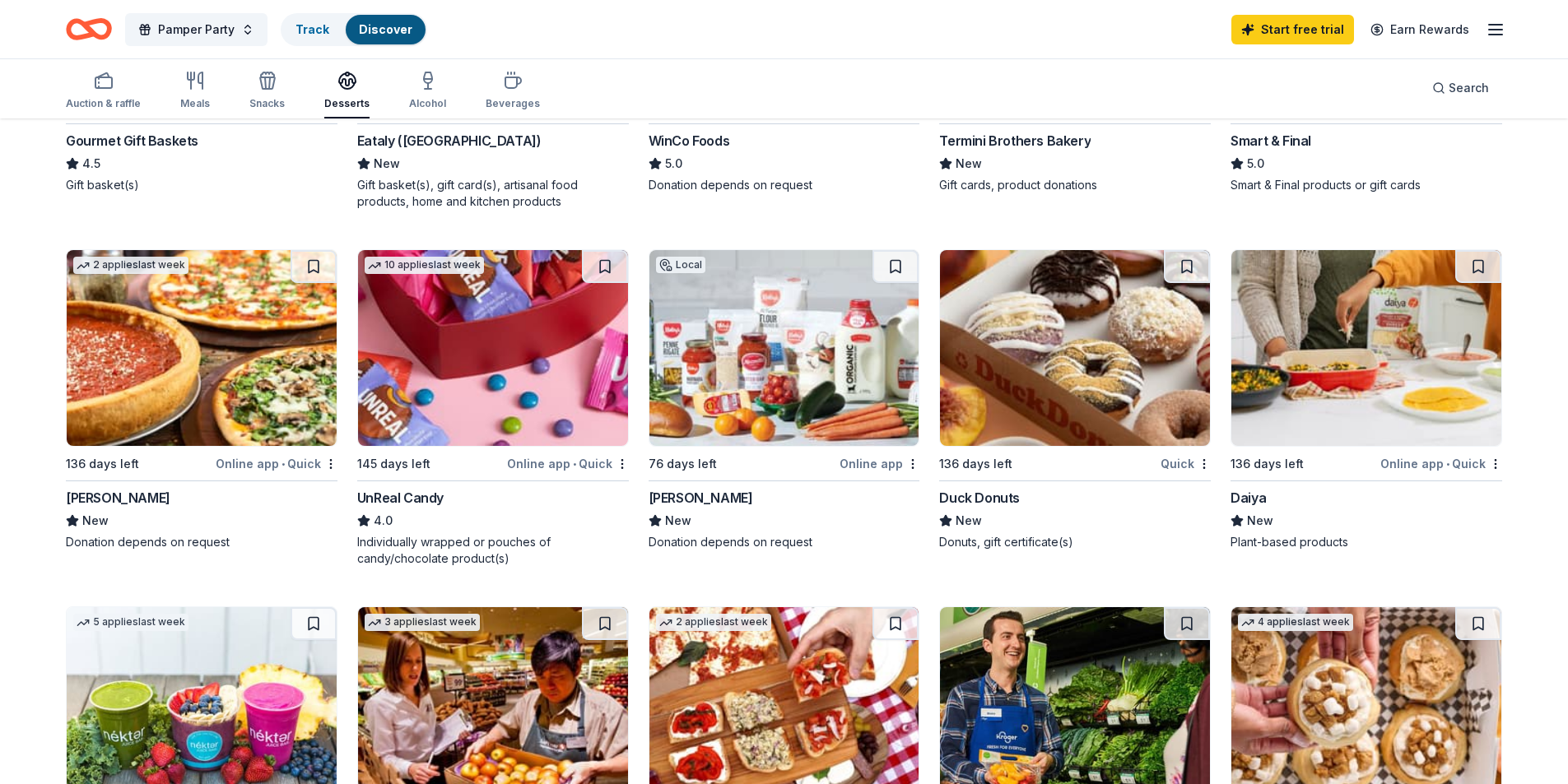
scroll to position [1152, 0]
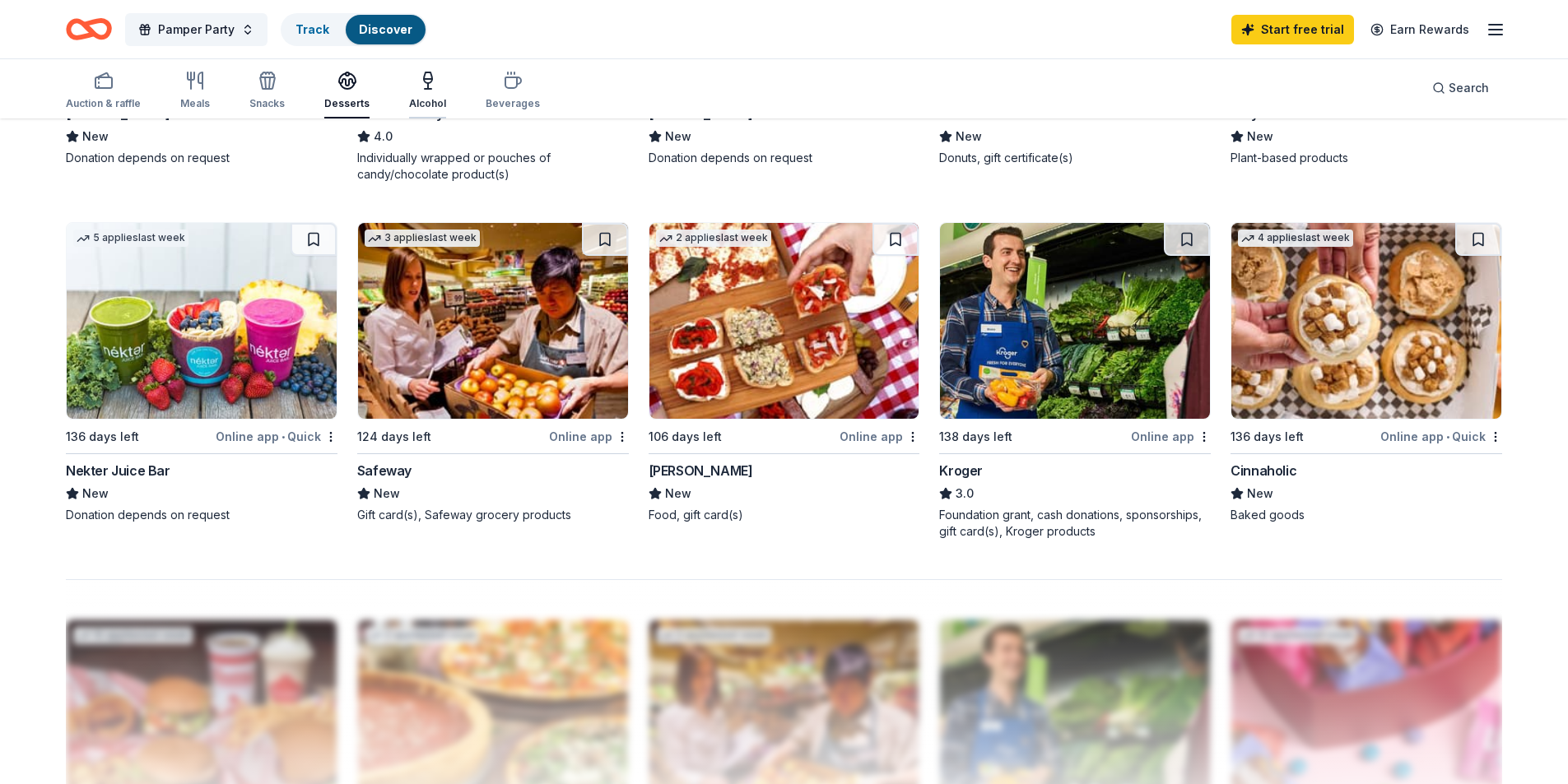
click at [429, 102] on div "Alcohol" at bounding box center [428, 103] width 37 height 13
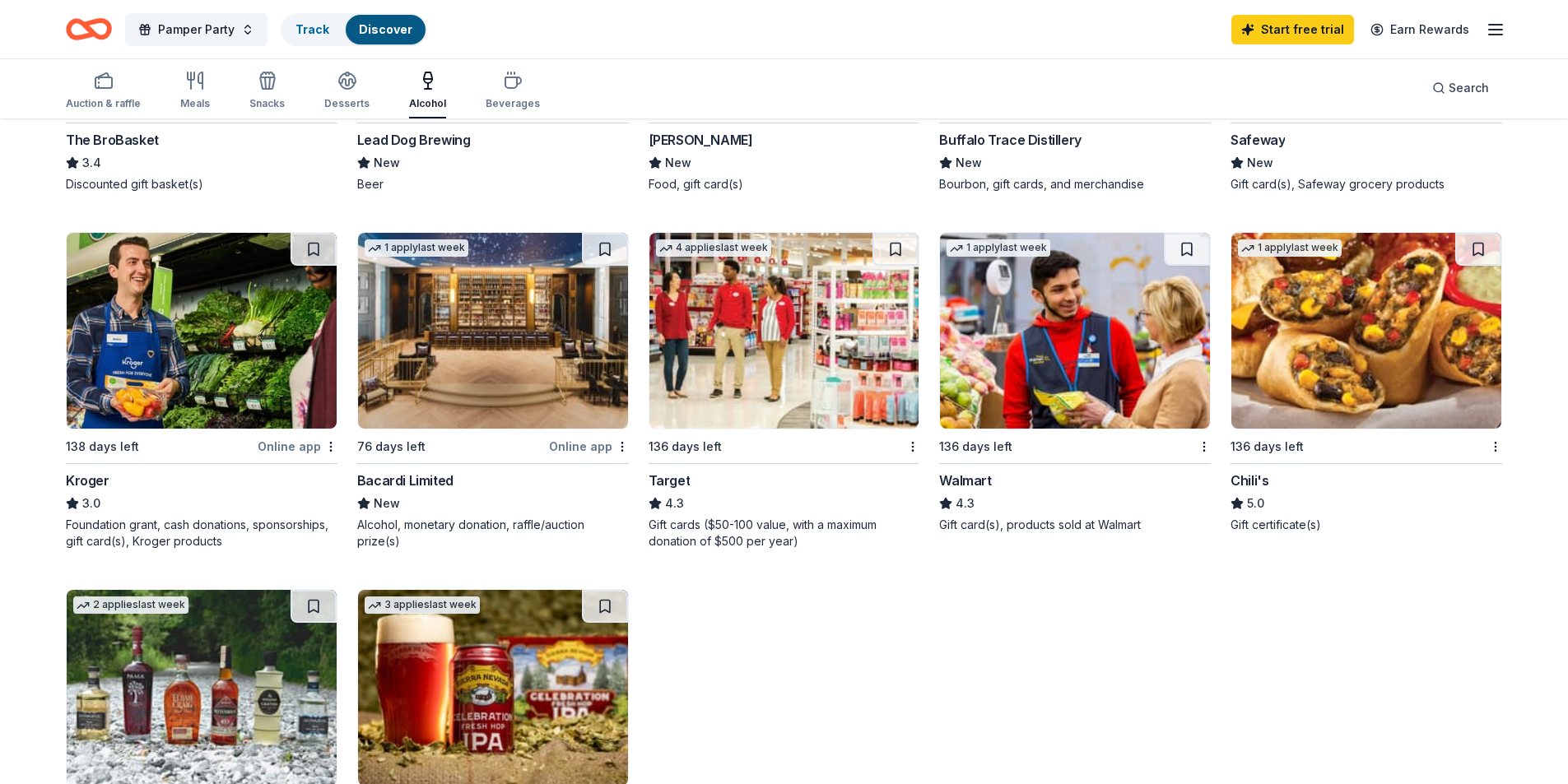
scroll to position [768, 0]
